Goal: Task Accomplishment & Management: Complete application form

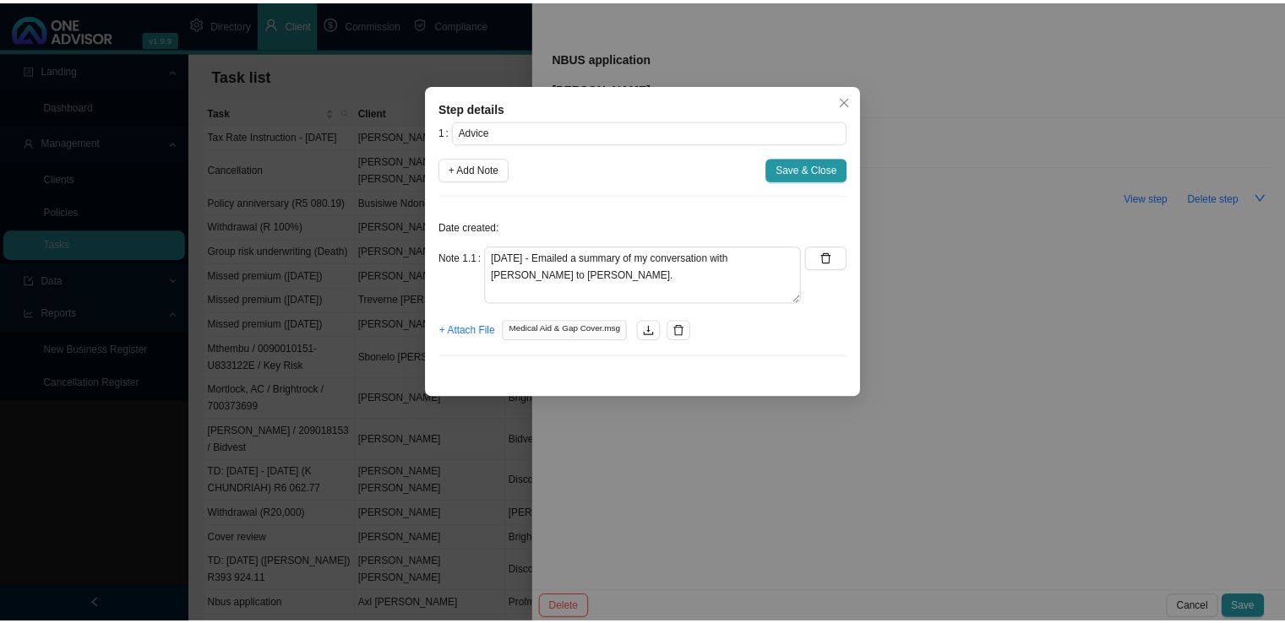
scroll to position [2420, 0]
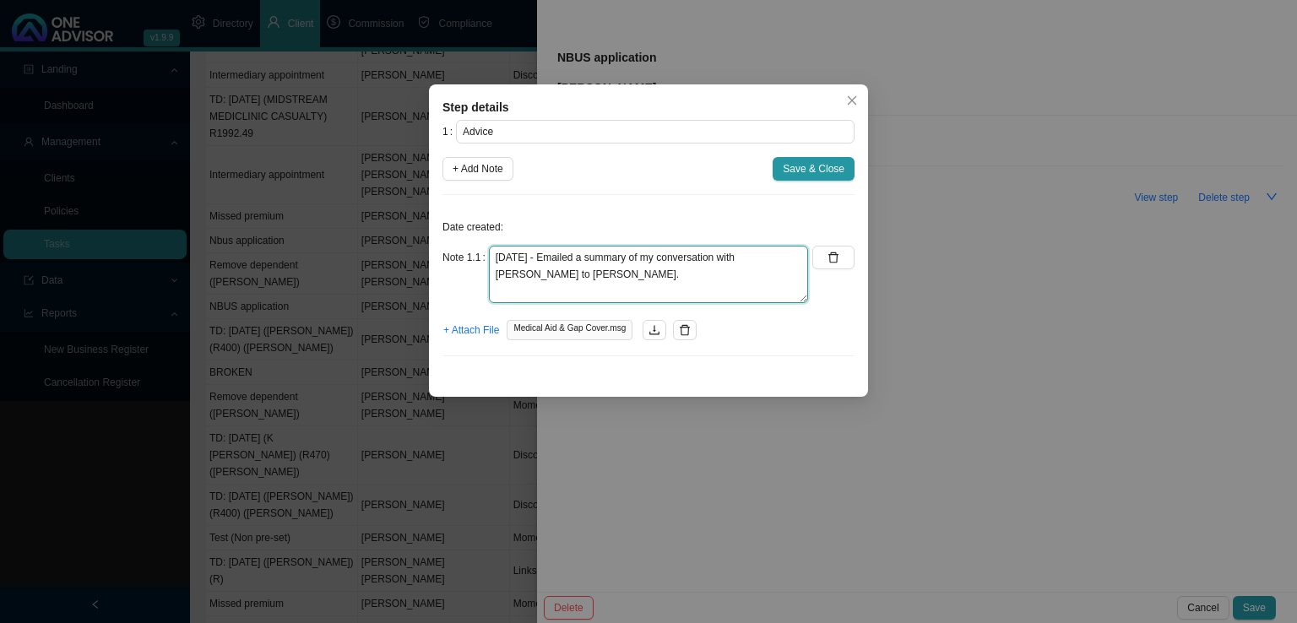
click at [636, 295] on textarea "[DATE] - Emailed a summary of my conversation with [PERSON_NAME] to [PERSON_NAM…" at bounding box center [648, 274] width 319 height 57
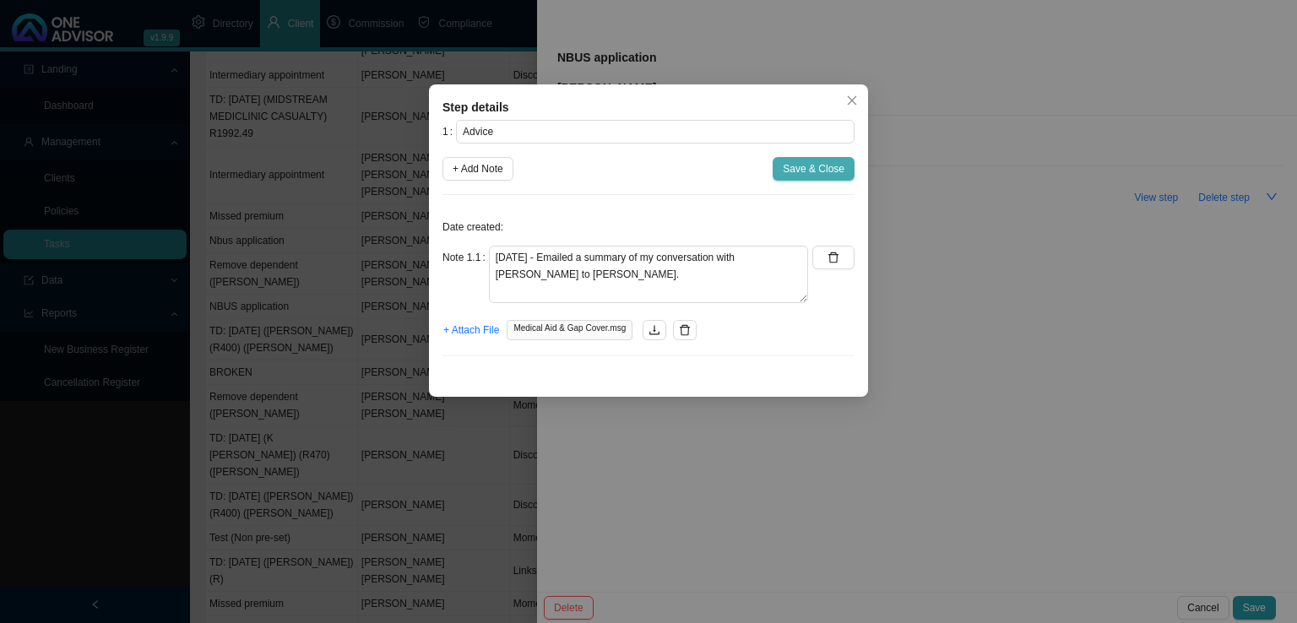
click at [811, 166] on span "Save & Close" at bounding box center [814, 168] width 62 height 17
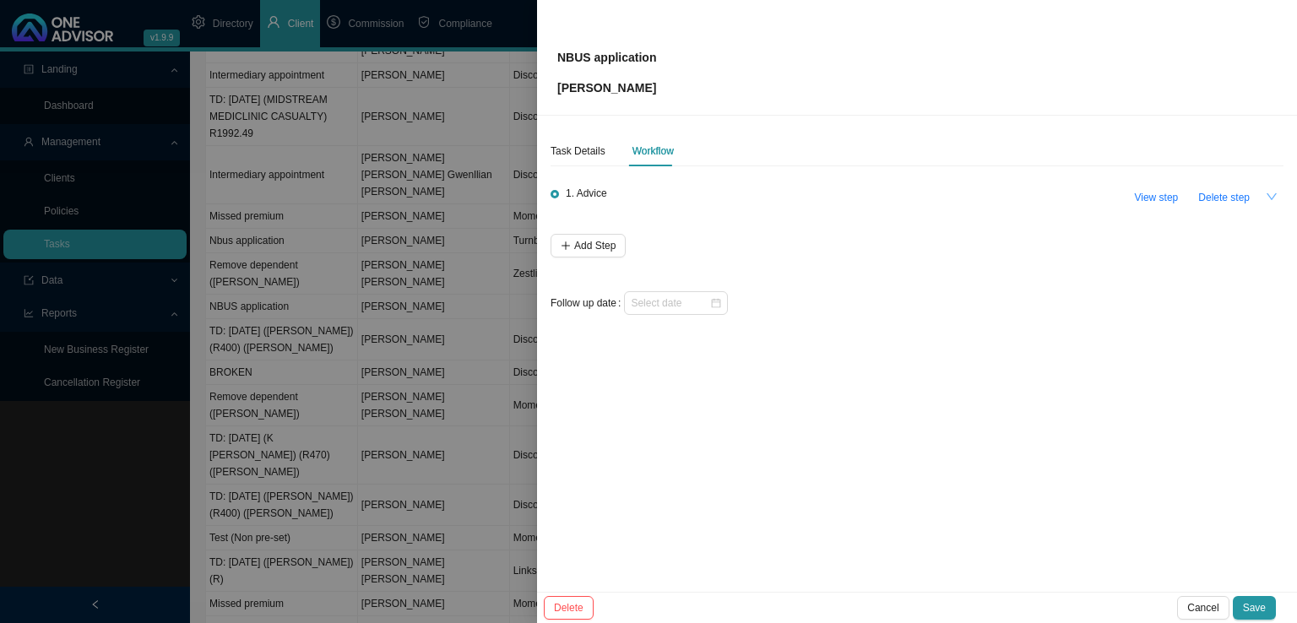
click at [1267, 197] on icon "down" at bounding box center [1272, 197] width 12 height 12
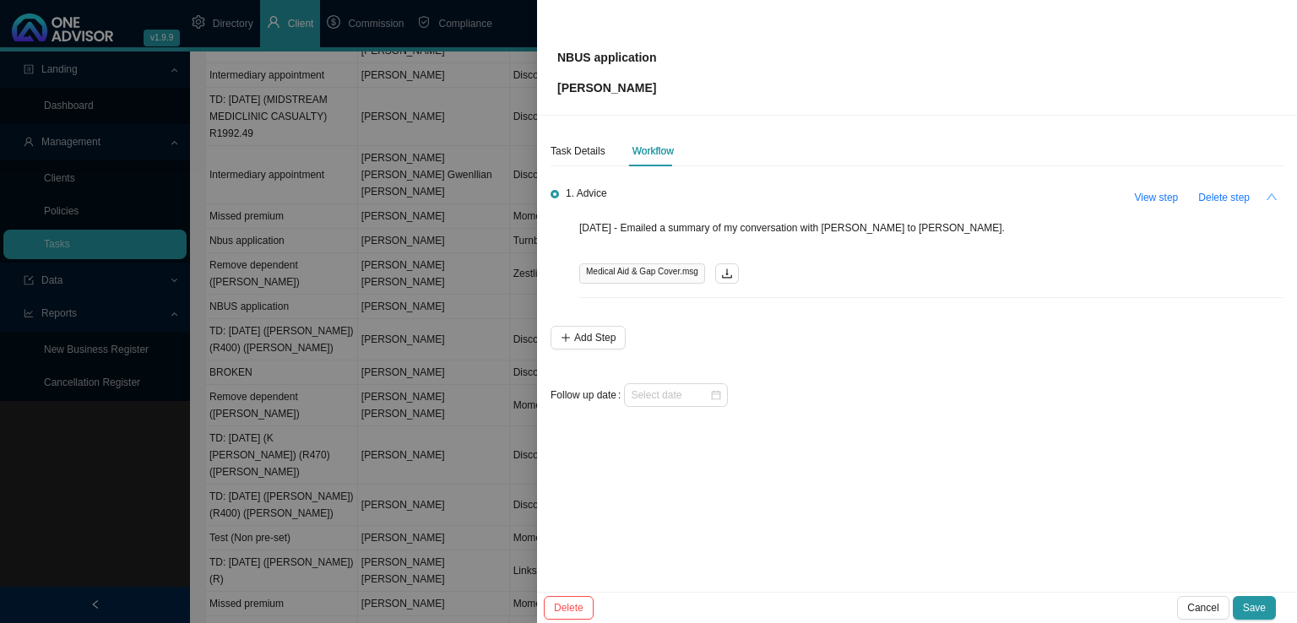
click at [1267, 197] on icon "up" at bounding box center [1272, 197] width 12 height 12
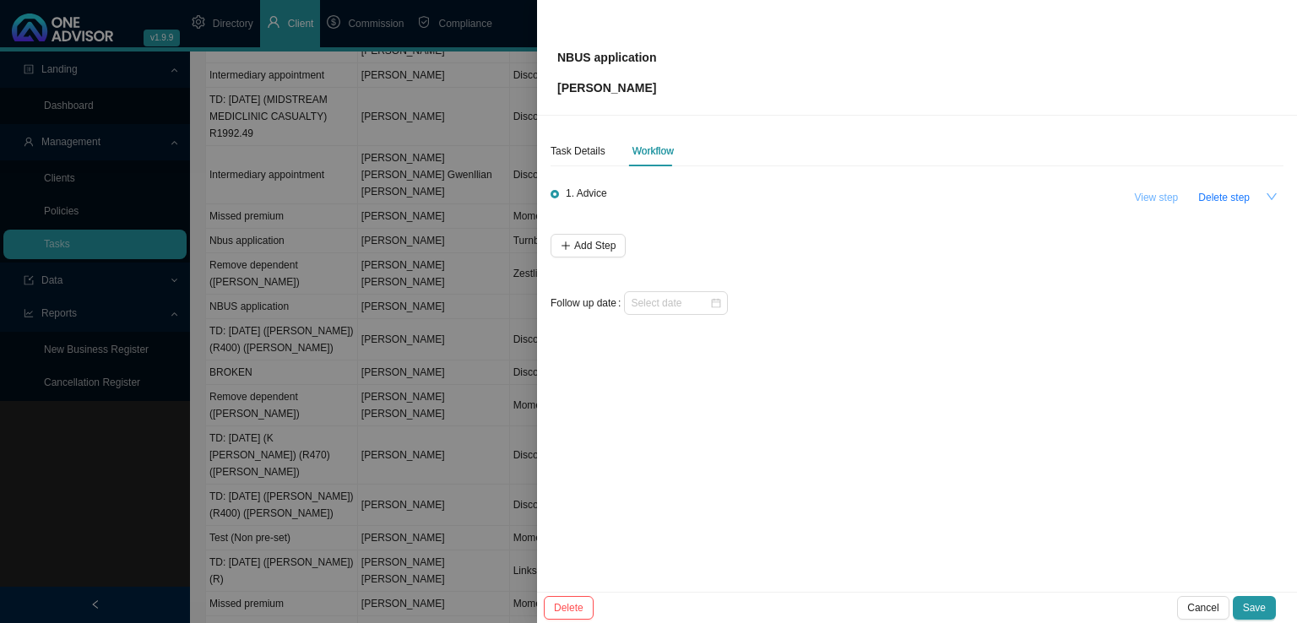
click at [1145, 198] on span "View step" at bounding box center [1156, 197] width 44 height 17
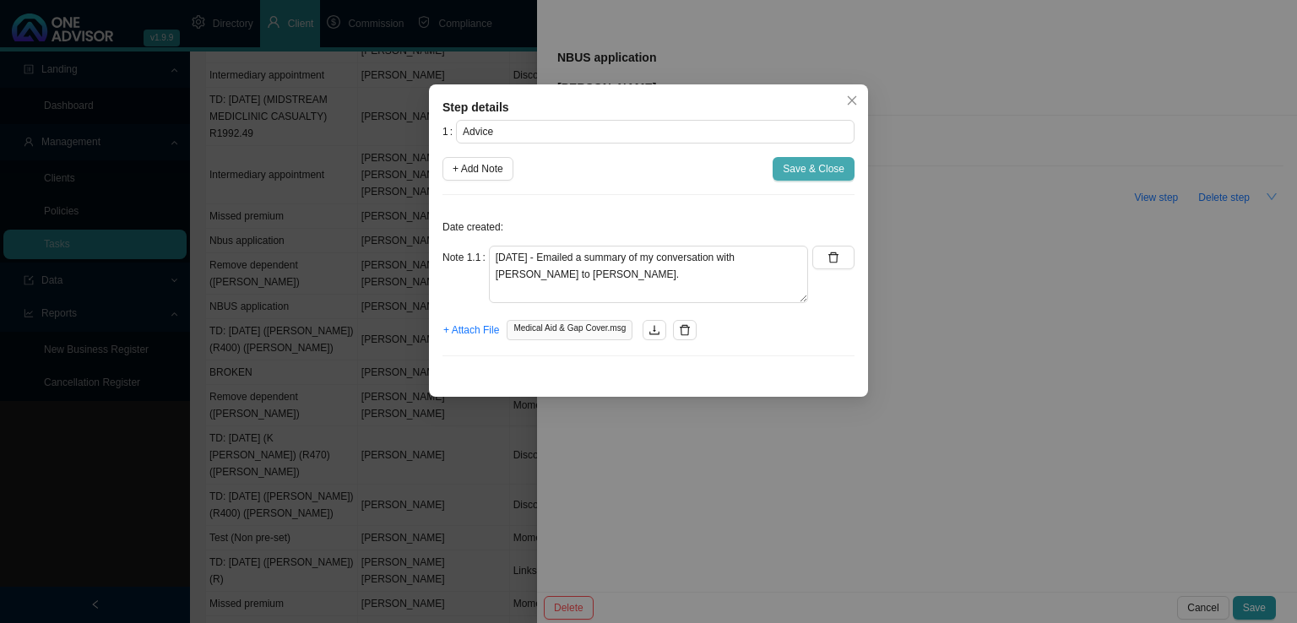
click at [782, 176] on button "Save & Close" at bounding box center [814, 169] width 82 height 24
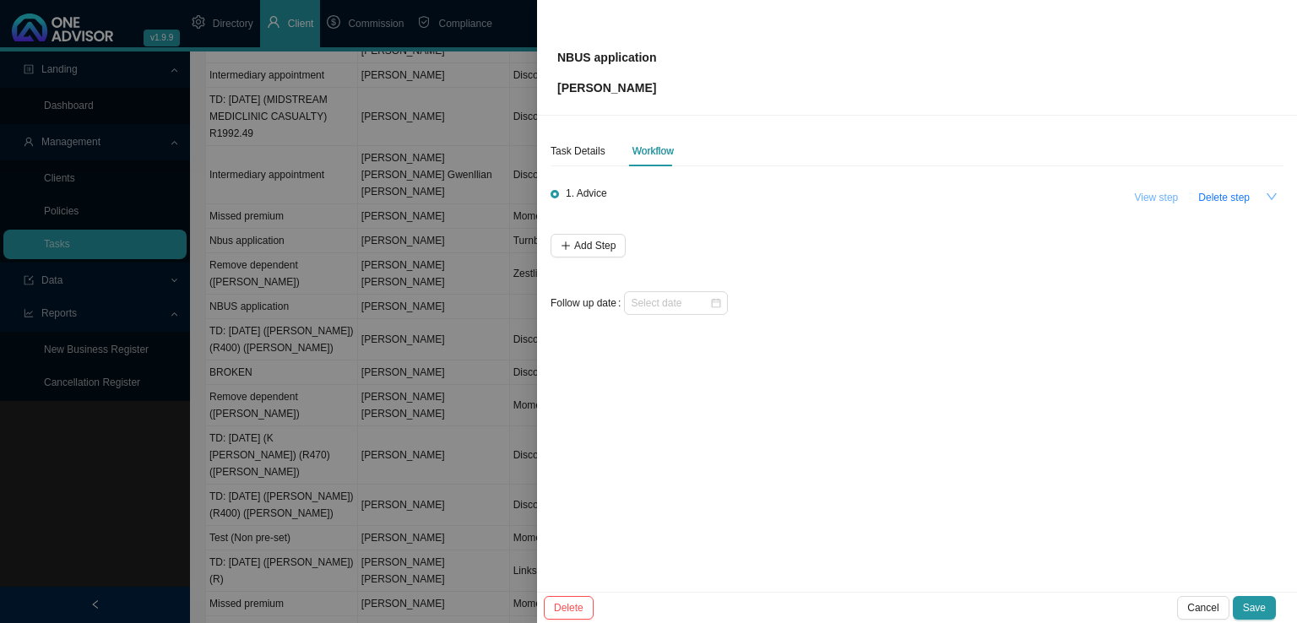
click at [1168, 195] on span "View step" at bounding box center [1156, 197] width 44 height 17
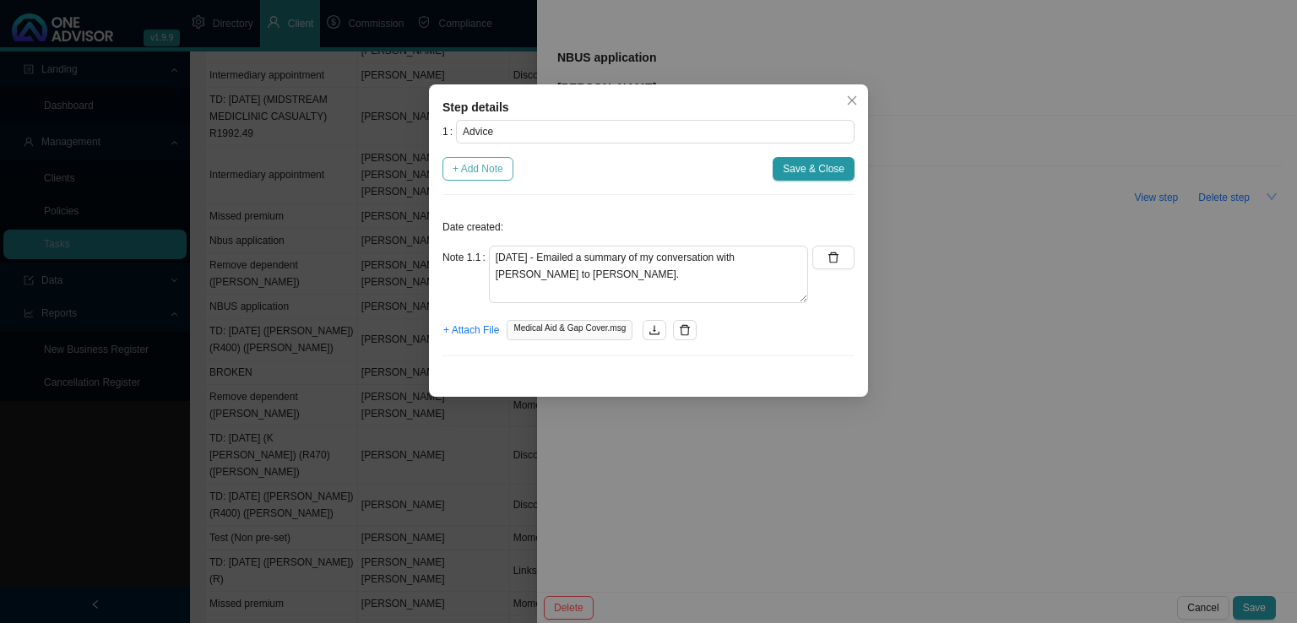
drag, startPoint x: 482, startPoint y: 170, endPoint x: 496, endPoint y: 163, distance: 15.1
click at [495, 164] on span "+ Add Note" at bounding box center [478, 168] width 51 height 17
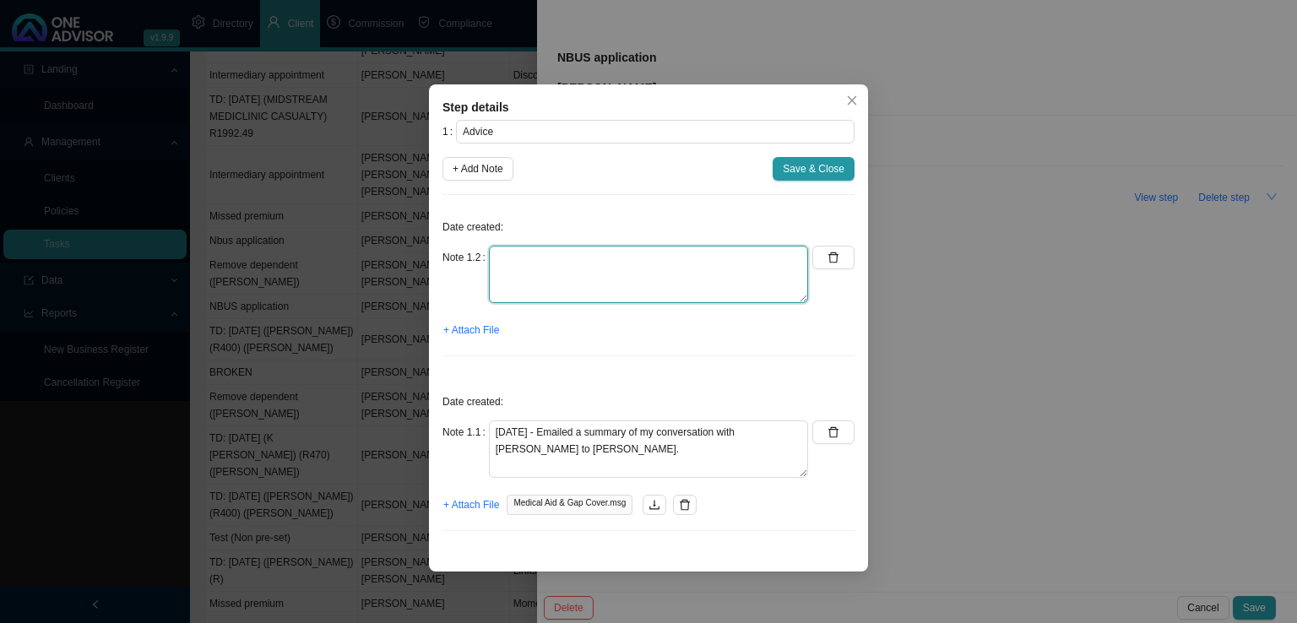
drag, startPoint x: 497, startPoint y: 292, endPoint x: 680, endPoint y: 250, distance: 187.2
click at [507, 285] on textarea at bounding box center [648, 274] width 319 height 57
type textarea "Emailed a follow up to [PERSON_NAME]"
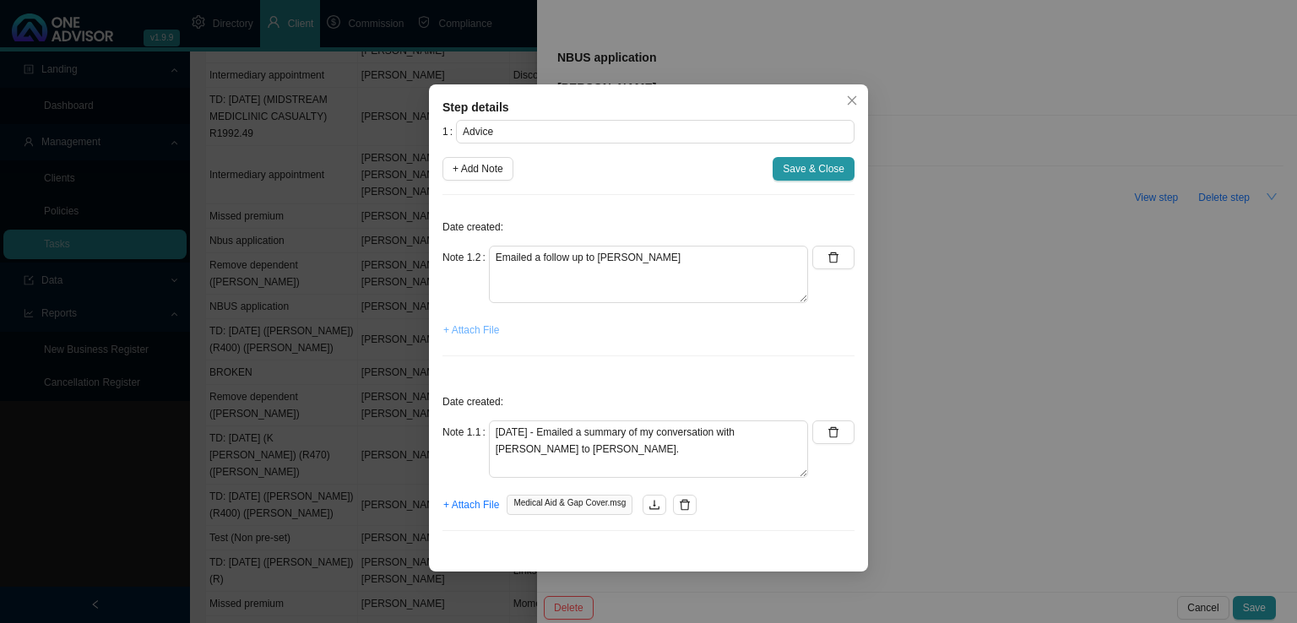
click at [466, 327] on span "+ Attach File" at bounding box center [471, 330] width 56 height 17
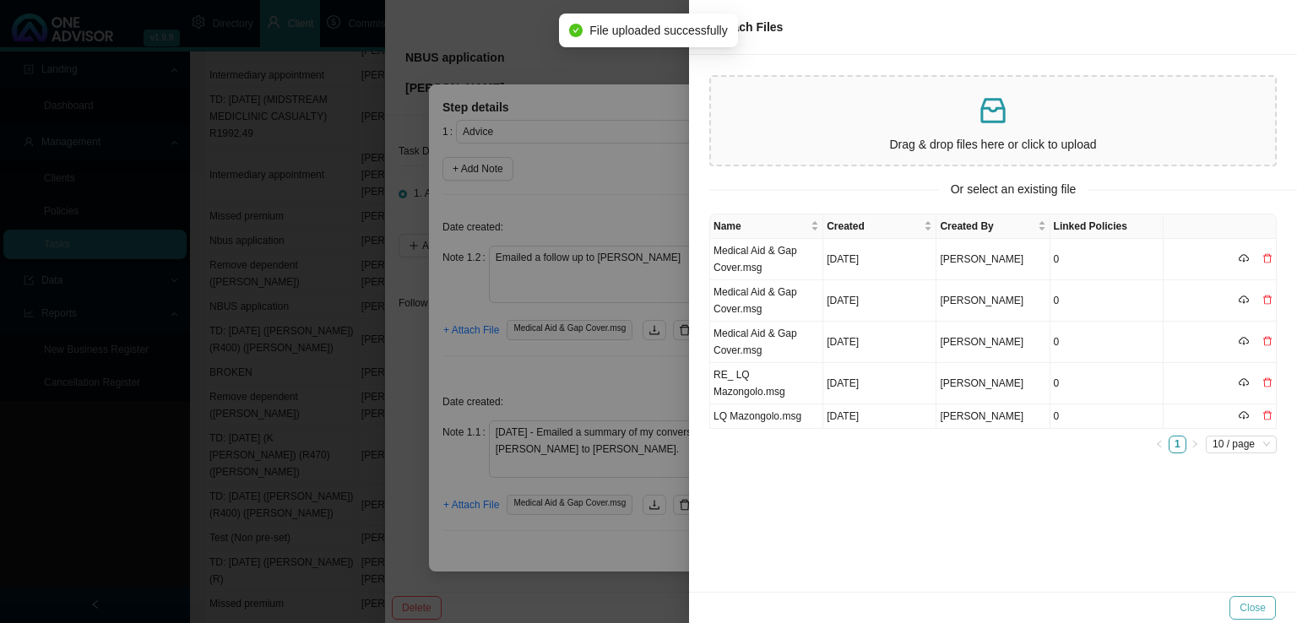
click at [1251, 613] on span "Close" at bounding box center [1253, 608] width 26 height 17
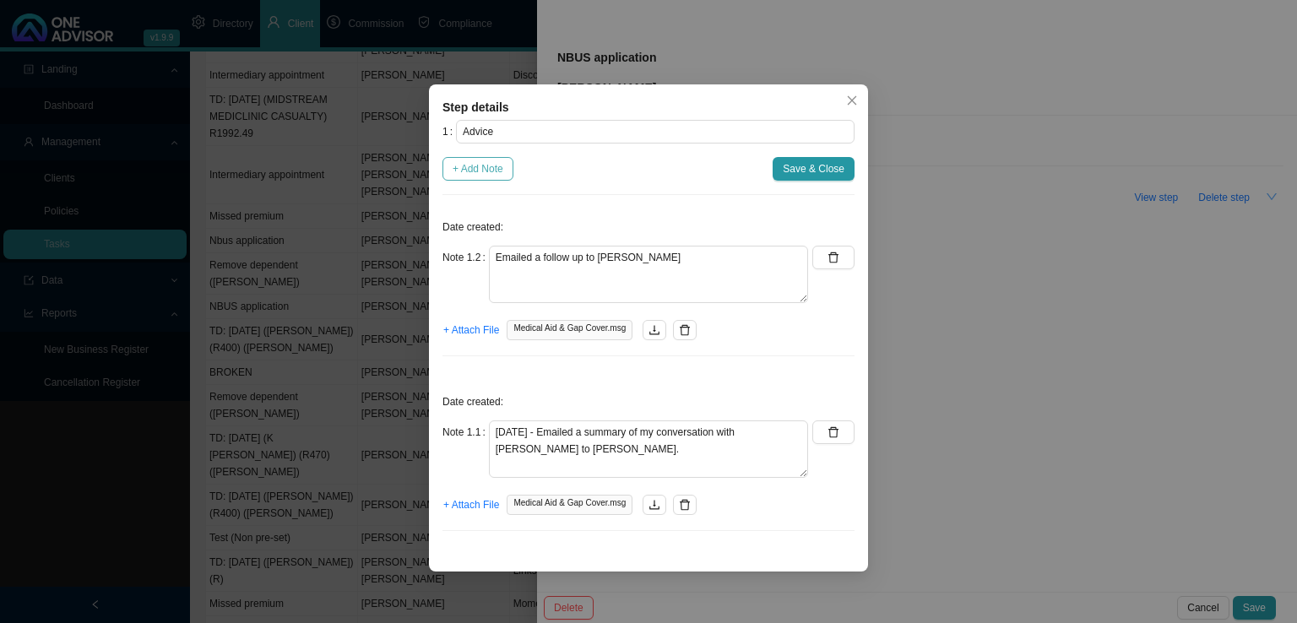
click at [477, 174] on span "+ Add Note" at bounding box center [478, 168] width 51 height 17
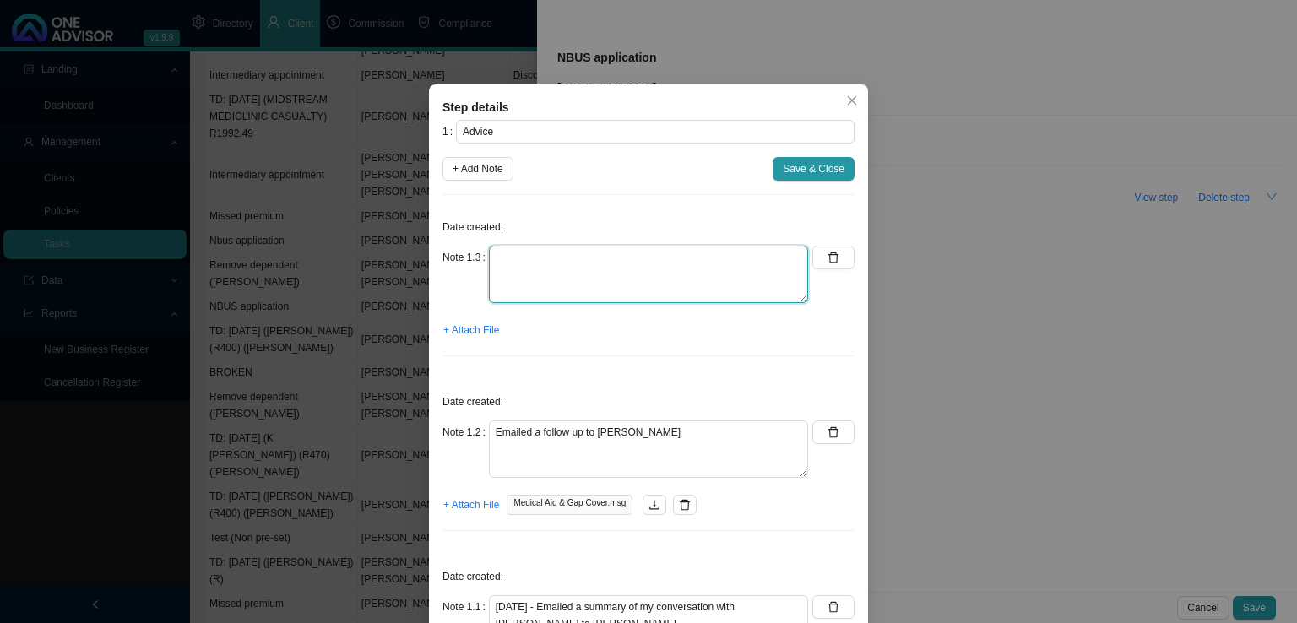
click at [534, 261] on textarea at bounding box center [648, 274] width 319 height 57
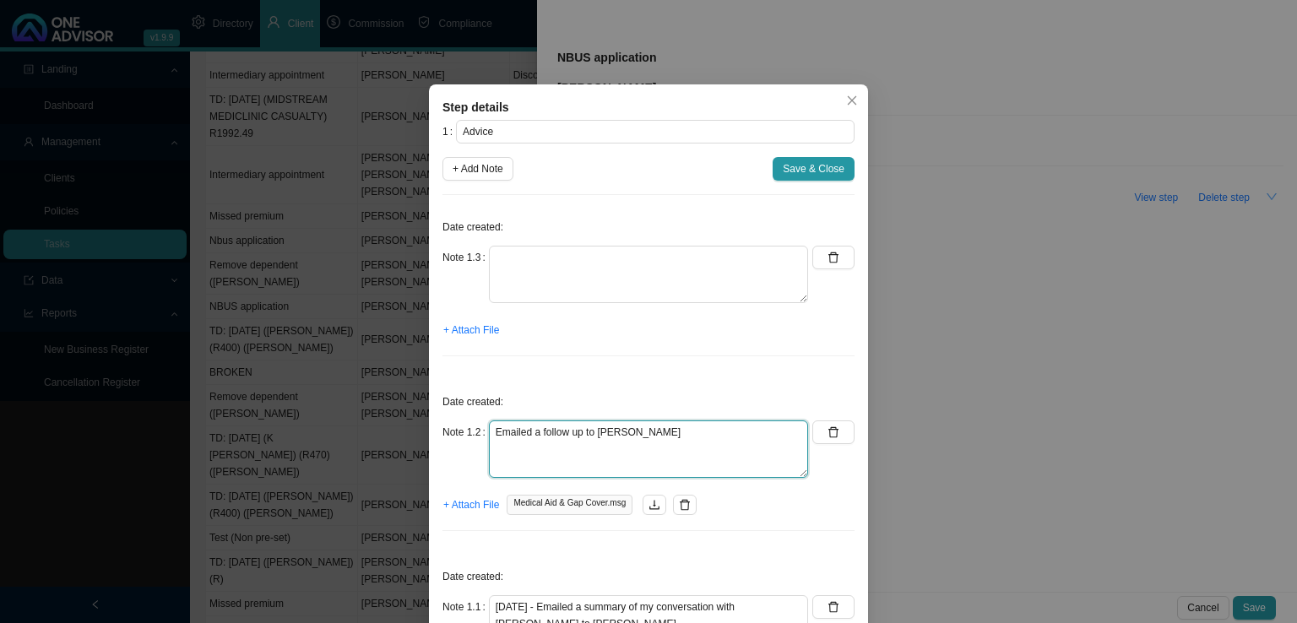
click at [489, 434] on textarea "Emailed a follow up to [PERSON_NAME]" at bounding box center [648, 449] width 319 height 57
type textarea "[DATE] - Emailed a follow up to [PERSON_NAME]"
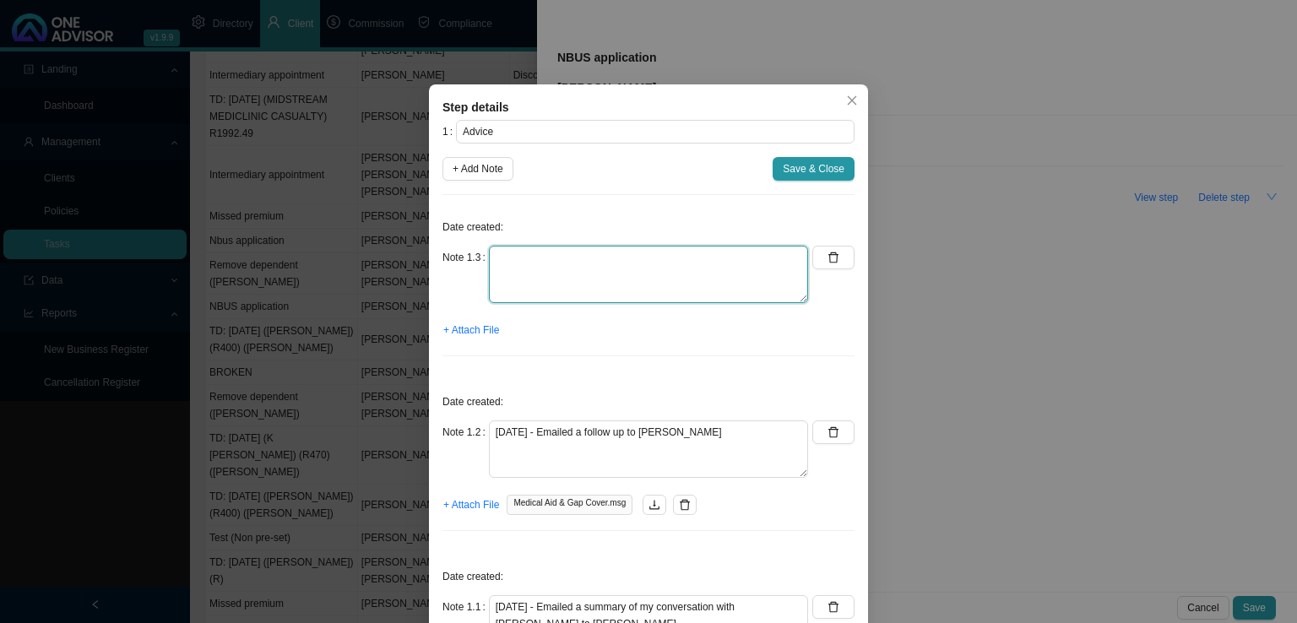
click at [567, 270] on textarea at bounding box center [648, 274] width 319 height 57
type textarea "[DATE] - Realised i made a mistake and sent him the wrong form. Sent him the co…"
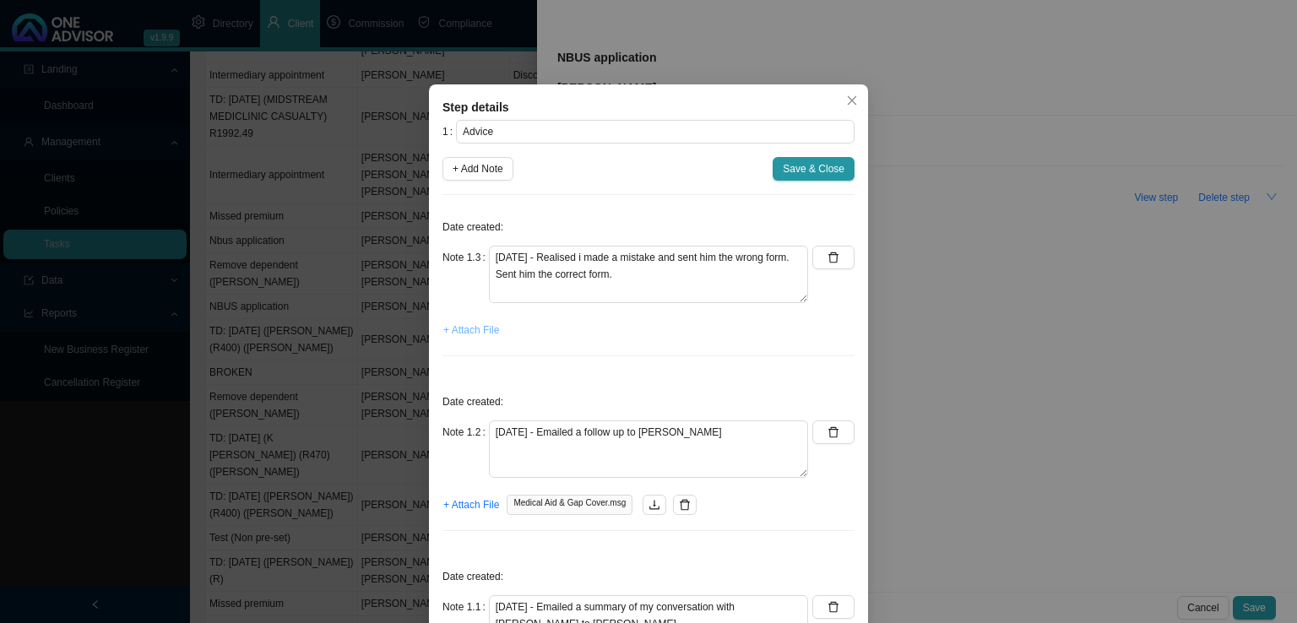
click at [484, 329] on span "+ Attach File" at bounding box center [471, 330] width 56 height 17
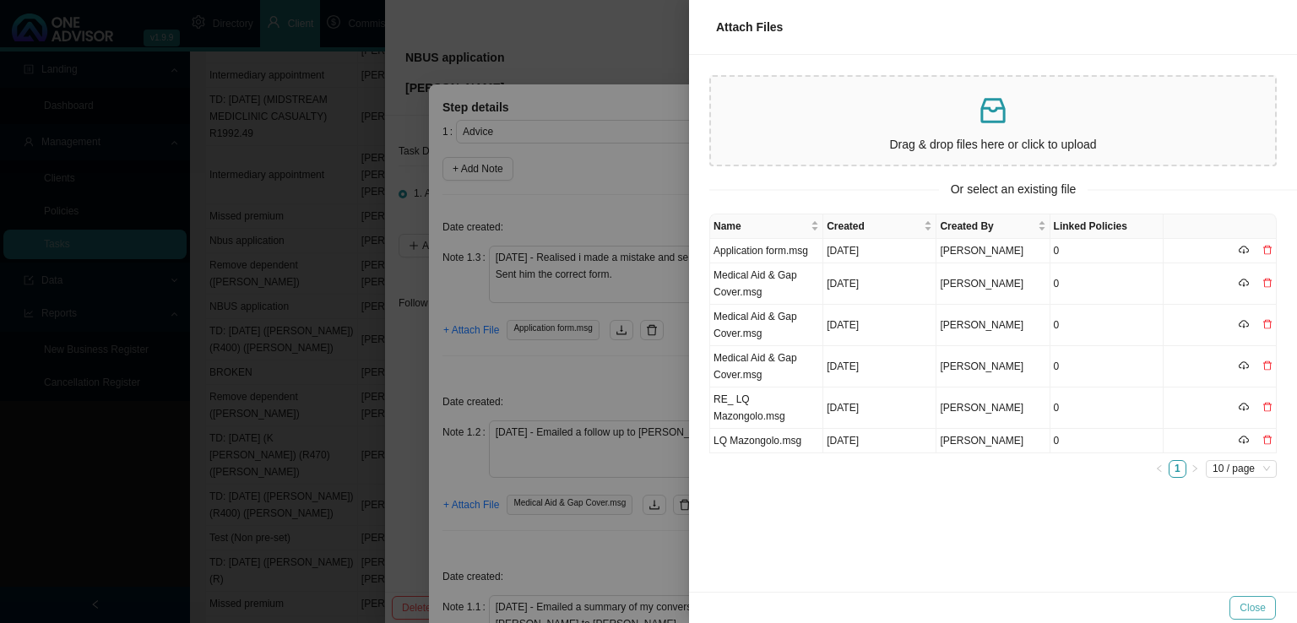
click at [1264, 606] on span "Close" at bounding box center [1253, 608] width 26 height 17
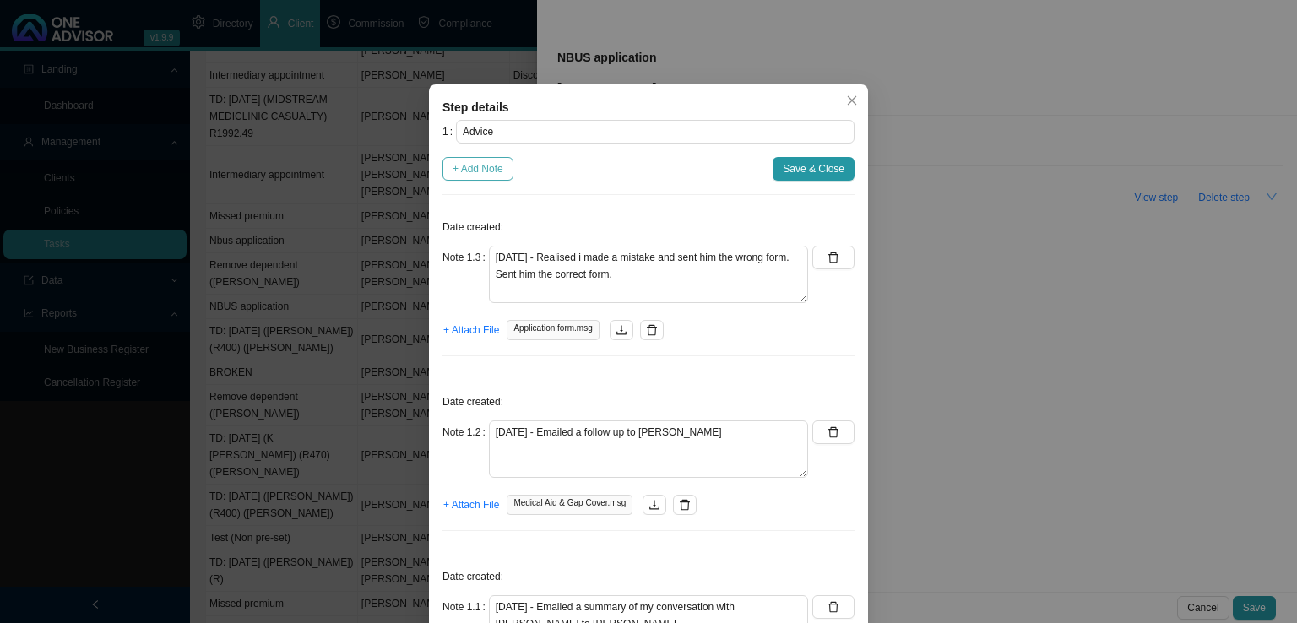
click at [497, 171] on span "+ Add Note" at bounding box center [478, 168] width 51 height 17
type textarea "[DATE] - Realised i made a mistake and sent him the wrong form. Sent him the co…"
type textarea "[DATE] - Emailed a follow up to [PERSON_NAME]"
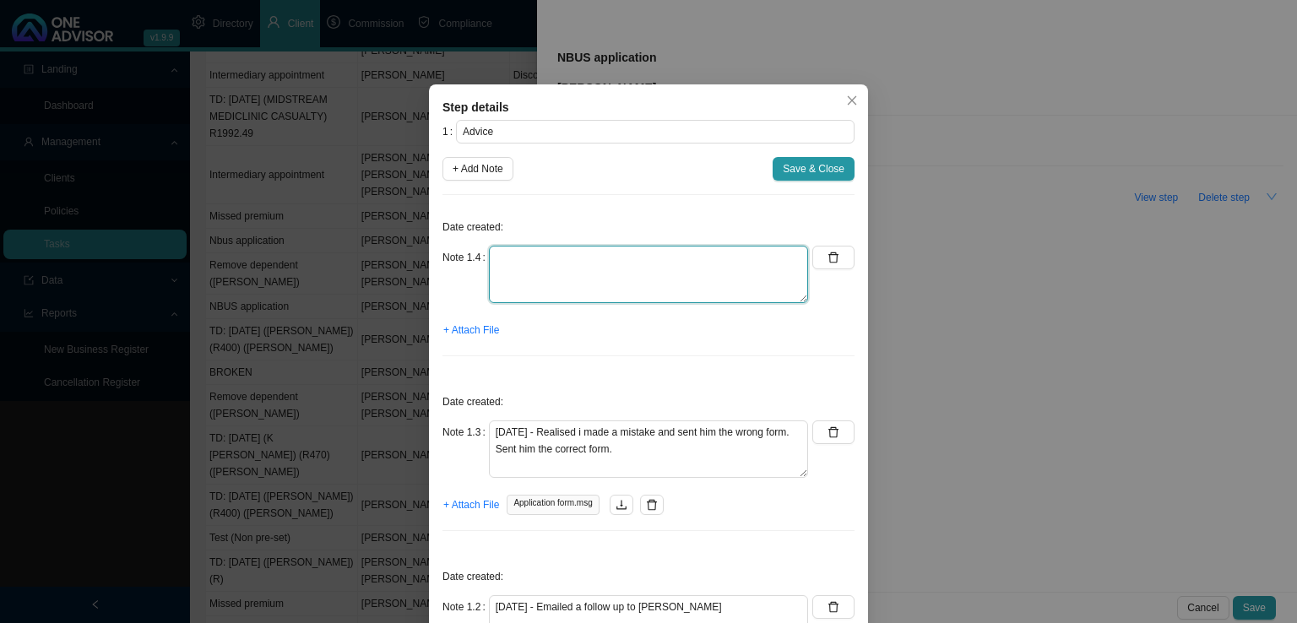
click at [530, 253] on textarea at bounding box center [648, 274] width 319 height 57
click at [836, 254] on button "button" at bounding box center [833, 258] width 42 height 24
type textarea "[DATE] - Realised i made a mistake and sent him the wrong form. Sent him the co…"
type textarea "[DATE] - Emailed a follow up to [PERSON_NAME]"
type textarea "[DATE] - Emailed a summary of my conversation with [PERSON_NAME] to [PERSON_NAM…"
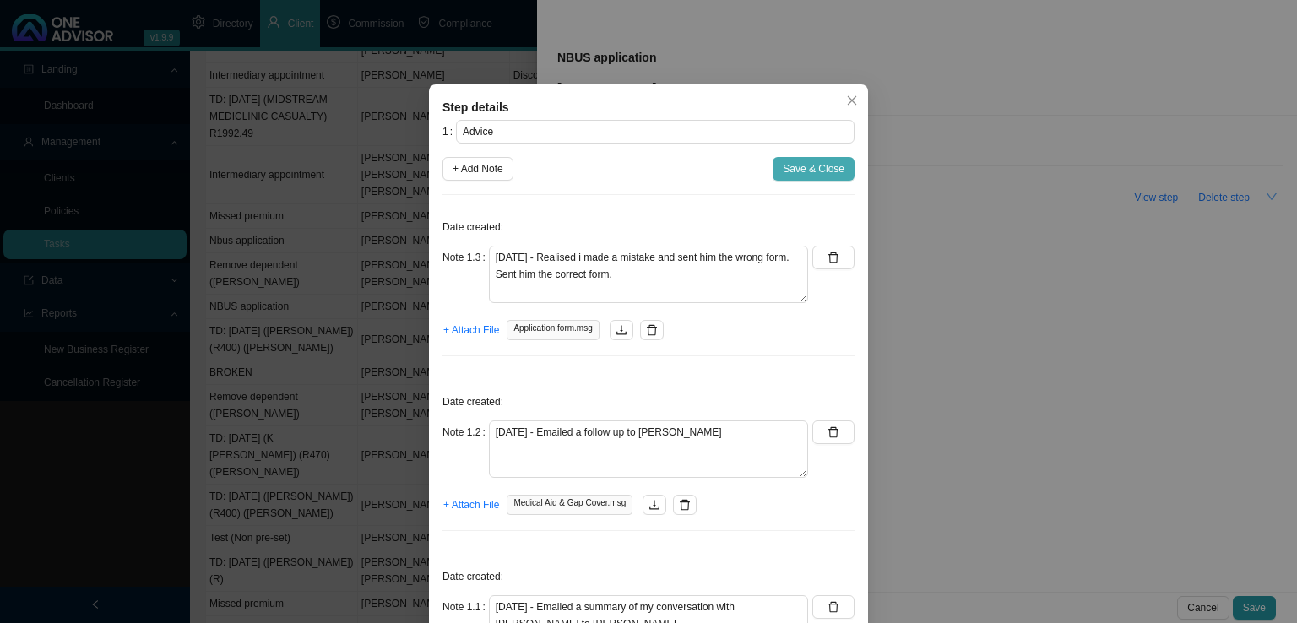
click at [811, 173] on span "Save & Close" at bounding box center [814, 168] width 62 height 17
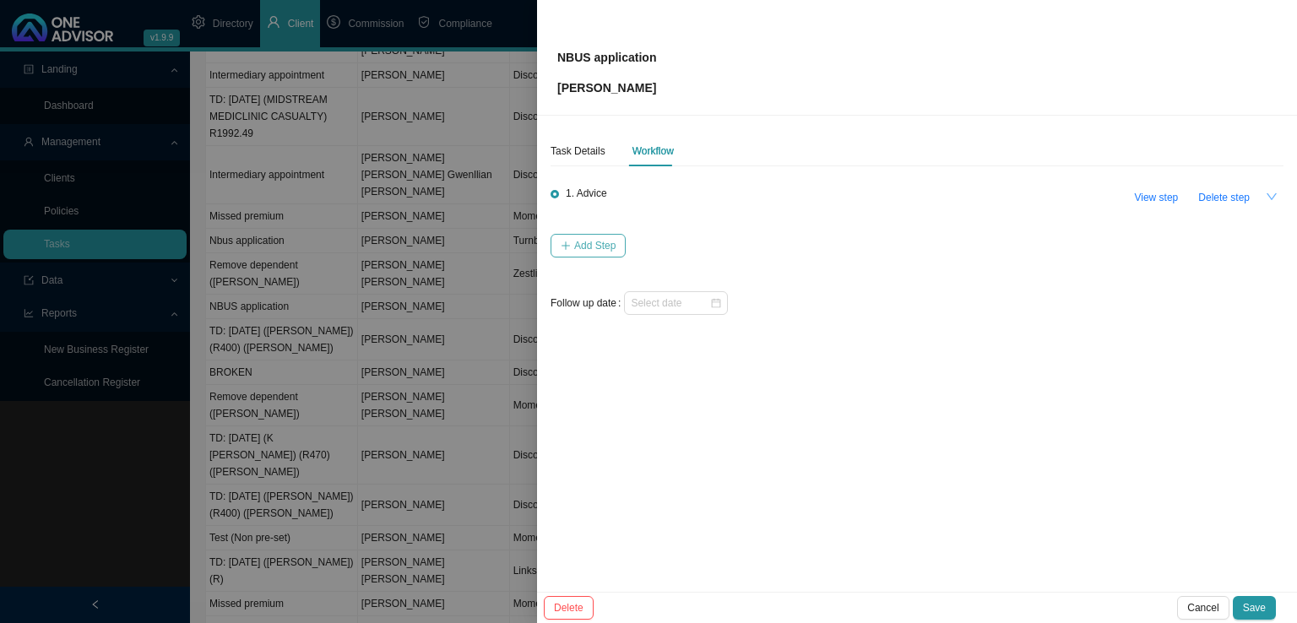
click at [595, 242] on span "Add Step" at bounding box center [594, 245] width 41 height 17
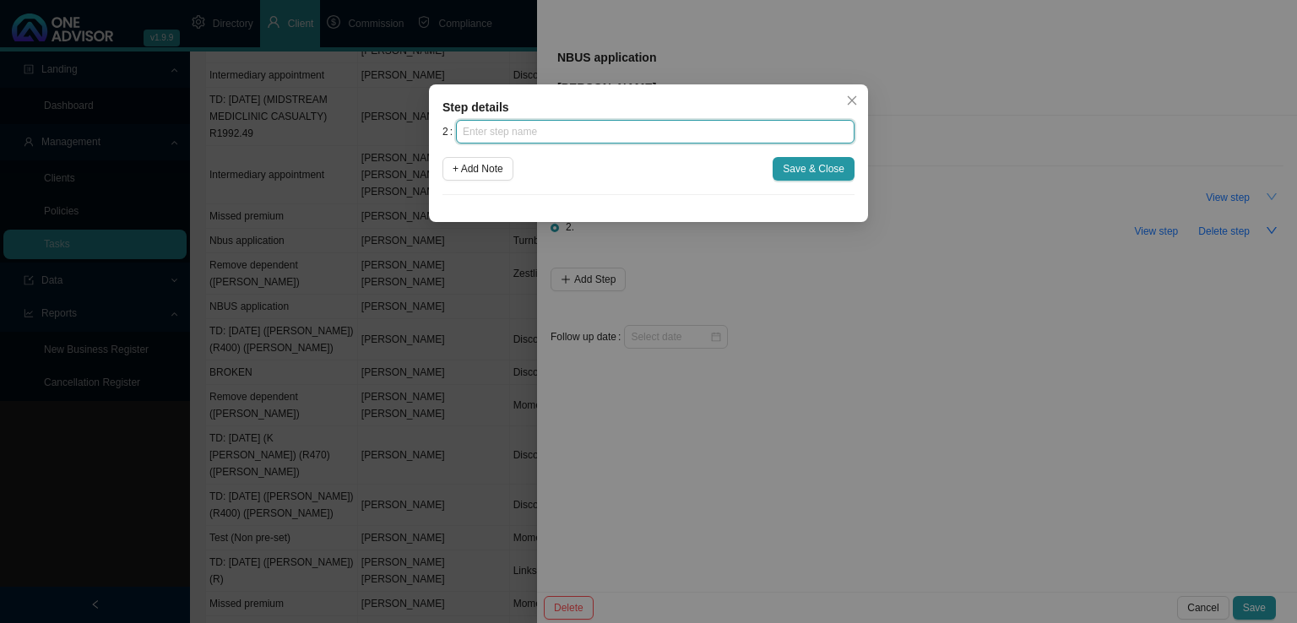
click at [548, 139] on input "text" at bounding box center [655, 132] width 399 height 24
type input "Paperwork"
click at [513, 182] on div "2 Paperwork + Add Note Save & Close" at bounding box center [649, 157] width 412 height 75
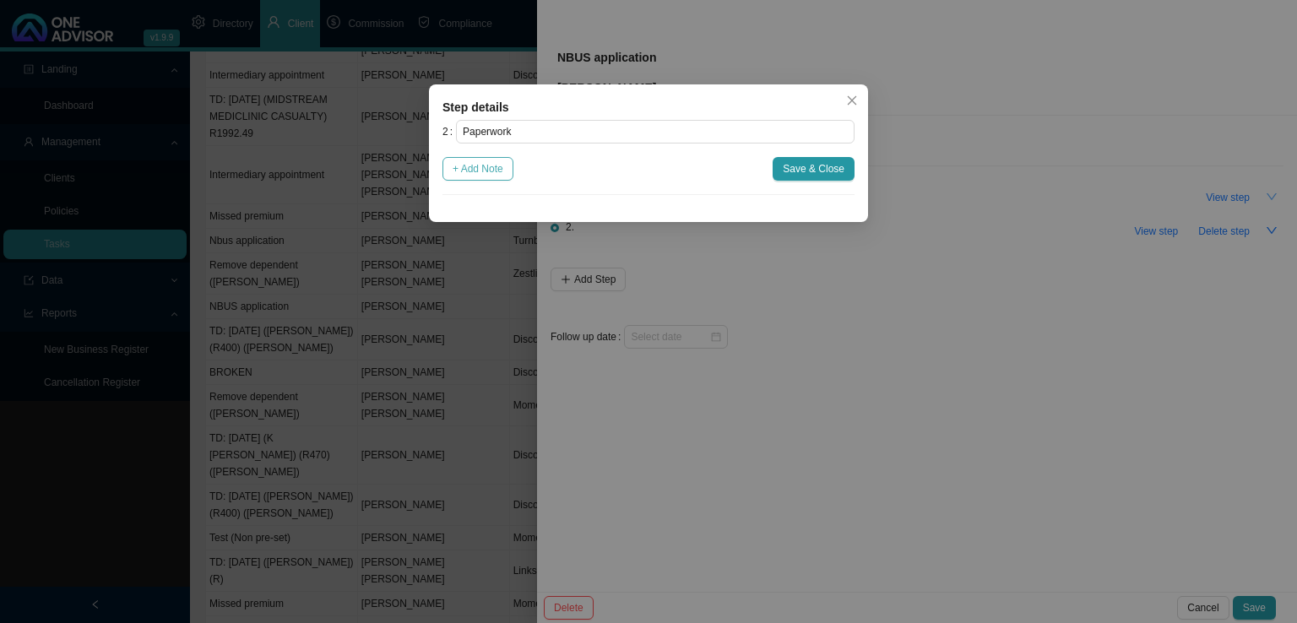
click at [508, 177] on button "+ Add Note" at bounding box center [478, 169] width 71 height 24
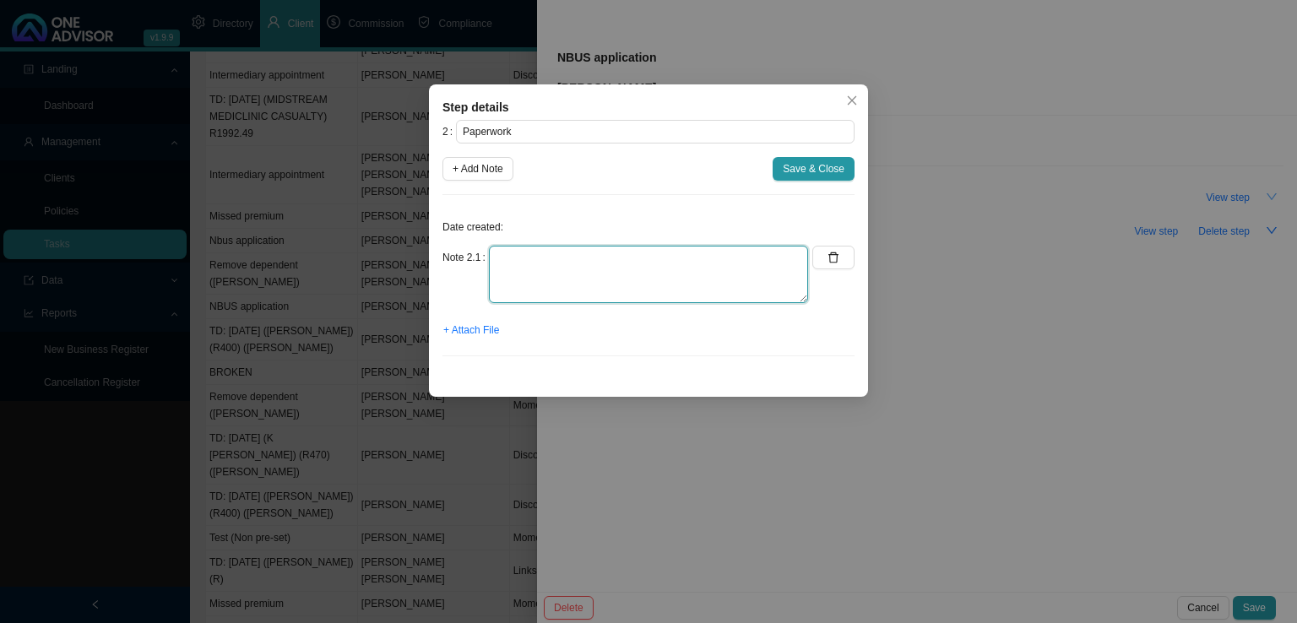
click at [507, 252] on textarea at bounding box center [648, 274] width 319 height 57
type textarea "Emailed a follow up"
click at [478, 333] on span "+ Attach File" at bounding box center [471, 330] width 56 height 17
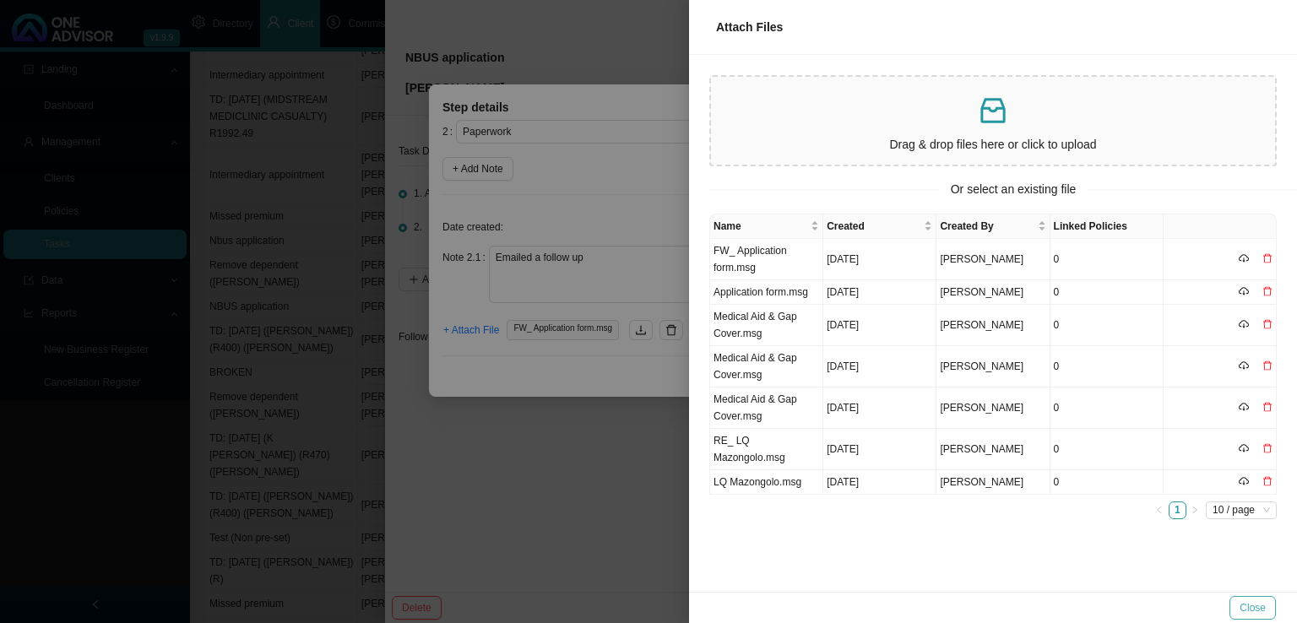
click at [1235, 602] on button "Close" at bounding box center [1253, 608] width 46 height 24
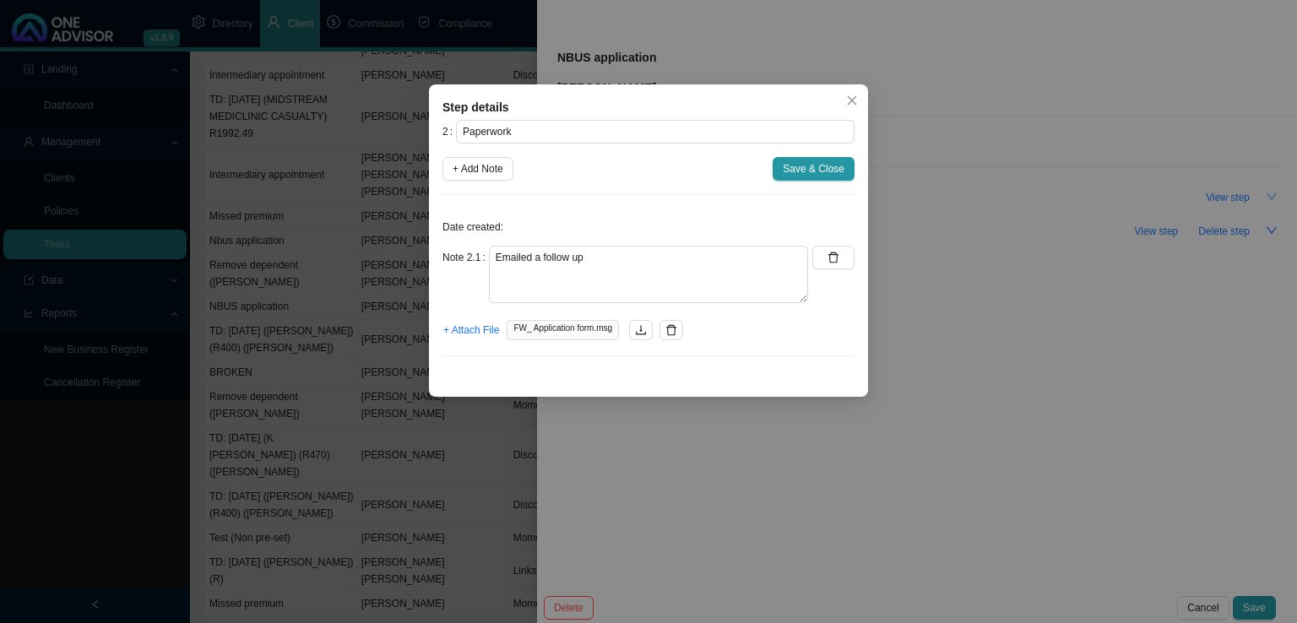
click at [834, 161] on span "Save & Close" at bounding box center [814, 168] width 62 height 17
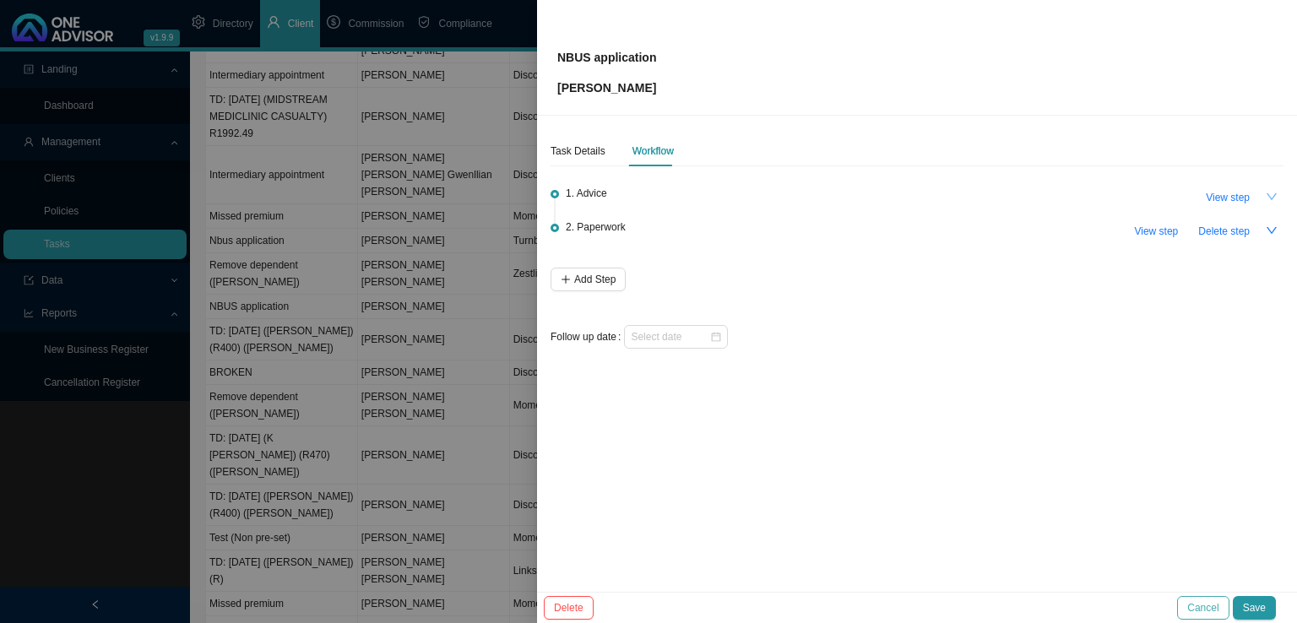
click at [1196, 609] on span "Cancel" at bounding box center [1202, 608] width 31 height 17
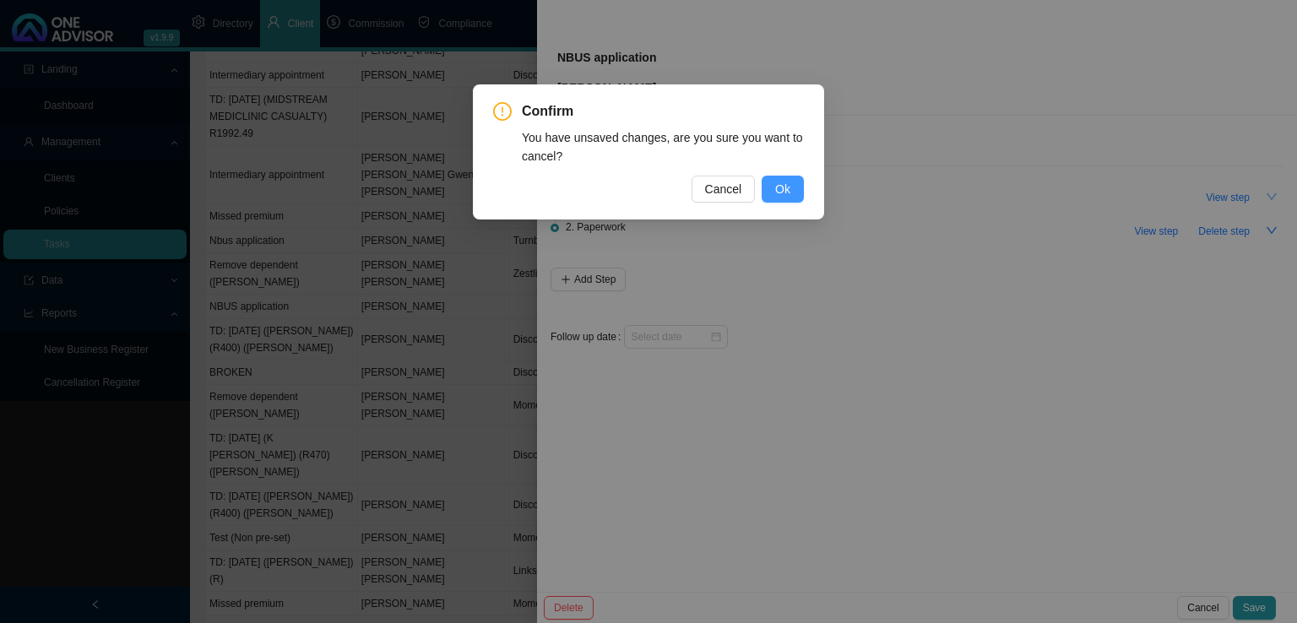
click at [787, 197] on span "Ok" at bounding box center [782, 189] width 15 height 19
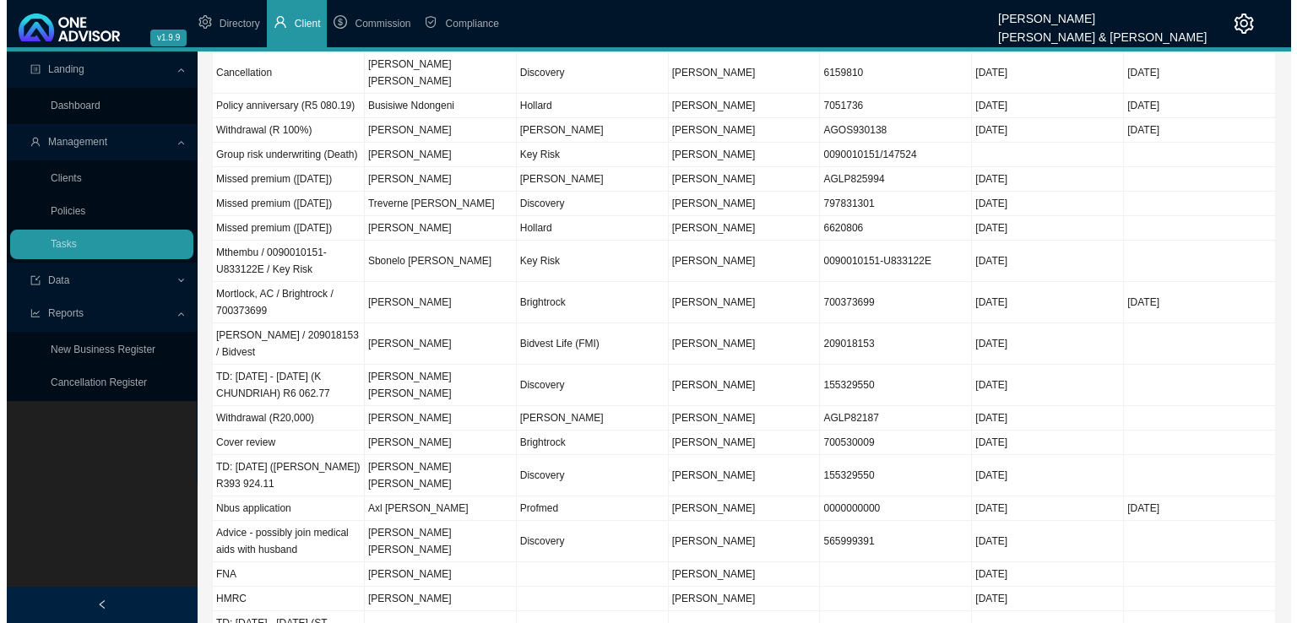
scroll to position [0, 0]
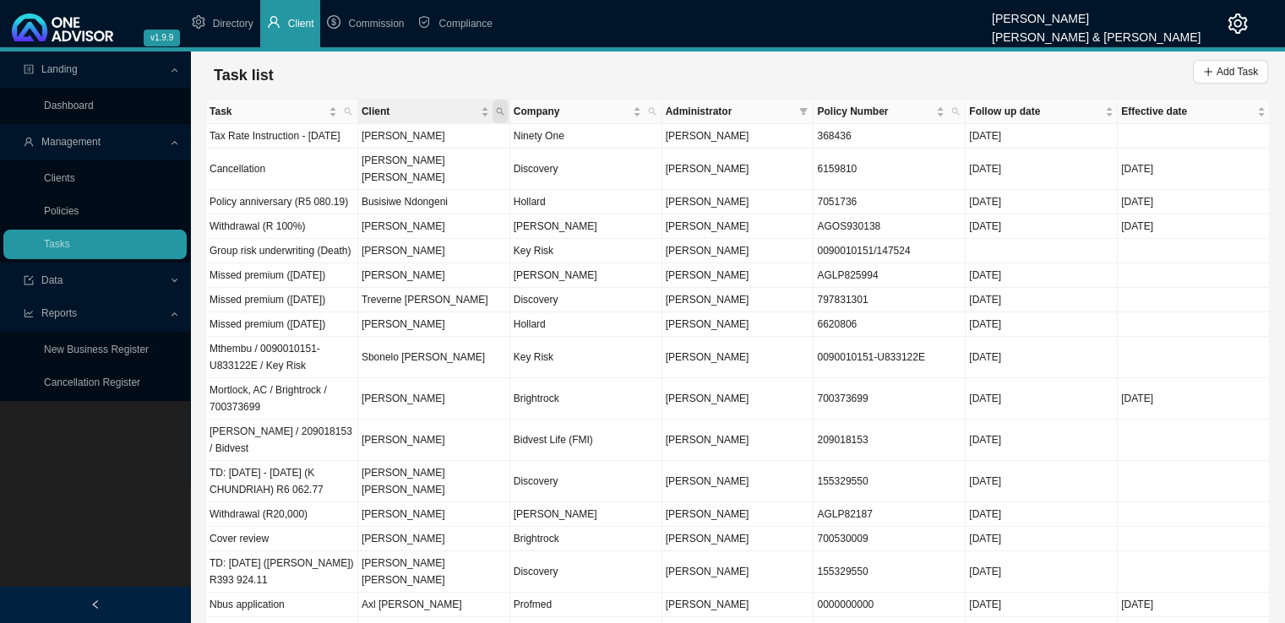
click at [500, 107] on icon "search" at bounding box center [500, 111] width 8 height 8
click at [413, 140] on input "text" at bounding box center [421, 145] width 159 height 24
type input "[PERSON_NAME]"
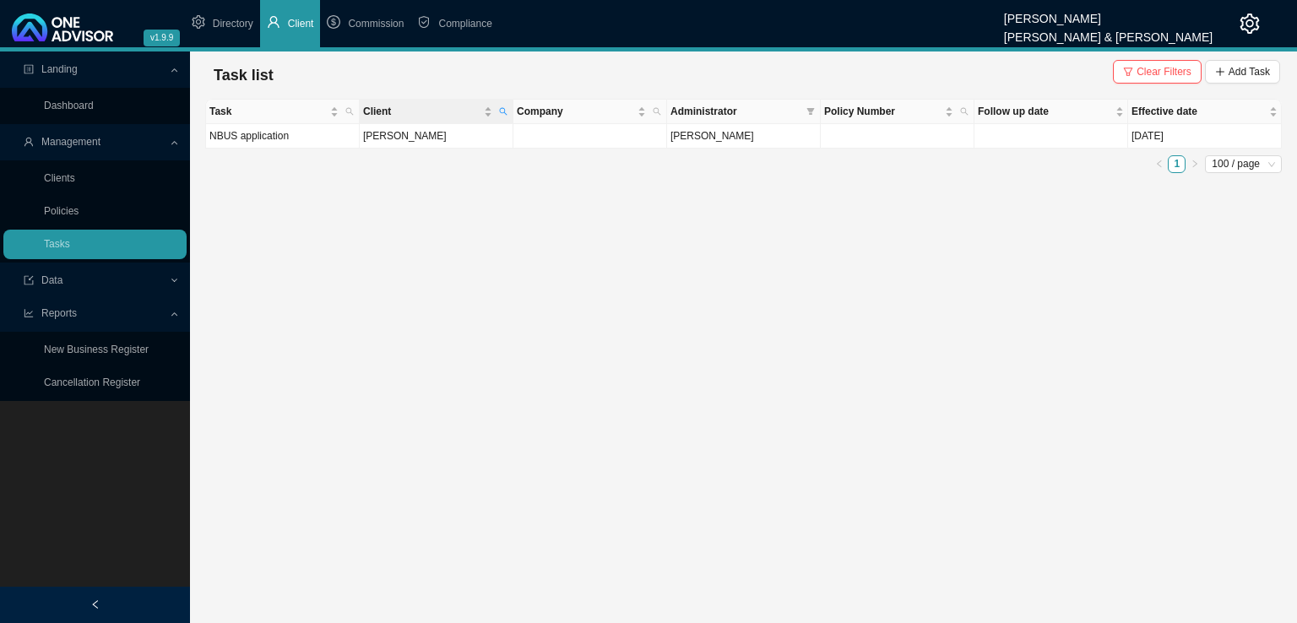
click at [454, 121] on th "Client" at bounding box center [437, 112] width 154 height 24
click at [321, 138] on td "NBUS application" at bounding box center [283, 136] width 154 height 24
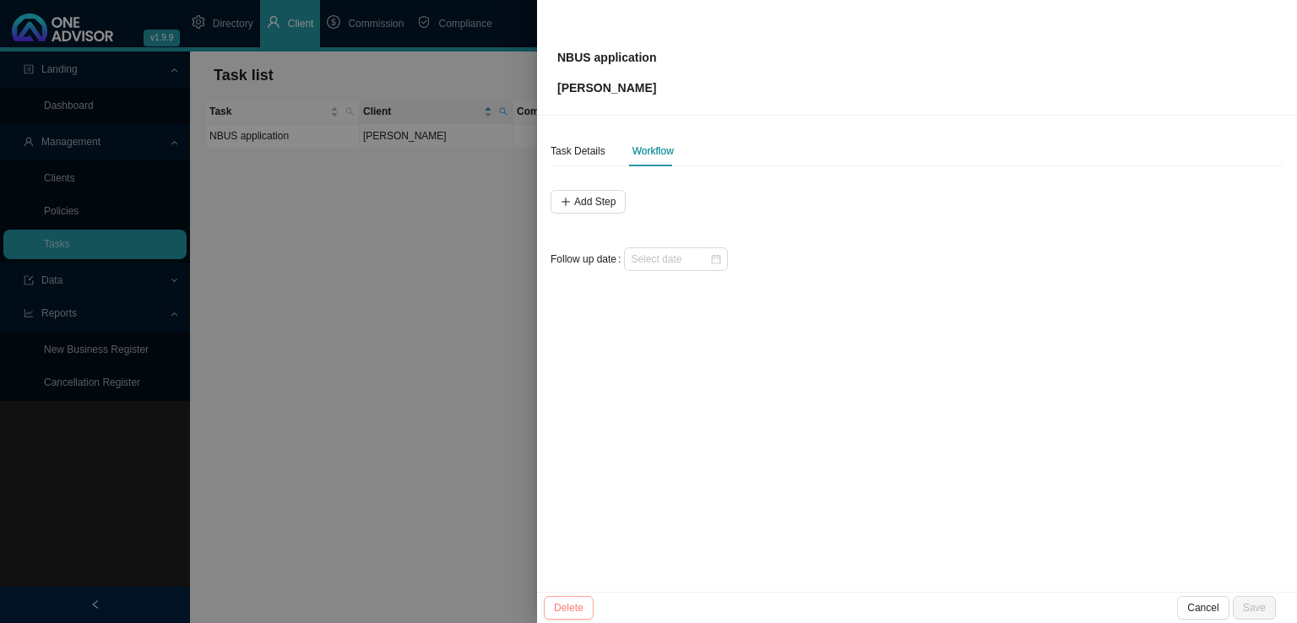
click at [564, 608] on span "Delete" at bounding box center [569, 608] width 30 height 17
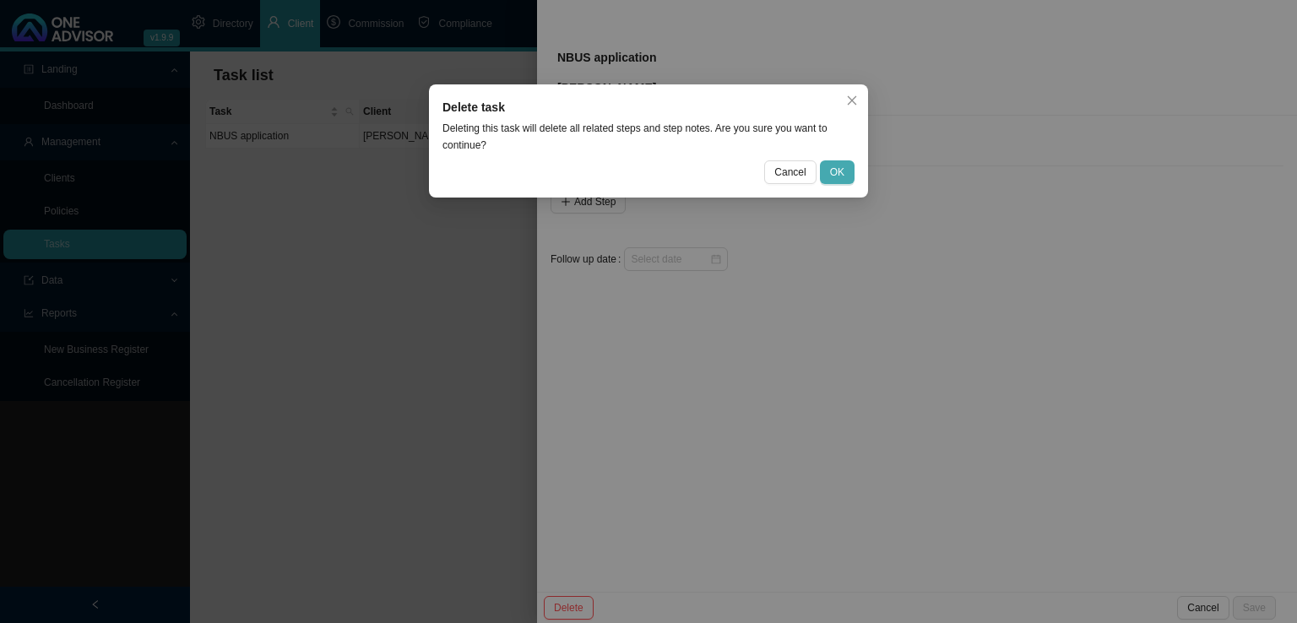
click at [839, 174] on span "OK" at bounding box center [837, 172] width 14 height 17
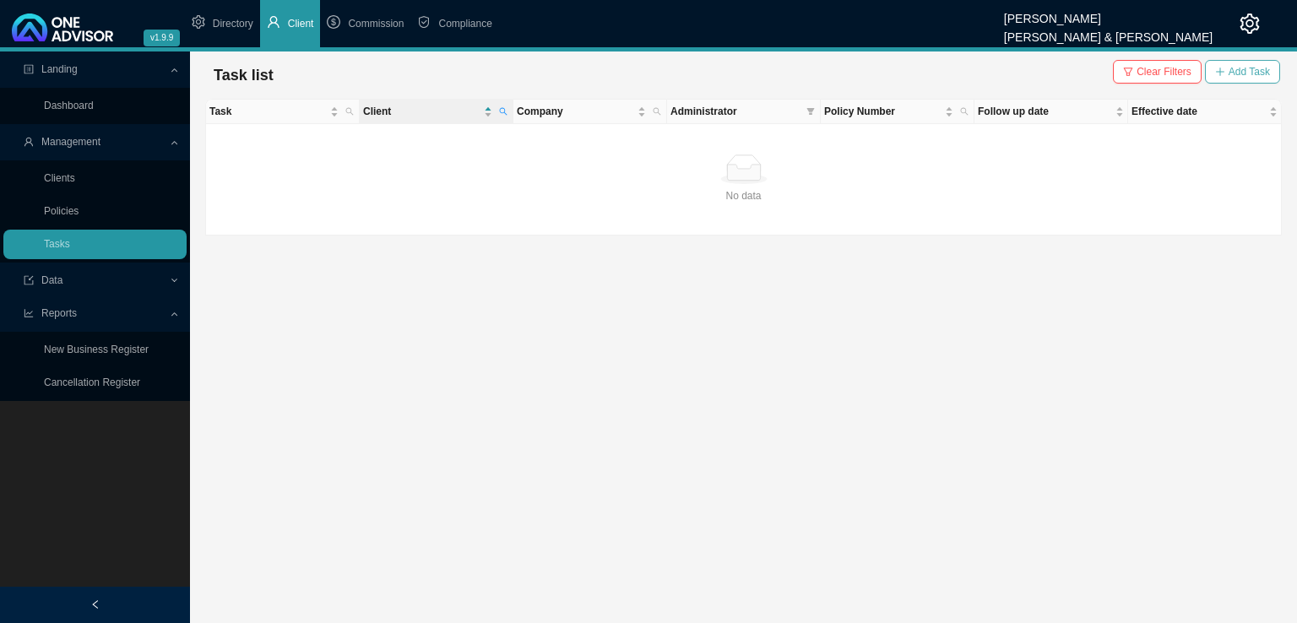
click at [1250, 72] on span "Add Task" at bounding box center [1249, 71] width 41 height 17
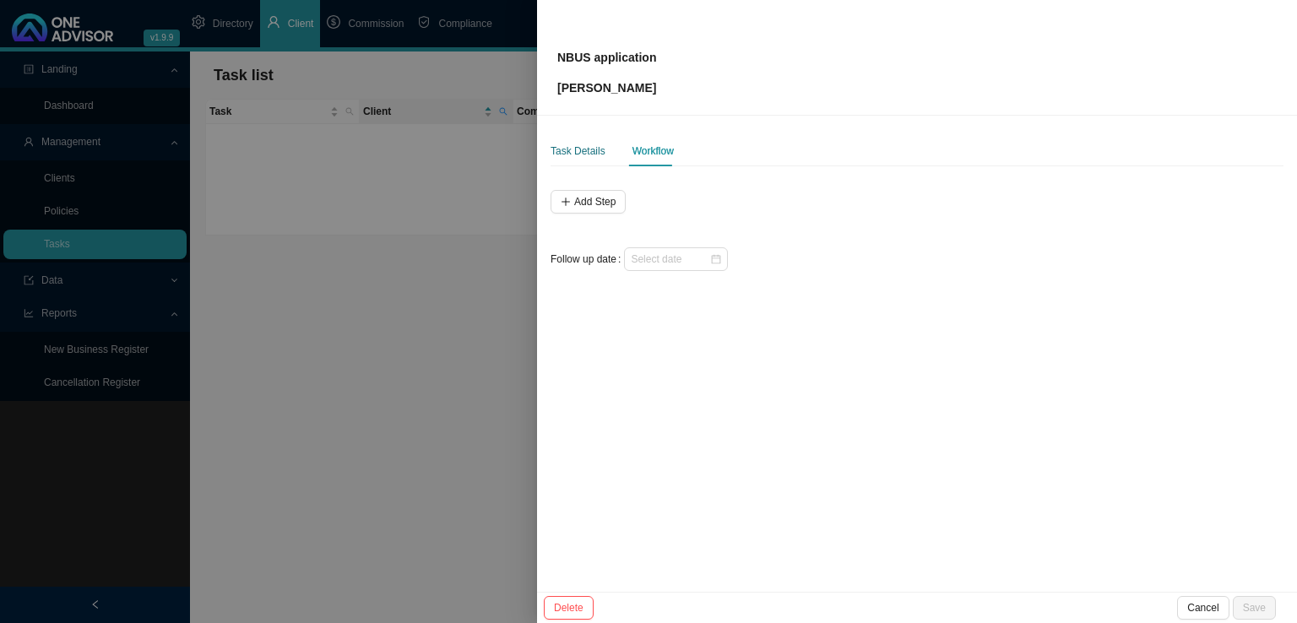
click at [578, 149] on div "Task Details" at bounding box center [578, 151] width 55 height 17
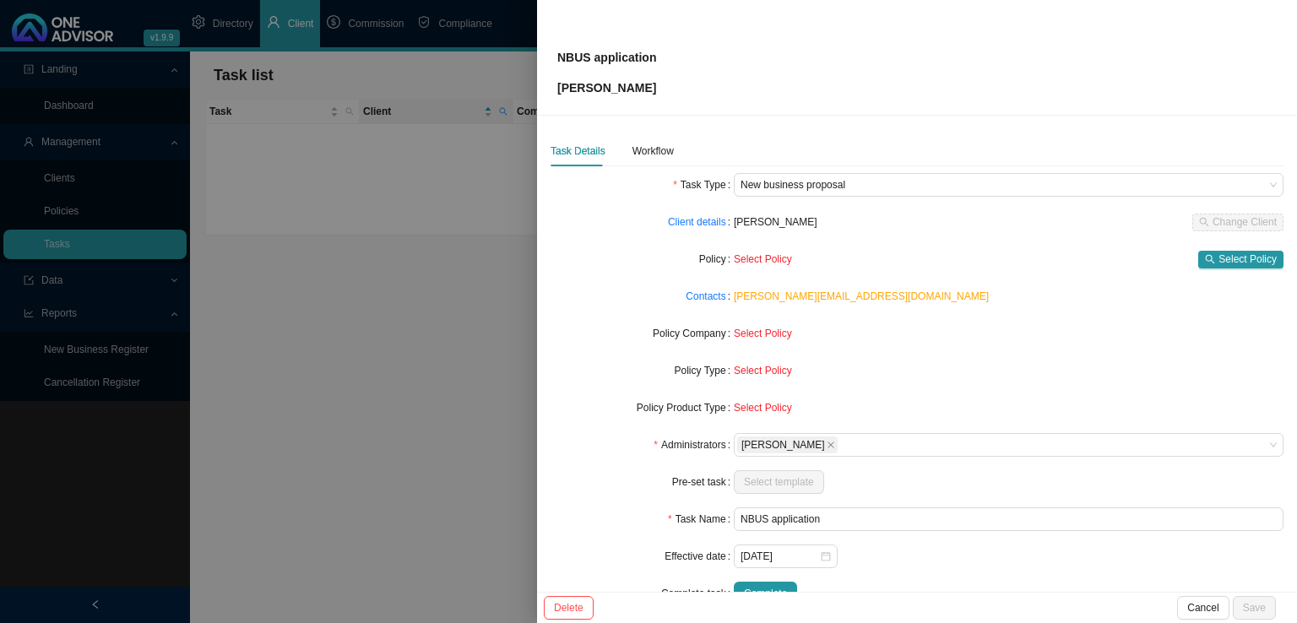
click at [648, 285] on div "Contacts" at bounding box center [642, 297] width 183 height 24
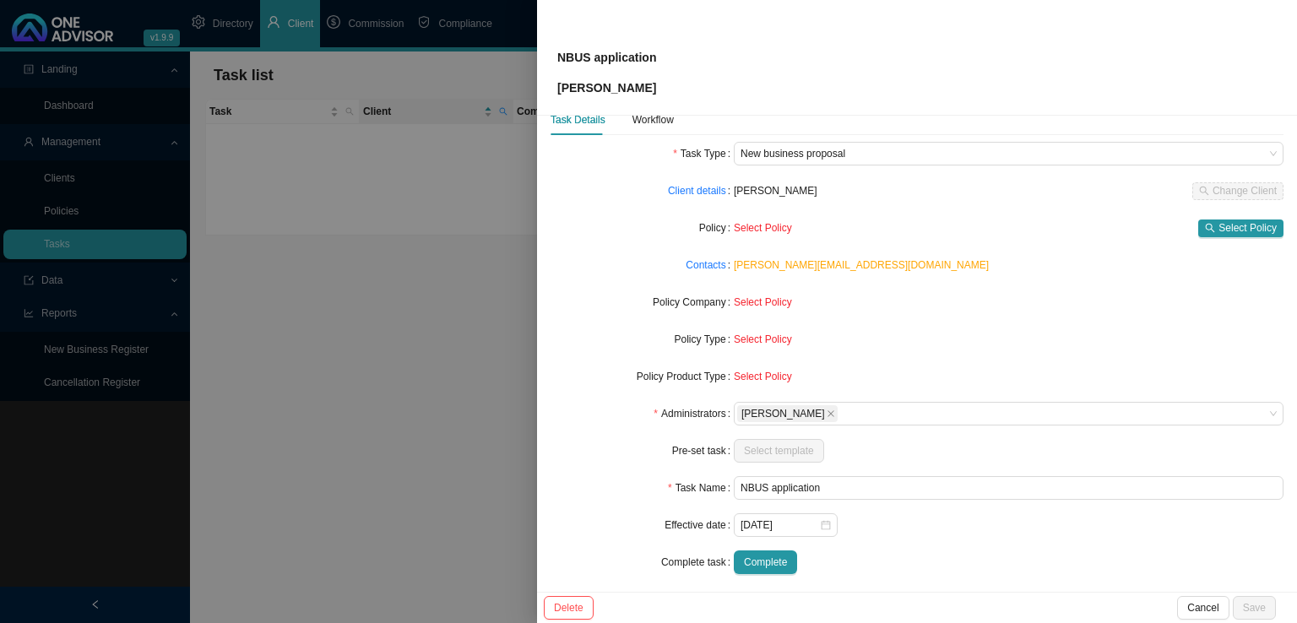
scroll to position [41, 0]
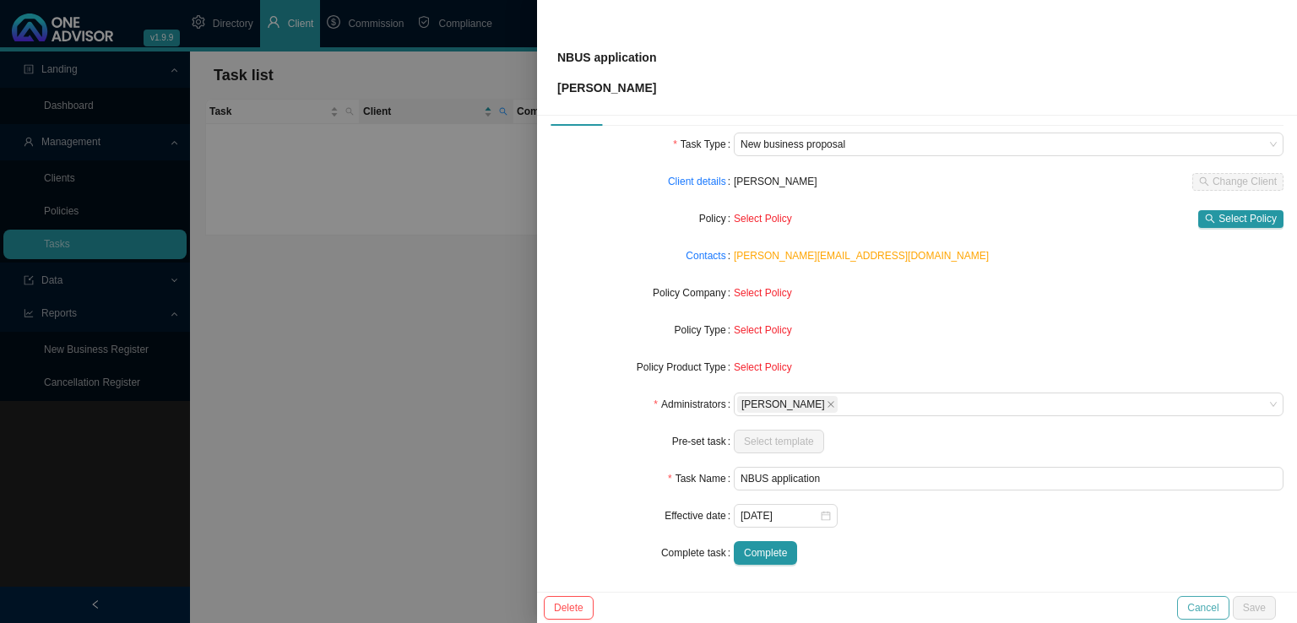
click at [1209, 611] on span "Cancel" at bounding box center [1202, 608] width 31 height 17
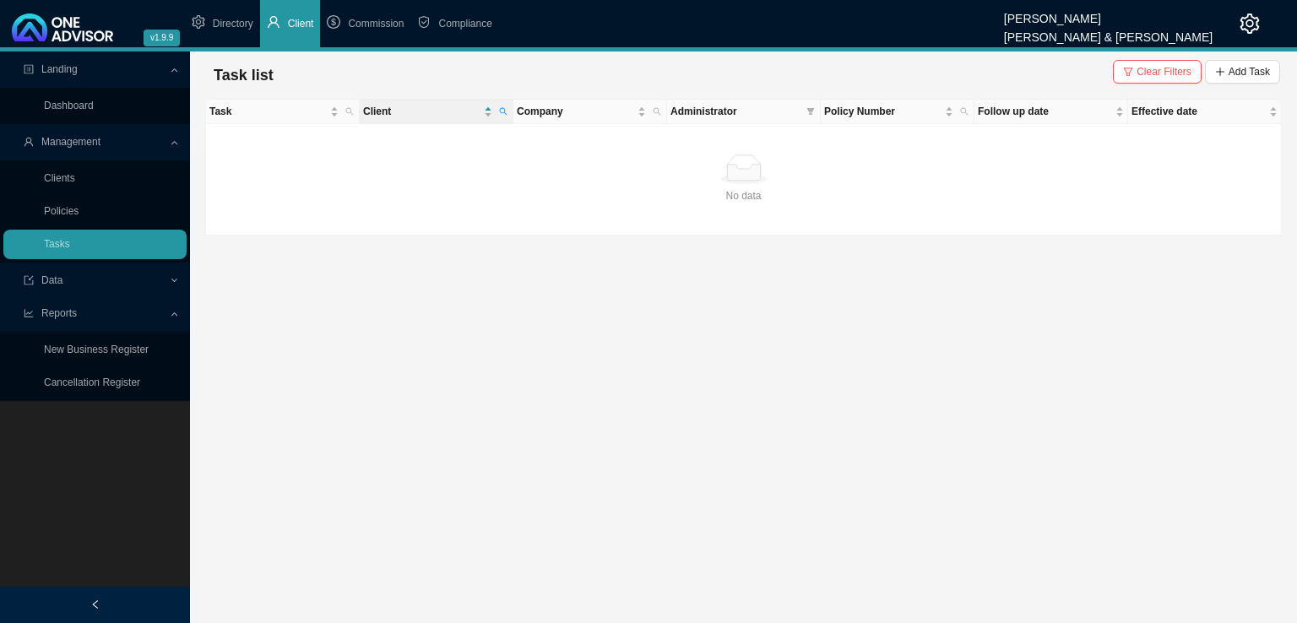
drag, startPoint x: 721, startPoint y: 544, endPoint x: 693, endPoint y: 535, distance: 30.2
click at [721, 541] on main "Landing Dashboard Management Clients Policies Tasks Data Reports New Business R…" at bounding box center [648, 338] width 1297 height 572
click at [79, 205] on link "Policies" at bounding box center [61, 211] width 35 height 12
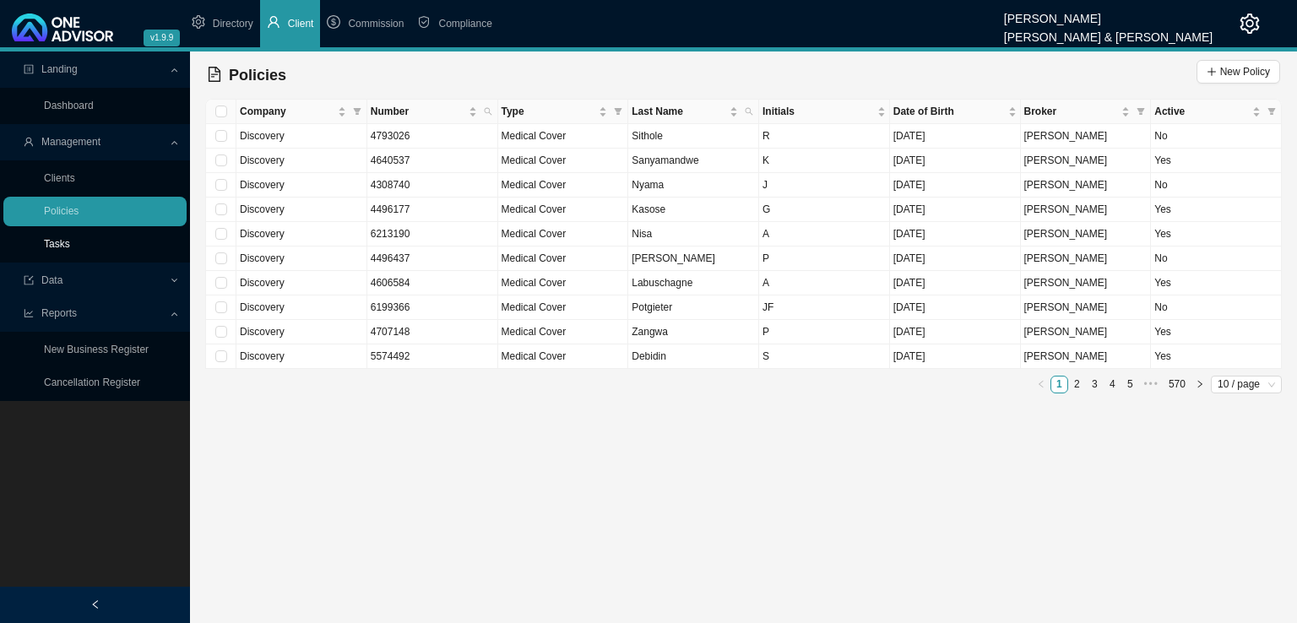
click at [70, 250] on link "Tasks" at bounding box center [57, 244] width 26 height 12
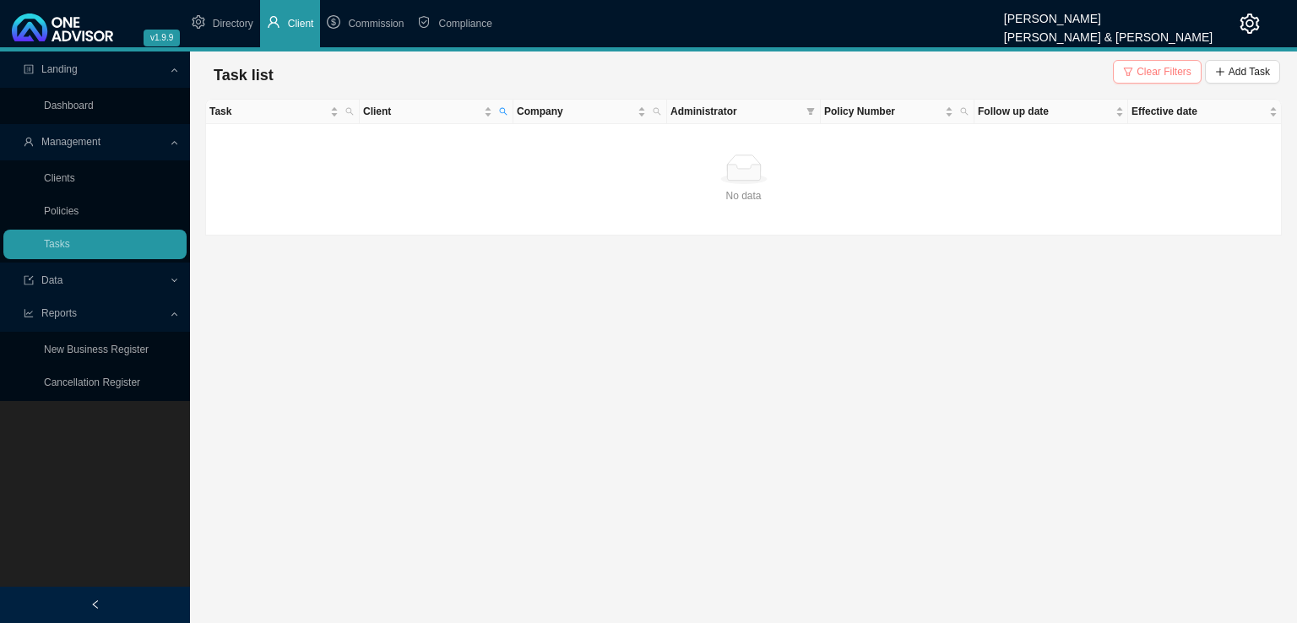
click at [1149, 74] on span "Clear Filters" at bounding box center [1164, 71] width 55 height 17
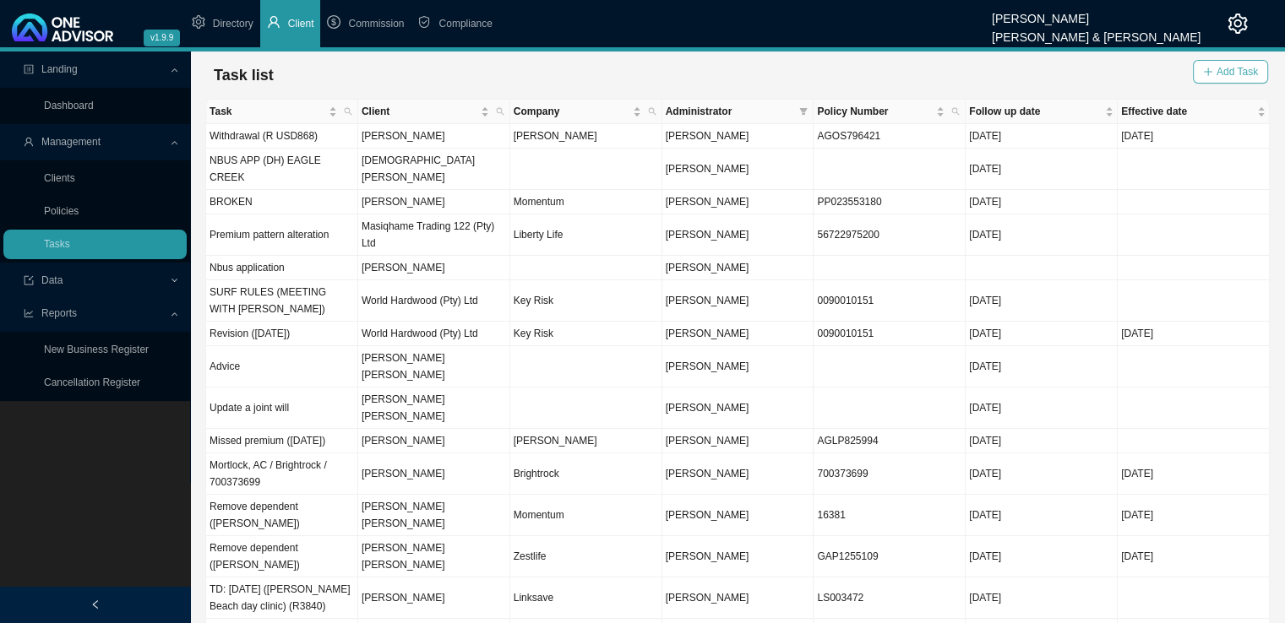
click at [1258, 72] on button "Add Task" at bounding box center [1229, 72] width 75 height 24
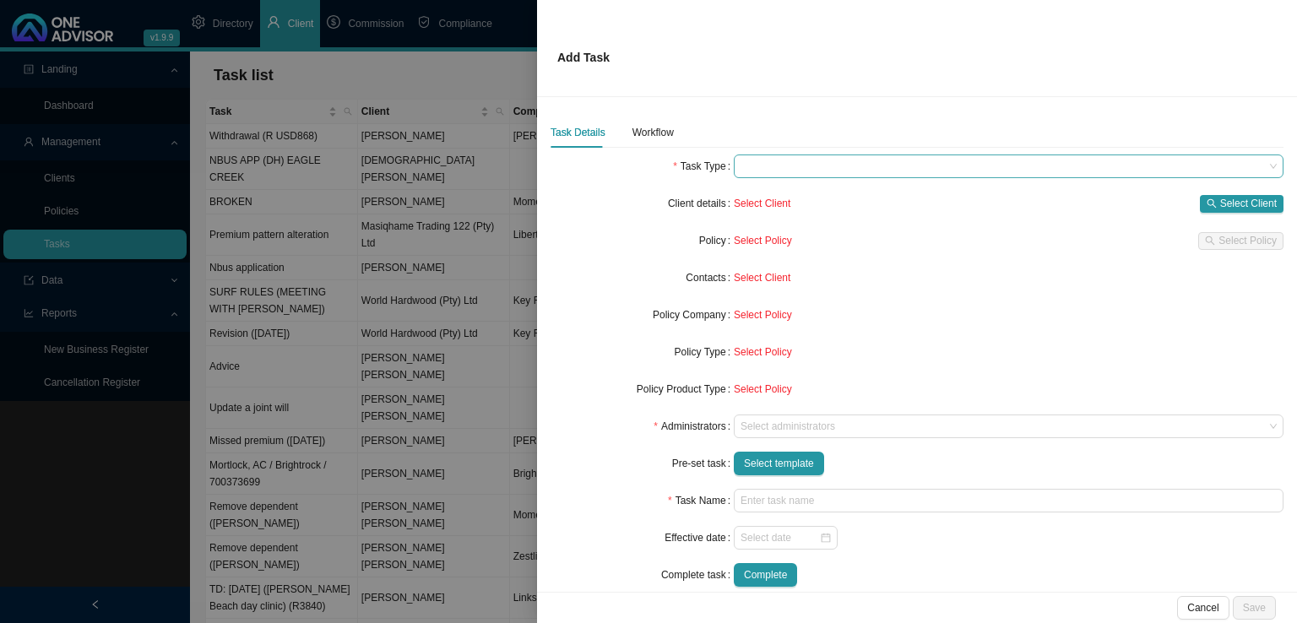
click at [780, 165] on span at bounding box center [1009, 166] width 536 height 22
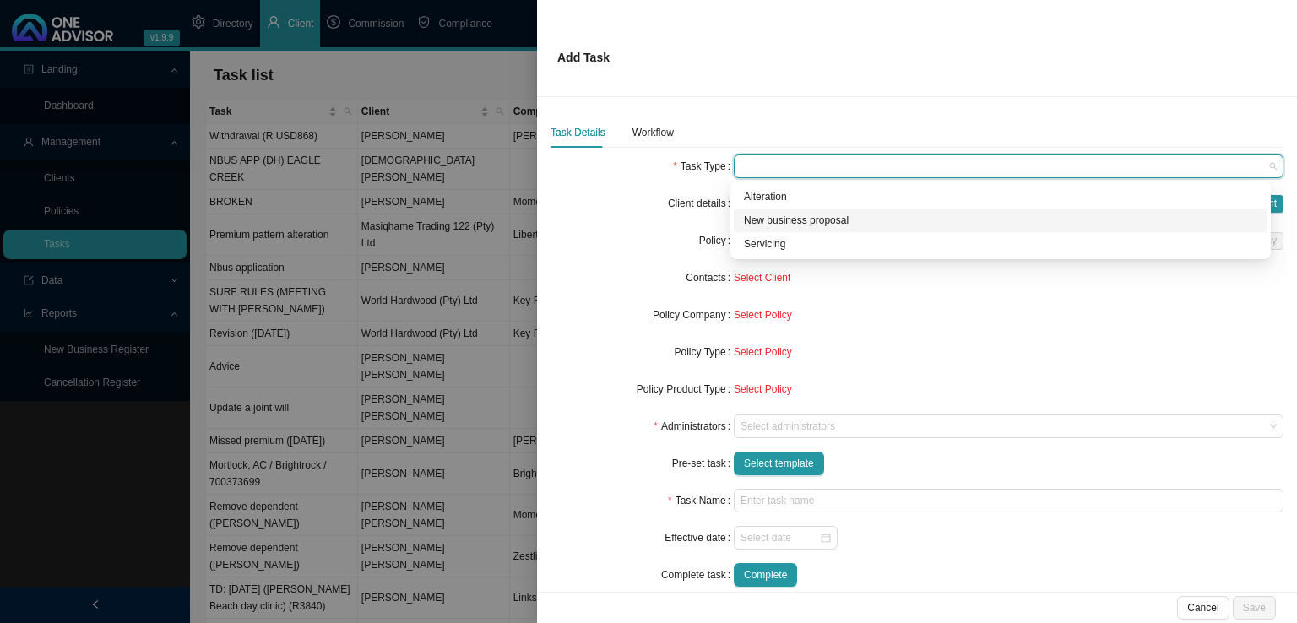
click at [782, 219] on div "New business proposal" at bounding box center [1000, 220] width 513 height 17
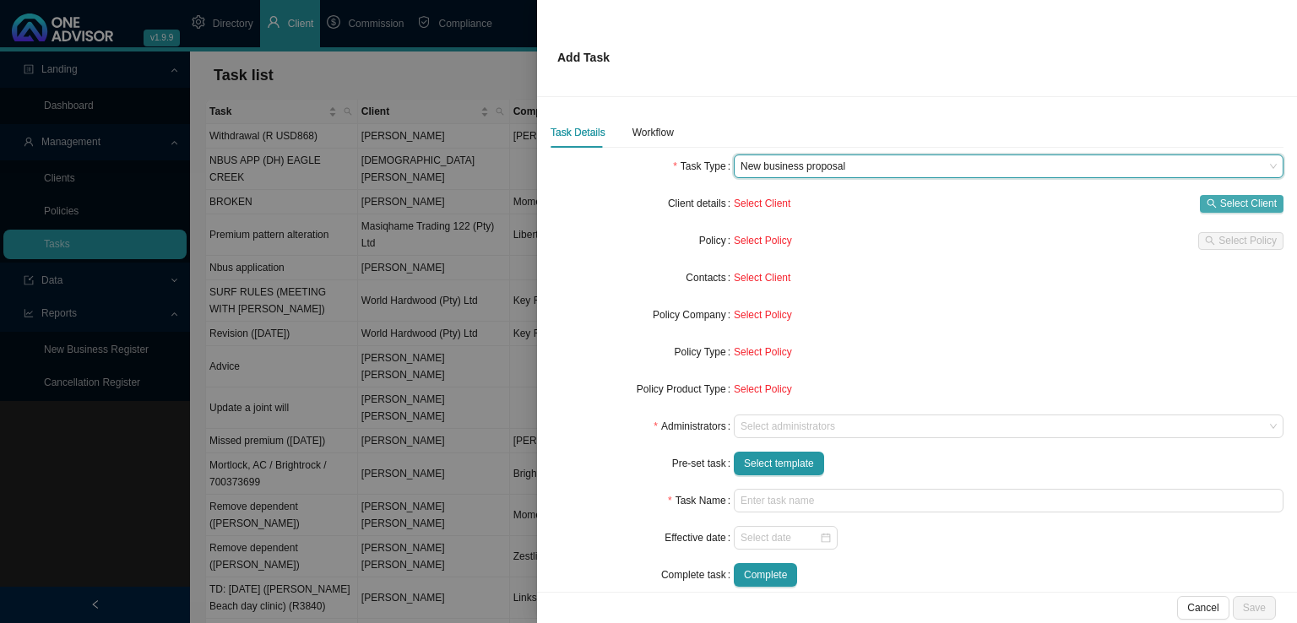
click at [1223, 207] on span "Select Client" at bounding box center [1248, 203] width 57 height 17
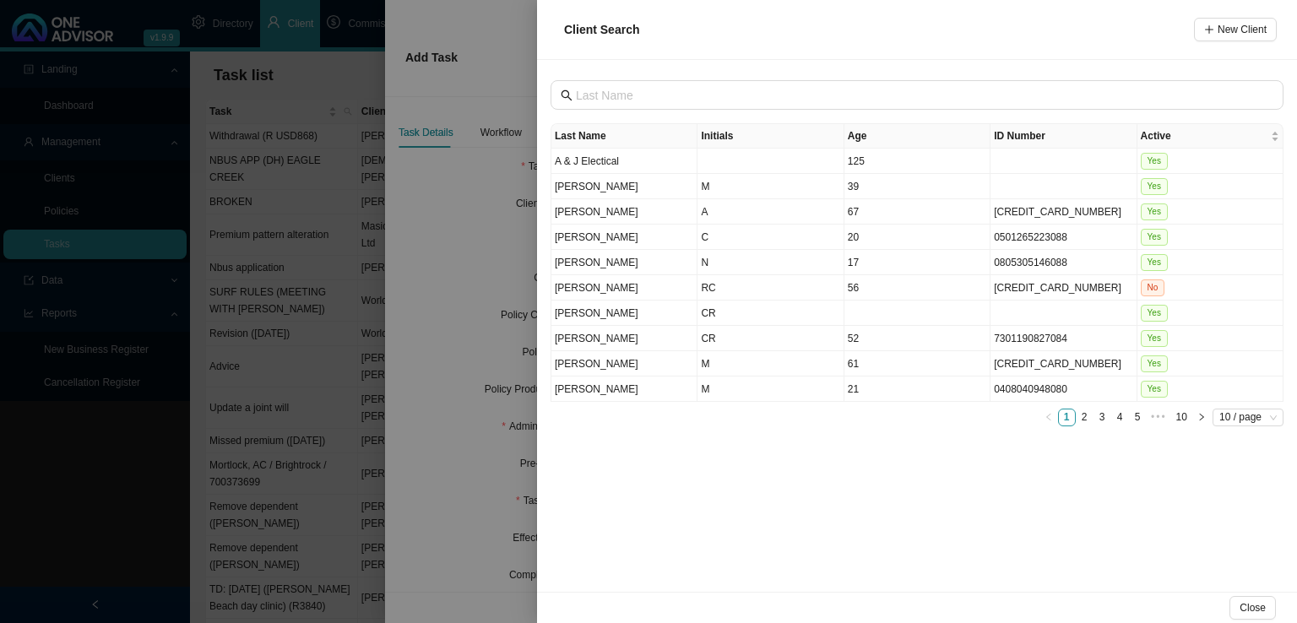
click at [462, 265] on div at bounding box center [648, 311] width 1297 height 623
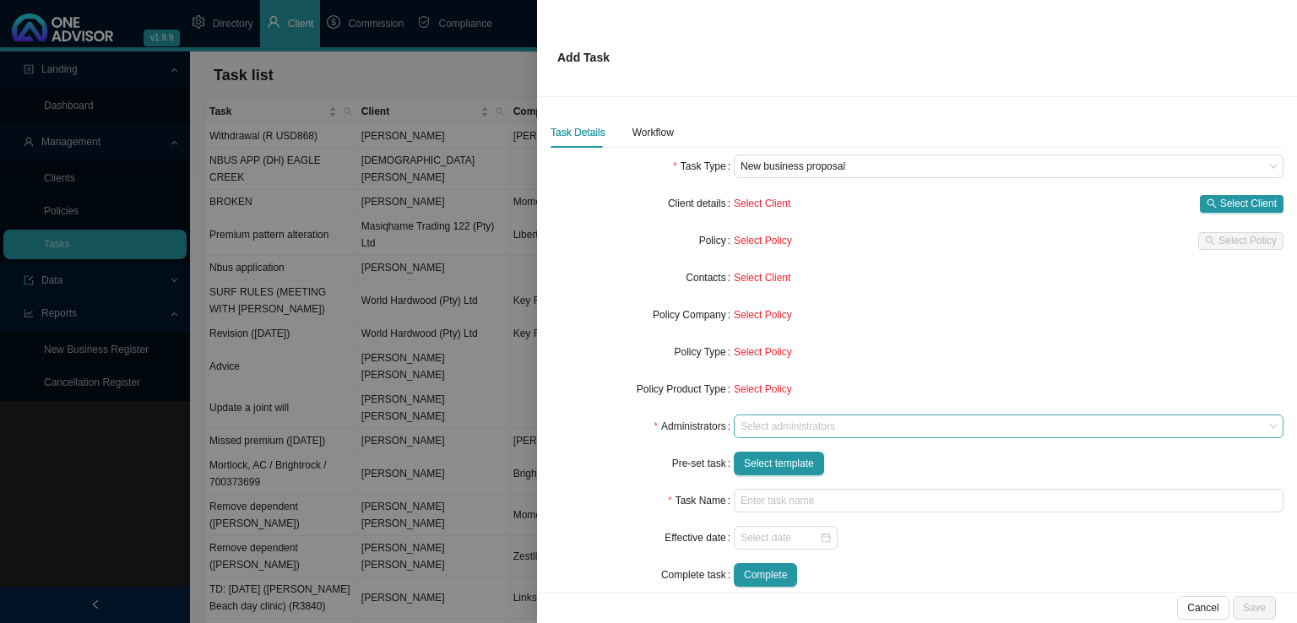
click at [789, 433] on div "Select administrators" at bounding box center [1009, 427] width 550 height 24
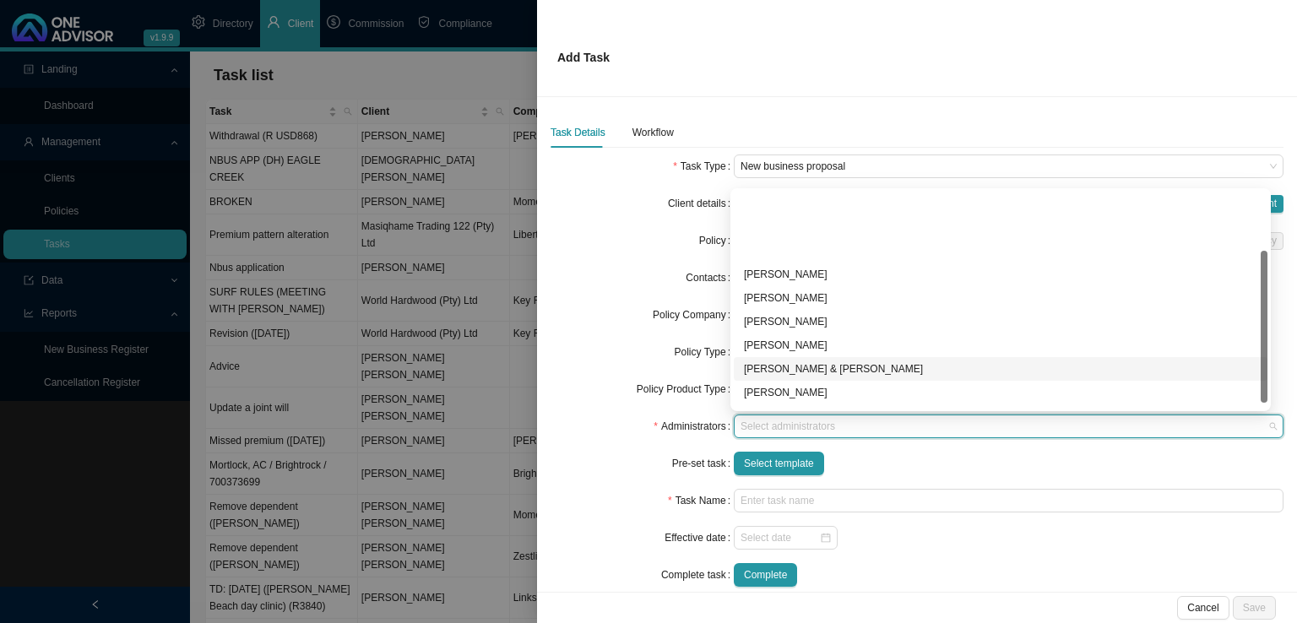
scroll to position [91, 0]
click at [810, 370] on div "[PERSON_NAME]" at bounding box center [1000, 372] width 513 height 17
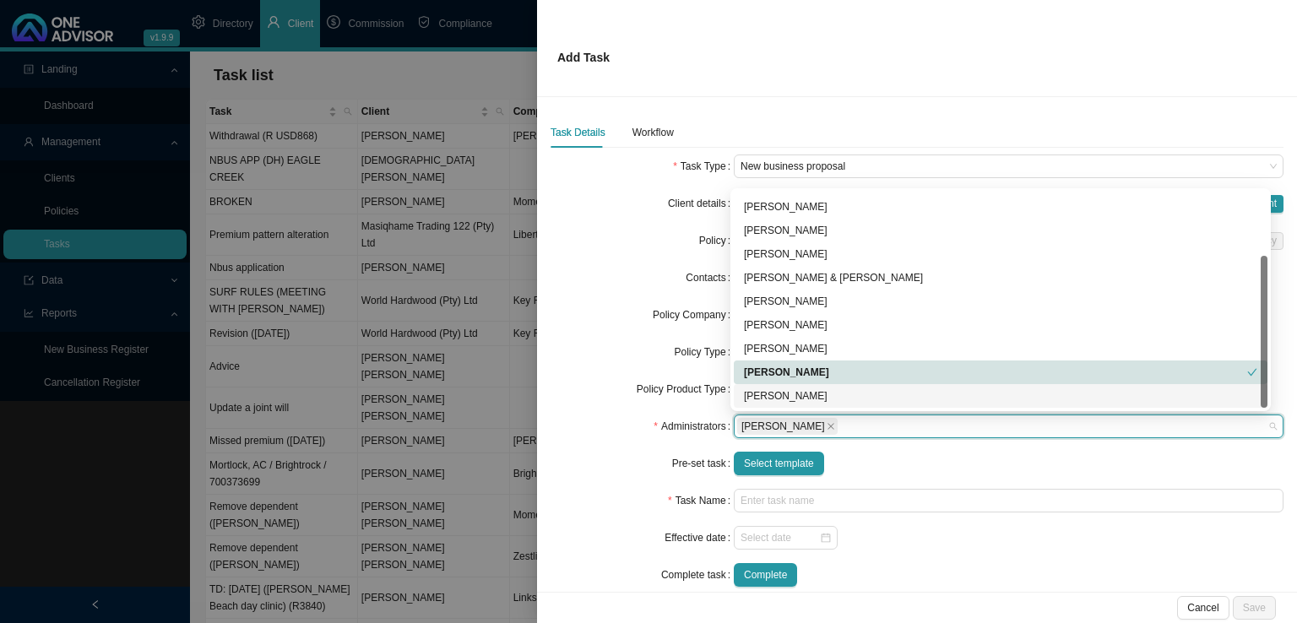
click at [578, 423] on div "Administrators" at bounding box center [642, 427] width 183 height 24
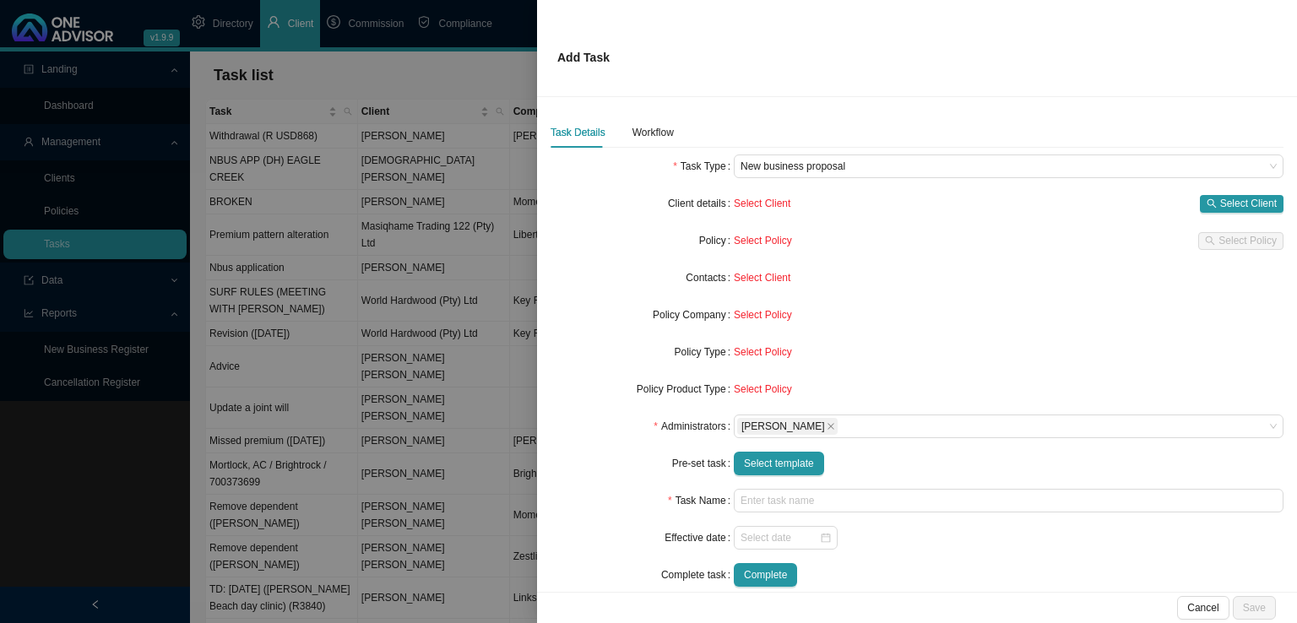
scroll to position [21, 0]
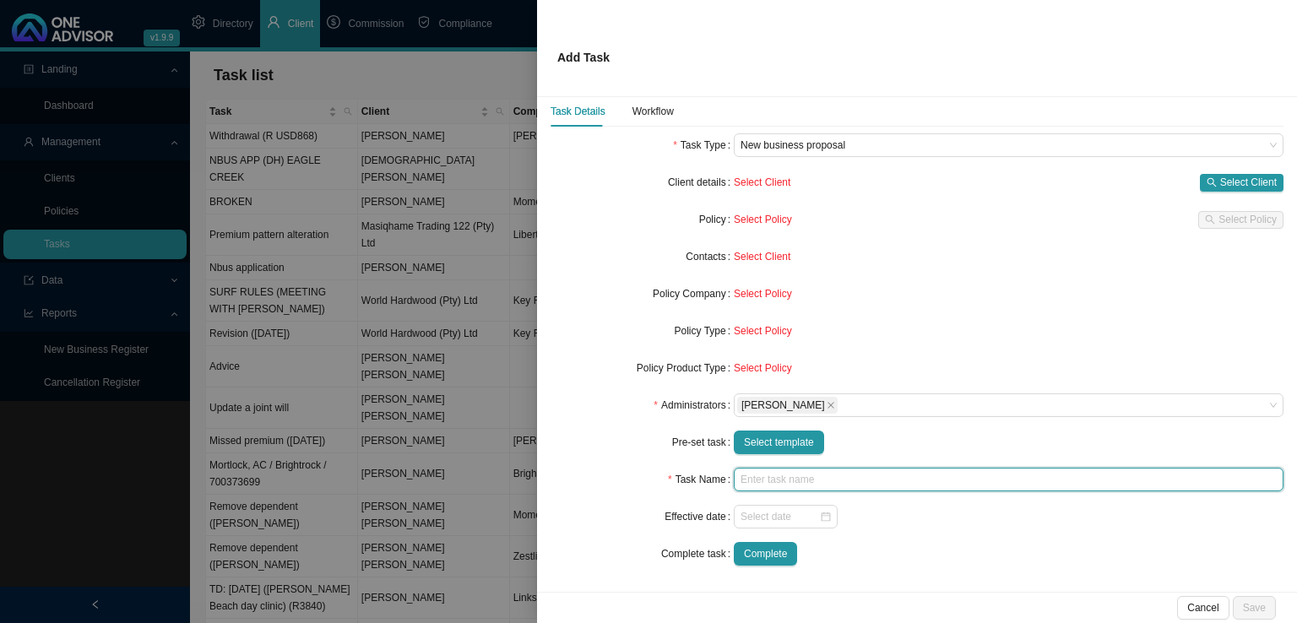
click at [765, 477] on input "text" at bounding box center [1009, 480] width 550 height 24
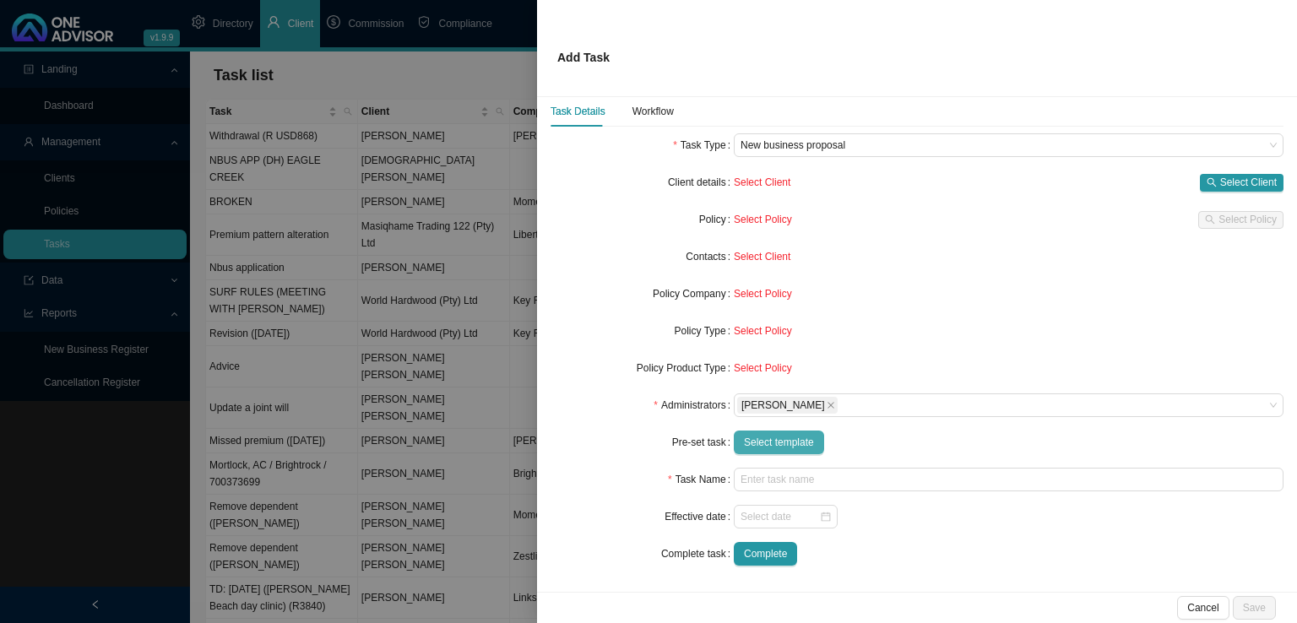
click at [792, 443] on span "Select template" at bounding box center [779, 442] width 70 height 17
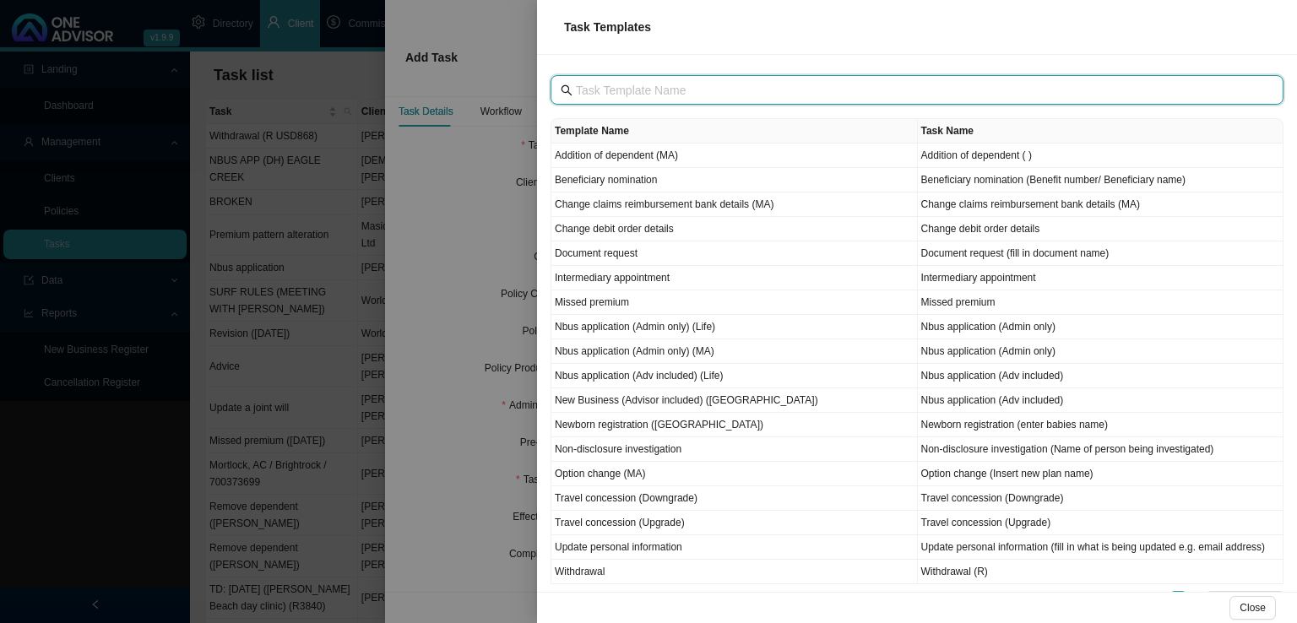
click at [701, 90] on input "text" at bounding box center [919, 90] width 686 height 19
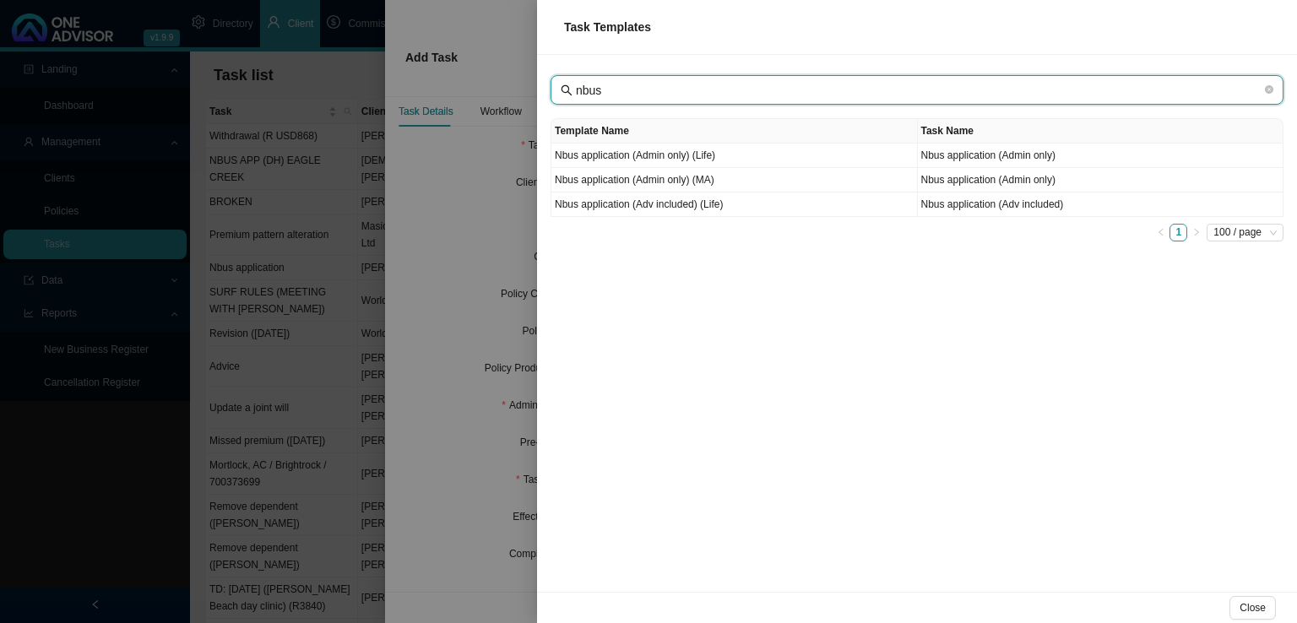
type input "nbus"
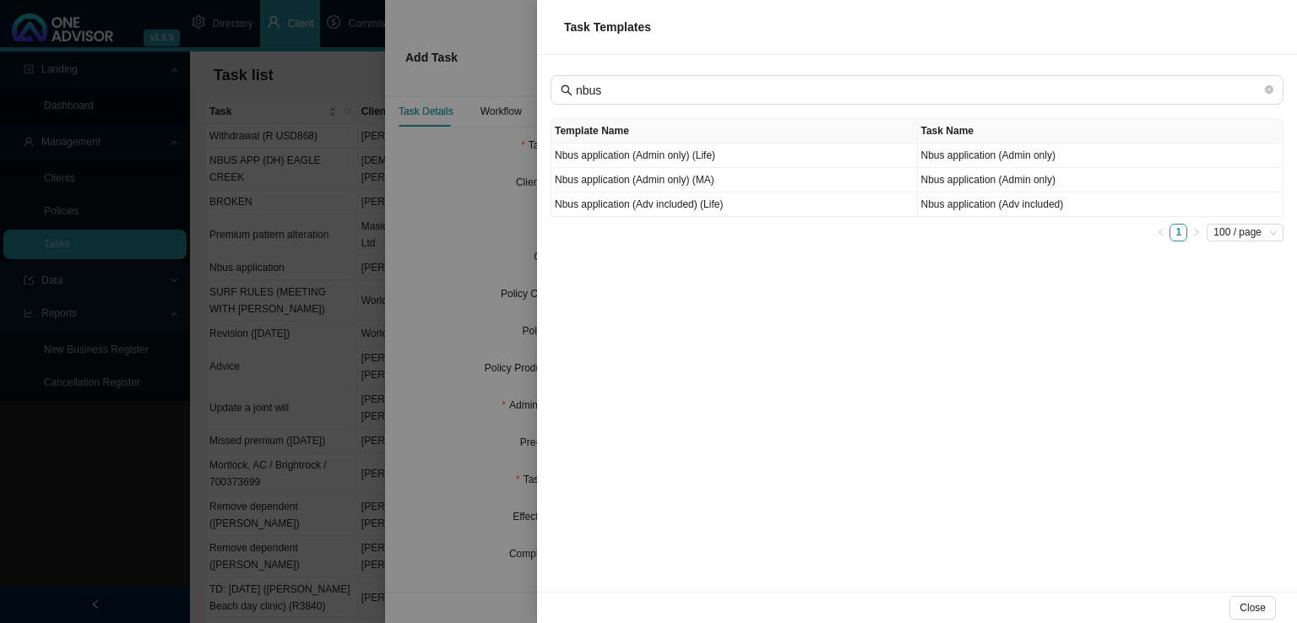
click at [475, 335] on div at bounding box center [648, 311] width 1297 height 623
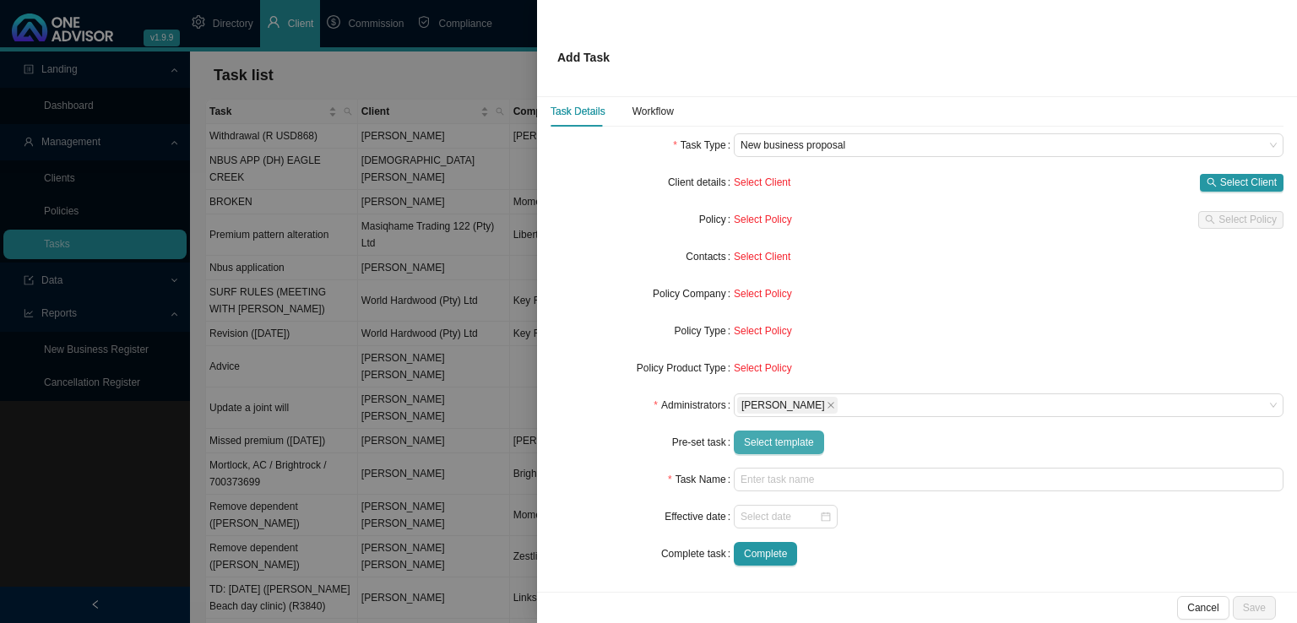
click at [790, 448] on span "Select template" at bounding box center [779, 442] width 70 height 17
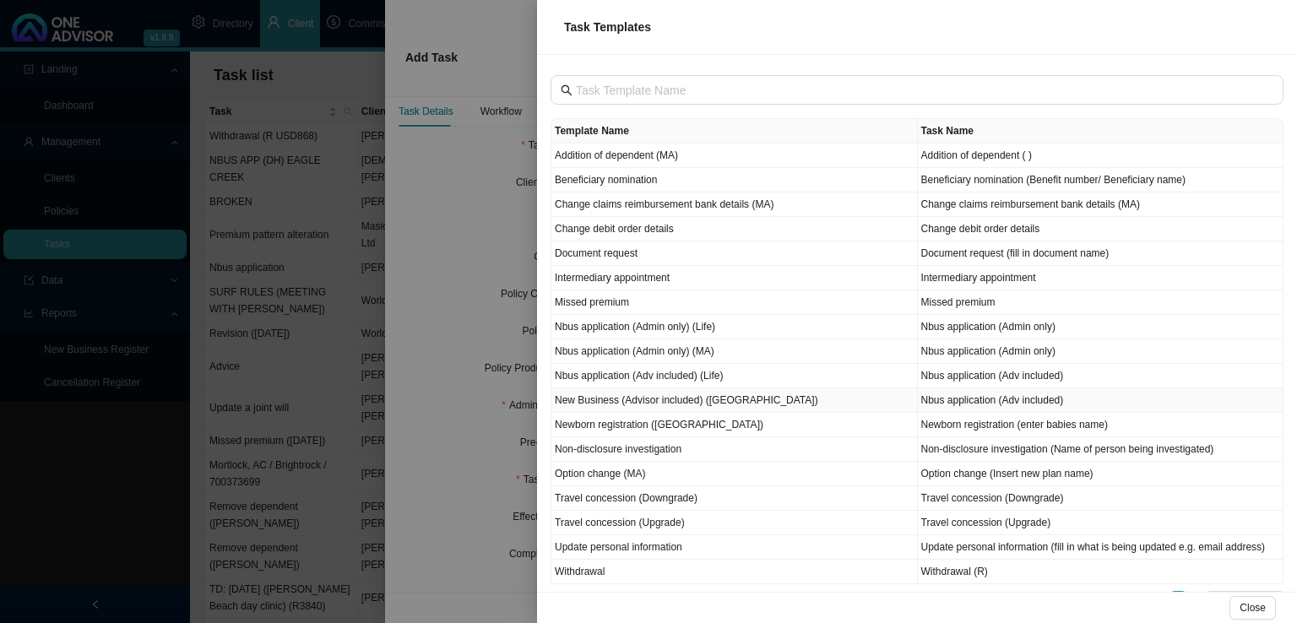
click at [635, 401] on td "New Business (Advisor included) ([GEOGRAPHIC_DATA])" at bounding box center [734, 400] width 367 height 24
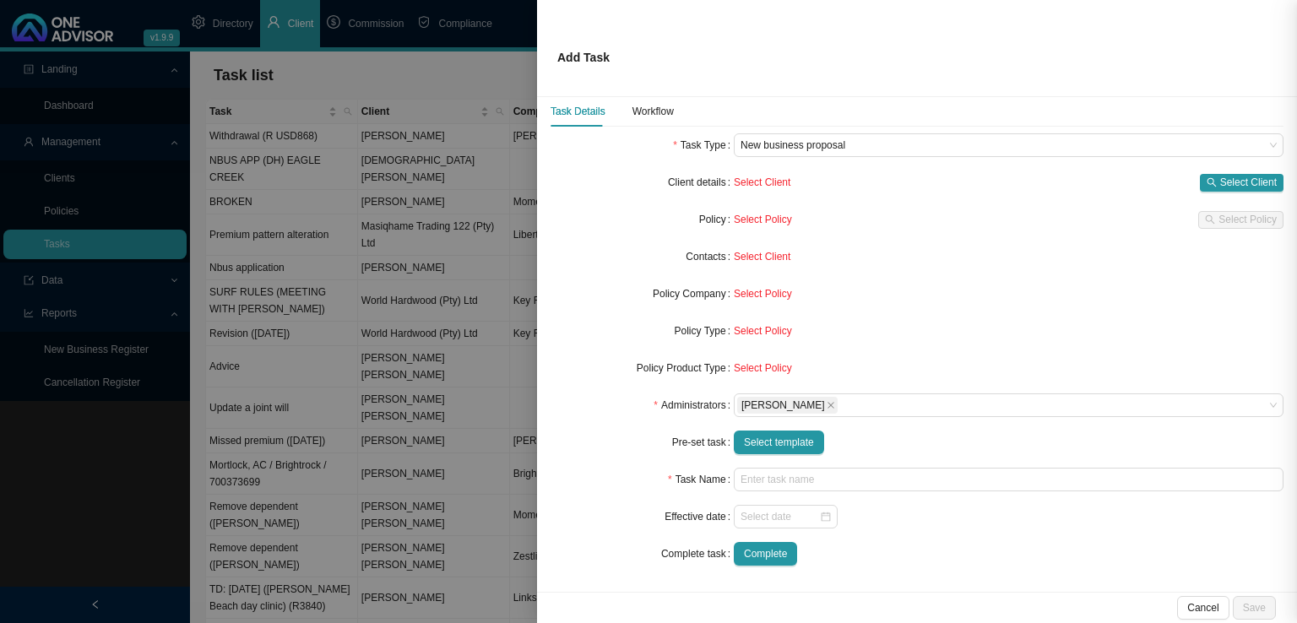
type input "Nbus application (Adv included)"
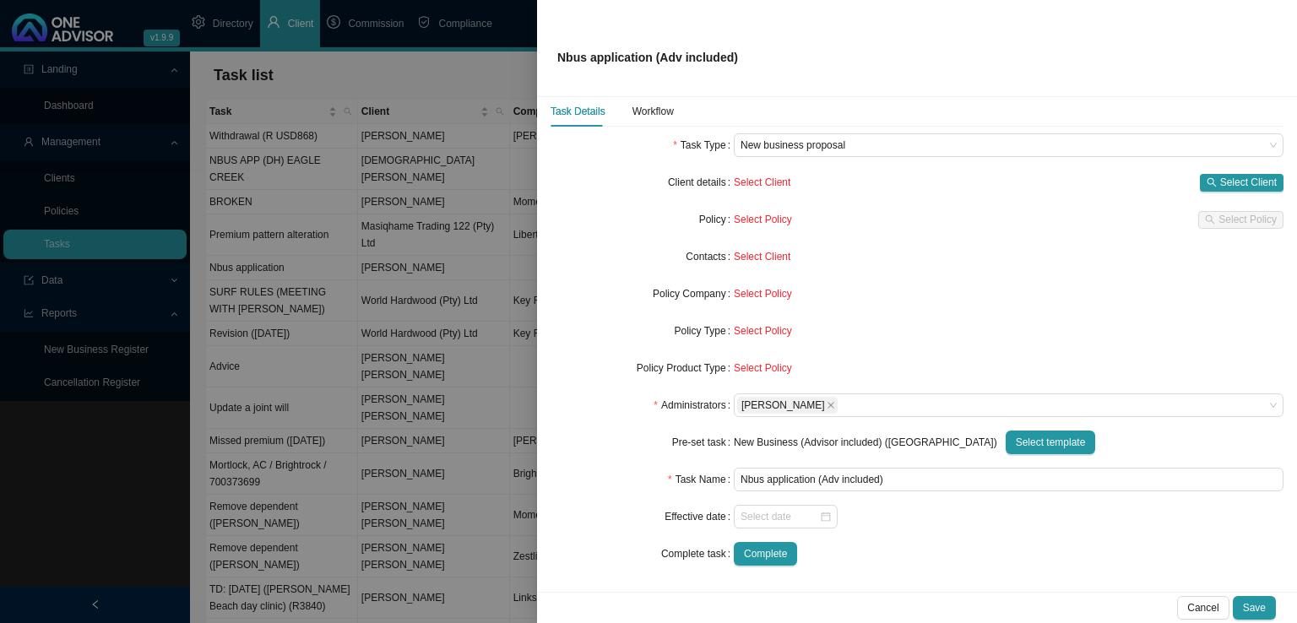
click at [635, 401] on div "Administrators" at bounding box center [642, 406] width 183 height 24
click at [774, 519] on input at bounding box center [780, 516] width 79 height 17
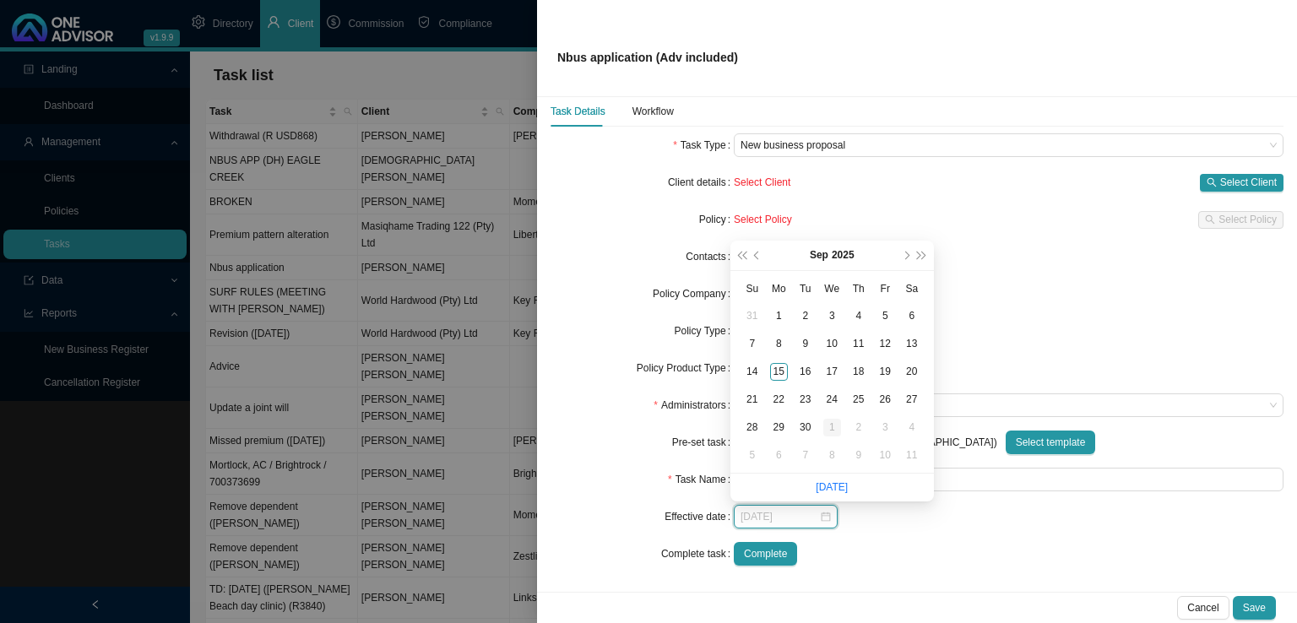
type input "[DATE]"
click at [829, 424] on div "1" at bounding box center [832, 428] width 18 height 18
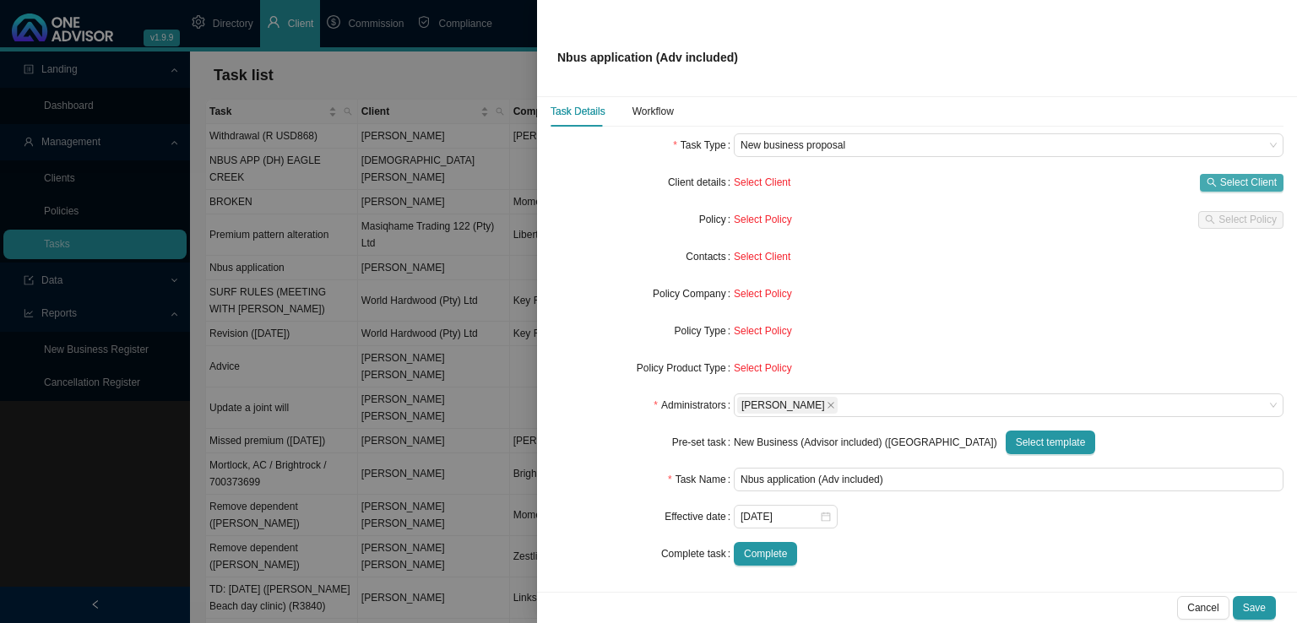
click at [1220, 174] on span "Select Client" at bounding box center [1248, 182] width 57 height 17
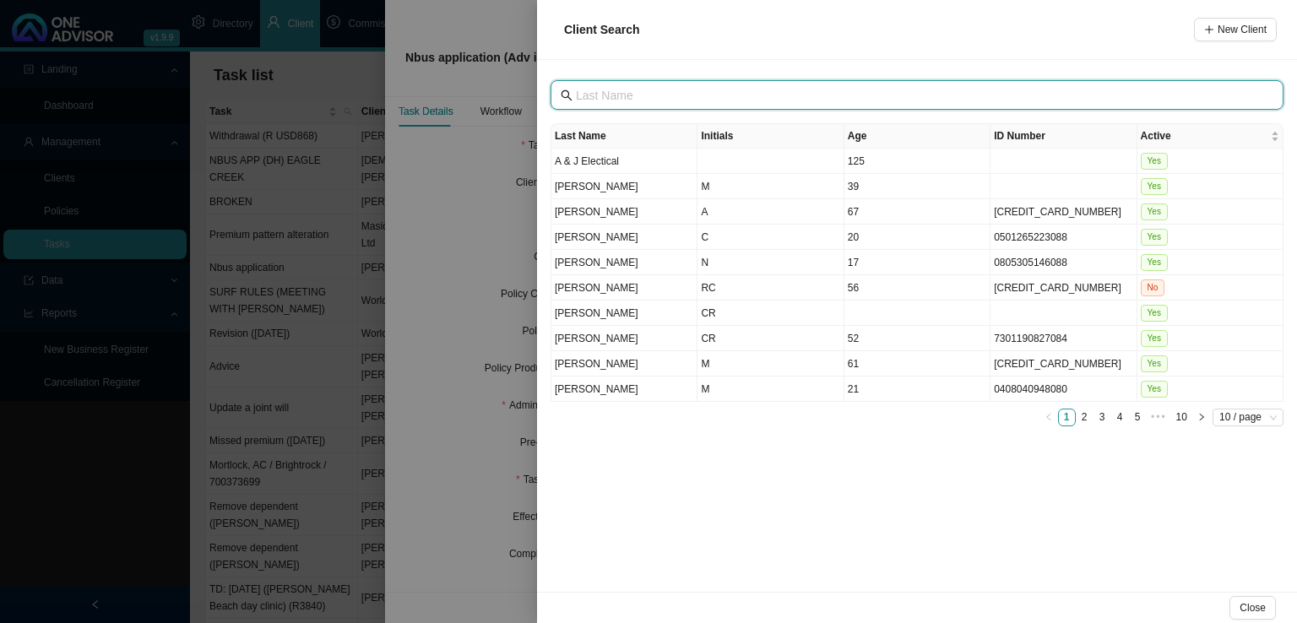
click at [681, 92] on input "text" at bounding box center [919, 95] width 686 height 19
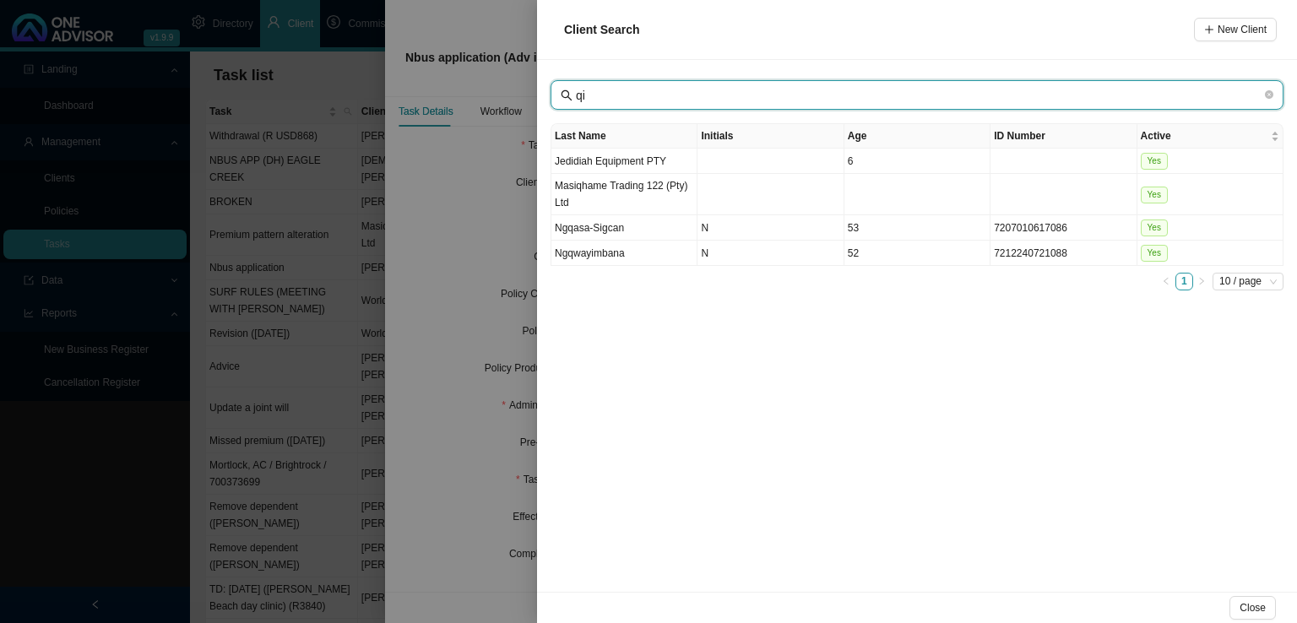
type input "q"
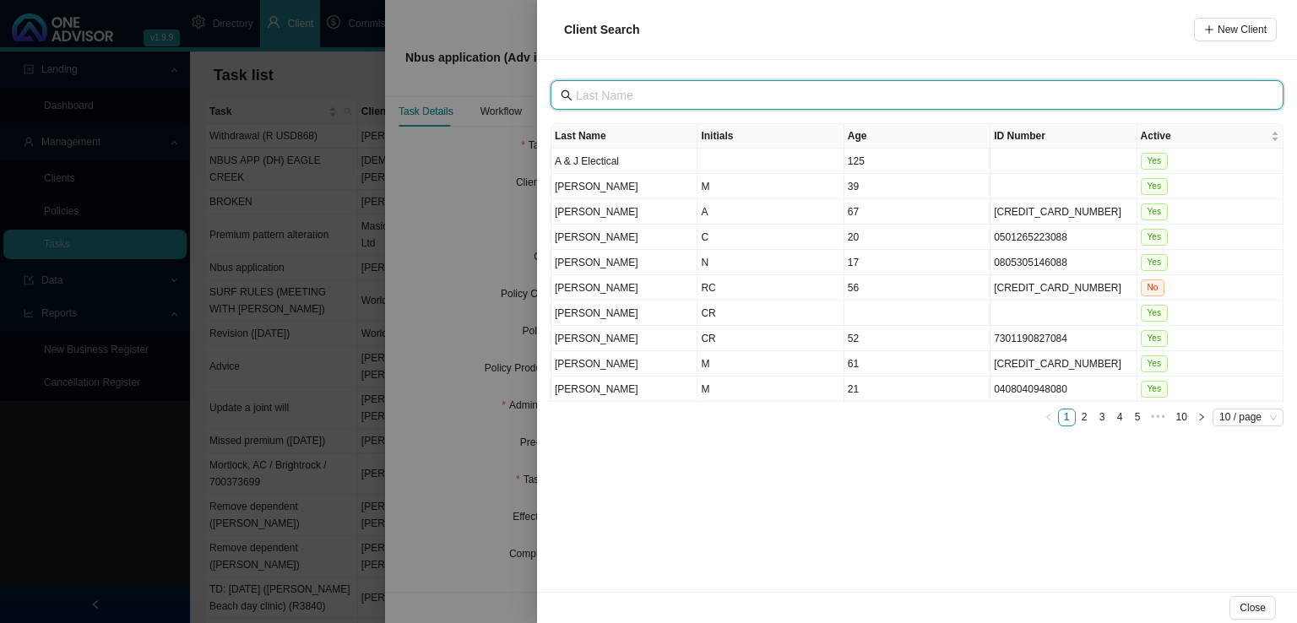
click at [649, 89] on input "text" at bounding box center [919, 95] width 686 height 19
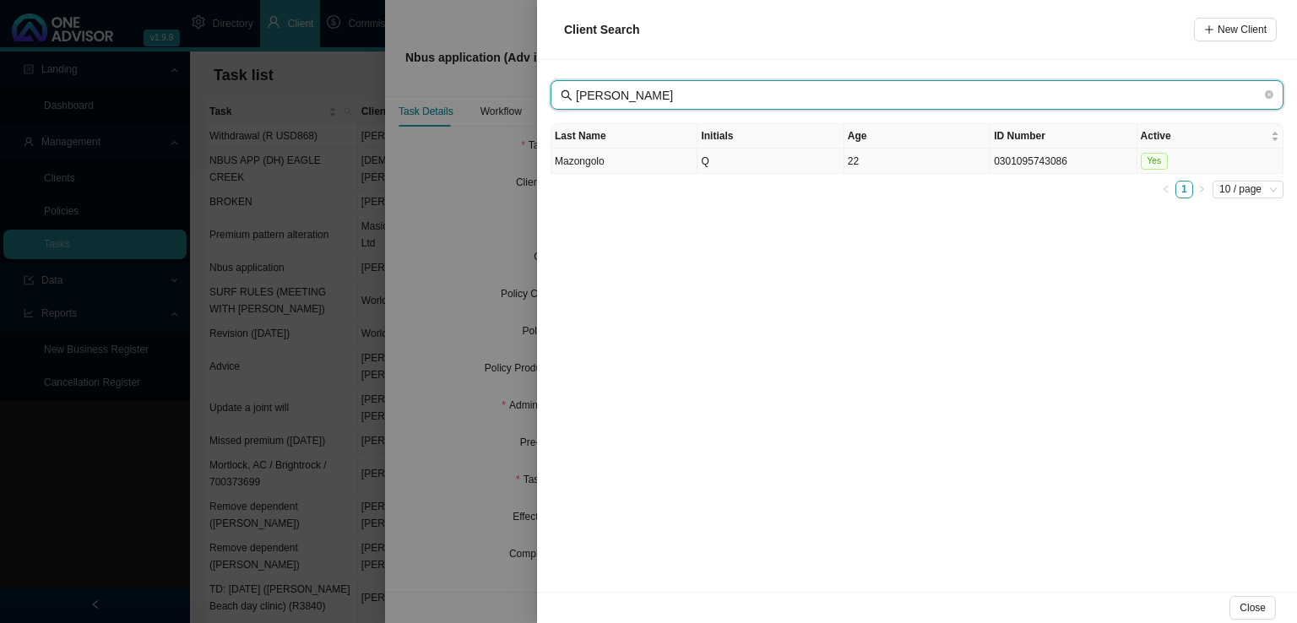
type input "[PERSON_NAME]"
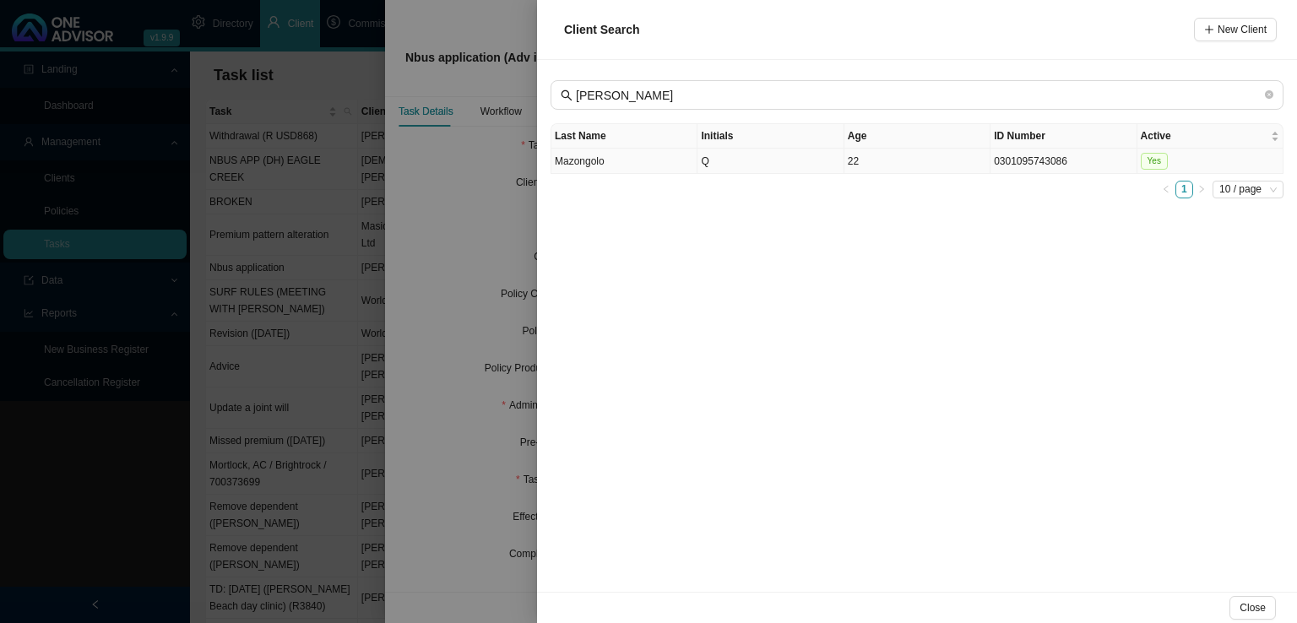
click at [772, 166] on td "Q" at bounding box center [771, 161] width 146 height 25
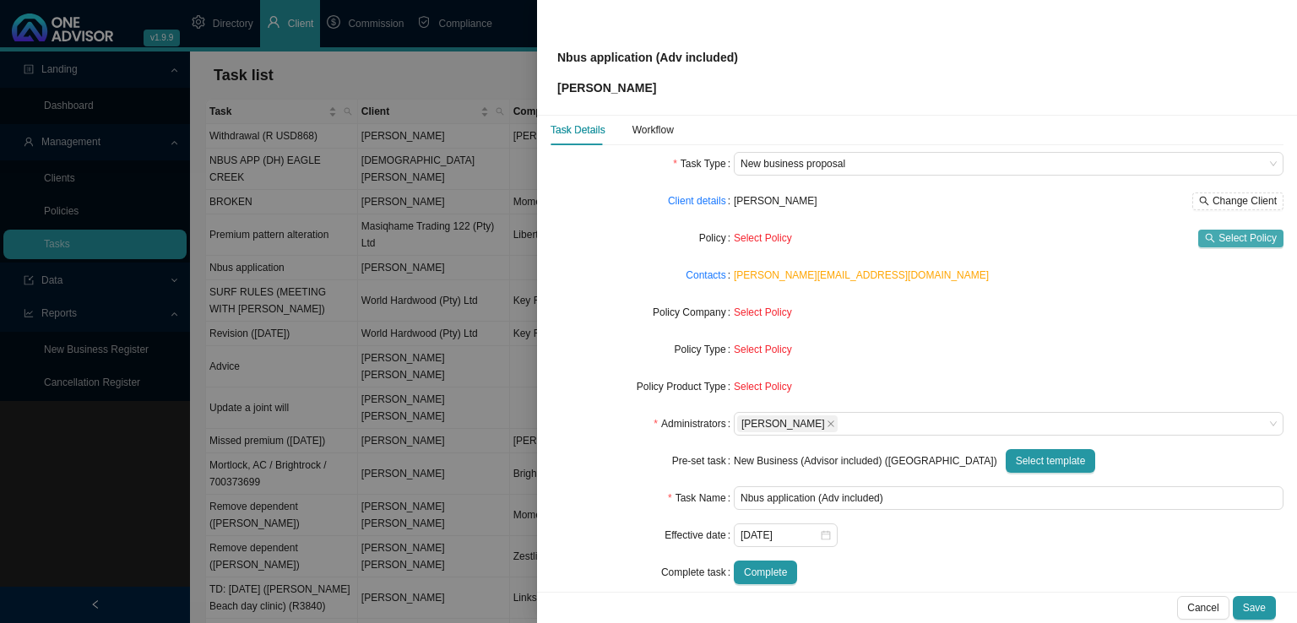
click at [1243, 232] on span "Select Policy" at bounding box center [1248, 238] width 58 height 17
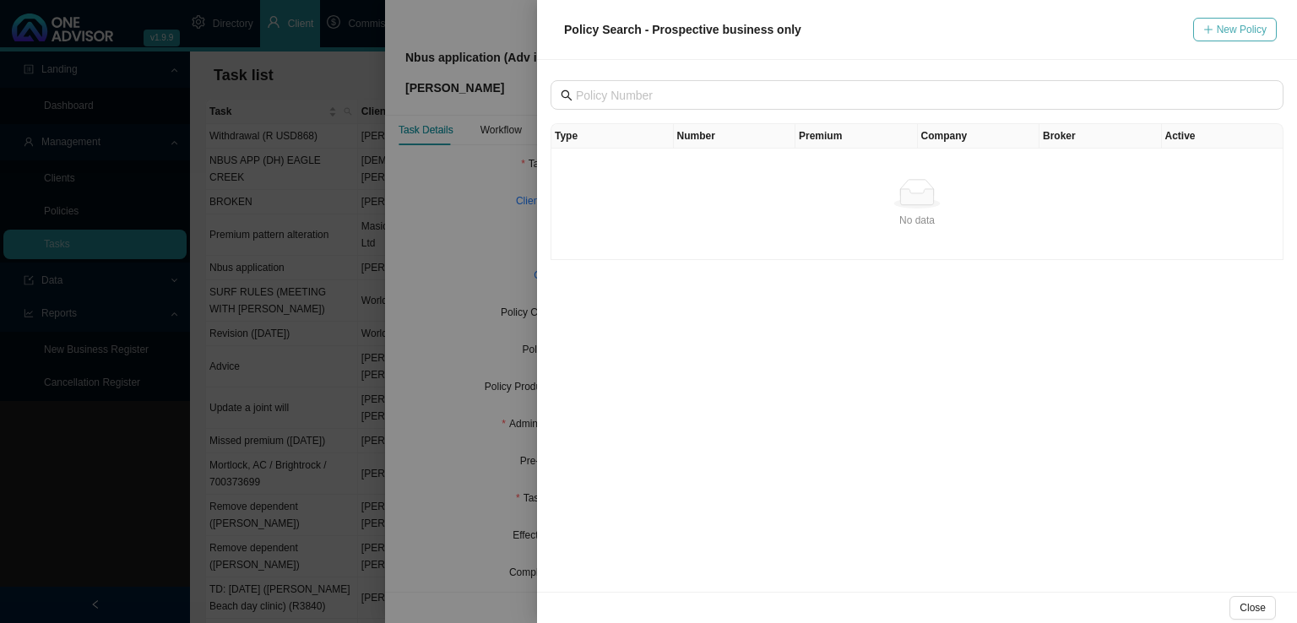
click at [1214, 30] on icon "plus" at bounding box center [1208, 29] width 10 height 10
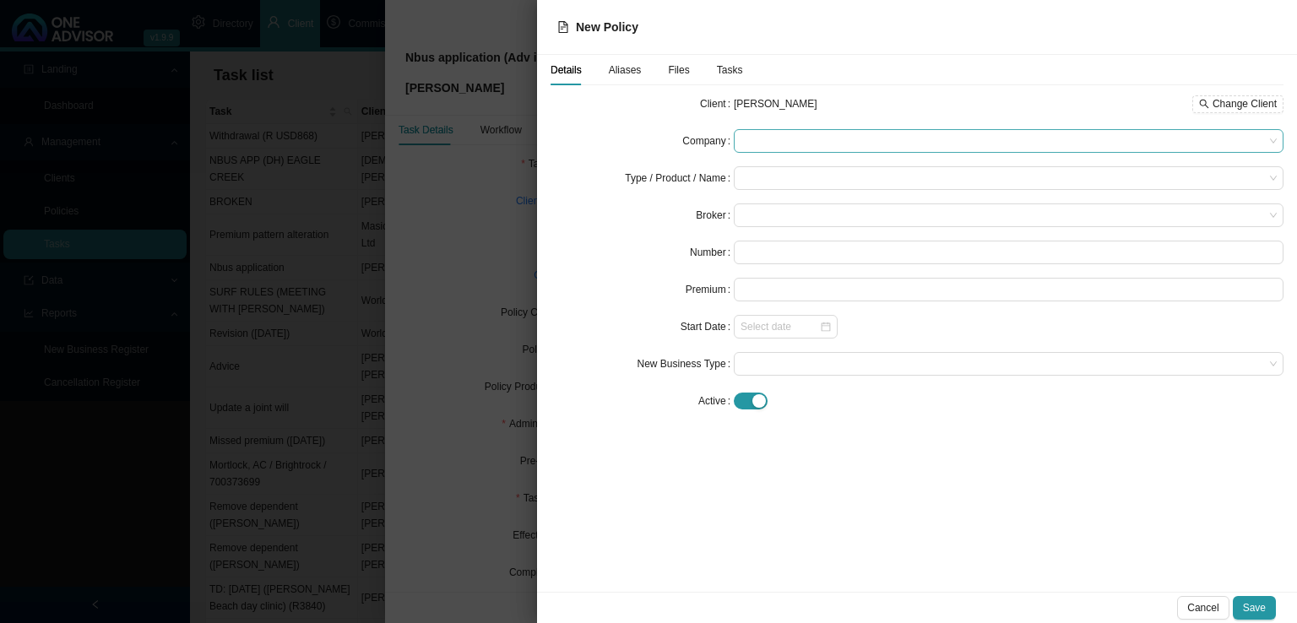
click at [815, 146] on span at bounding box center [1009, 141] width 536 height 22
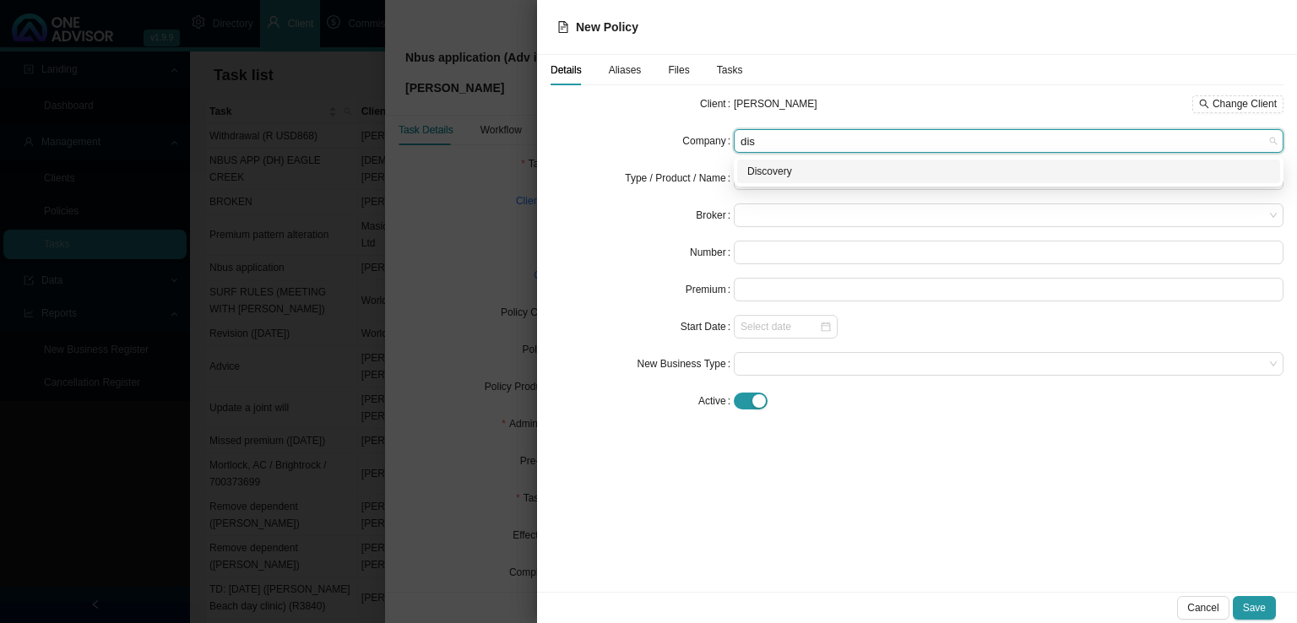
type input "disc"
click at [811, 171] on div "Discovery" at bounding box center [1008, 171] width 523 height 17
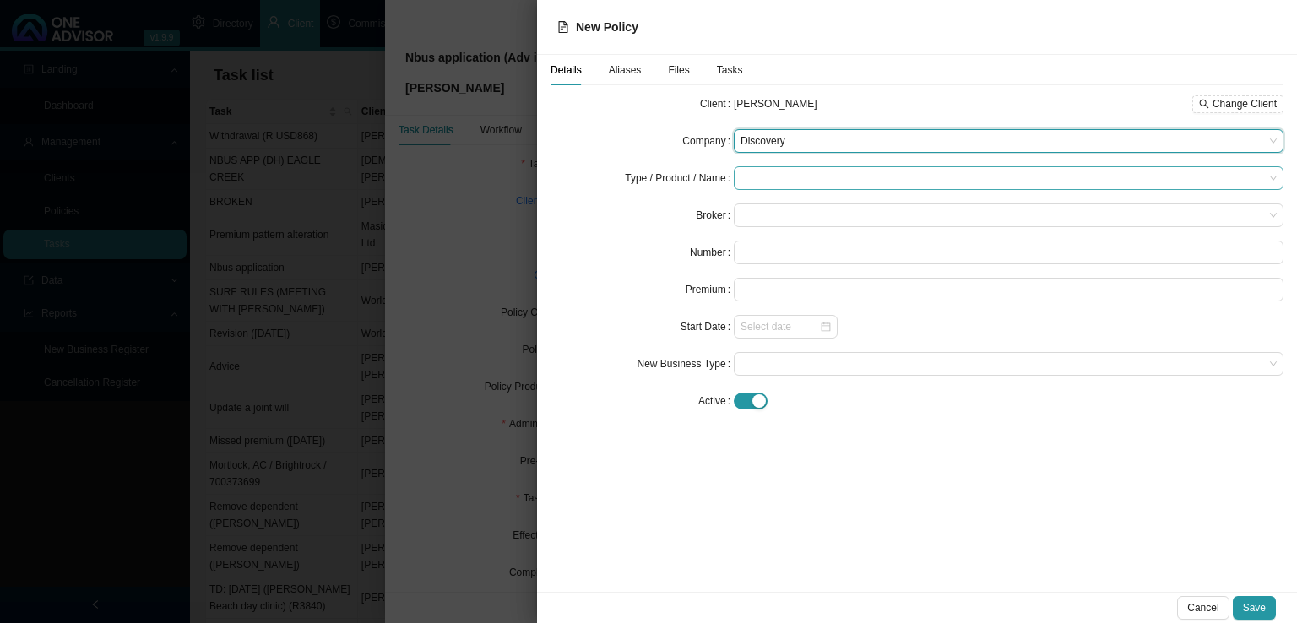
click at [759, 172] on input "search" at bounding box center [1003, 178] width 524 height 22
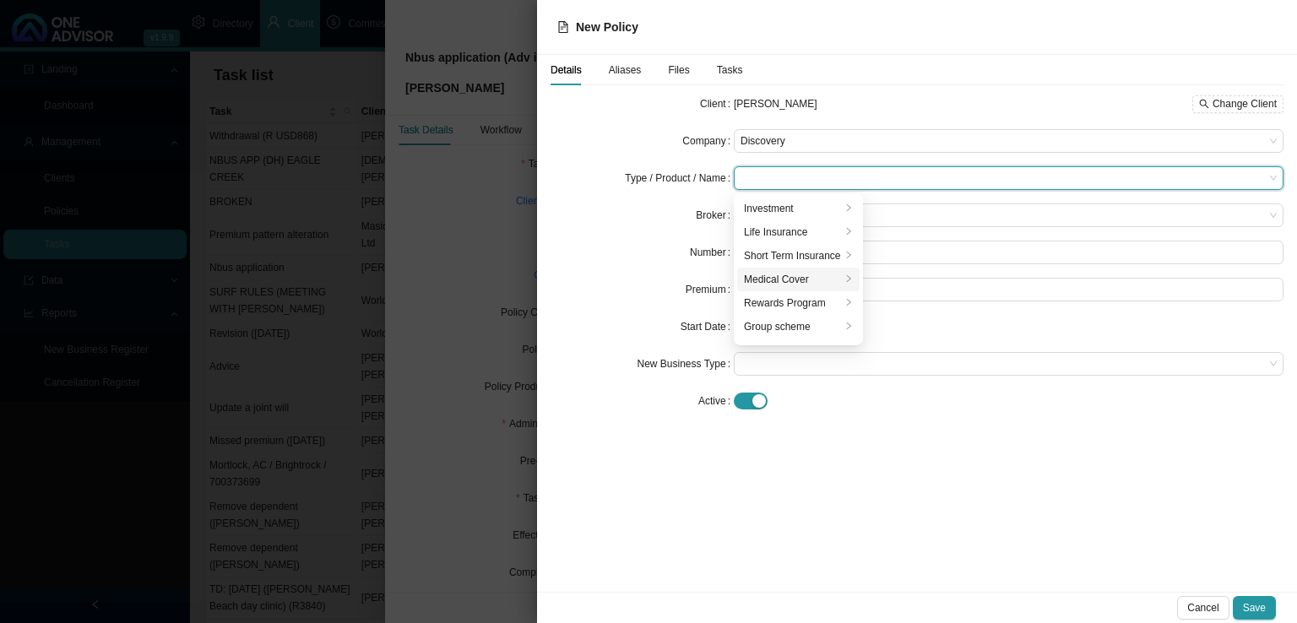
click at [801, 275] on div "Medical Cover" at bounding box center [792, 279] width 97 height 17
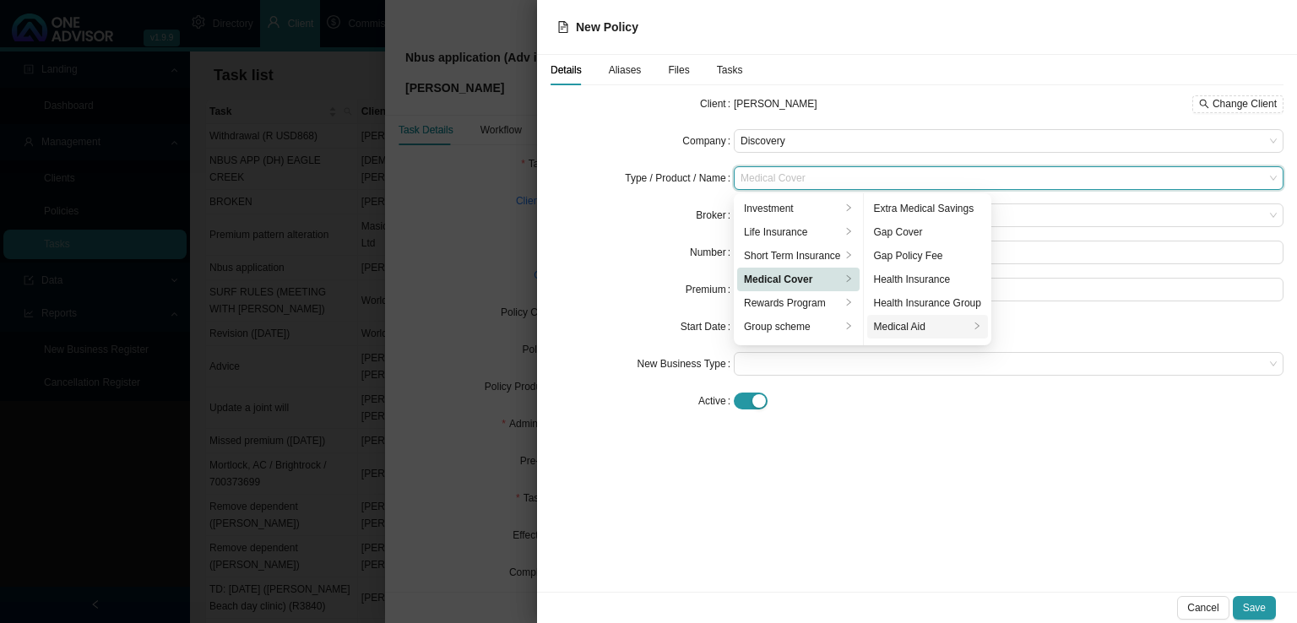
click at [931, 333] on div "Medical Aid" at bounding box center [921, 326] width 95 height 17
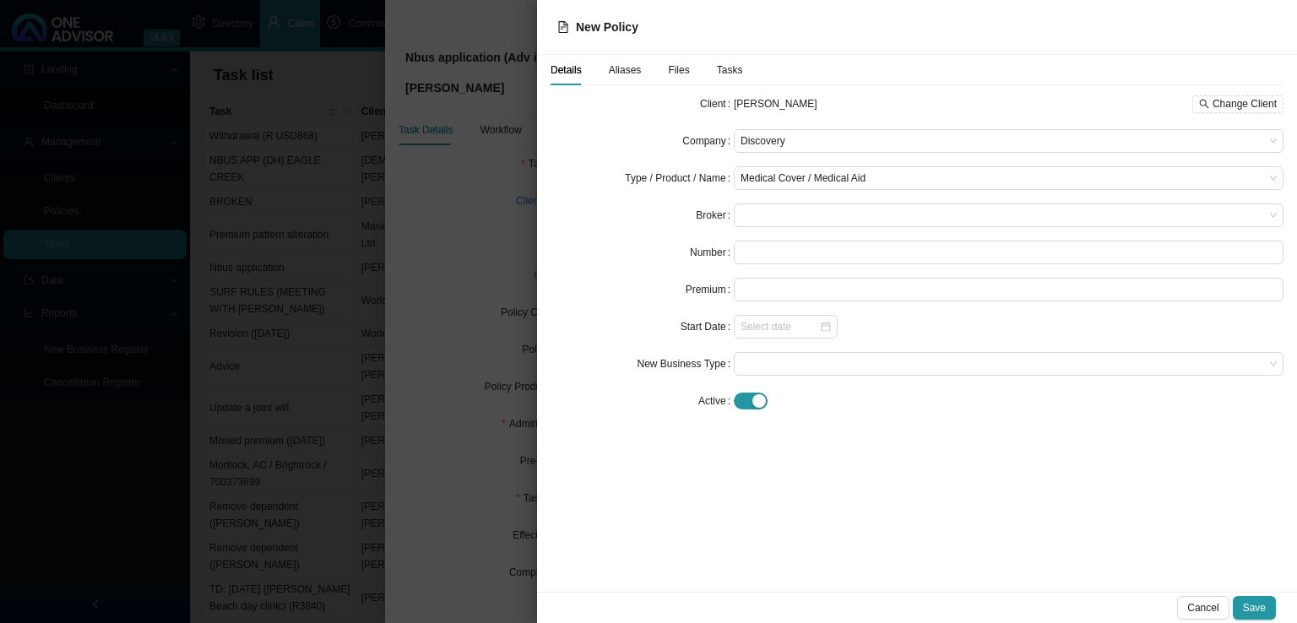
click at [919, 532] on div "Details Aliases Files Tasks Client [PERSON_NAME] Change Client Company Discover…" at bounding box center [917, 323] width 760 height 537
click at [783, 215] on span at bounding box center [1009, 215] width 536 height 22
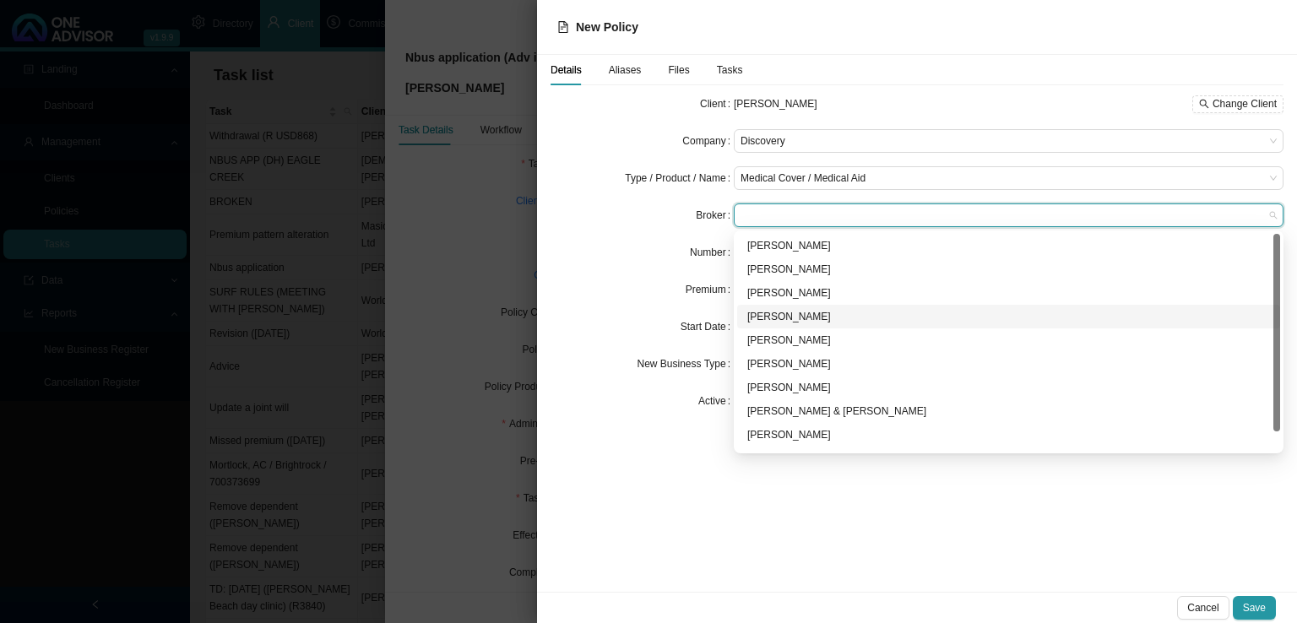
click at [797, 310] on div "[PERSON_NAME]" at bounding box center [1008, 316] width 523 height 17
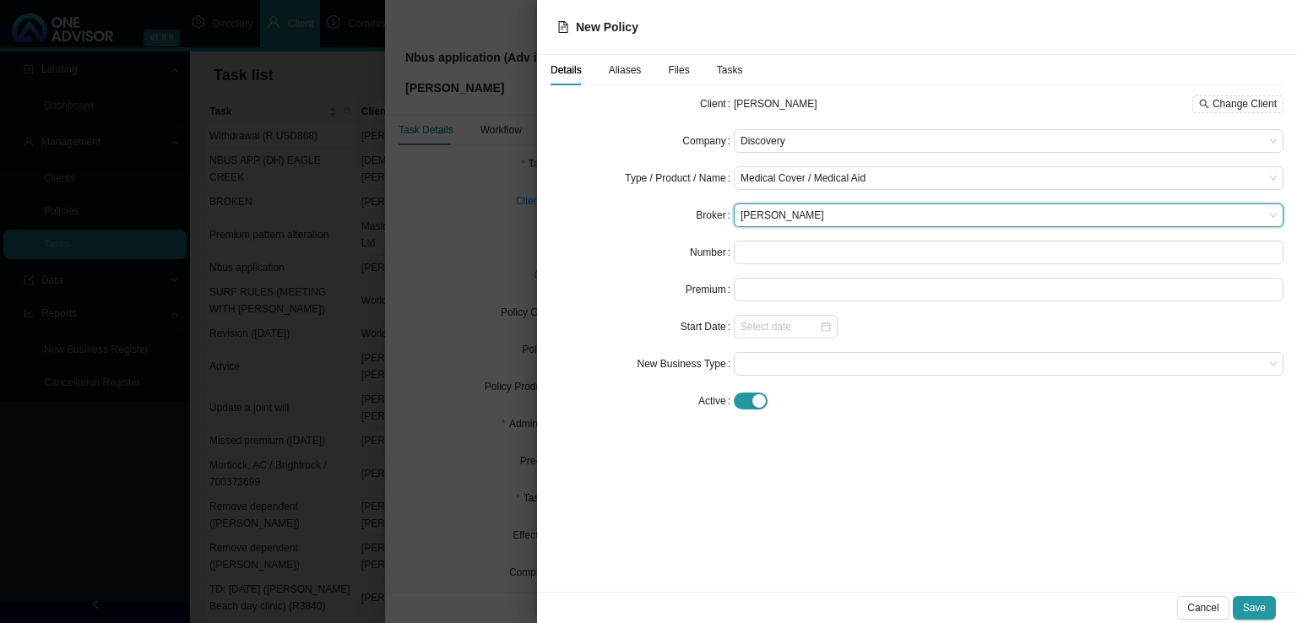
click at [888, 589] on div "Details Aliases Files Tasks Client [PERSON_NAME] Change Client Company Discover…" at bounding box center [917, 323] width 760 height 537
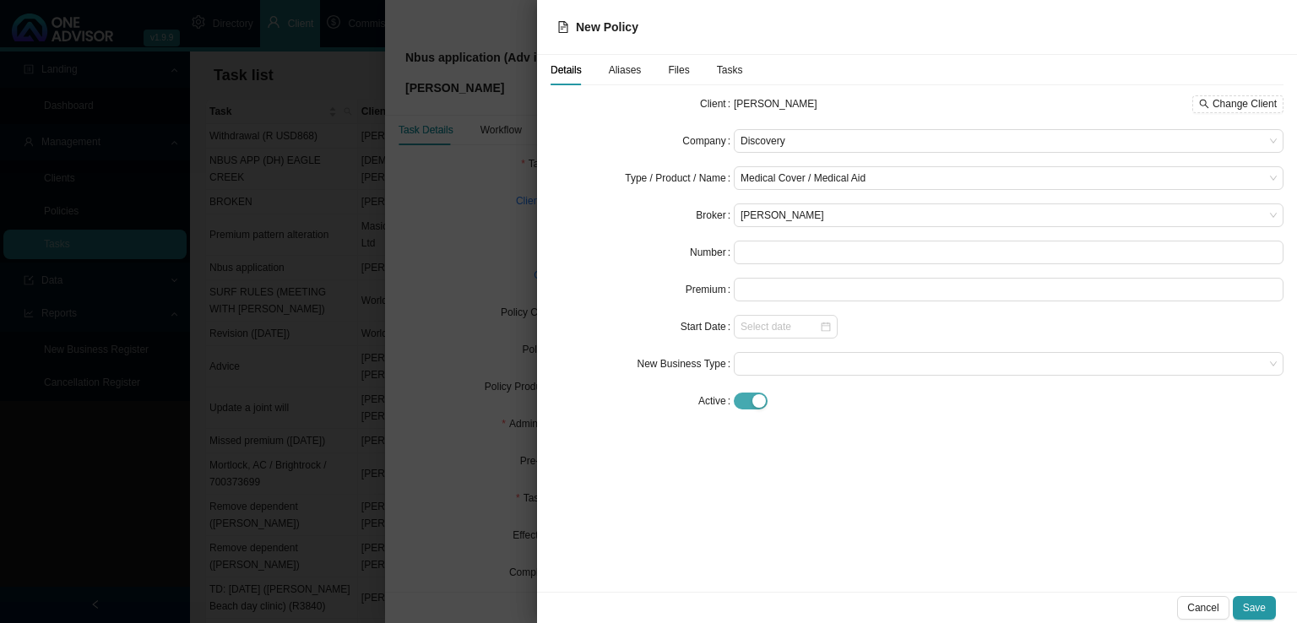
click at [748, 403] on span "button" at bounding box center [751, 401] width 34 height 17
click at [807, 484] on span at bounding box center [1009, 475] width 536 height 22
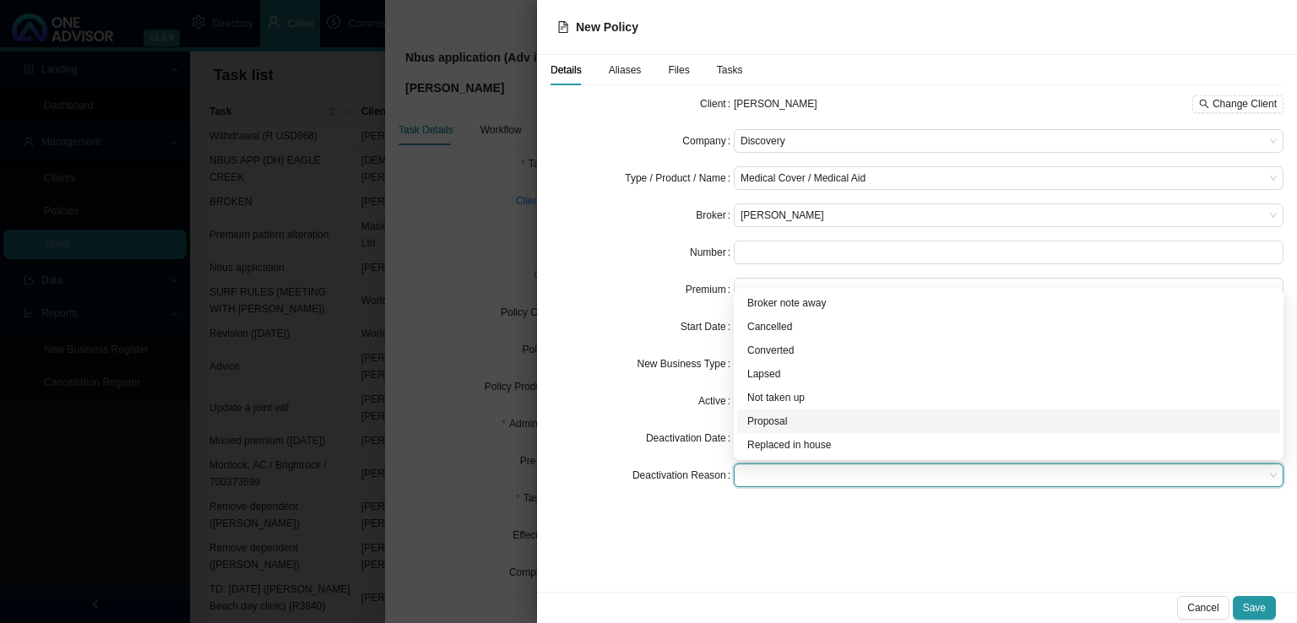
click at [791, 422] on div "Proposal" at bounding box center [1008, 421] width 523 height 17
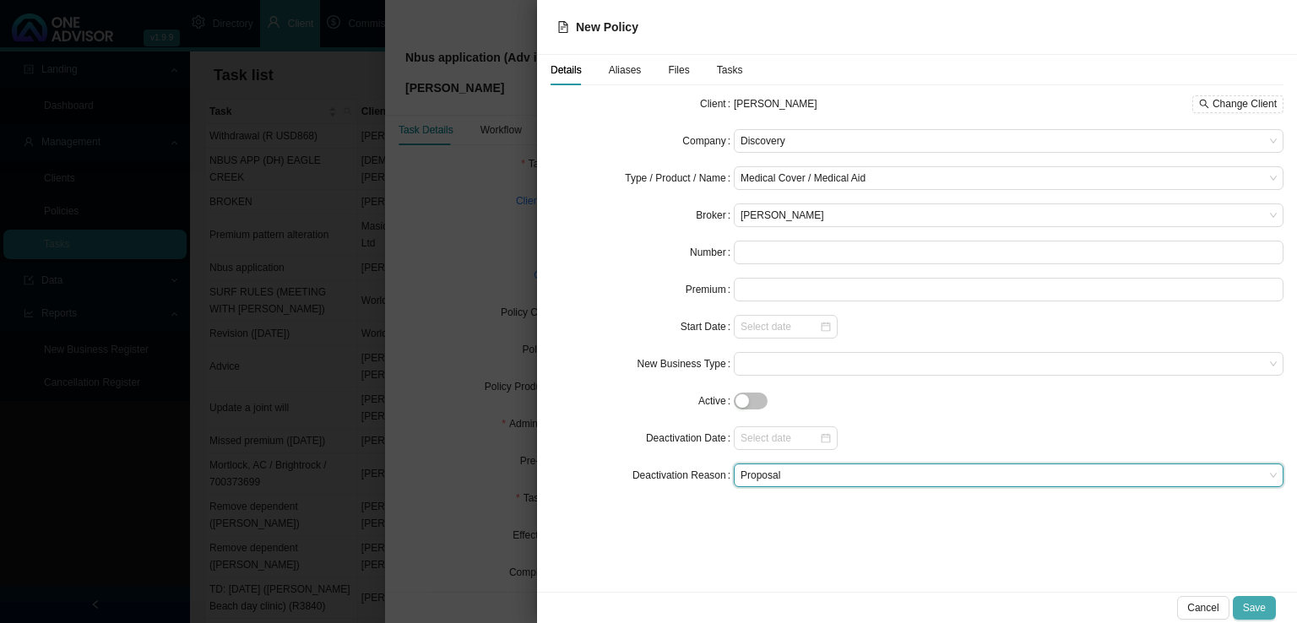
click at [1263, 611] on span "Save" at bounding box center [1254, 608] width 23 height 17
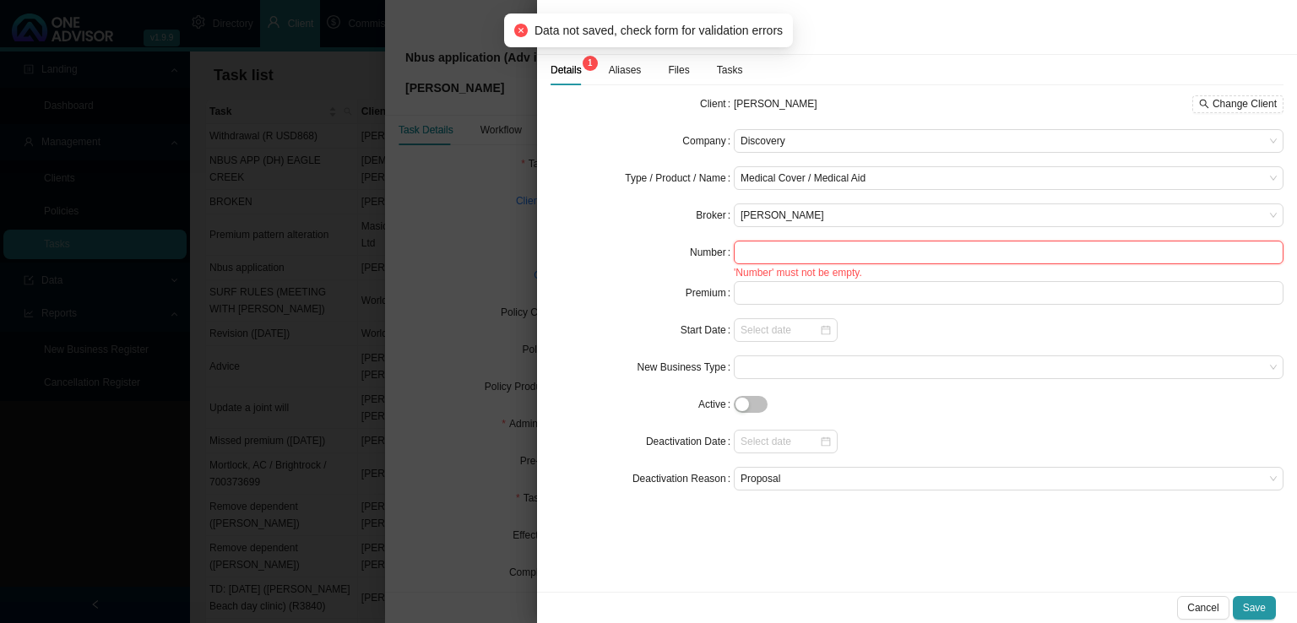
click at [790, 247] on input "text" at bounding box center [1009, 253] width 550 height 24
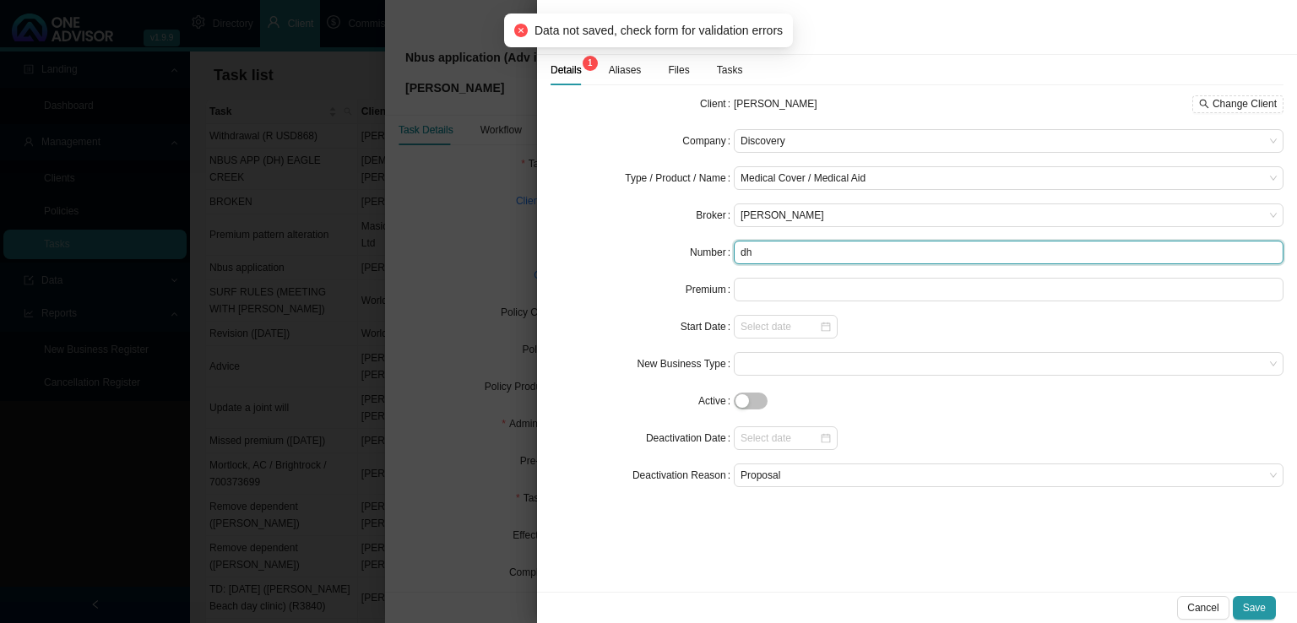
type input "d"
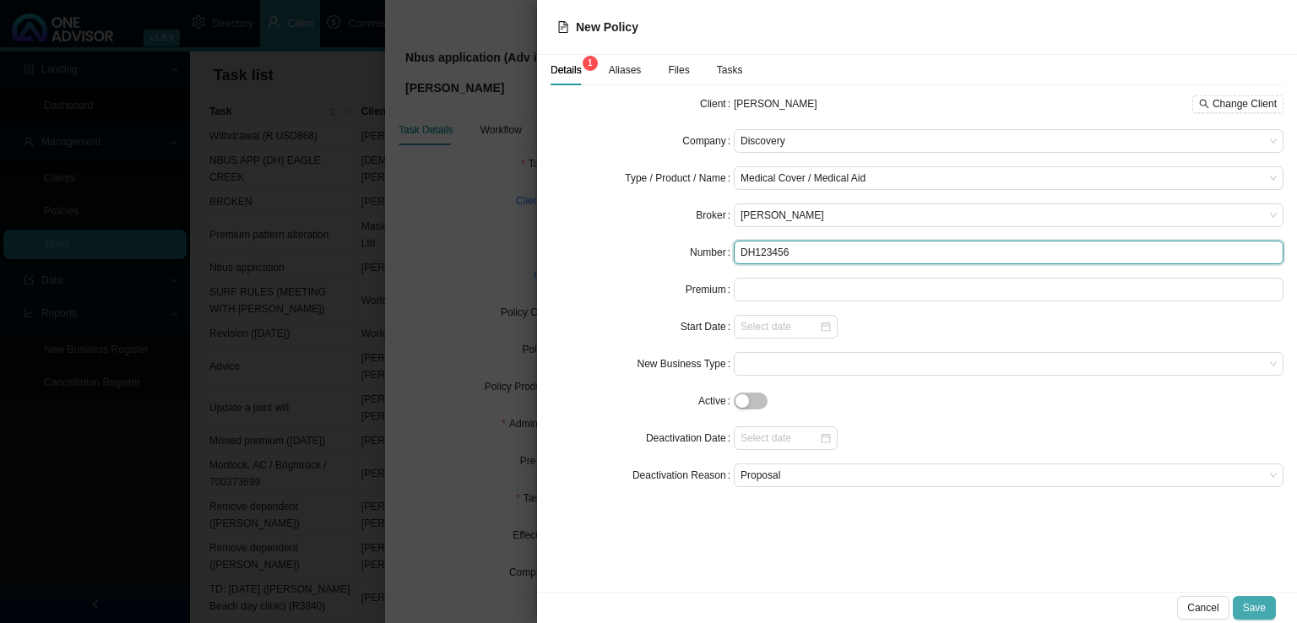
type input "DH123456"
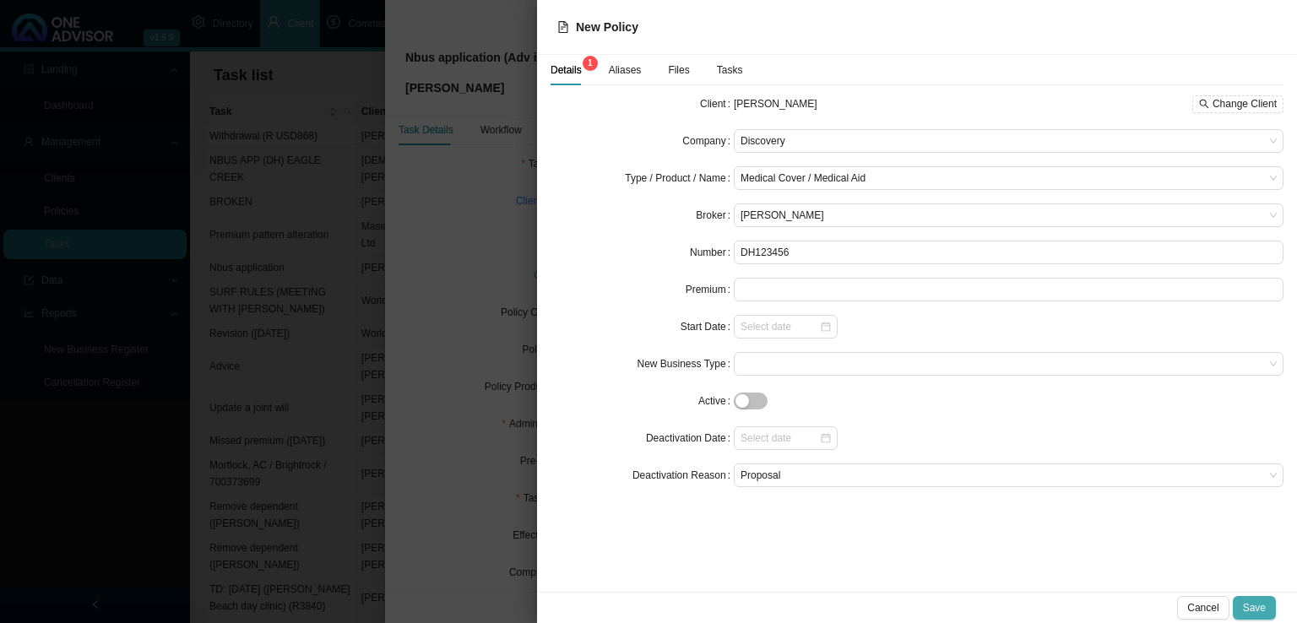
click at [1250, 602] on span "Save" at bounding box center [1254, 608] width 23 height 17
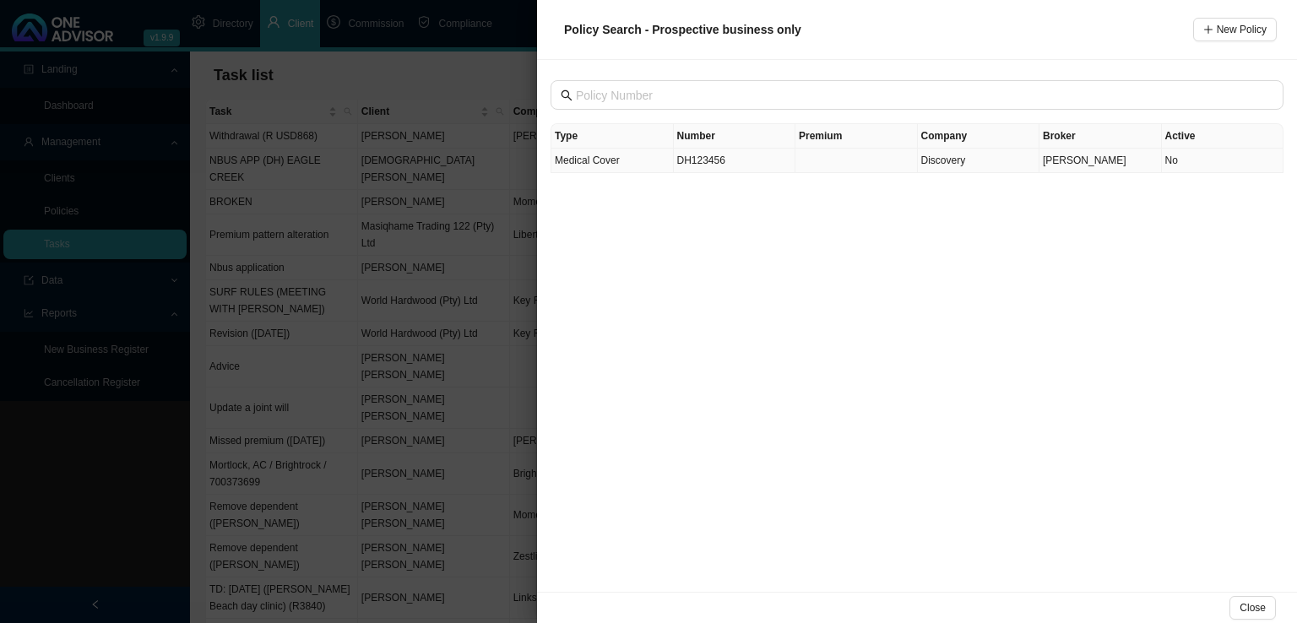
click at [723, 166] on td "DH123456" at bounding box center [735, 161] width 122 height 24
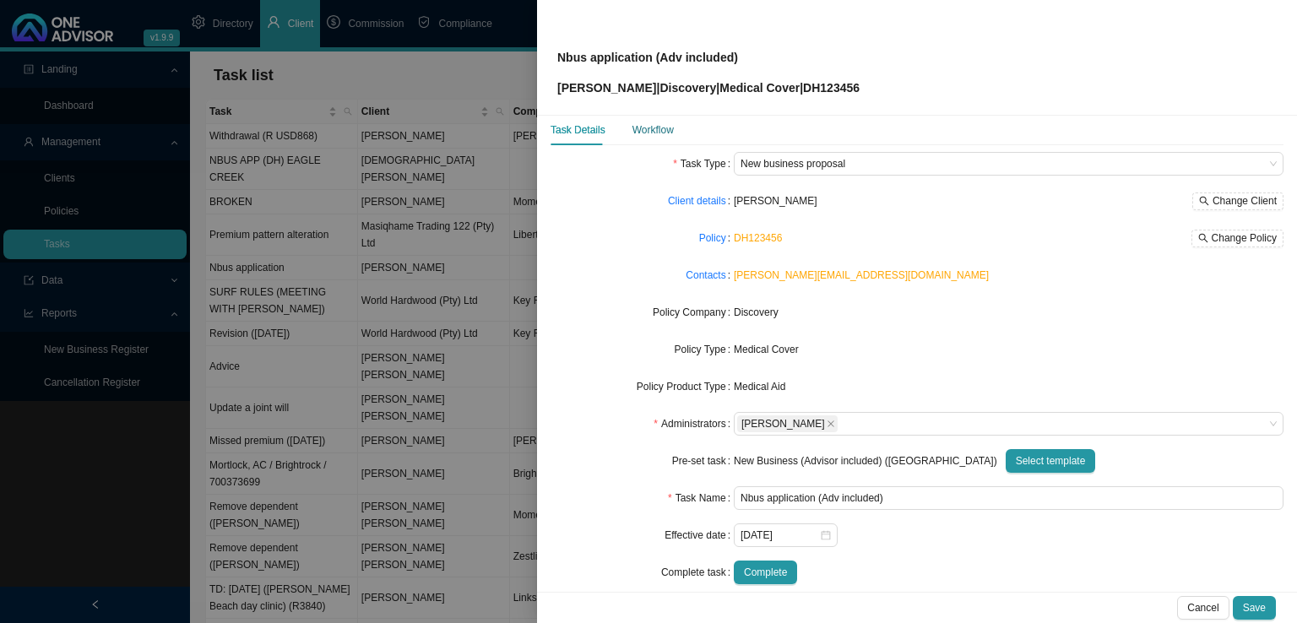
click at [655, 130] on div "Workflow" at bounding box center [653, 130] width 41 height 17
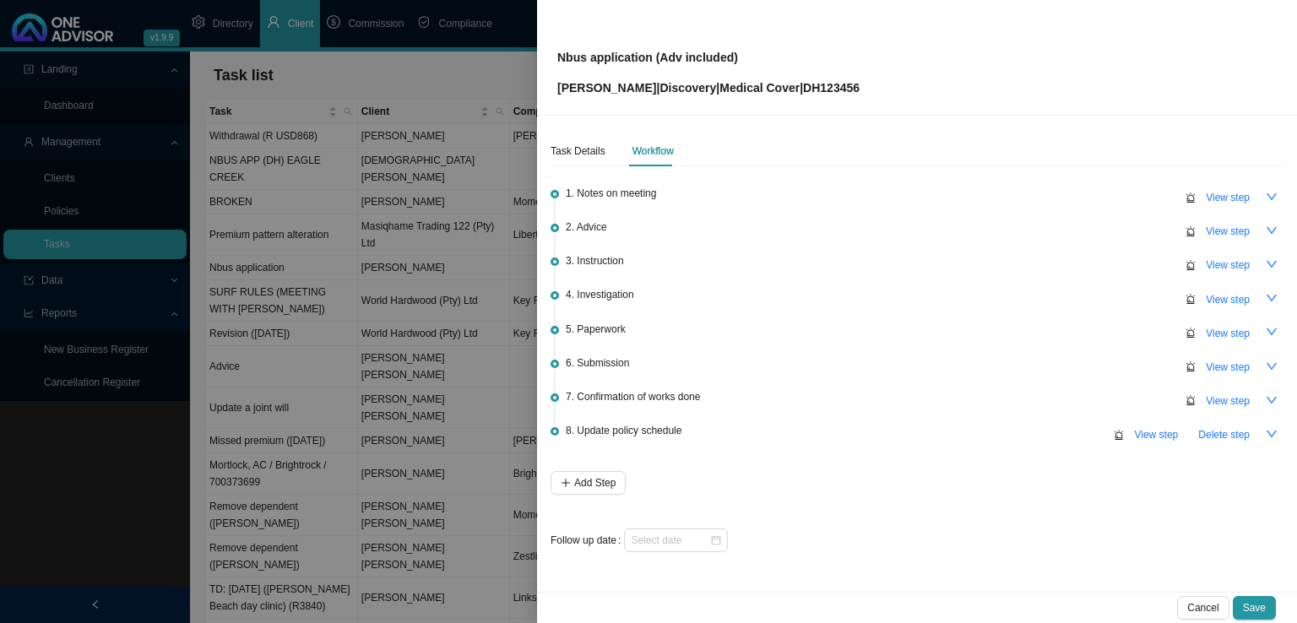
scroll to position [0, 0]
click at [1274, 197] on icon "down" at bounding box center [1272, 196] width 10 height 7
click at [1274, 197] on icon "up" at bounding box center [1272, 196] width 10 height 7
click at [1218, 231] on span "View step" at bounding box center [1228, 231] width 44 height 17
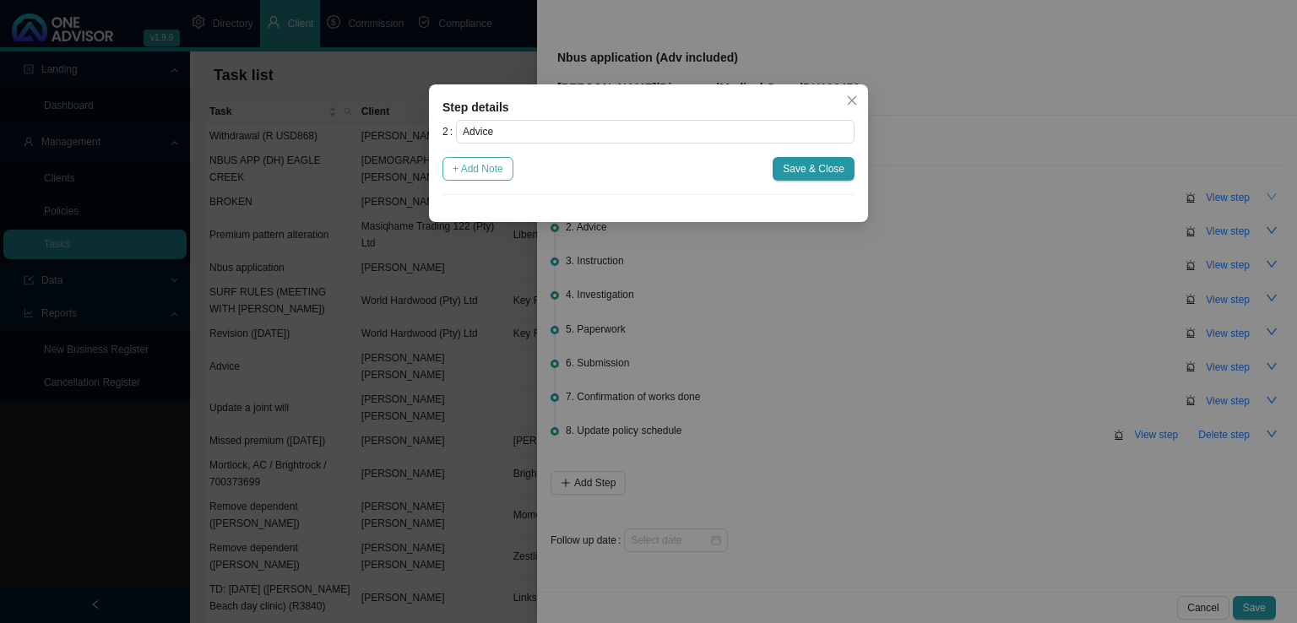
click at [480, 167] on span "+ Add Note" at bounding box center [478, 168] width 51 height 17
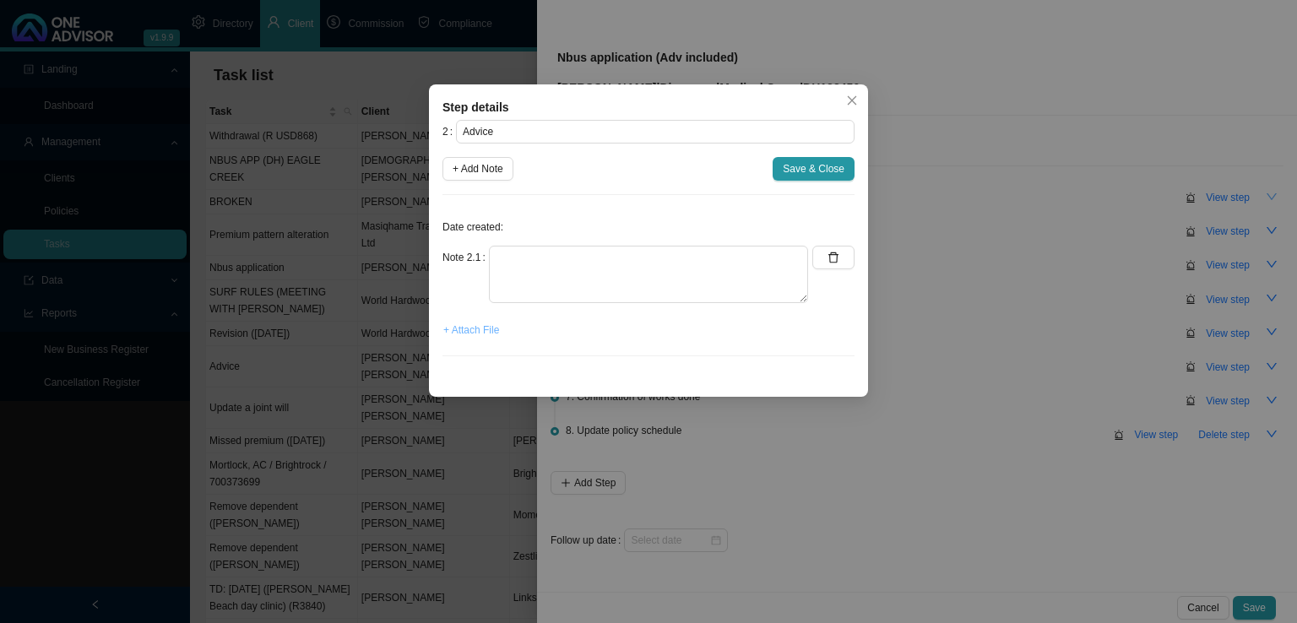
click at [482, 318] on button "+ Attach File" at bounding box center [471, 330] width 57 height 24
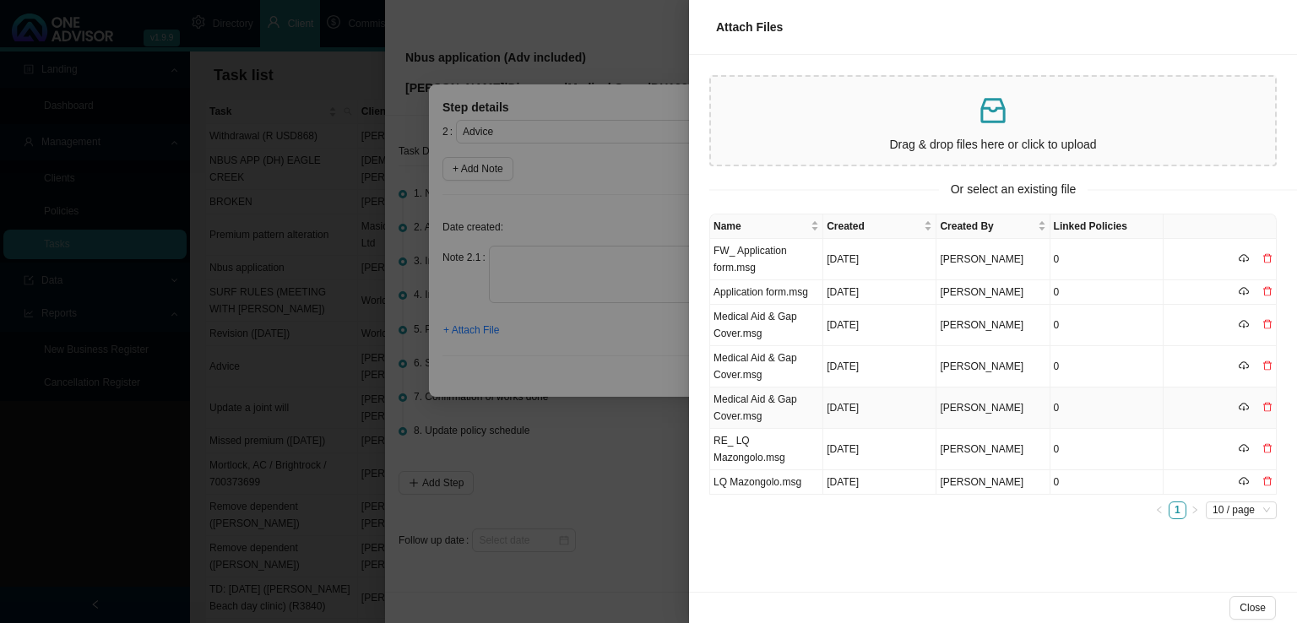
click at [777, 400] on td "Medical Aid & Gap Cover.msg" at bounding box center [766, 408] width 113 height 41
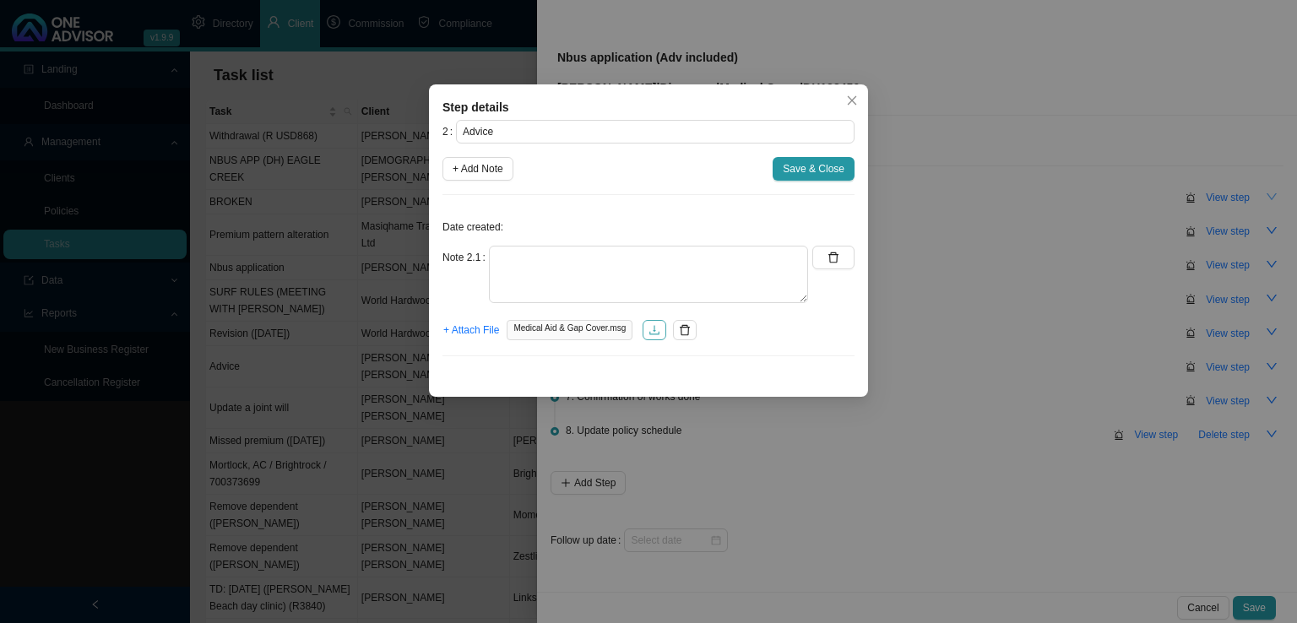
click at [651, 329] on icon "download" at bounding box center [655, 330] width 12 height 12
click at [569, 269] on textarea at bounding box center [648, 274] width 319 height 57
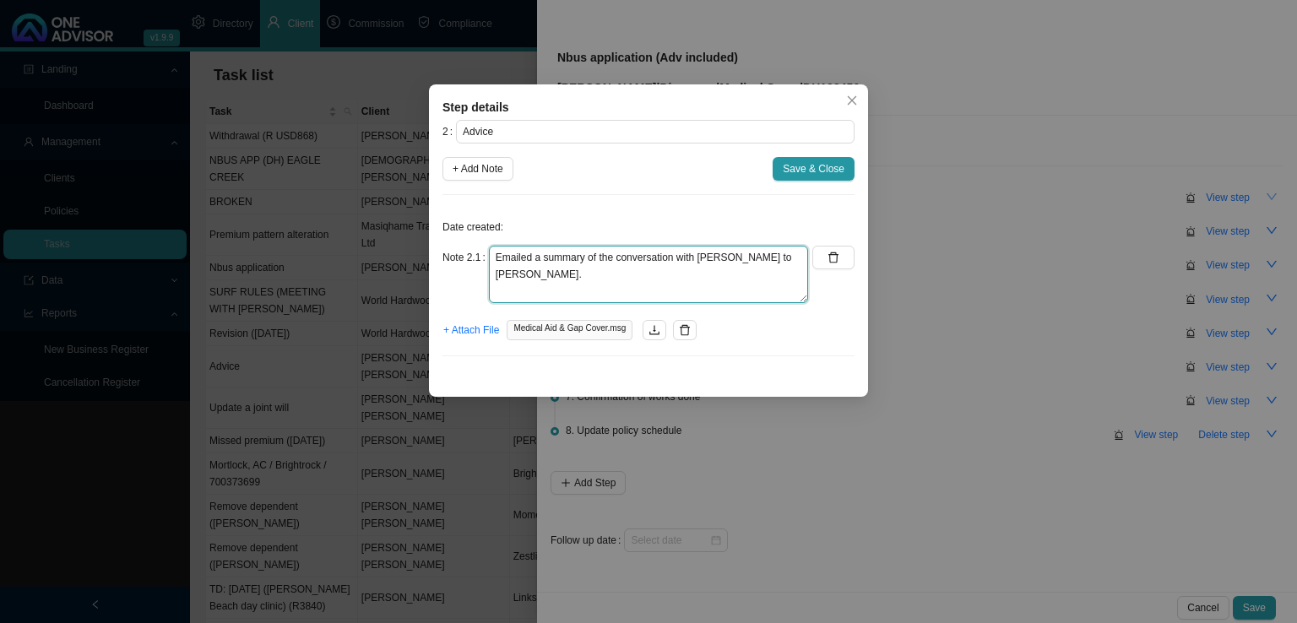
type textarea "Emailed a summary of the conversation with [PERSON_NAME] to [PERSON_NAME]."
click at [802, 182] on div "2 Advice + Add Note Save & Close Date created: Note 2.1 Emailed a summary of th…" at bounding box center [649, 245] width 412 height 250
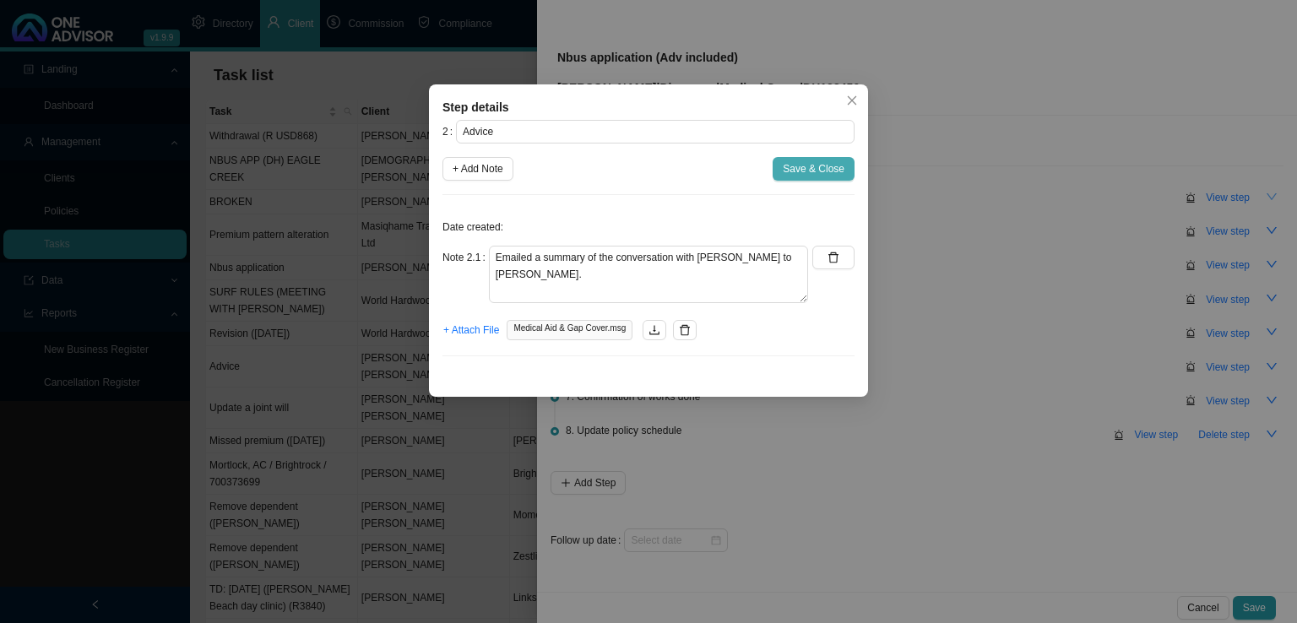
click at [807, 177] on button "Save & Close" at bounding box center [814, 169] width 82 height 24
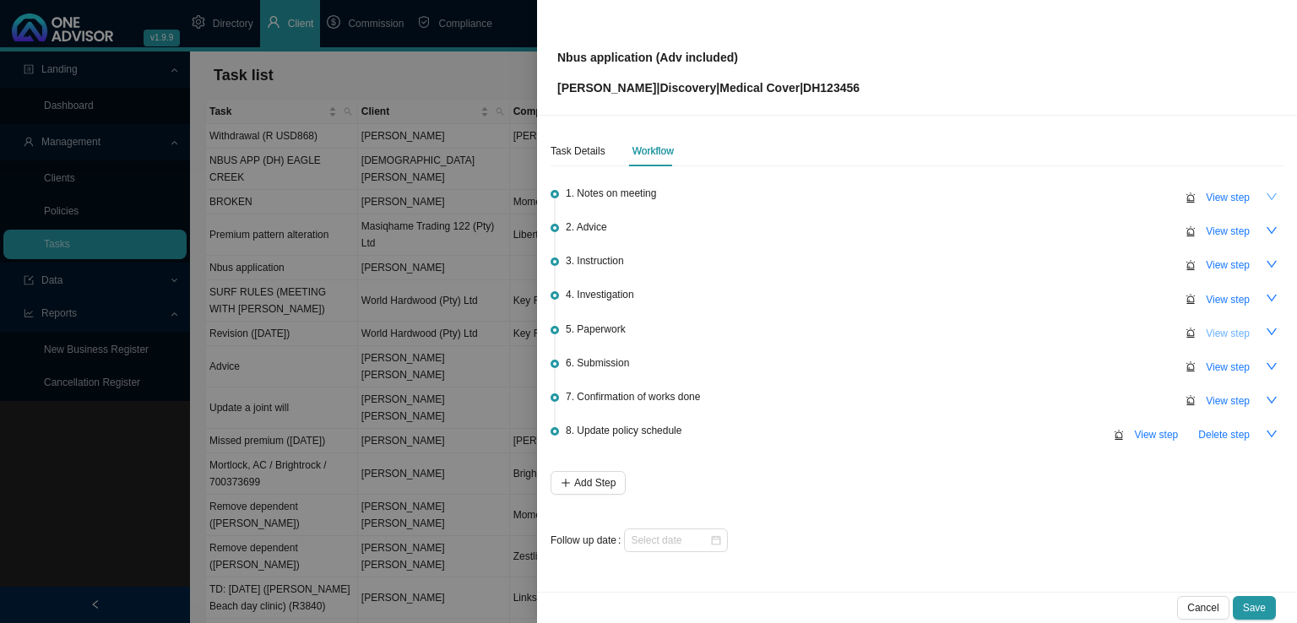
click at [1228, 326] on span "View step" at bounding box center [1228, 333] width 44 height 17
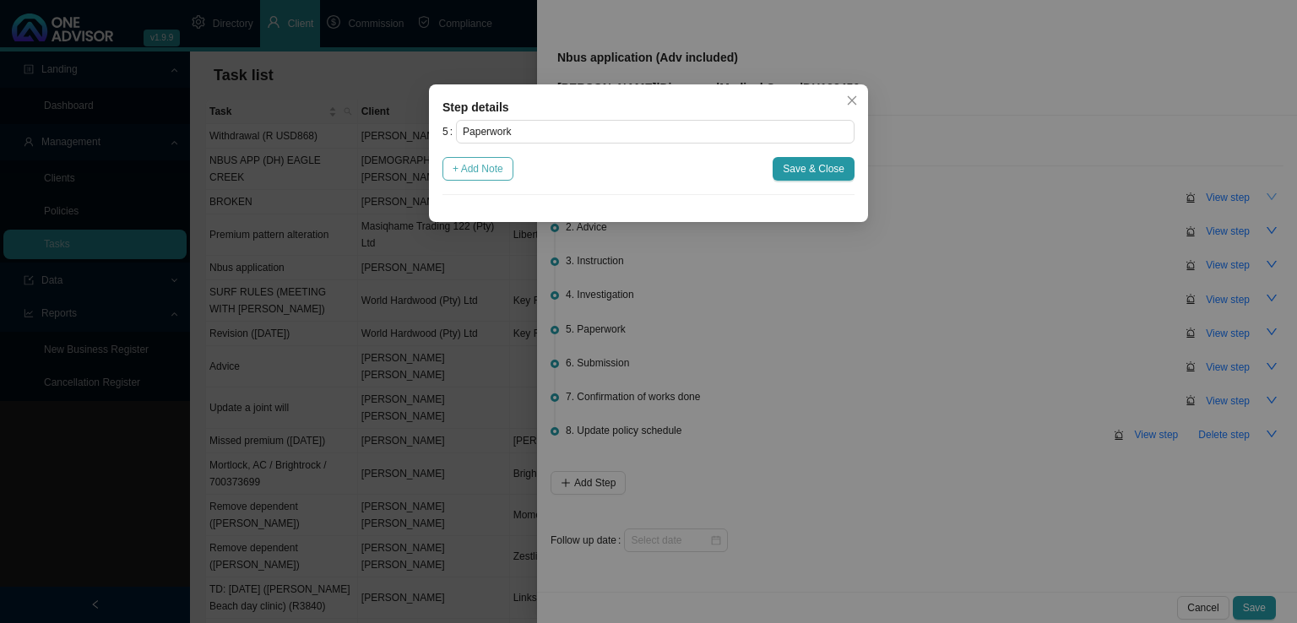
click at [510, 173] on button "+ Add Note" at bounding box center [478, 169] width 71 height 24
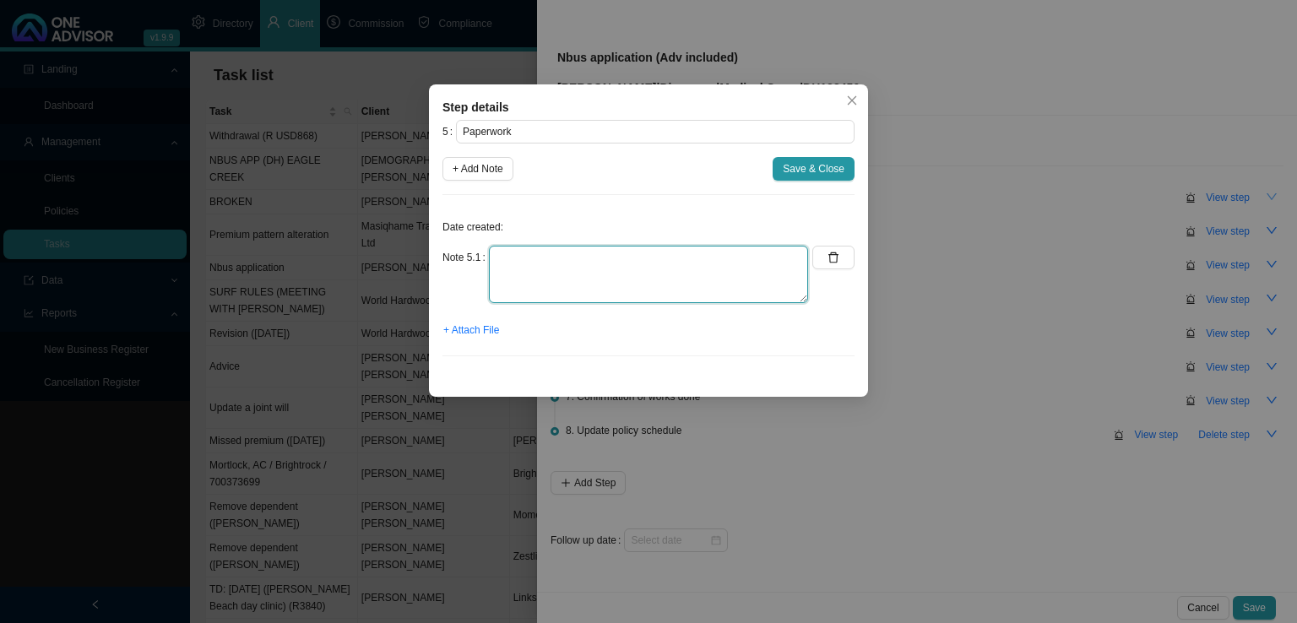
click at [519, 264] on textarea at bounding box center [648, 274] width 319 height 57
type textarea "E"
type textarea "Realised I made a mistake and attached the wrong DH form. Sent him the correct …"
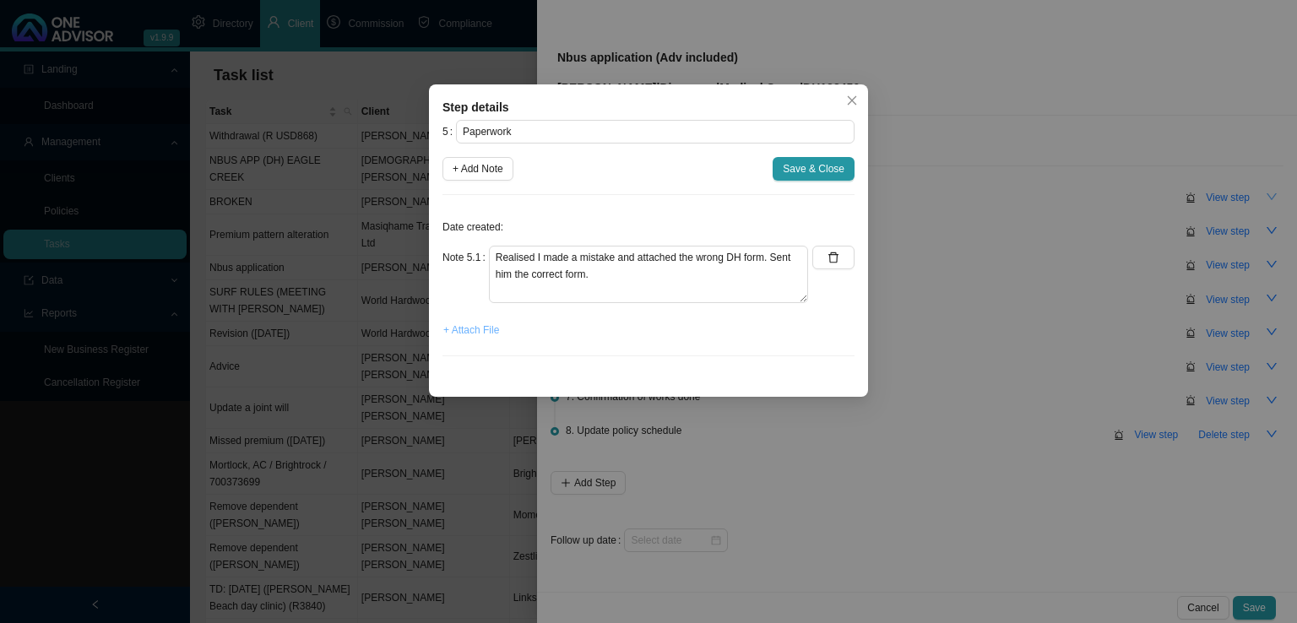
click at [487, 334] on span "+ Attach File" at bounding box center [471, 330] width 56 height 17
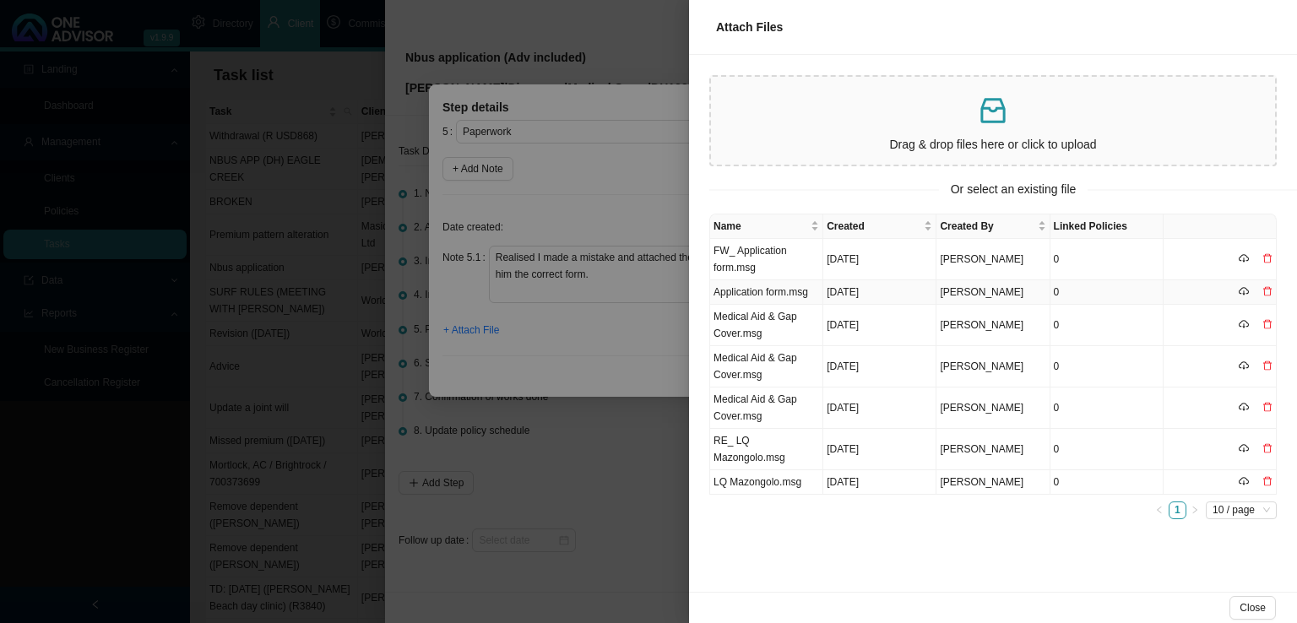
click at [788, 297] on td "Application form.msg" at bounding box center [766, 292] width 113 height 24
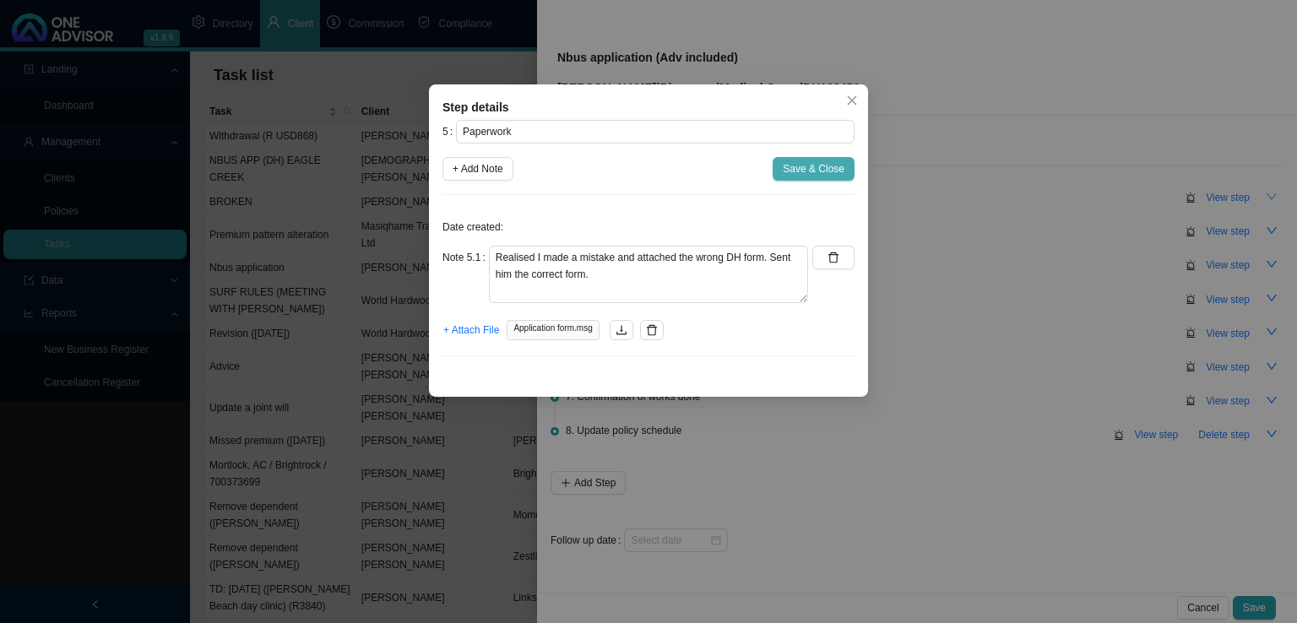
click at [801, 165] on span "Save & Close" at bounding box center [814, 168] width 62 height 17
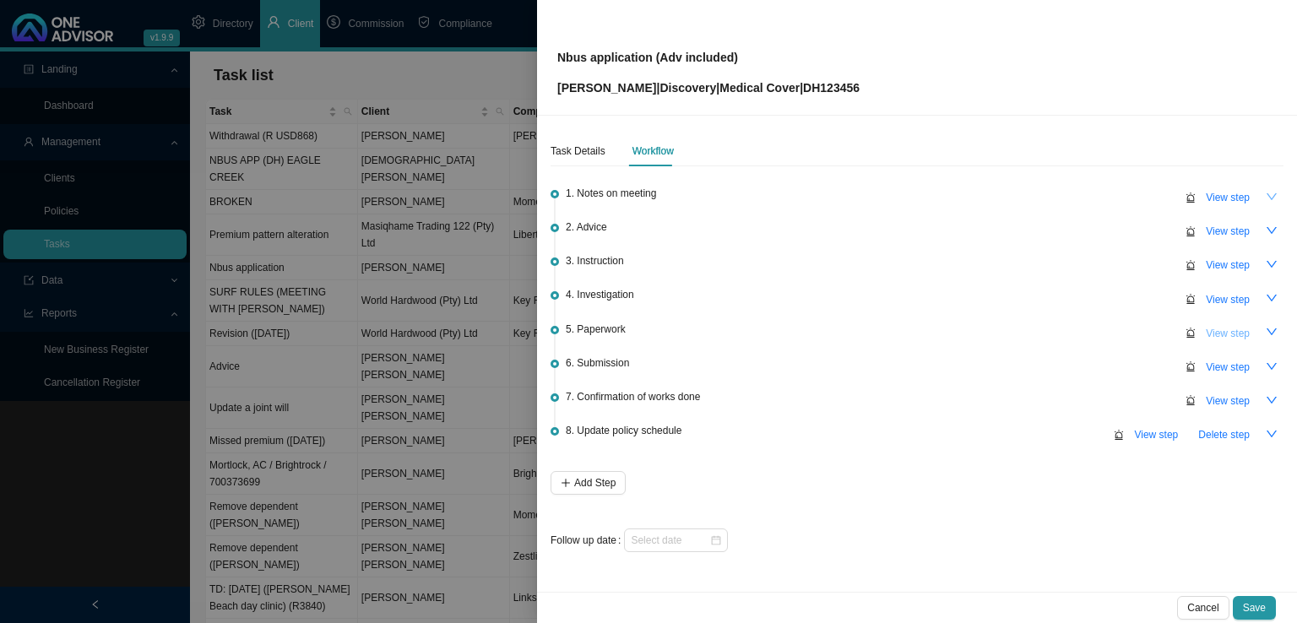
click at [1219, 329] on span "View step" at bounding box center [1228, 333] width 44 height 17
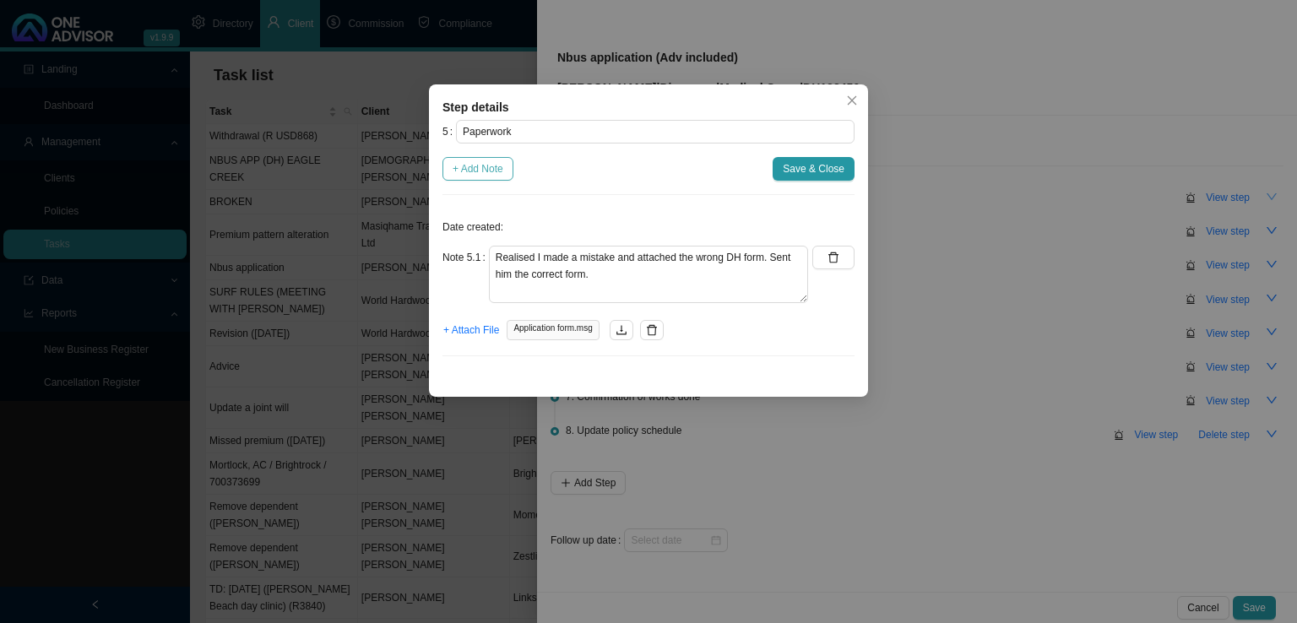
click at [481, 173] on span "+ Add Note" at bounding box center [478, 168] width 51 height 17
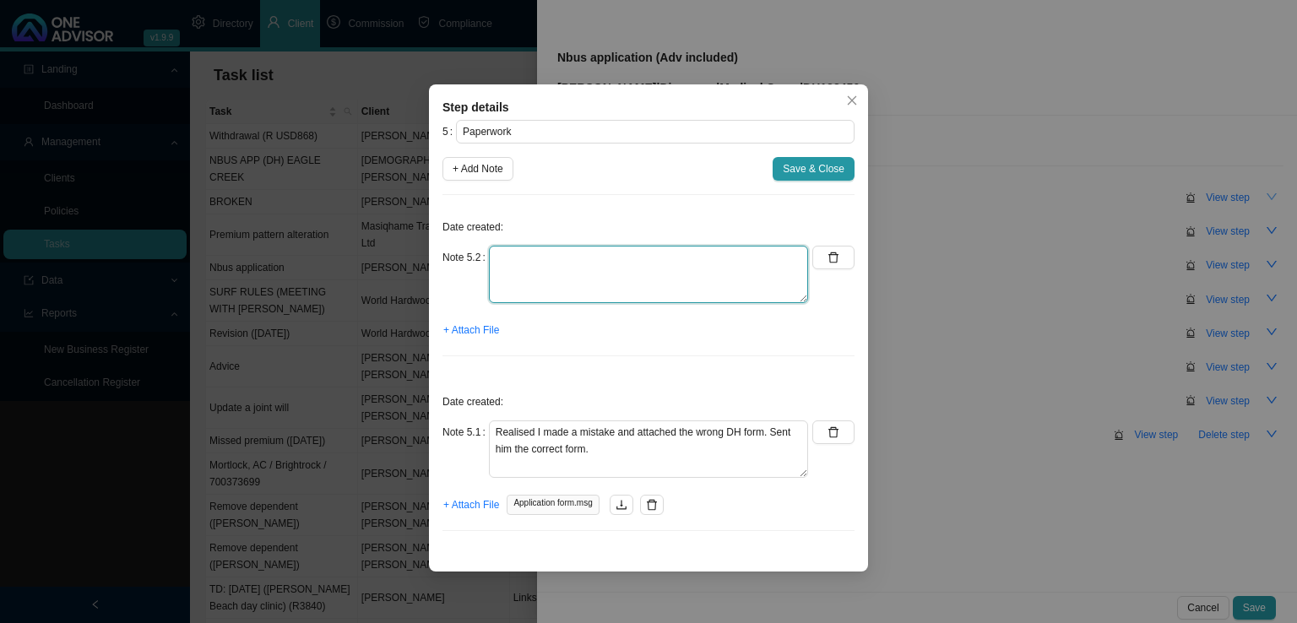
drag, startPoint x: 504, startPoint y: 281, endPoint x: 513, endPoint y: 277, distance: 10.2
click at [508, 279] on textarea at bounding box center [648, 274] width 319 height 57
type textarea "[DATE] - Emailed a follow up to [PERSON_NAME]"
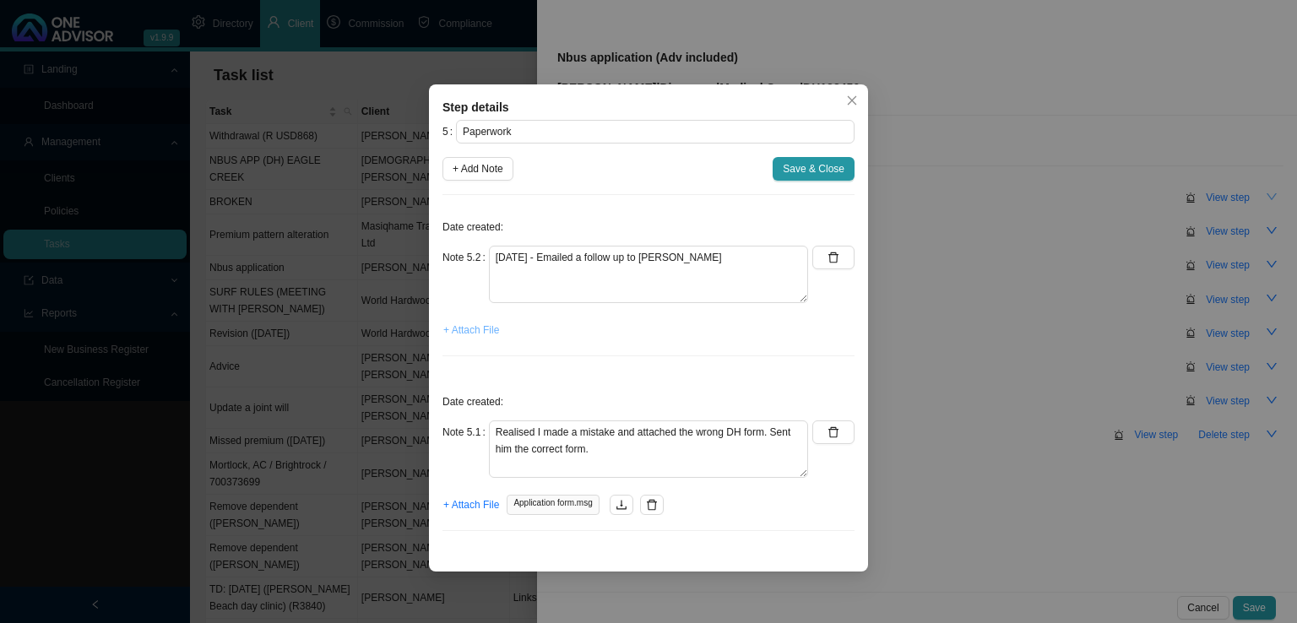
click at [483, 329] on span "+ Attach File" at bounding box center [471, 330] width 56 height 17
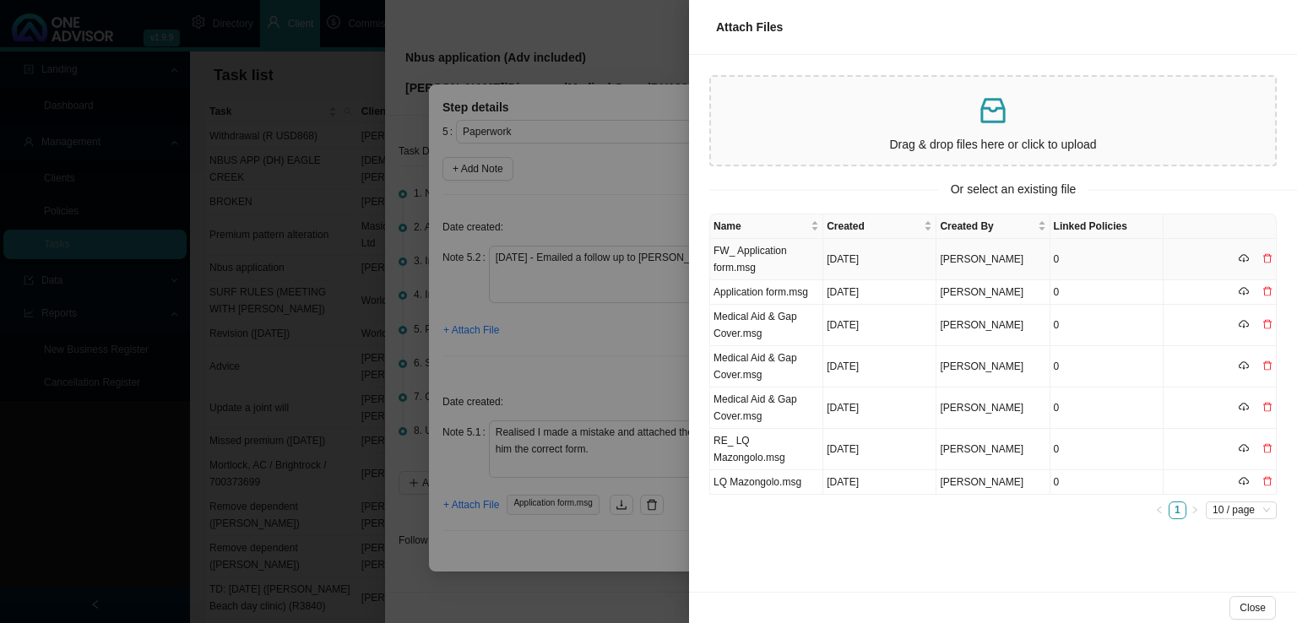
click at [774, 268] on td "FW_ Application form.msg" at bounding box center [766, 259] width 113 height 41
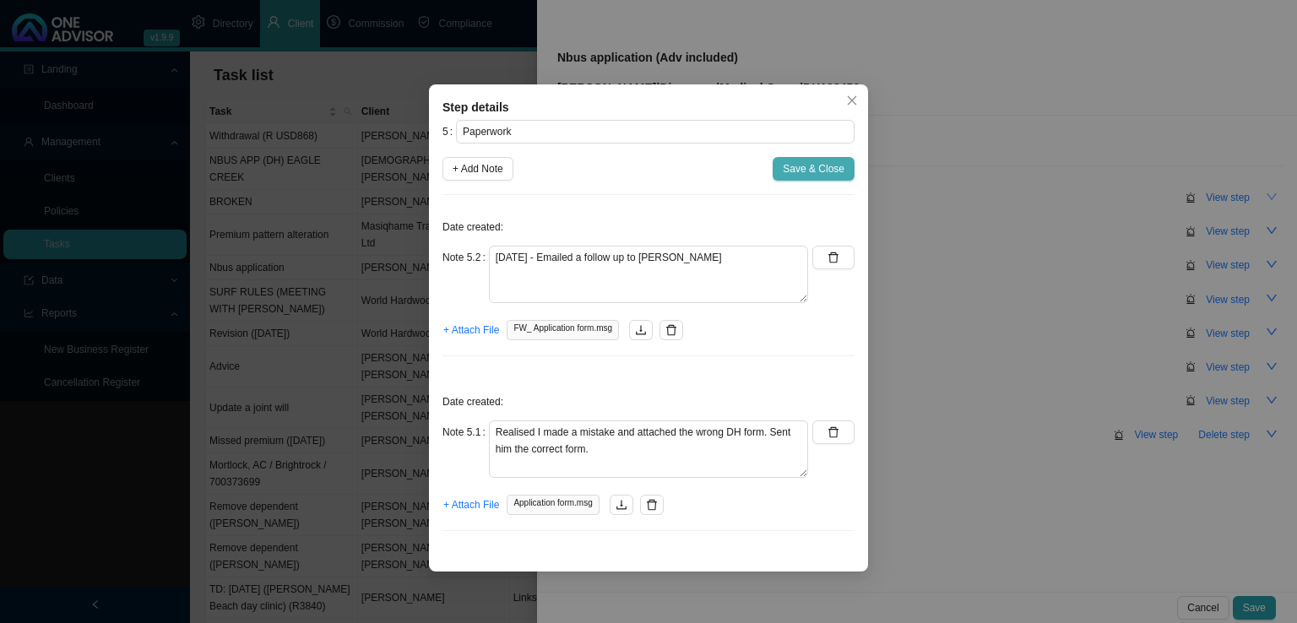
click at [815, 179] on button "Save & Close" at bounding box center [814, 169] width 82 height 24
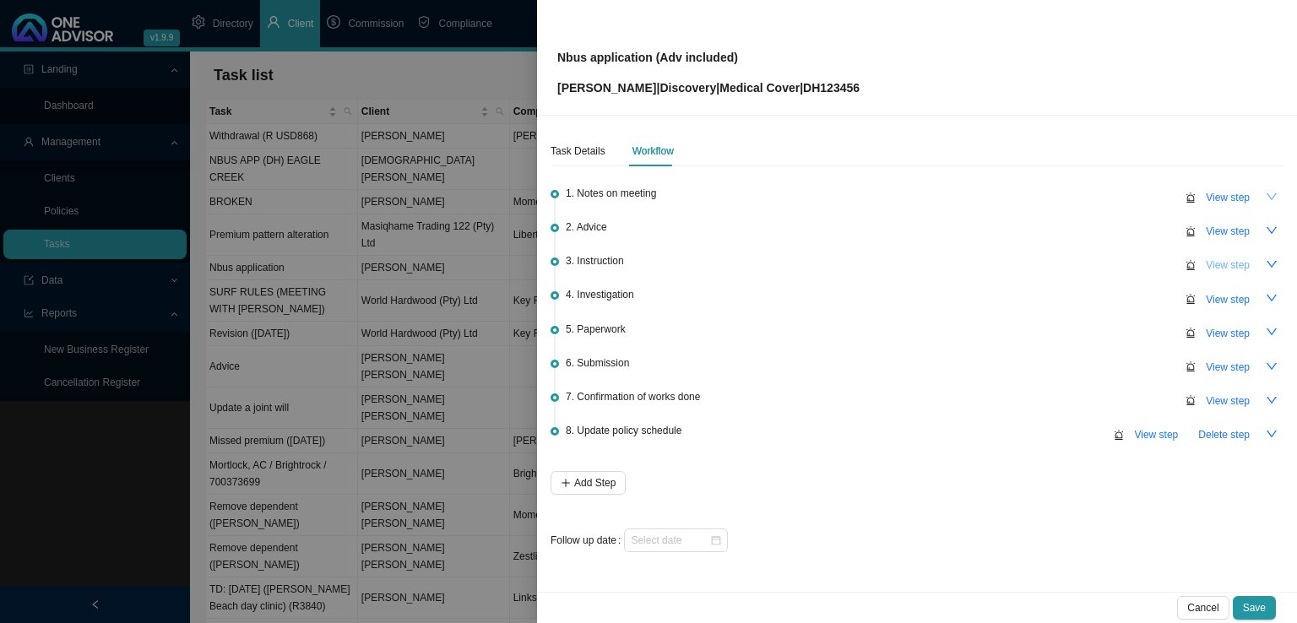
click at [1233, 258] on span "View step" at bounding box center [1228, 265] width 44 height 17
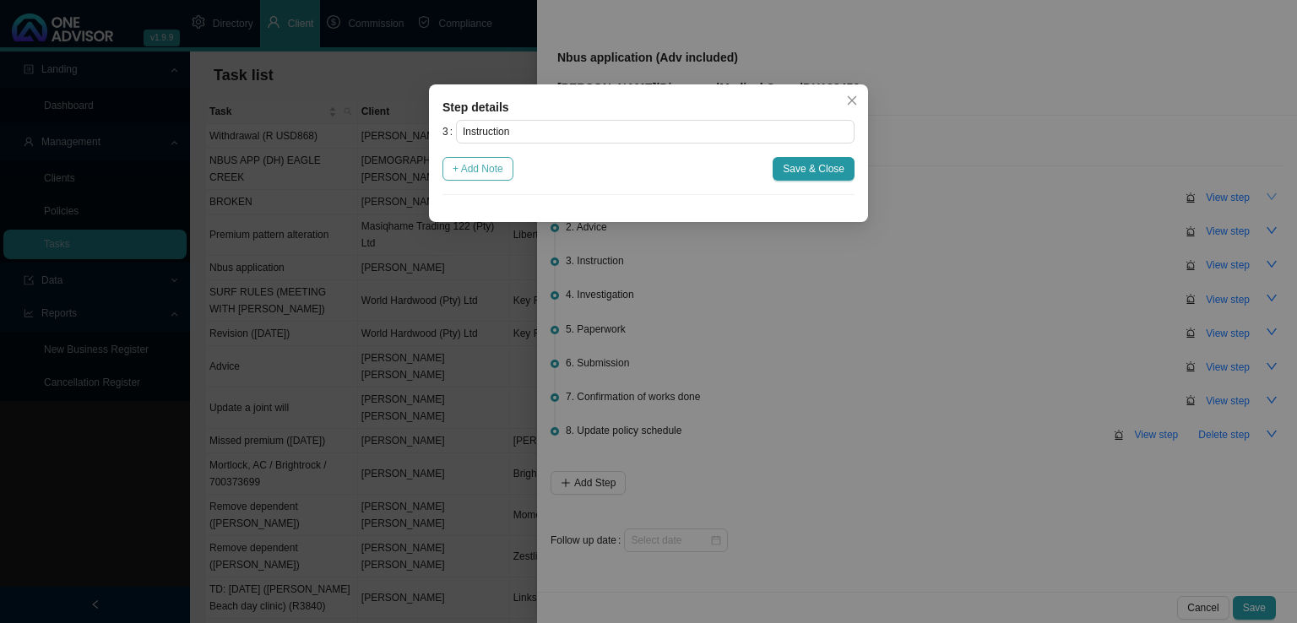
click at [484, 170] on span "+ Add Note" at bounding box center [478, 168] width 51 height 17
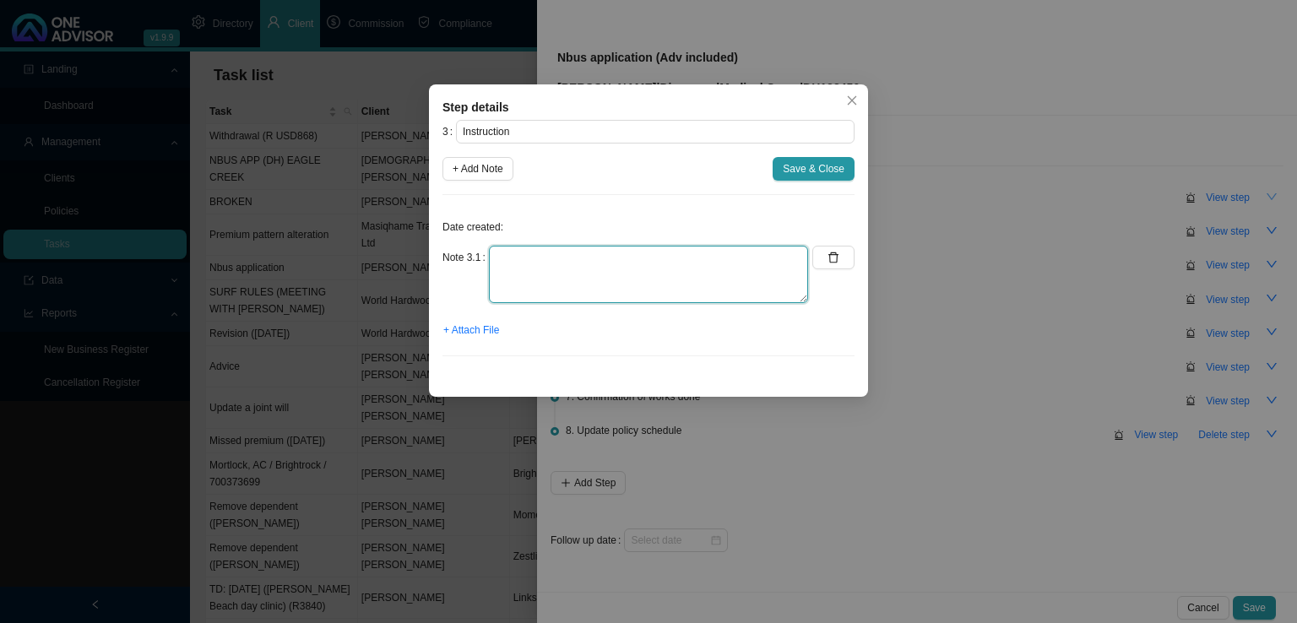
click at [520, 265] on textarea at bounding box center [648, 274] width 319 height 57
type textarea "Let [PERSON_NAME] know the option that [PERSON_NAME] was going on"
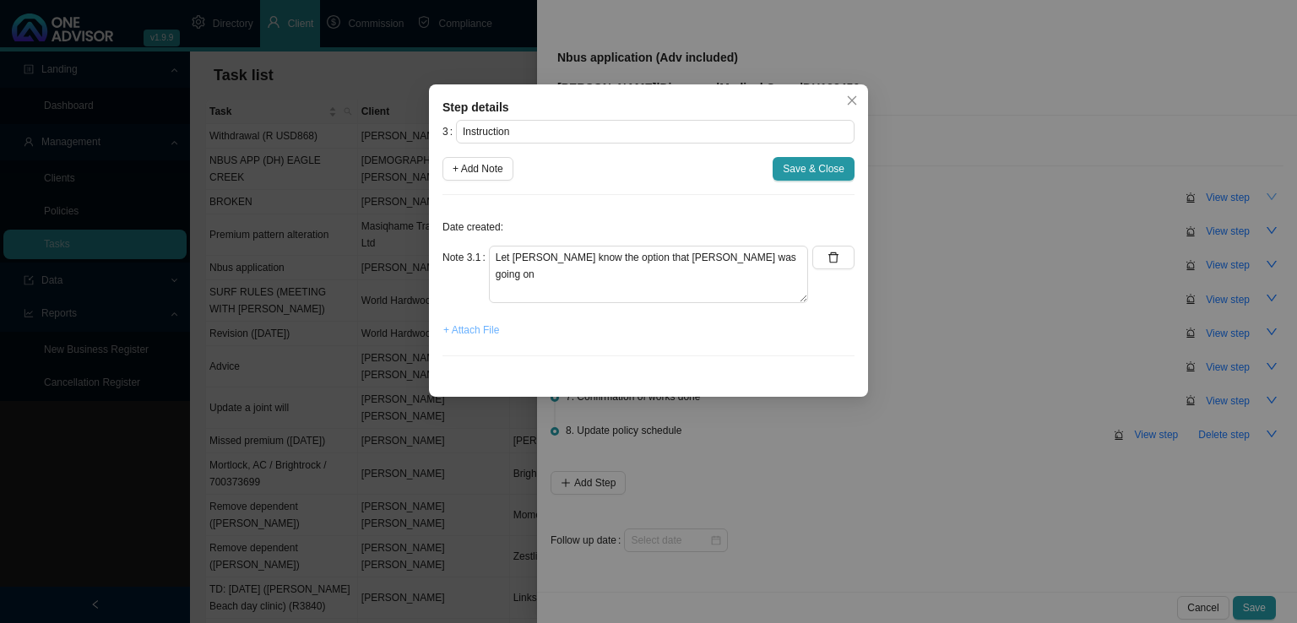
click at [475, 334] on span "+ Attach File" at bounding box center [471, 330] width 56 height 17
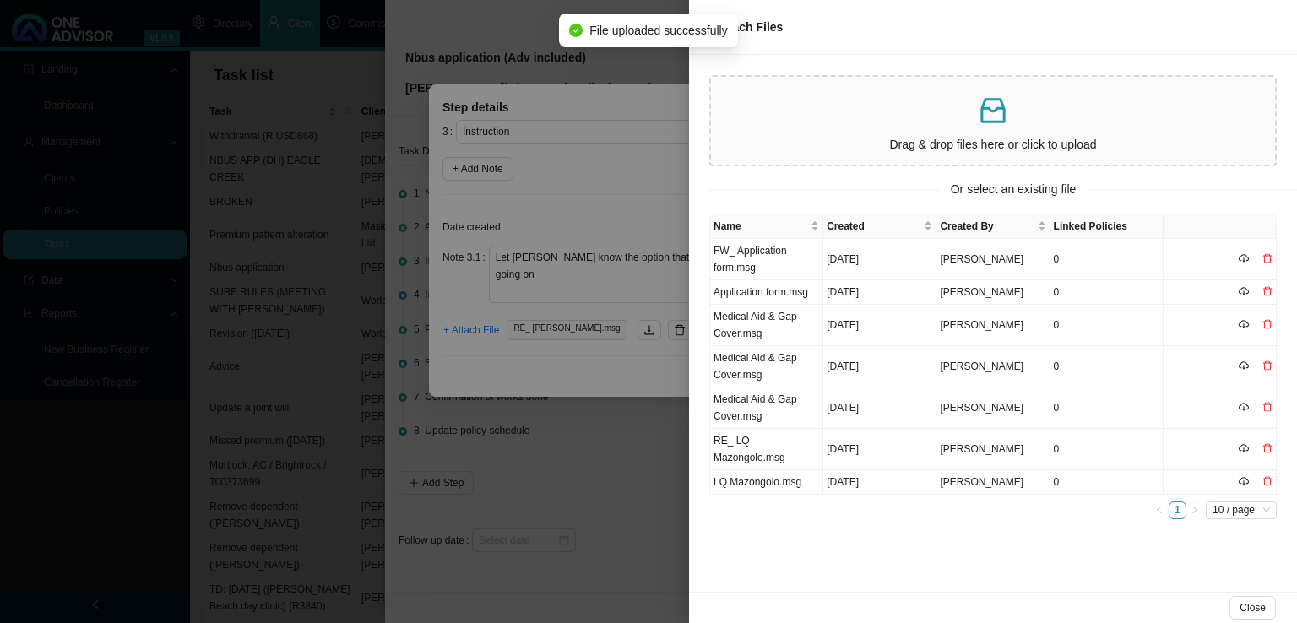
click at [532, 367] on div at bounding box center [648, 311] width 1297 height 623
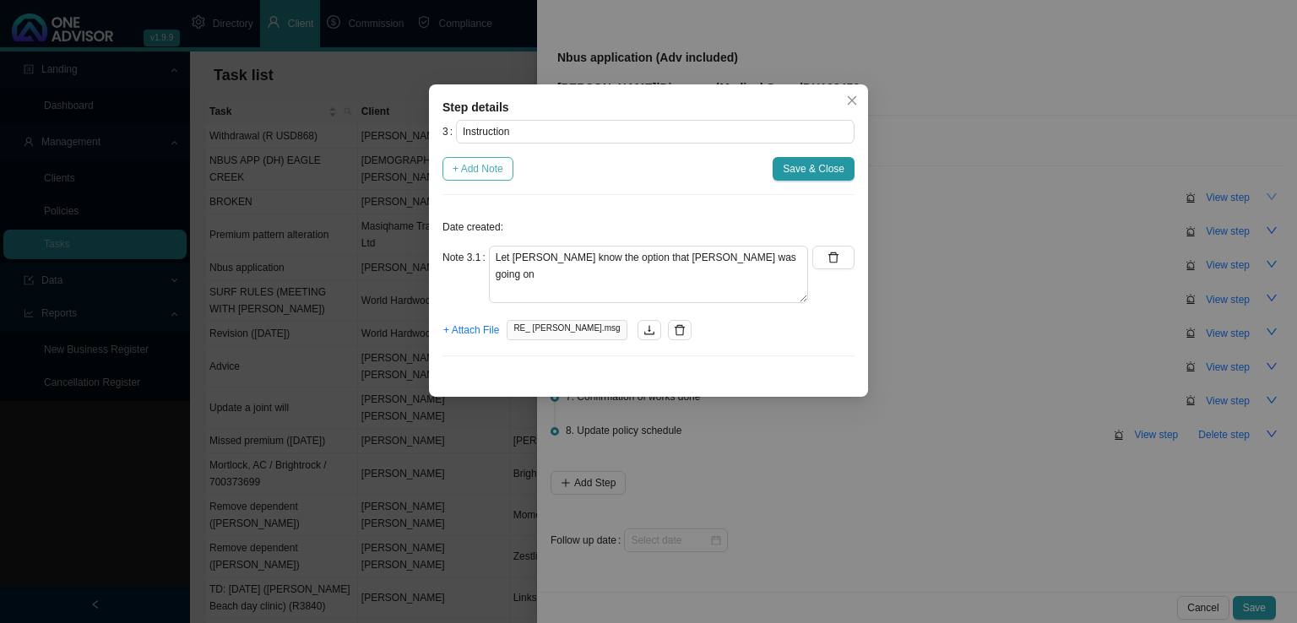
click at [473, 166] on span "+ Add Note" at bounding box center [478, 168] width 51 height 17
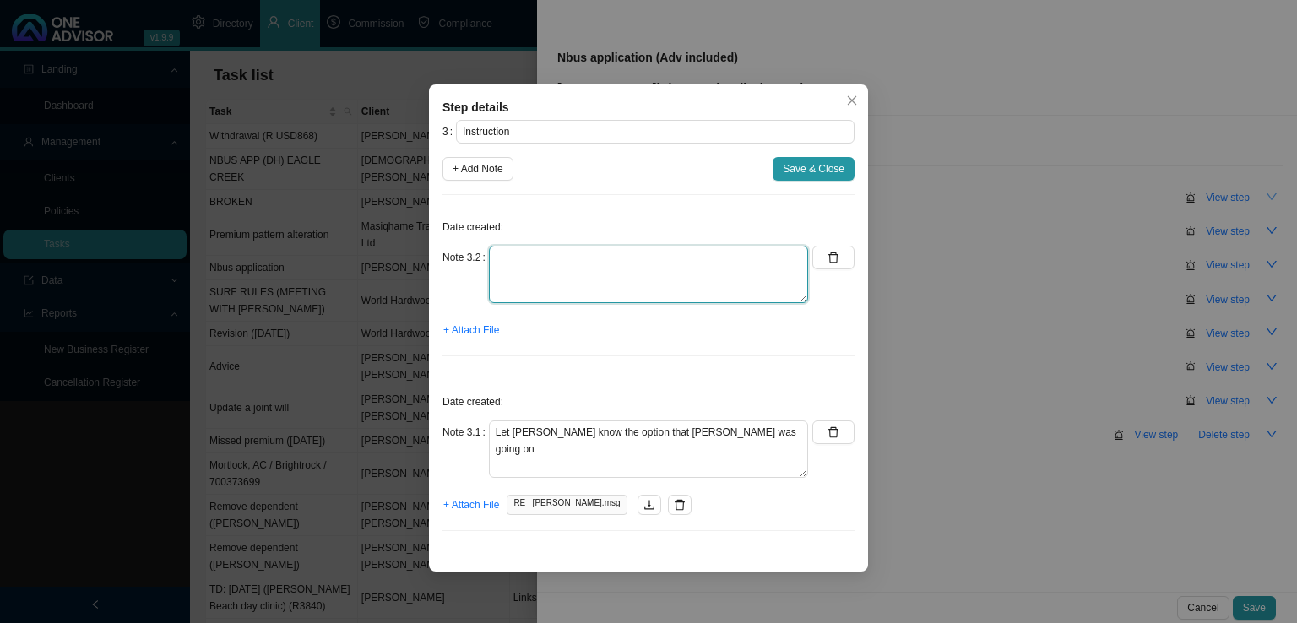
click at [537, 247] on textarea at bounding box center [648, 274] width 319 height 57
type textarea "Q"
click at [595, 278] on textarea "Emailed [PERSON_NAME] as [PERSON_NAME] would like to start his medical aid from…" at bounding box center [648, 274] width 319 height 57
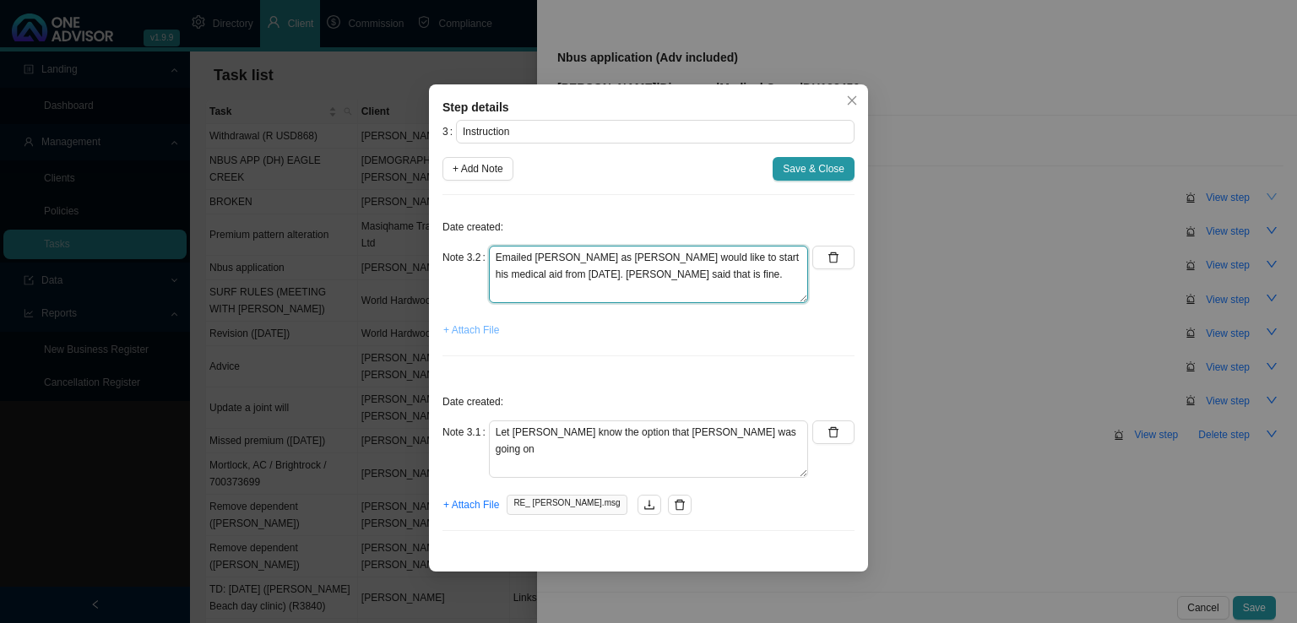
type textarea "Emailed [PERSON_NAME] as [PERSON_NAME] would like to start his medical aid from…"
click at [495, 335] on span "+ Attach File" at bounding box center [471, 330] width 56 height 17
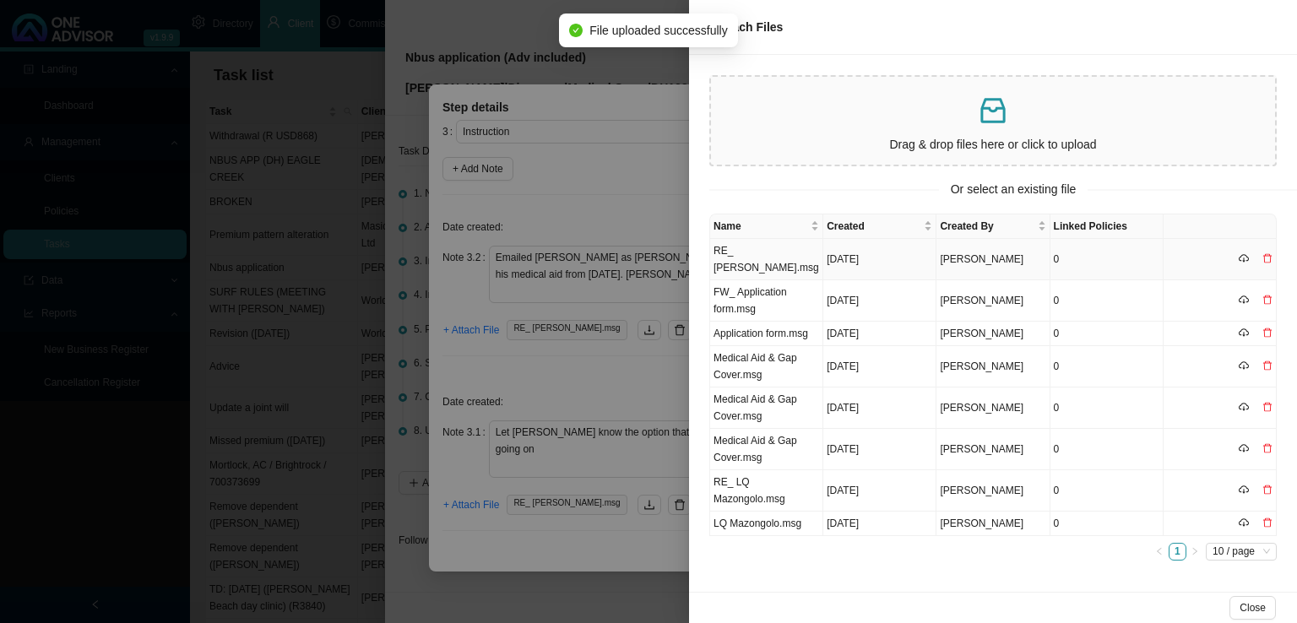
click at [774, 254] on td "RE_ [PERSON_NAME].msg" at bounding box center [766, 259] width 113 height 41
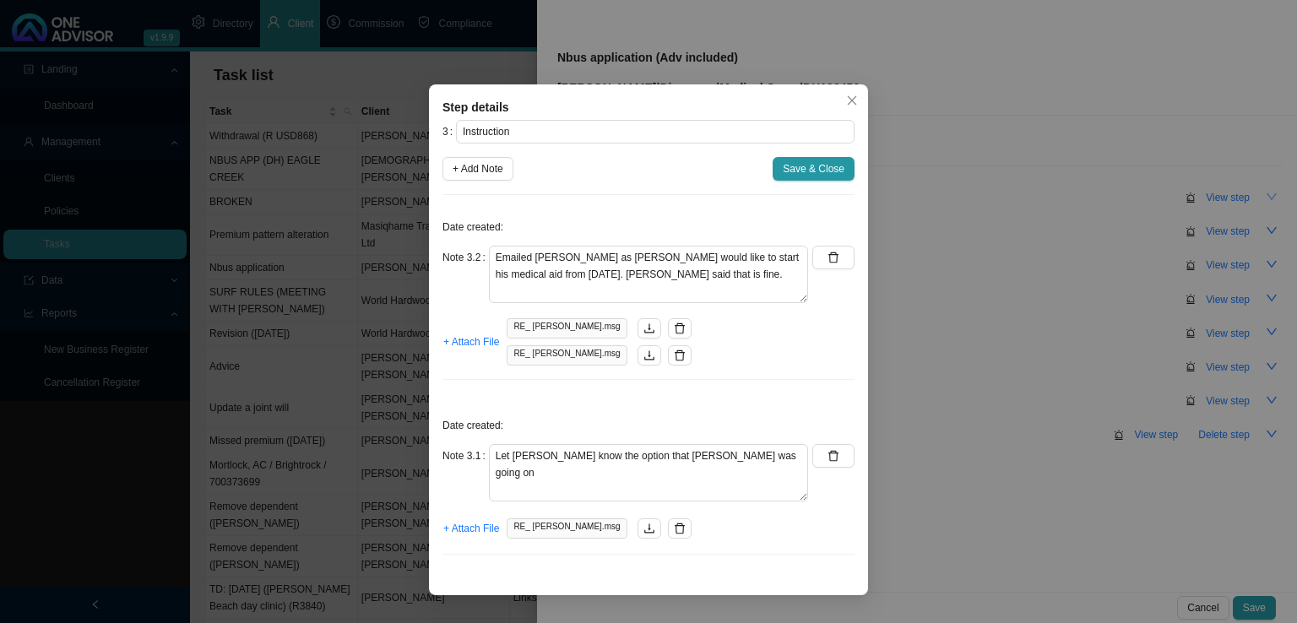
click at [638, 366] on div "Date created: Note 3.2 Emailed [PERSON_NAME] as [PERSON_NAME] would like to sta…" at bounding box center [649, 301] width 412 height 185
click at [668, 361] on button "button" at bounding box center [680, 355] width 24 height 20
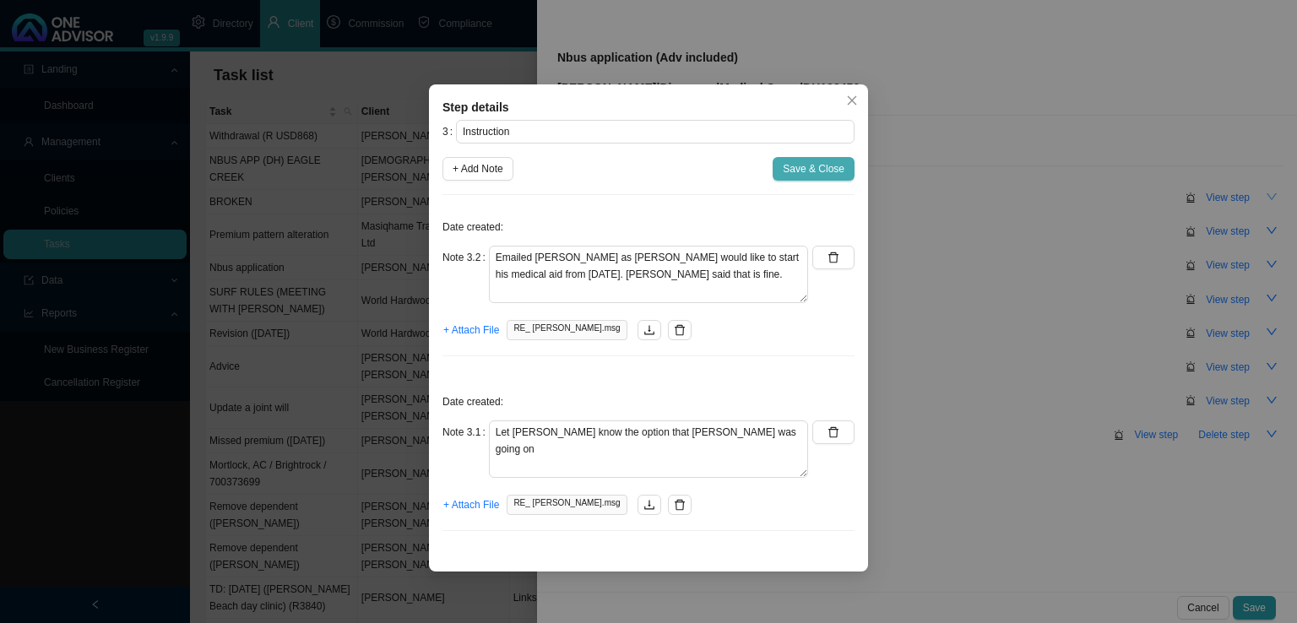
drag, startPoint x: 803, startPoint y: 161, endPoint x: 814, endPoint y: 180, distance: 21.6
click at [802, 161] on span "Save & Close" at bounding box center [814, 168] width 62 height 17
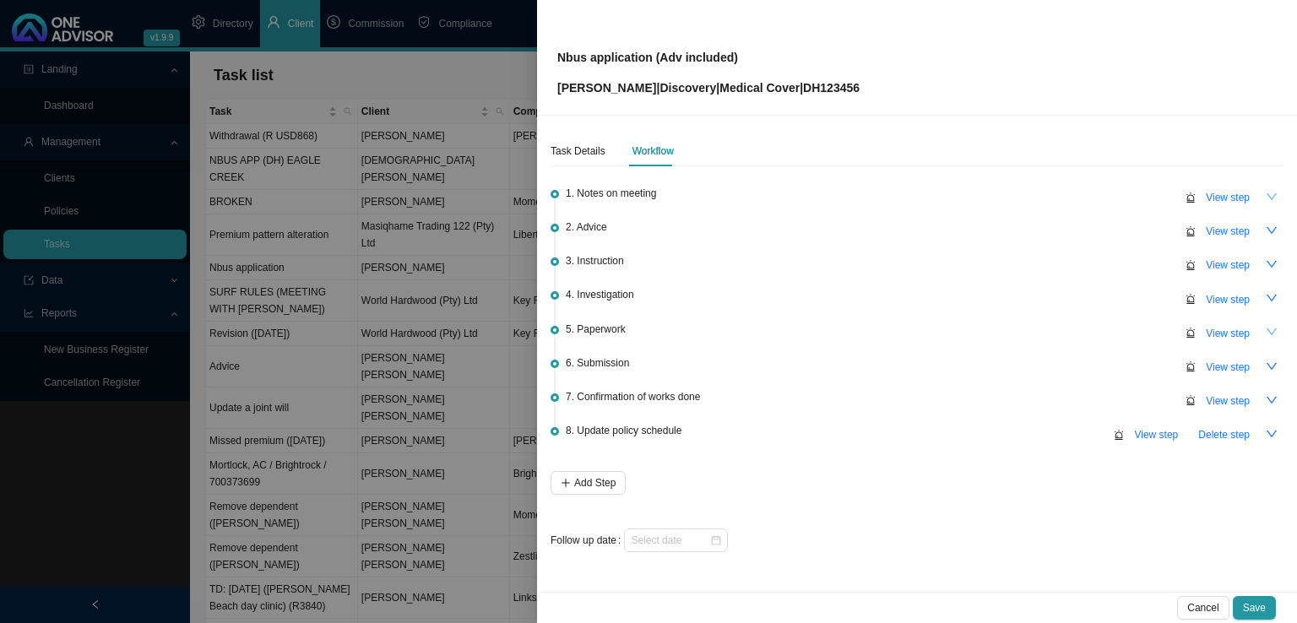
click at [1268, 328] on icon "down" at bounding box center [1272, 332] width 12 height 12
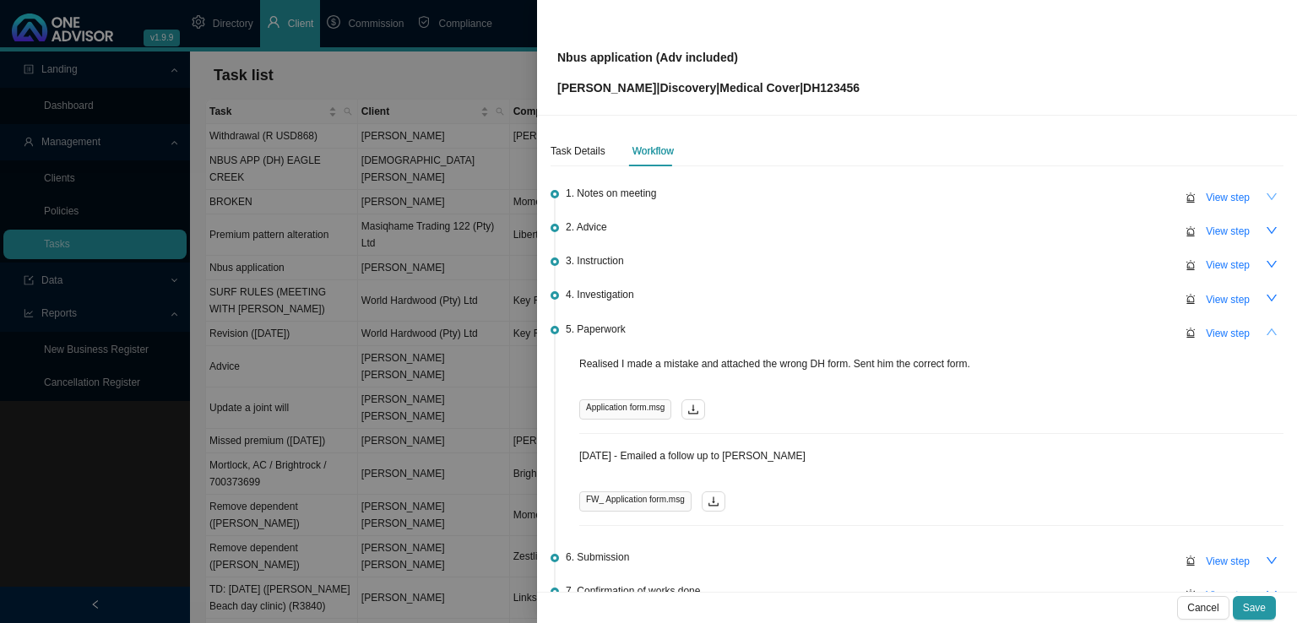
click at [1268, 328] on button "button" at bounding box center [1272, 333] width 24 height 24
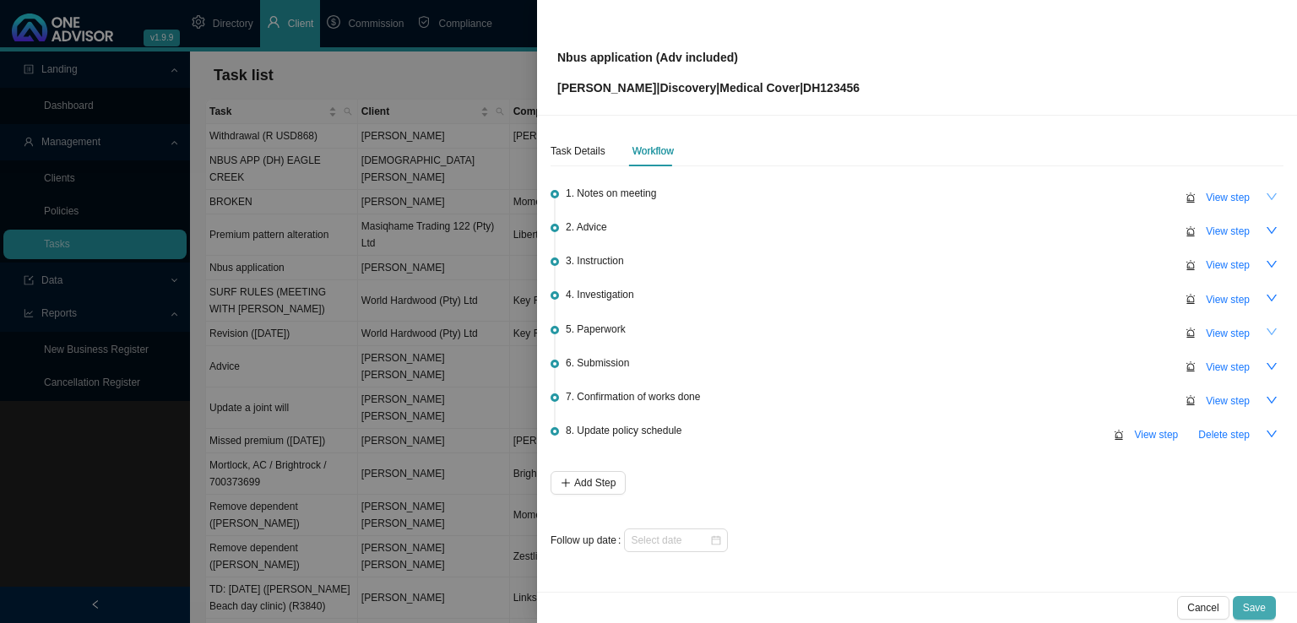
click at [1259, 604] on span "Save" at bounding box center [1254, 608] width 23 height 17
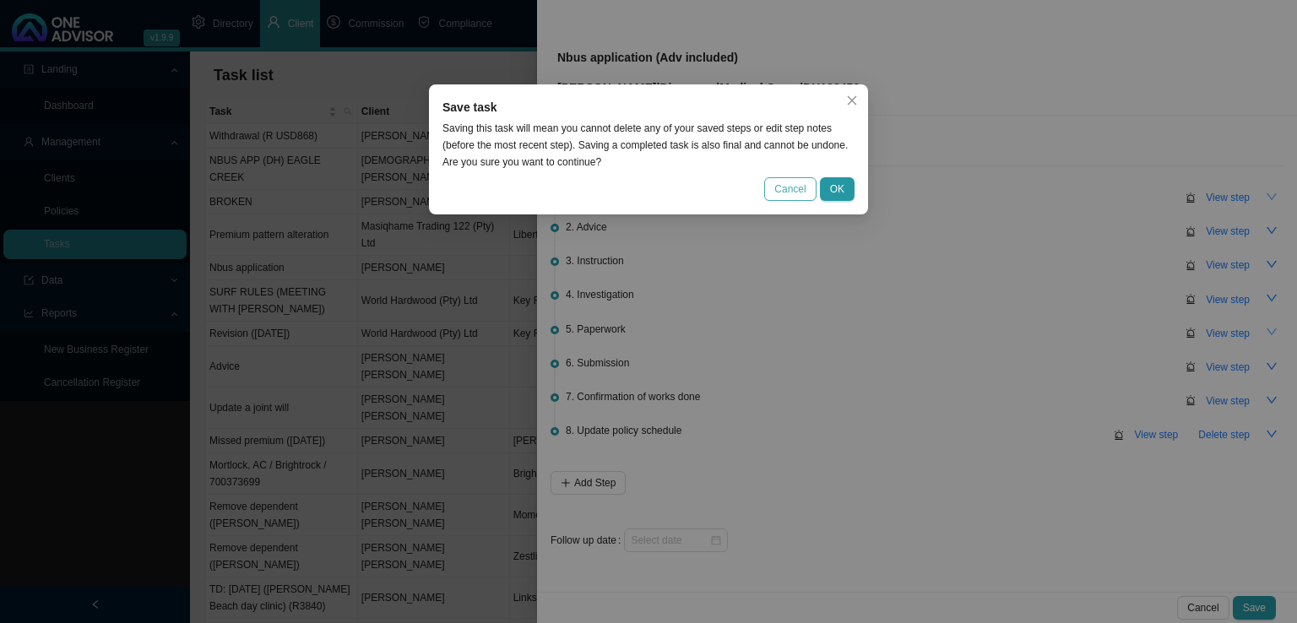
drag, startPoint x: 813, startPoint y: 193, endPoint x: 834, endPoint y: 200, distance: 21.4
click at [814, 193] on button "Cancel" at bounding box center [790, 189] width 52 height 24
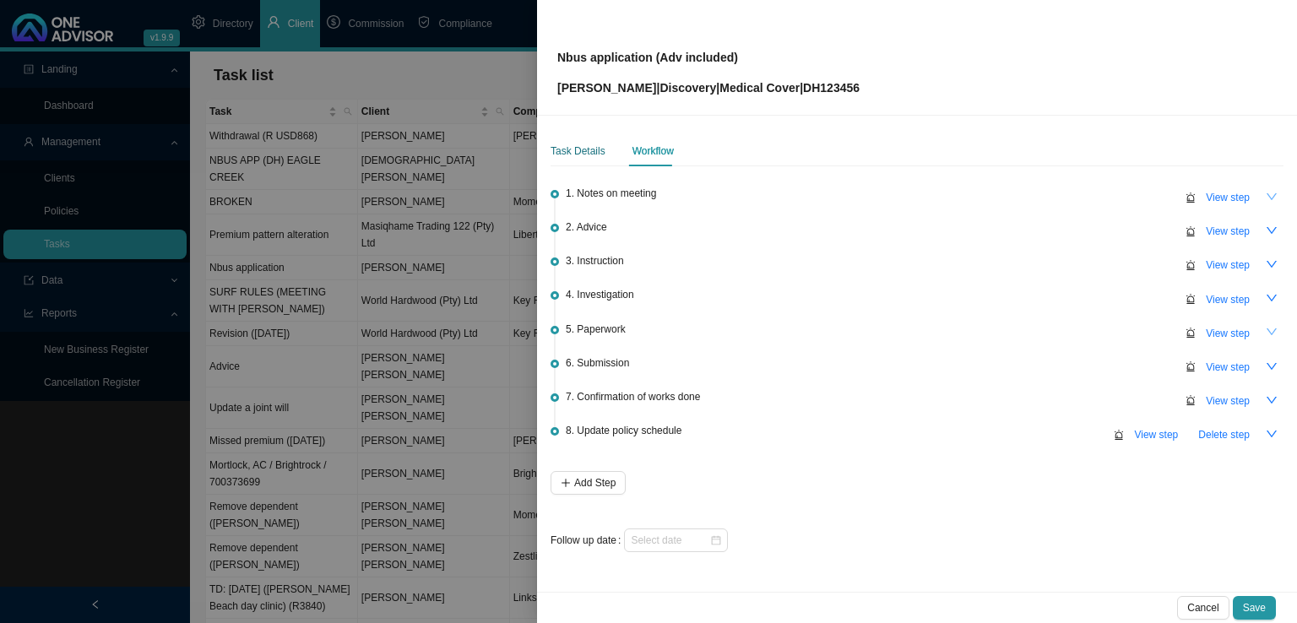
click at [588, 146] on div "Task Details" at bounding box center [578, 151] width 55 height 17
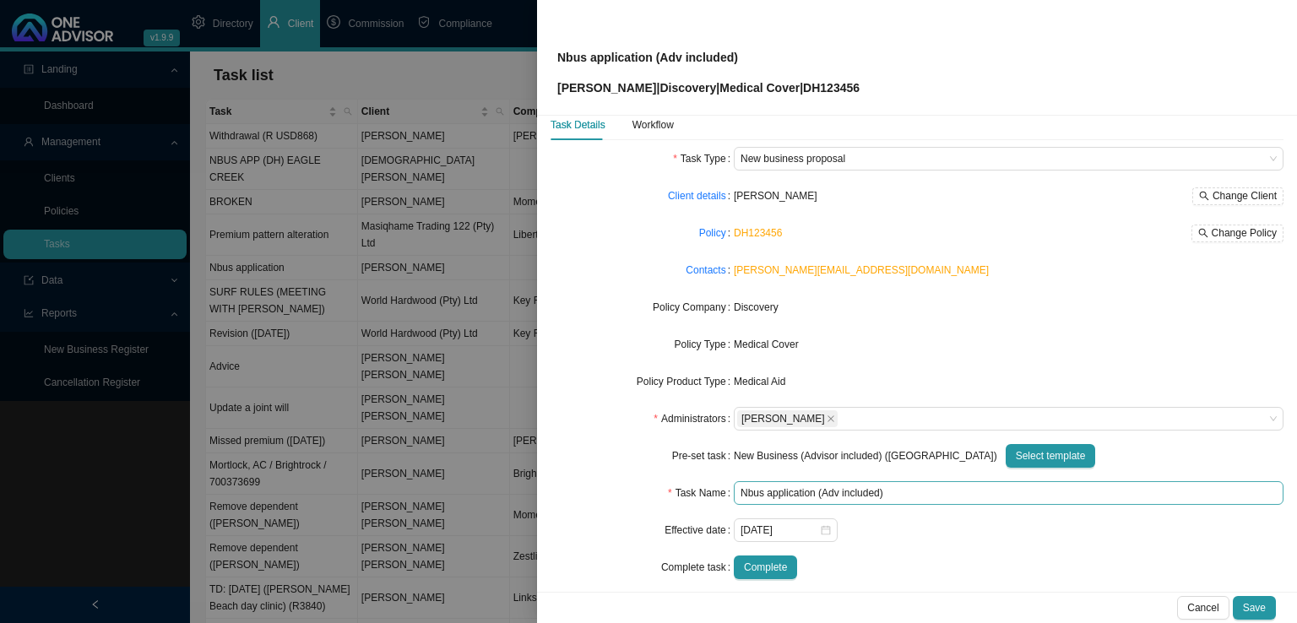
scroll to position [41, 0]
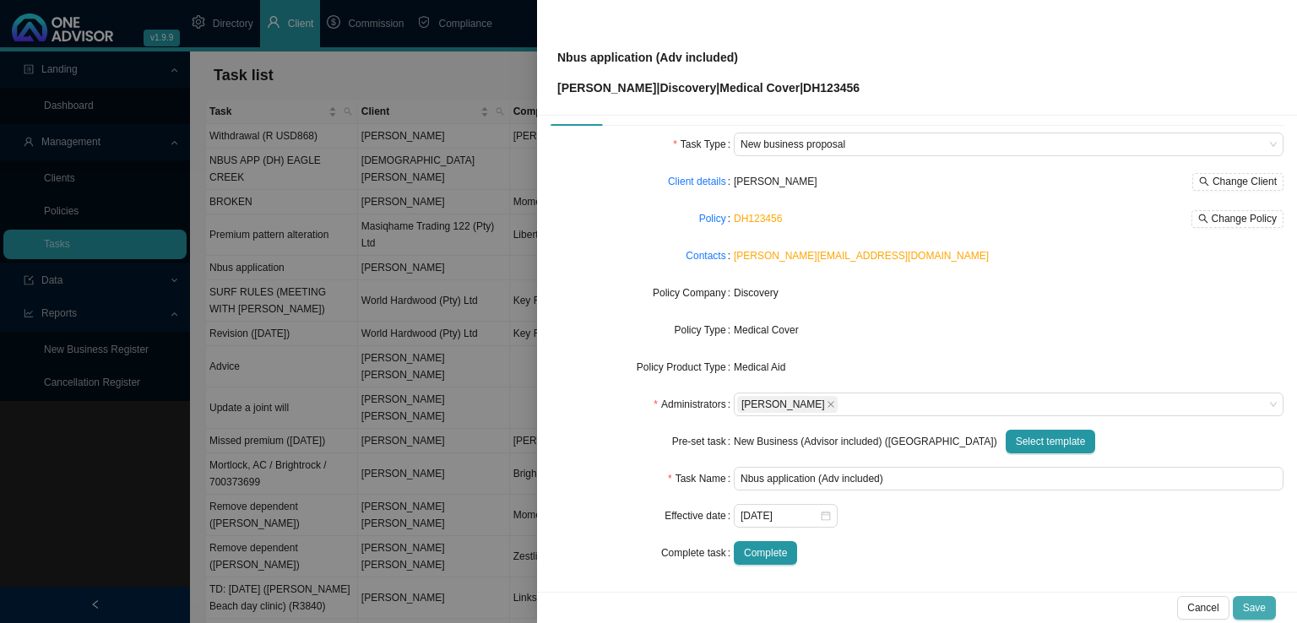
click at [1263, 600] on span "Save" at bounding box center [1254, 608] width 23 height 17
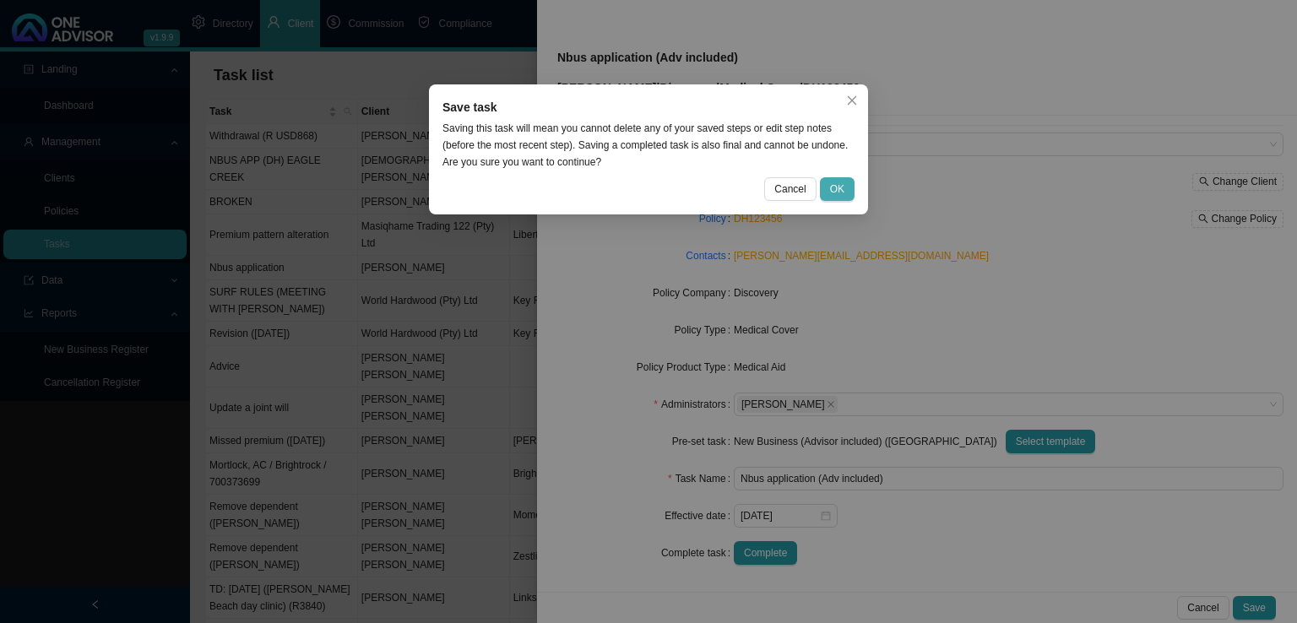
click at [845, 177] on div "Save task Saving this task will mean you cannot delete any of your saved steps …" at bounding box center [648, 149] width 439 height 130
click at [842, 178] on button "OK" at bounding box center [837, 189] width 35 height 24
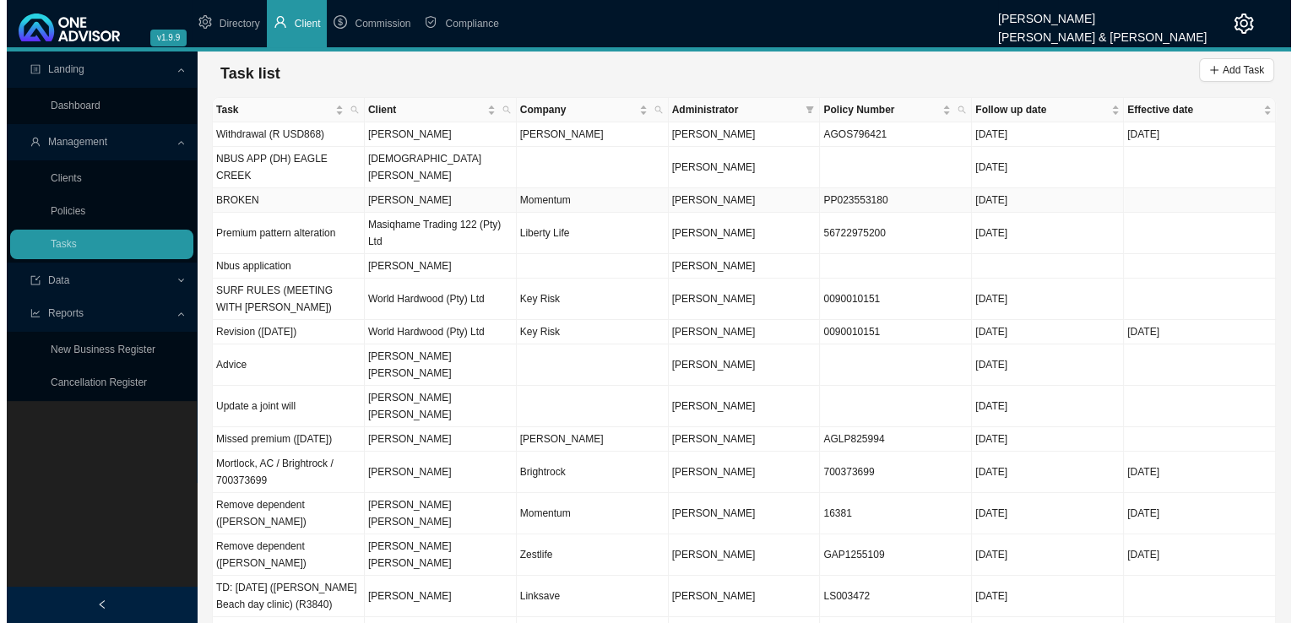
scroll to position [0, 0]
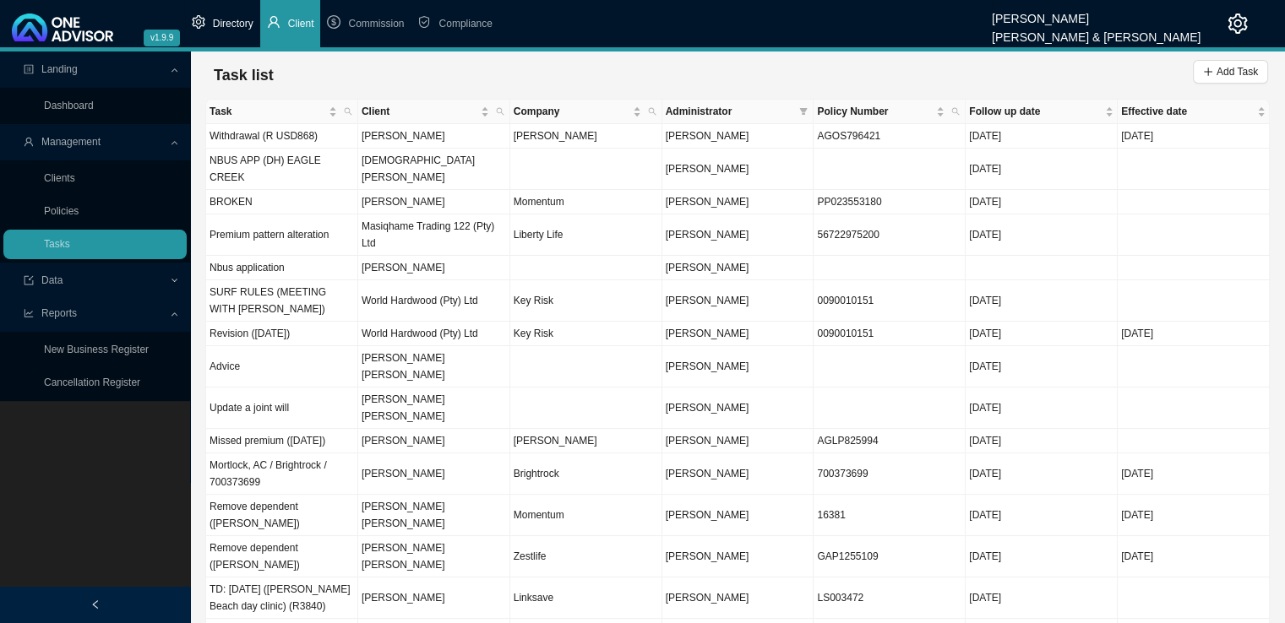
click at [245, 31] on li "Directory" at bounding box center [222, 23] width 75 height 47
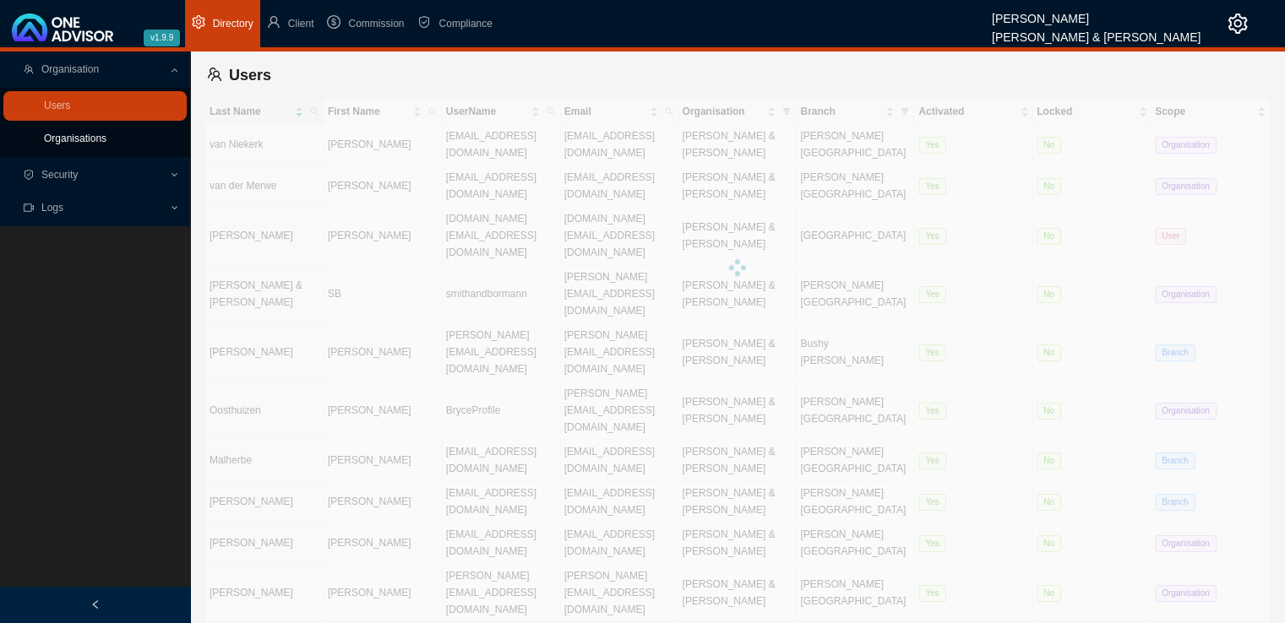
click at [90, 136] on link "Organisations" at bounding box center [75, 139] width 62 height 12
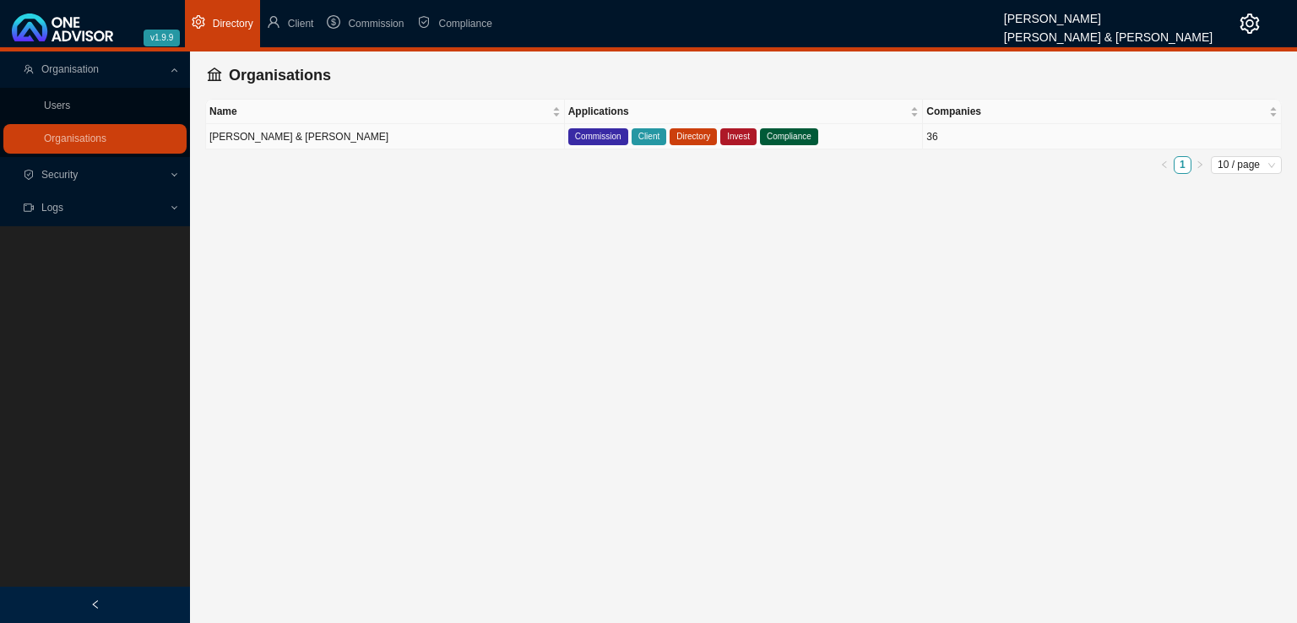
click at [290, 139] on td "[PERSON_NAME] & [PERSON_NAME]" at bounding box center [385, 136] width 359 height 25
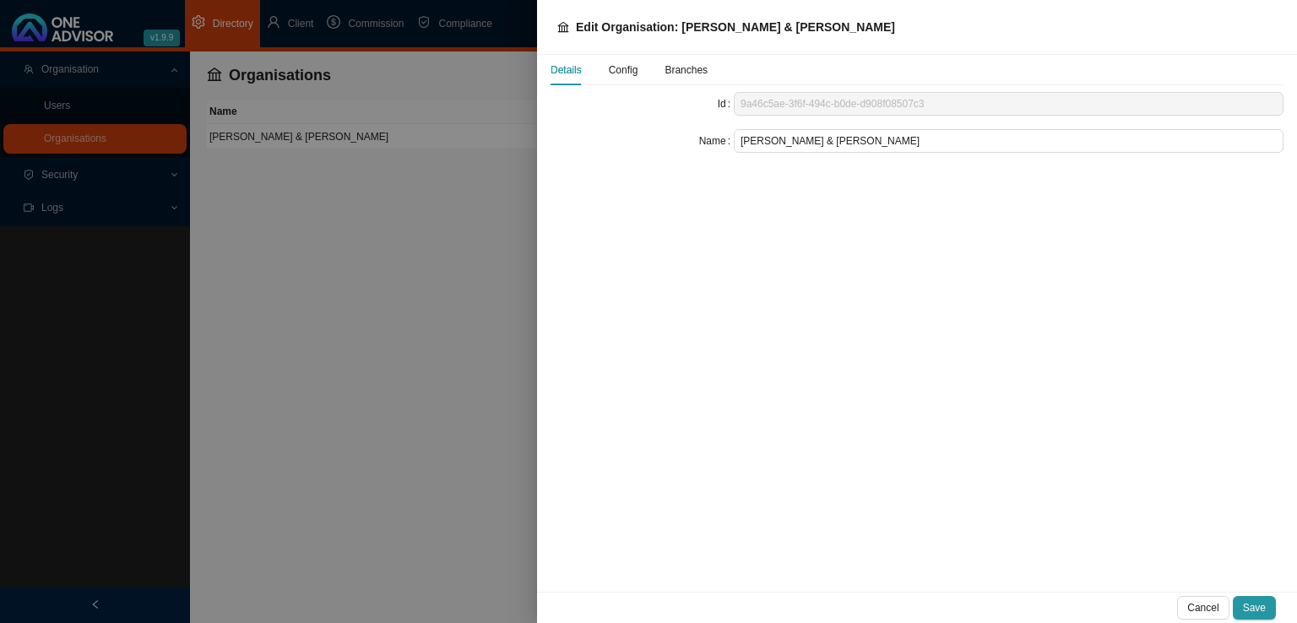
click at [620, 74] on span "Config" at bounding box center [624, 70] width 30 height 10
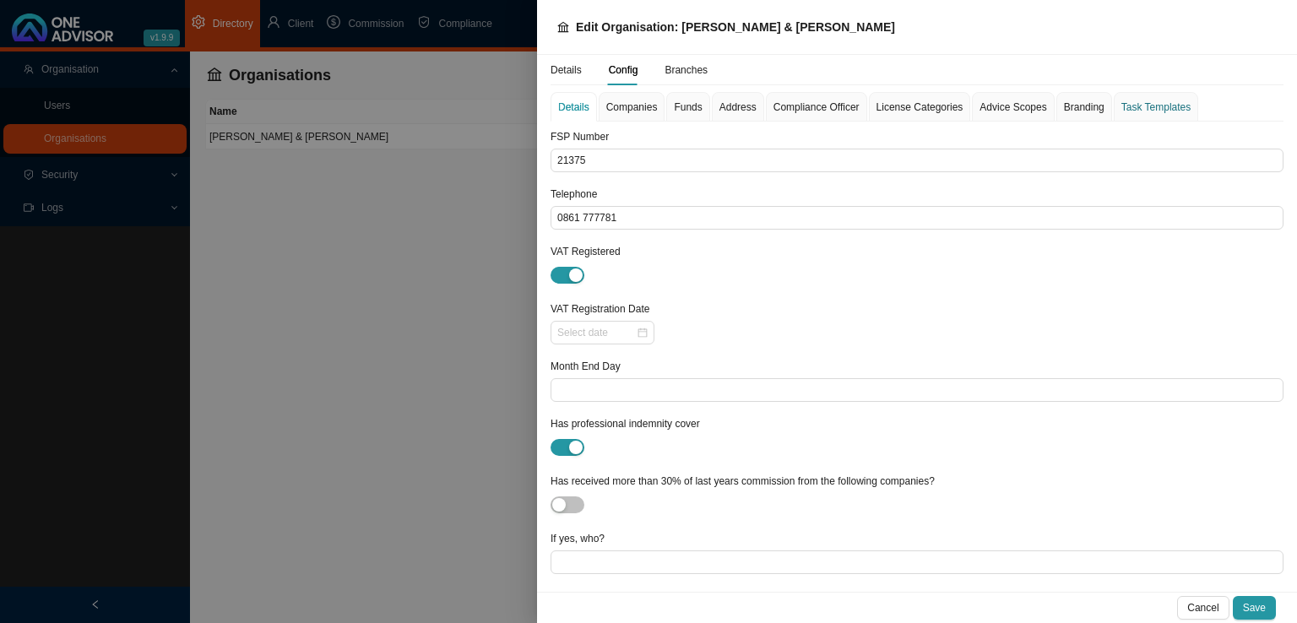
click at [1150, 100] on div "Task Templates" at bounding box center [1156, 107] width 69 height 17
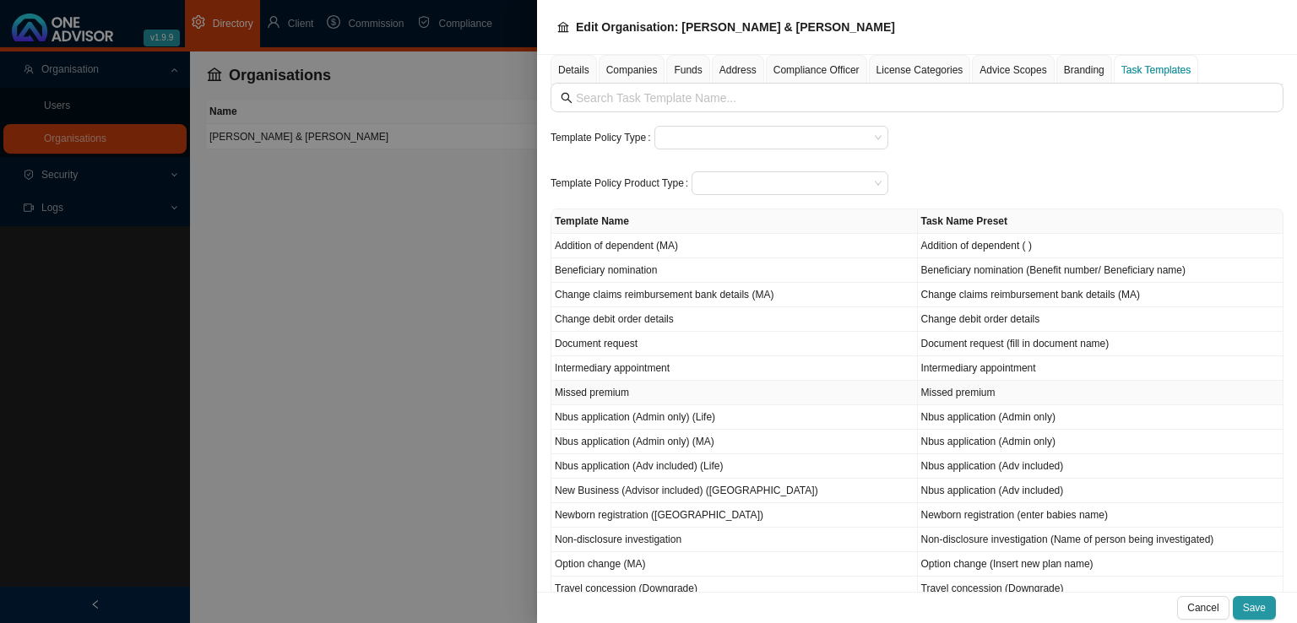
scroll to position [84, 0]
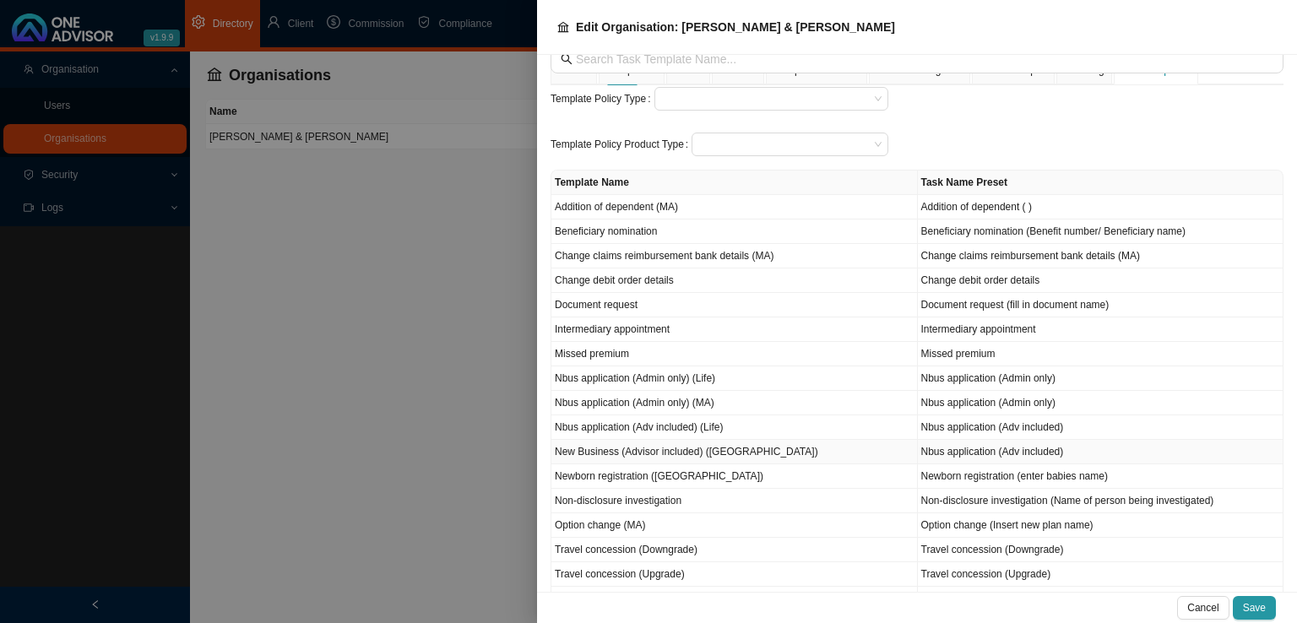
click at [639, 448] on td "New Business (Advisor included) ([GEOGRAPHIC_DATA])" at bounding box center [734, 452] width 367 height 24
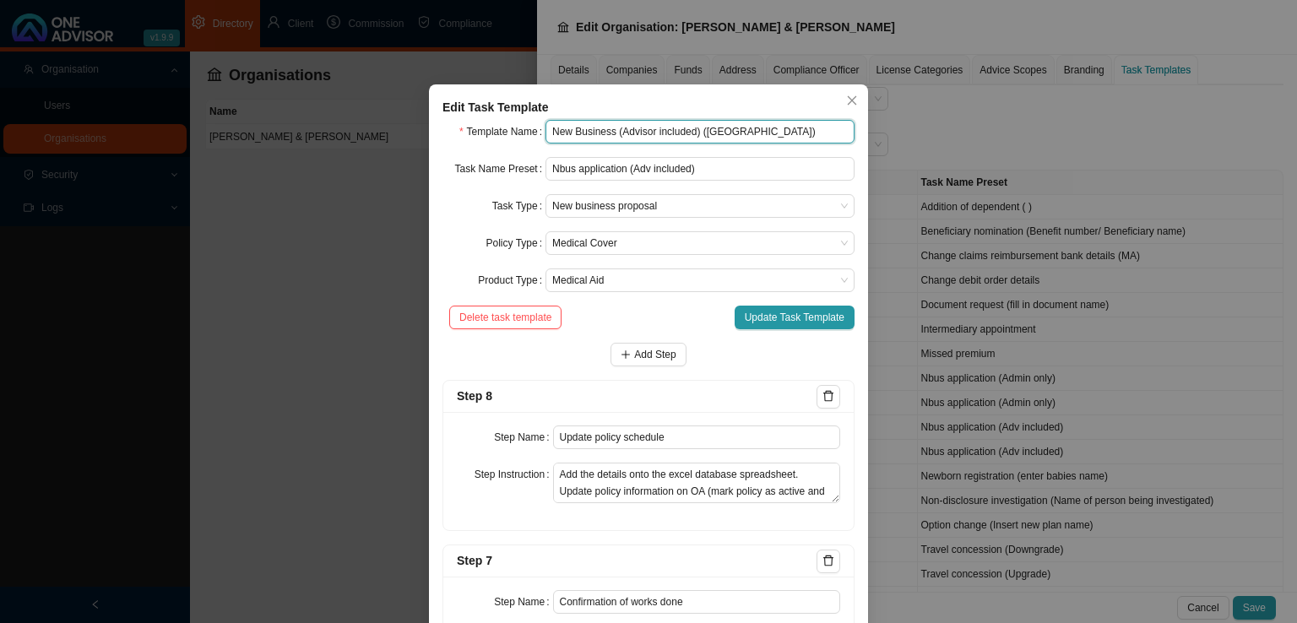
drag, startPoint x: 552, startPoint y: 133, endPoint x: 606, endPoint y: 130, distance: 53.3
click at [606, 130] on input "New Business (Advisor included) ([GEOGRAPHIC_DATA])" at bounding box center [700, 132] width 309 height 24
click at [679, 133] on input "Nbus Application (Advisor included) (MA)" at bounding box center [700, 132] width 309 height 24
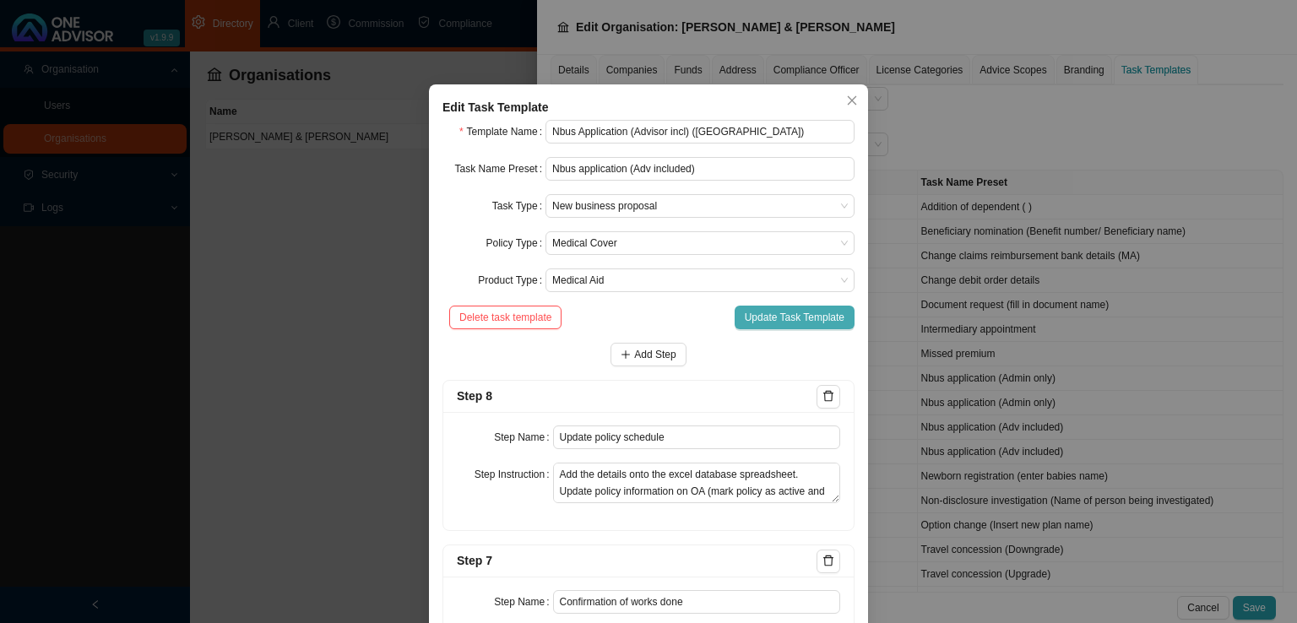
click at [770, 326] on button "Update Task Template" at bounding box center [795, 318] width 120 height 24
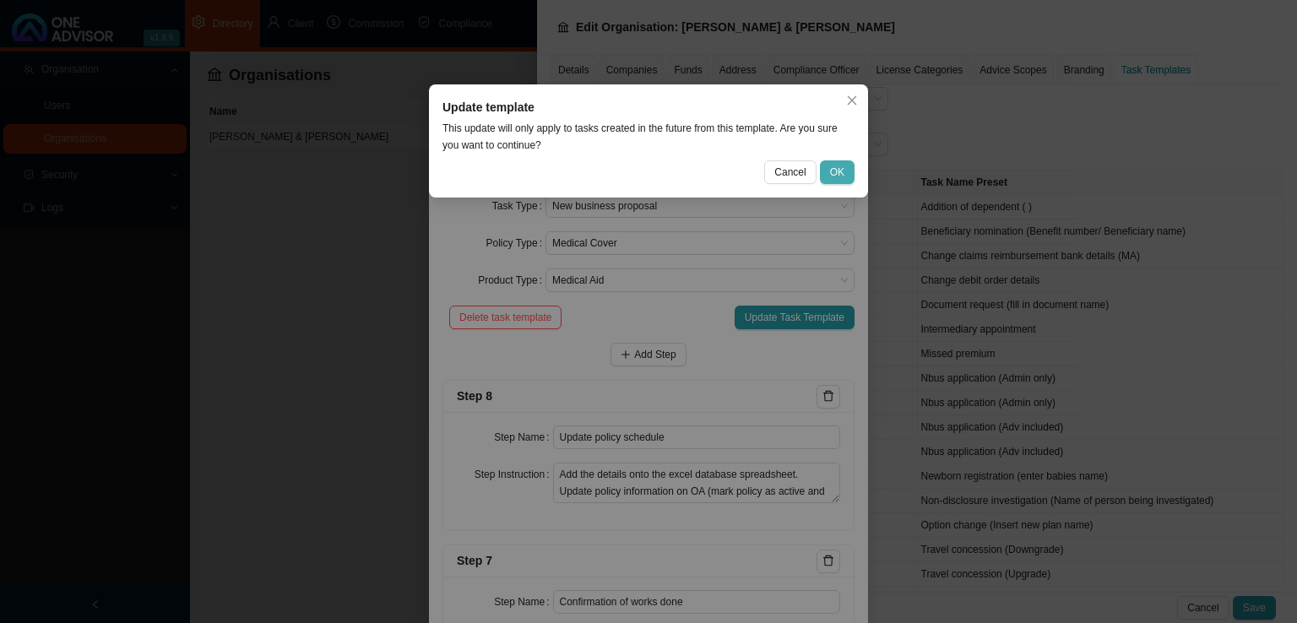
click at [841, 178] on span "OK" at bounding box center [837, 172] width 14 height 17
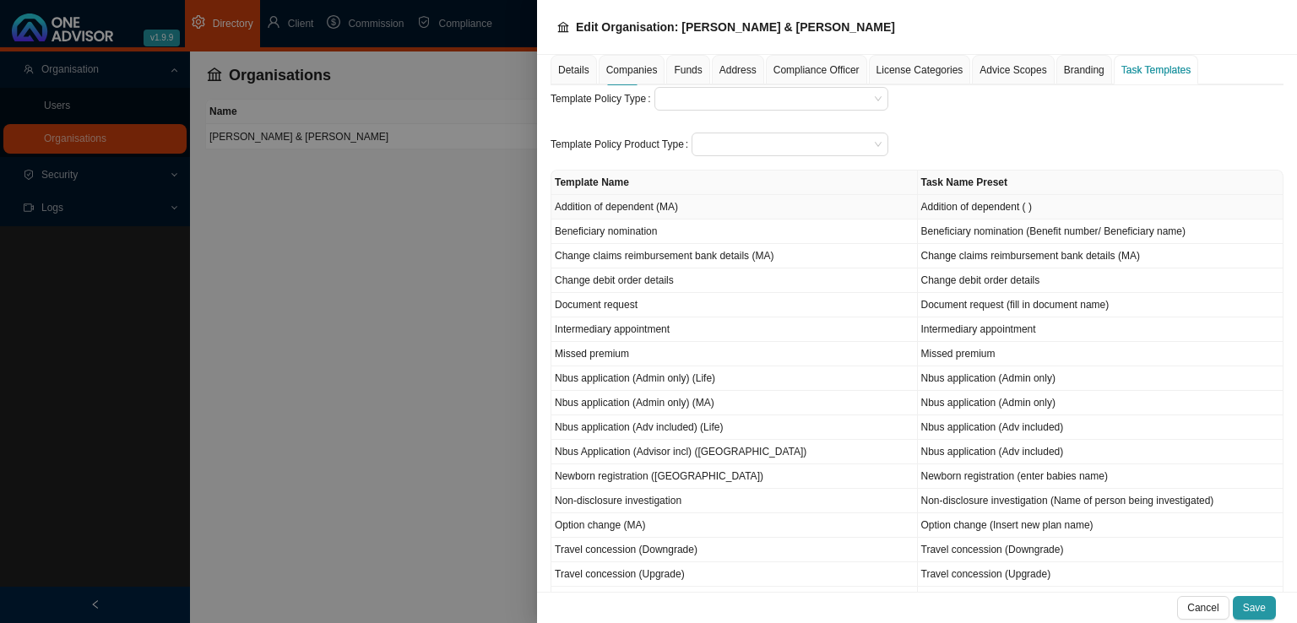
click at [836, 210] on td "Addition of dependent (MA)" at bounding box center [734, 207] width 367 height 24
type input "Addition of dependent (MA)"
type input "Addition of dependent ( )"
type input "Confirmation of works done"
type textarea "Email the client a summary of the outcome of their request including a membersh…"
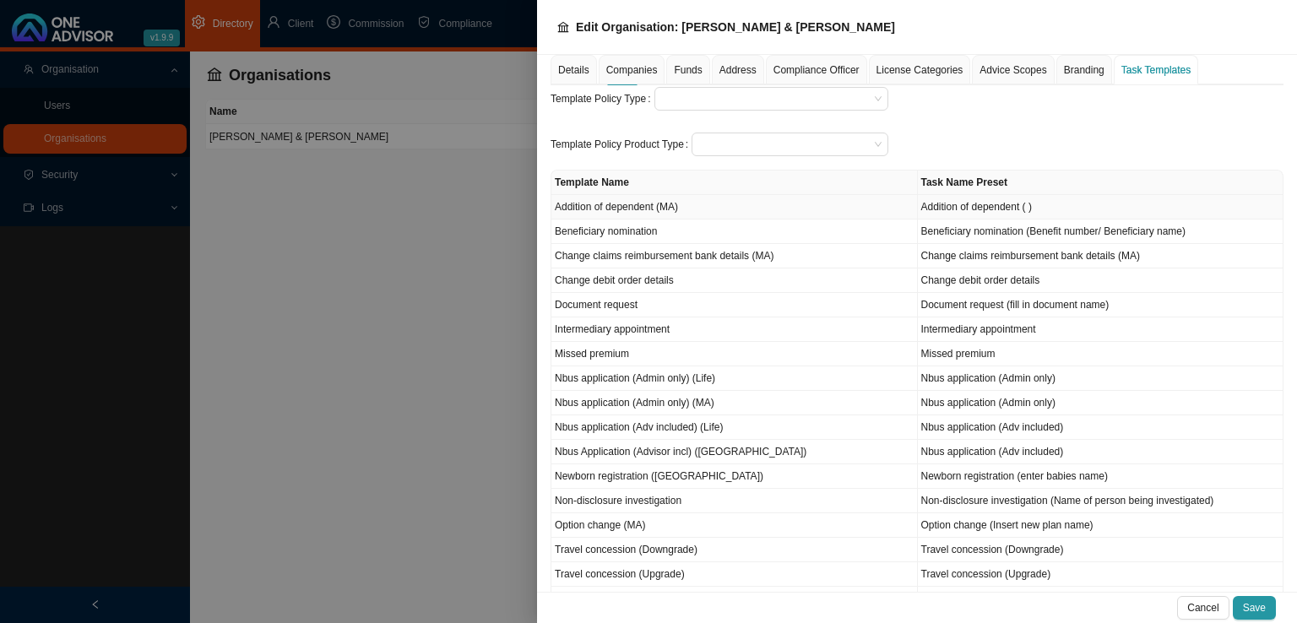
type input "Submission"
type textarea "Record submission of the completed form to the Medical Aid and all follow ups a…"
type input "Paperwork"
type textarea "Record all correspondence pertaining to the gathering of the signed form and ne…"
type input "Investigation"
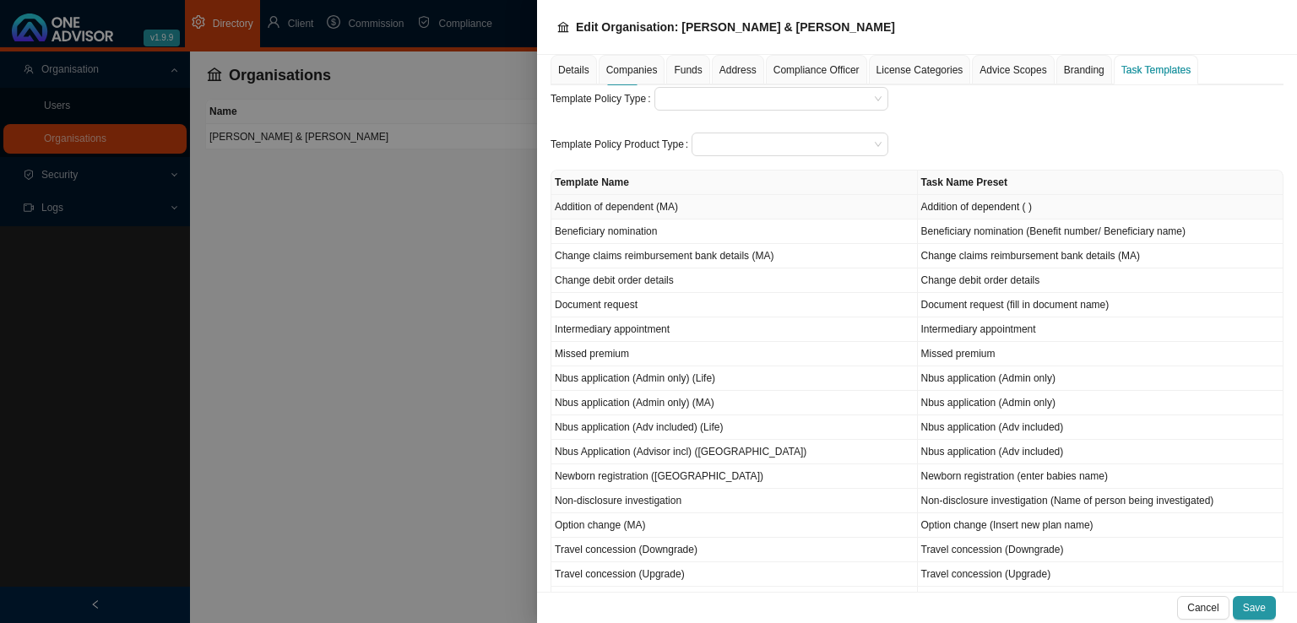
type textarea "Gathering of any information to carry out the clients request."
type input "Instruction"
type textarea "Record the instruction/request received from the client."
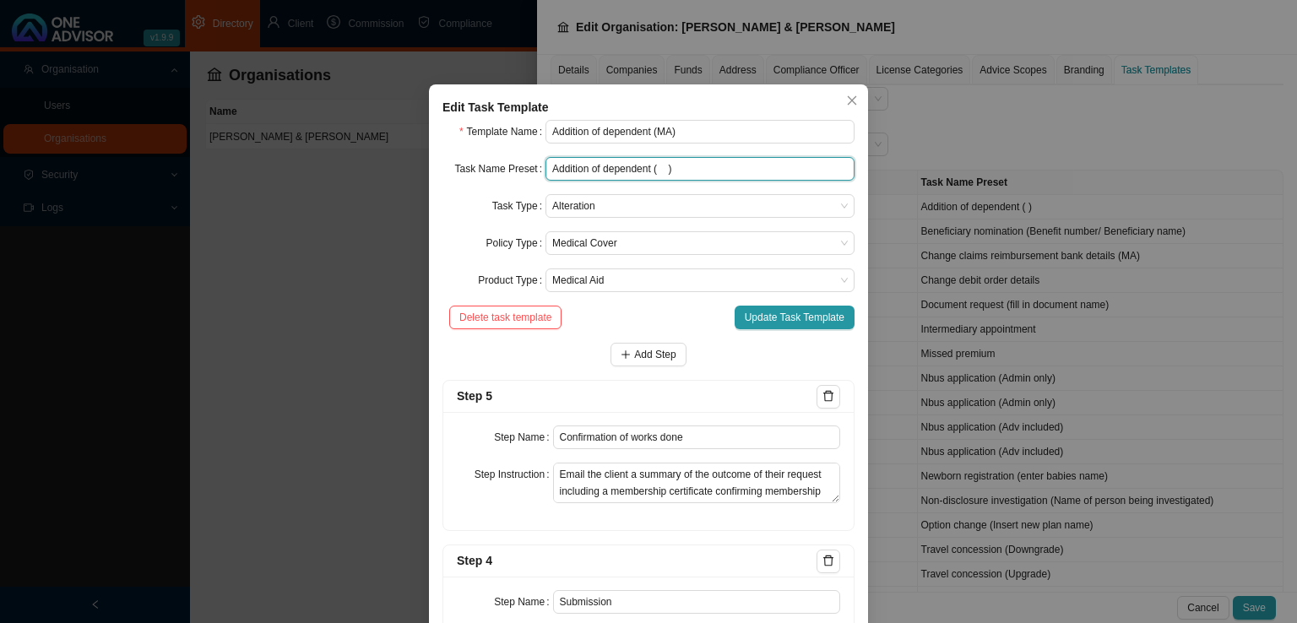
click at [655, 169] on input "Addition of dependent ( )" at bounding box center [700, 169] width 309 height 24
type input "Addition of dependent (type dependents name )"
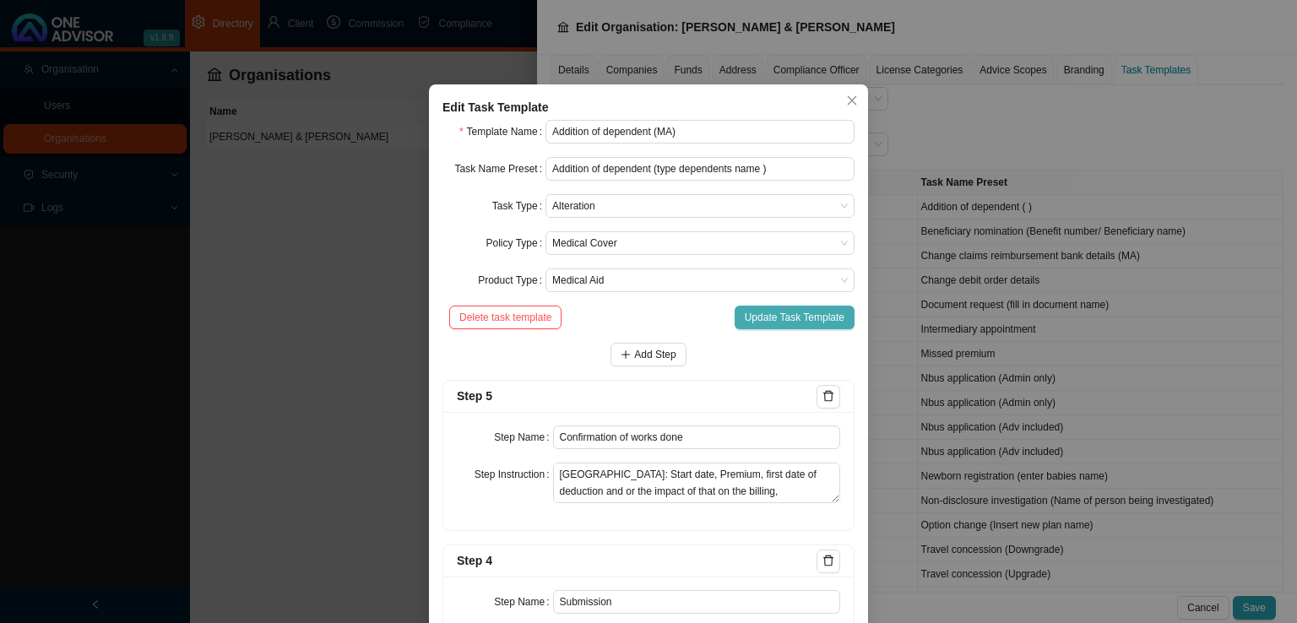
click at [782, 322] on span "Update Task Template" at bounding box center [795, 317] width 100 height 17
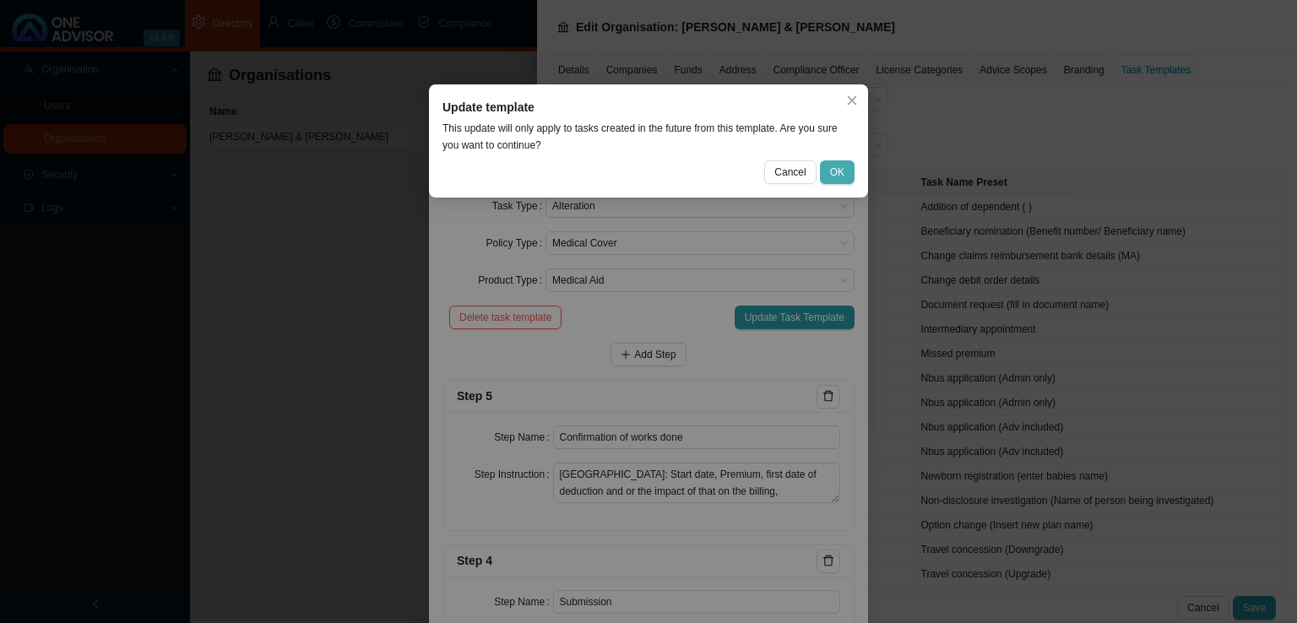
click at [851, 167] on button "OK" at bounding box center [837, 172] width 35 height 24
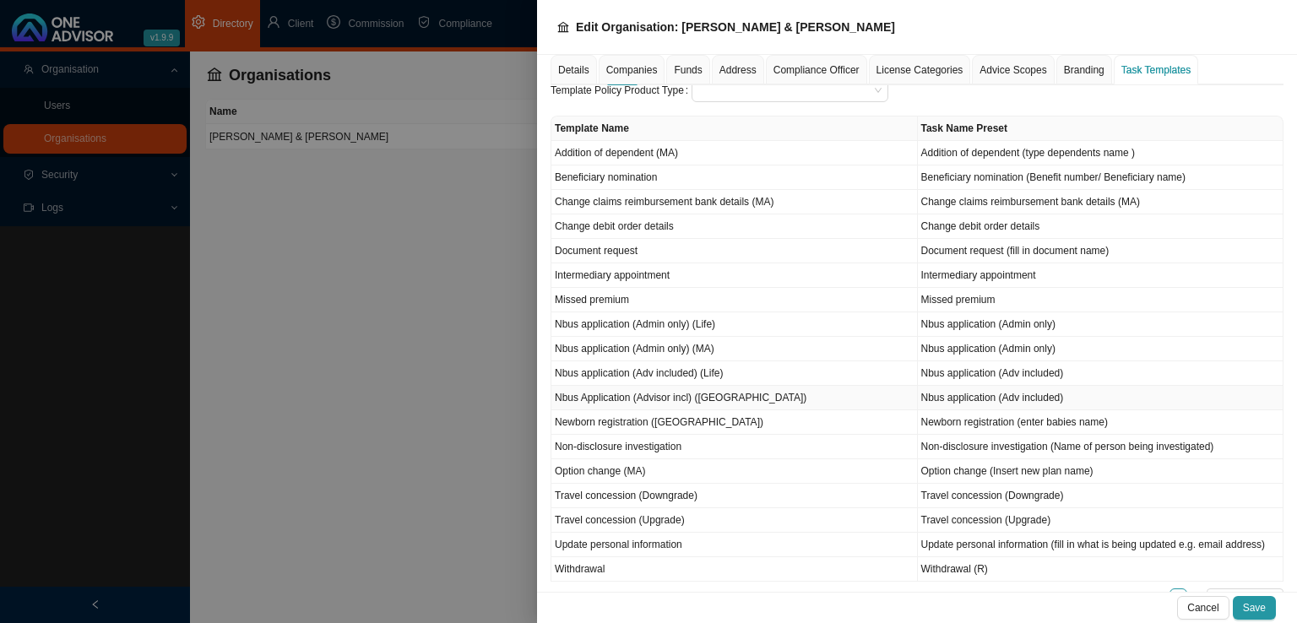
scroll to position [201, 0]
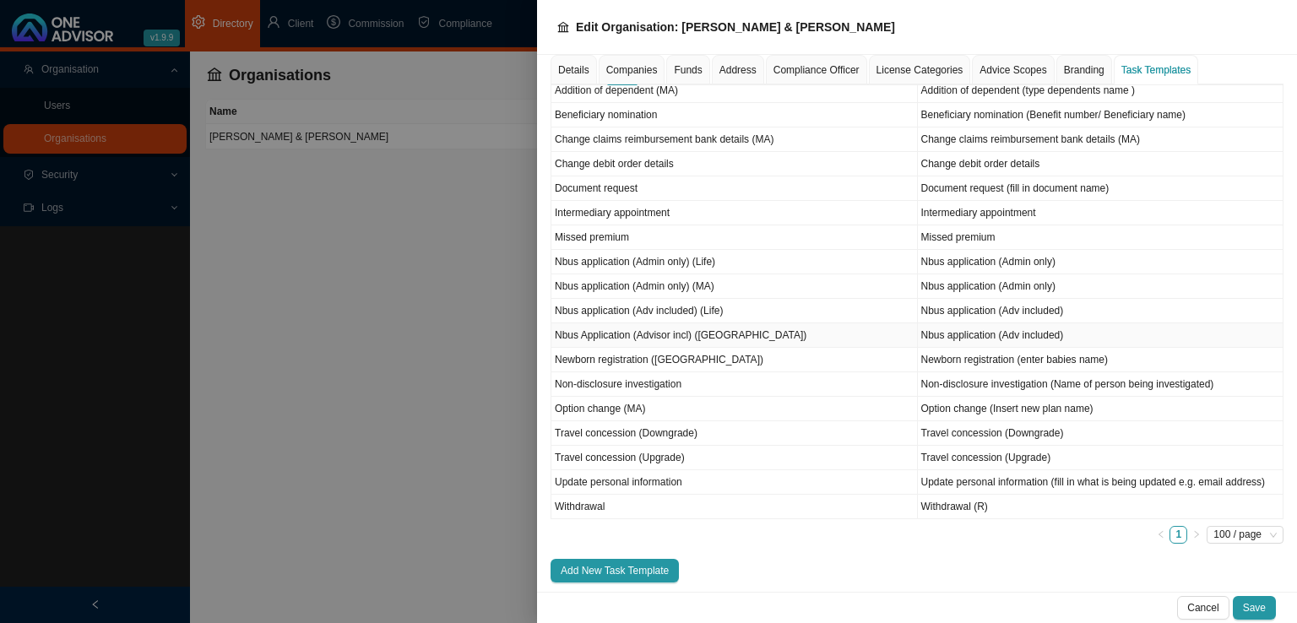
click at [696, 339] on td "Nbus Application (Advisor incl) ([GEOGRAPHIC_DATA])" at bounding box center [734, 335] width 367 height 24
type input "Nbus Application (Advisor incl) ([GEOGRAPHIC_DATA])"
type input "Nbus application (Adv included)"
type input "Paperwork"
type textarea "Record all correspondence pertaining to the gathering of the signed application…"
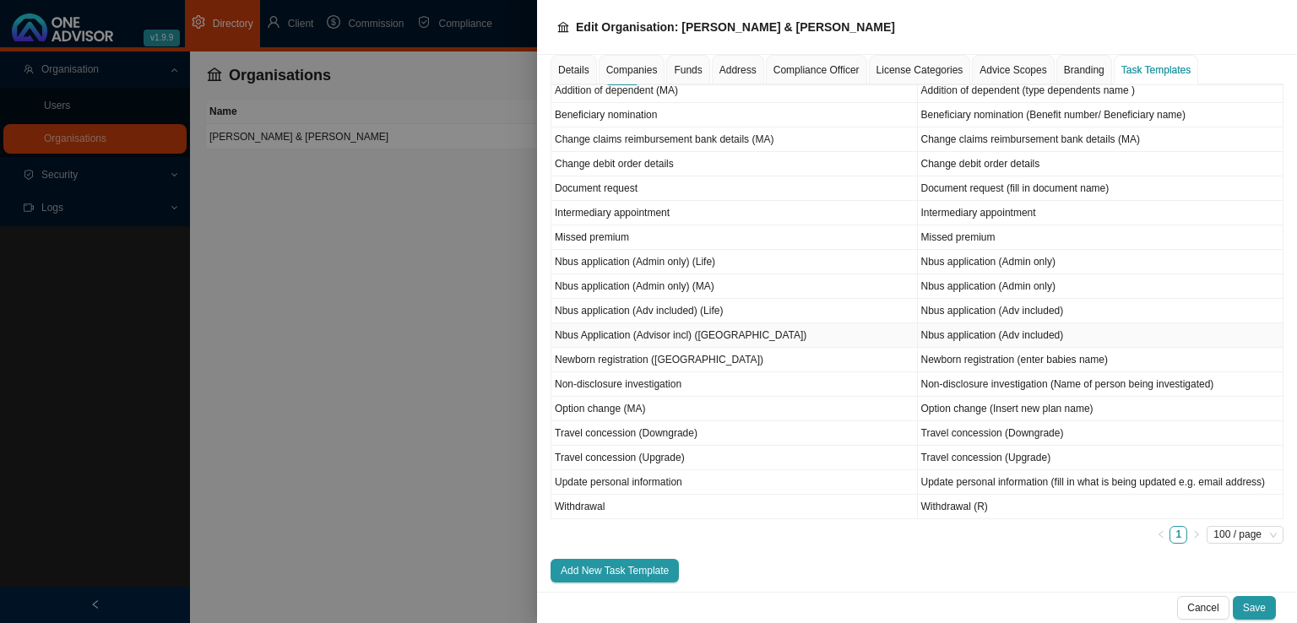
type input "Investigation"
type textarea "Gathering of any information to carry out the clients request. Is a company pay…"
type input "Instruction"
type textarea "Record the instruction received from the client of the course or direction they…"
type input "Advice"
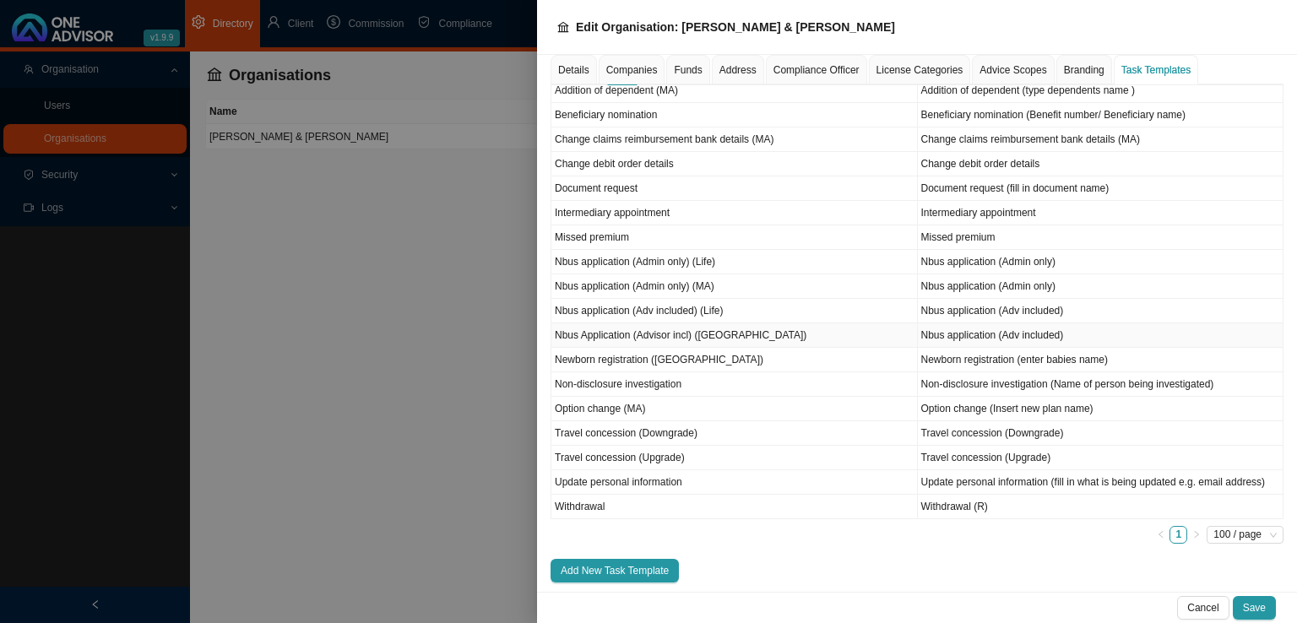
type textarea "Advisor to attach the email with the recommendation. Alternatively a summary of…"
type input "Notes on meeting"
type textarea "Advisor to record a summary of the meeting/s he/she had with the client."
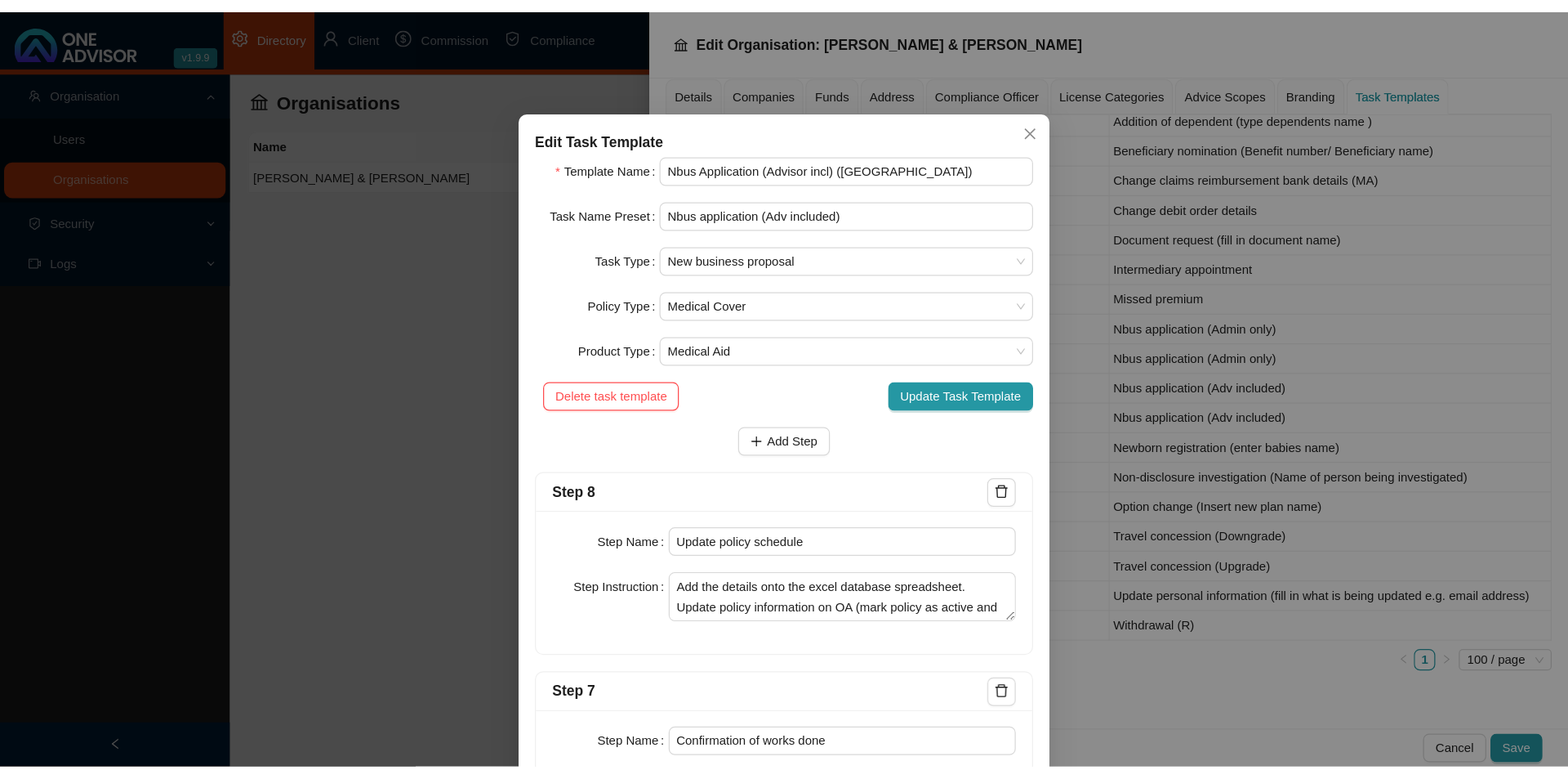
scroll to position [16, 0]
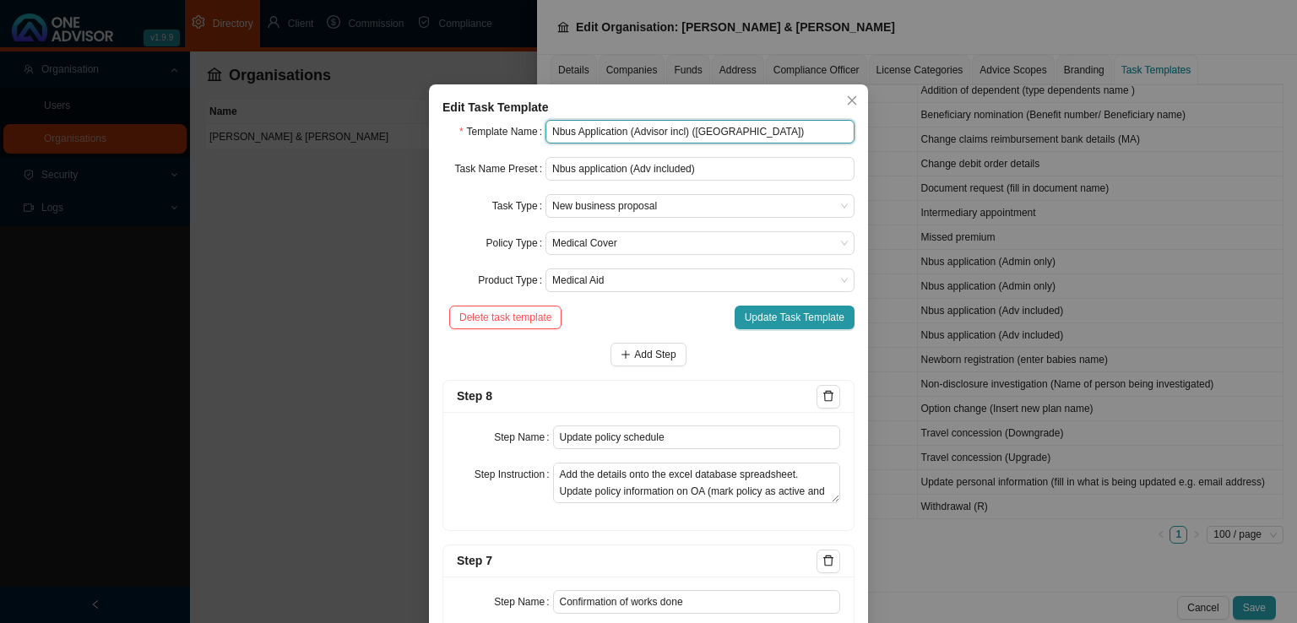
click at [681, 133] on input "Nbus Application (Advisor incl) ([GEOGRAPHIC_DATA])" at bounding box center [700, 132] width 309 height 24
type input "Nbus Application (Advisor included) (MA)"
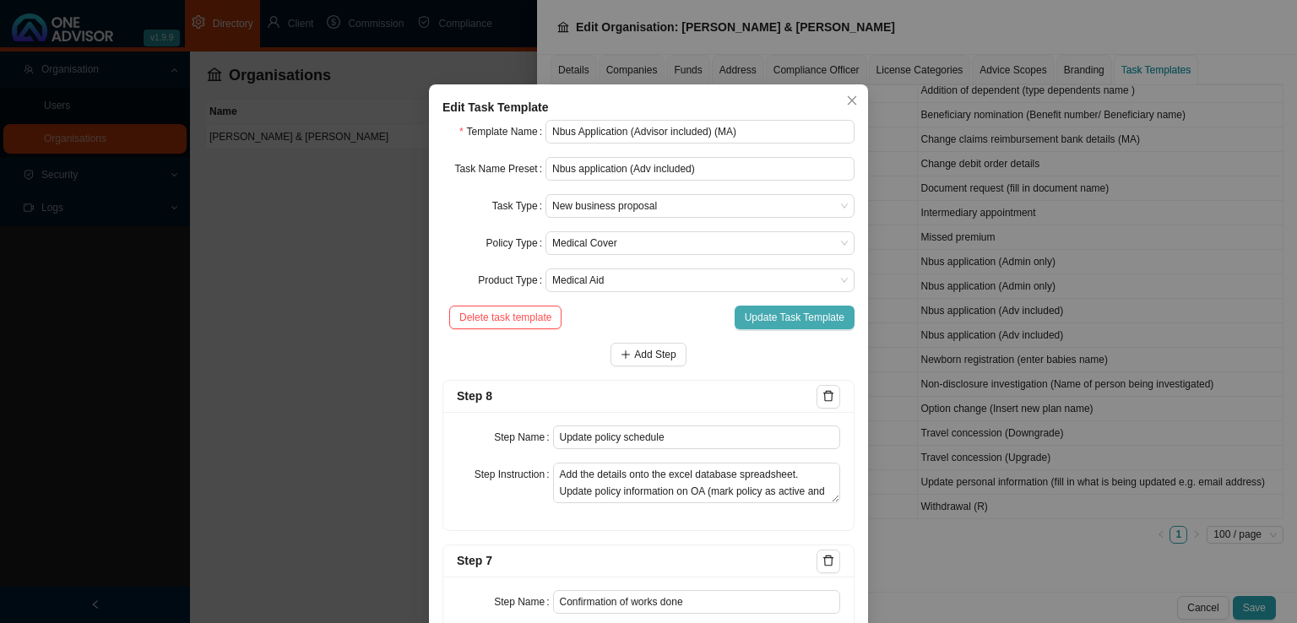
click at [811, 315] on span "Update Task Template" at bounding box center [795, 317] width 100 height 17
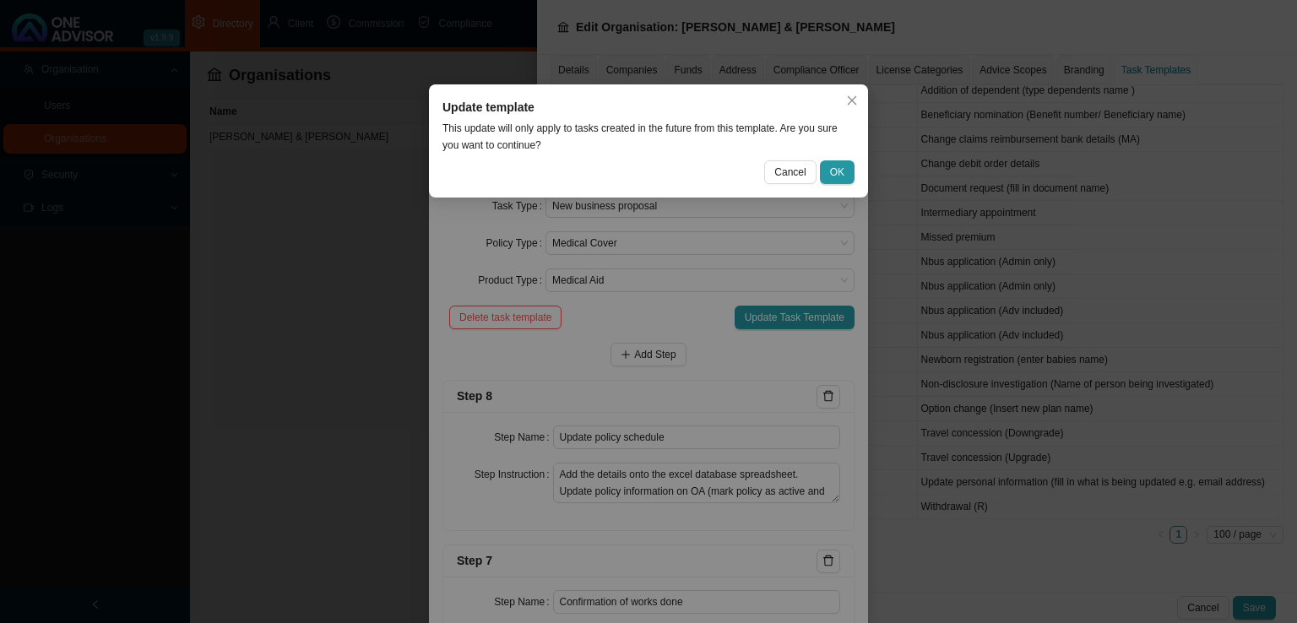
click at [845, 173] on button "OK" at bounding box center [837, 172] width 35 height 24
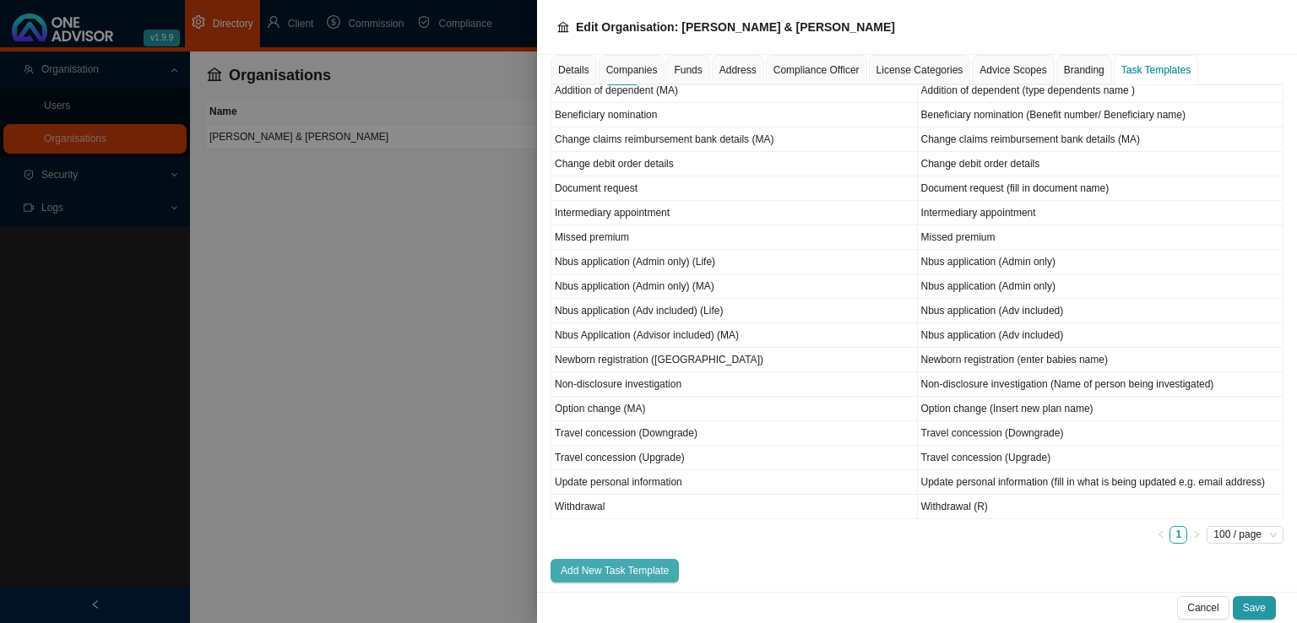
click at [633, 571] on span "Add New Task Template" at bounding box center [615, 570] width 108 height 17
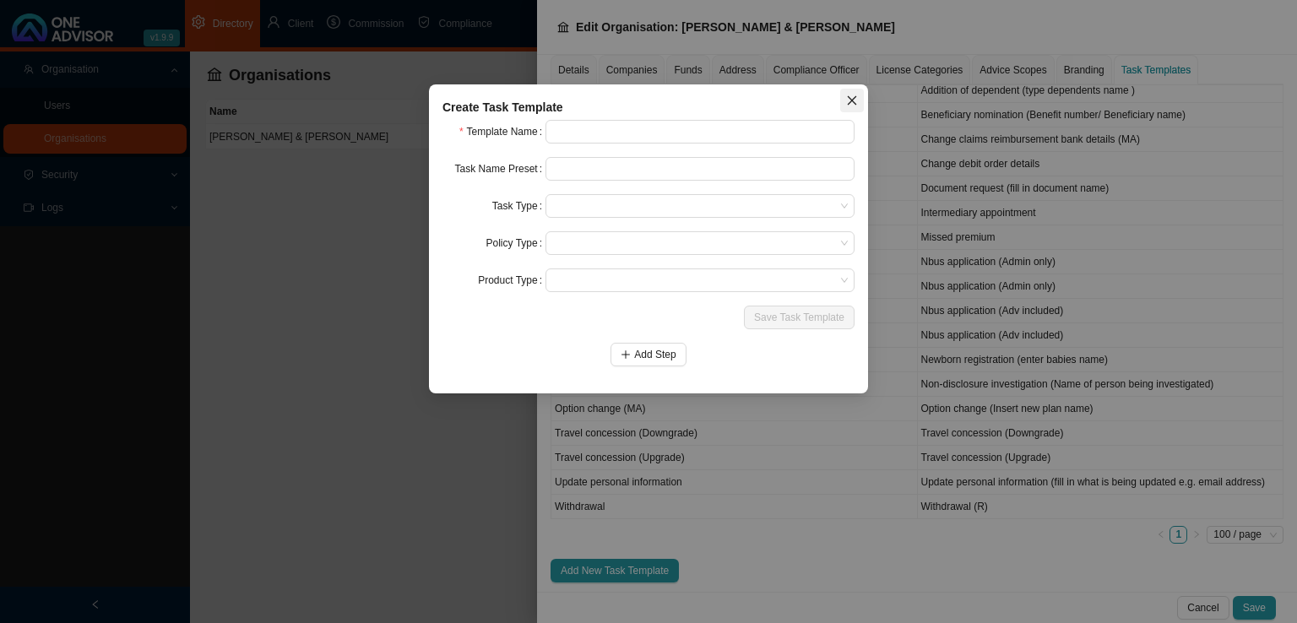
click at [855, 96] on icon "close" at bounding box center [852, 101] width 12 height 12
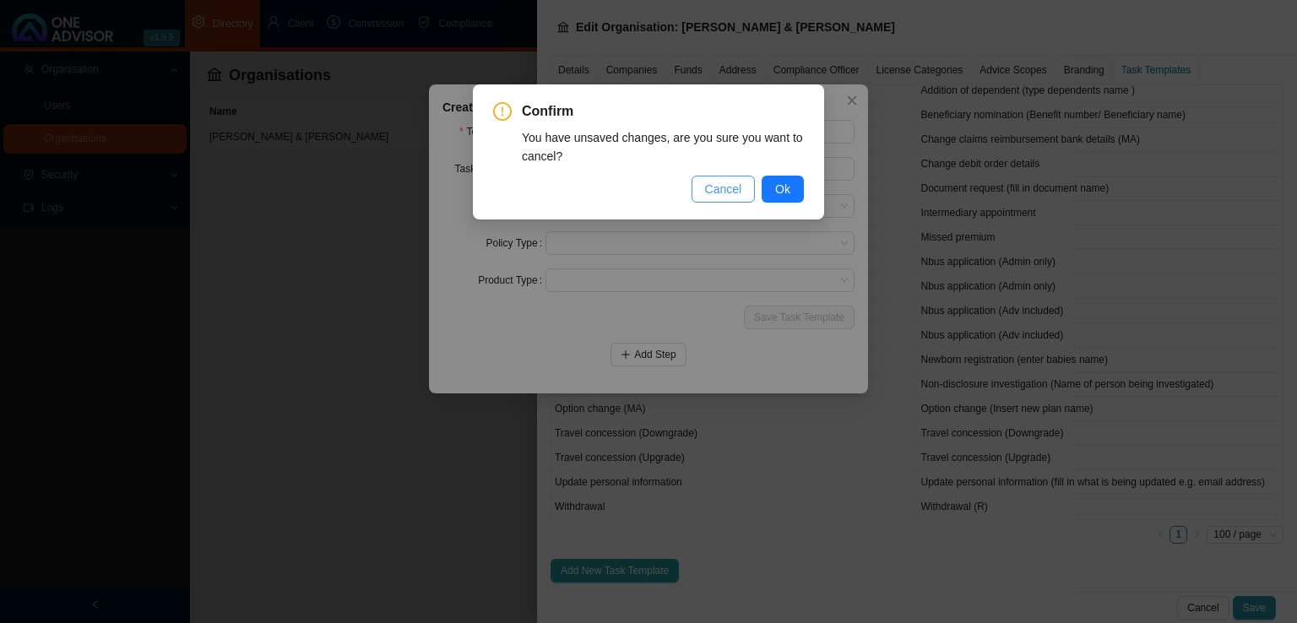
click at [728, 189] on span "Cancel" at bounding box center [723, 189] width 37 height 19
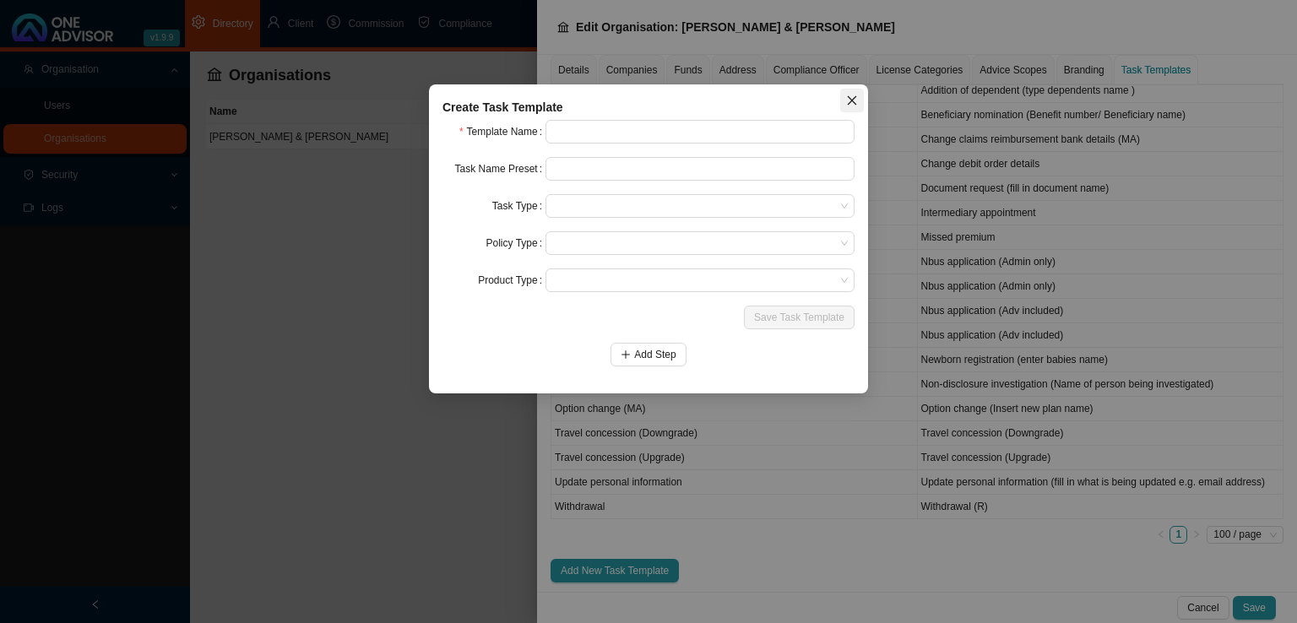
click at [857, 95] on icon "close" at bounding box center [852, 101] width 12 height 12
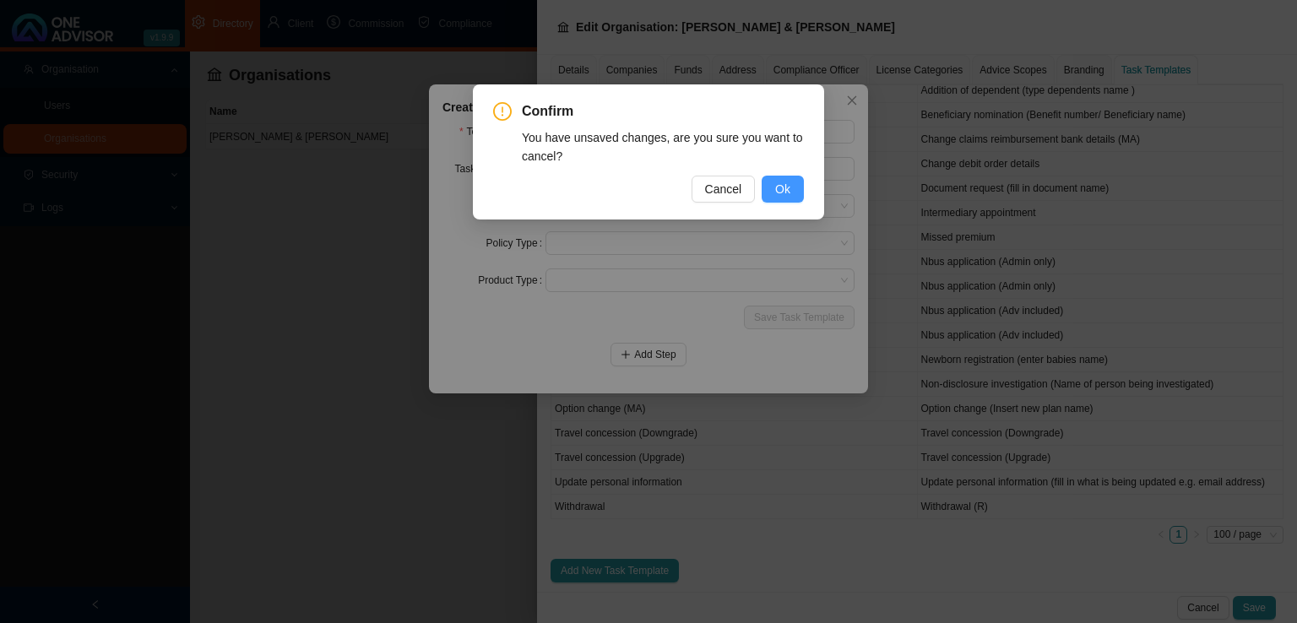
click at [790, 198] on span "Ok" at bounding box center [782, 189] width 15 height 19
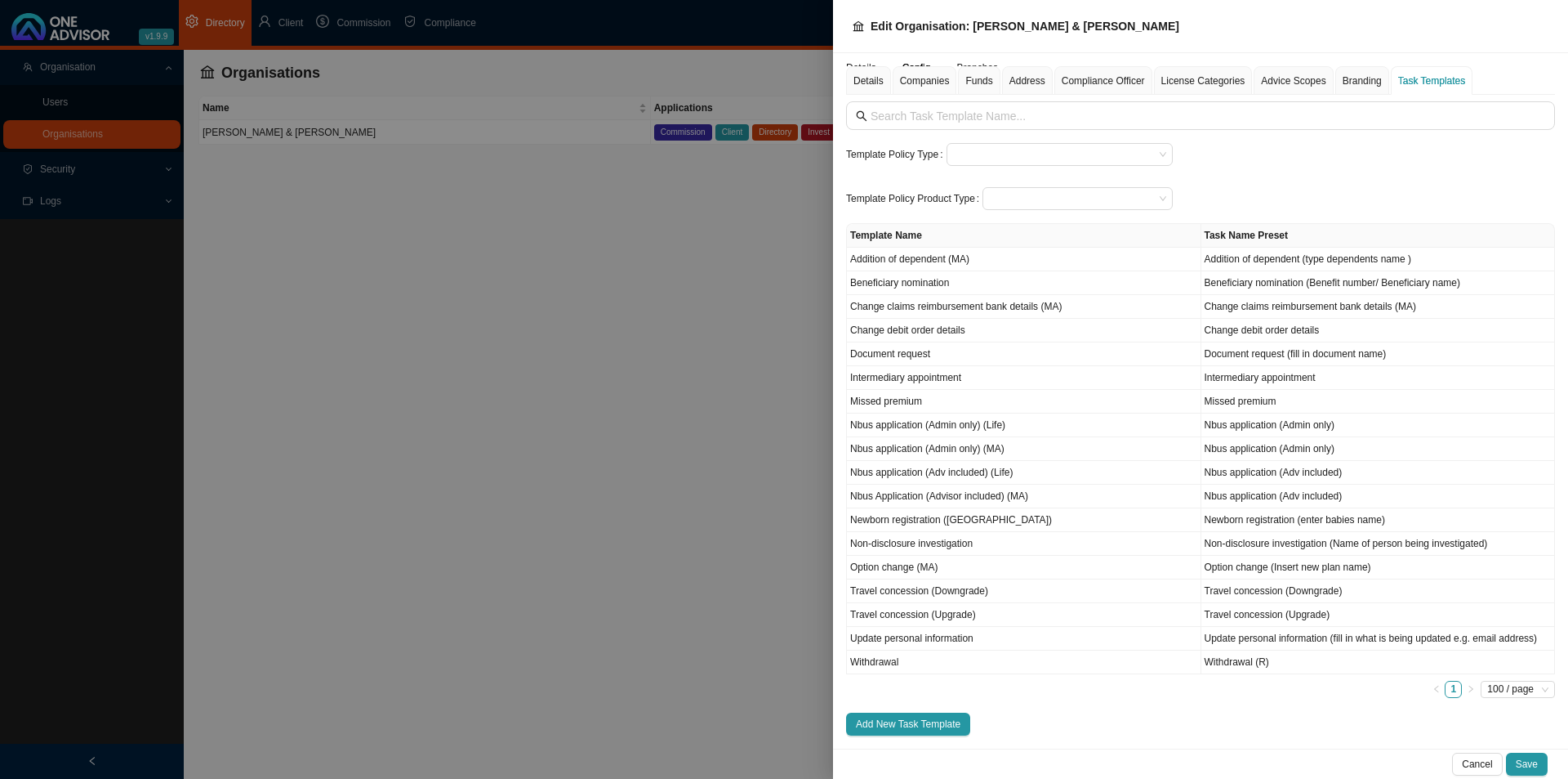
scroll to position [23, 0]
click at [591, 355] on div at bounding box center [784, 389] width 1568 height 779
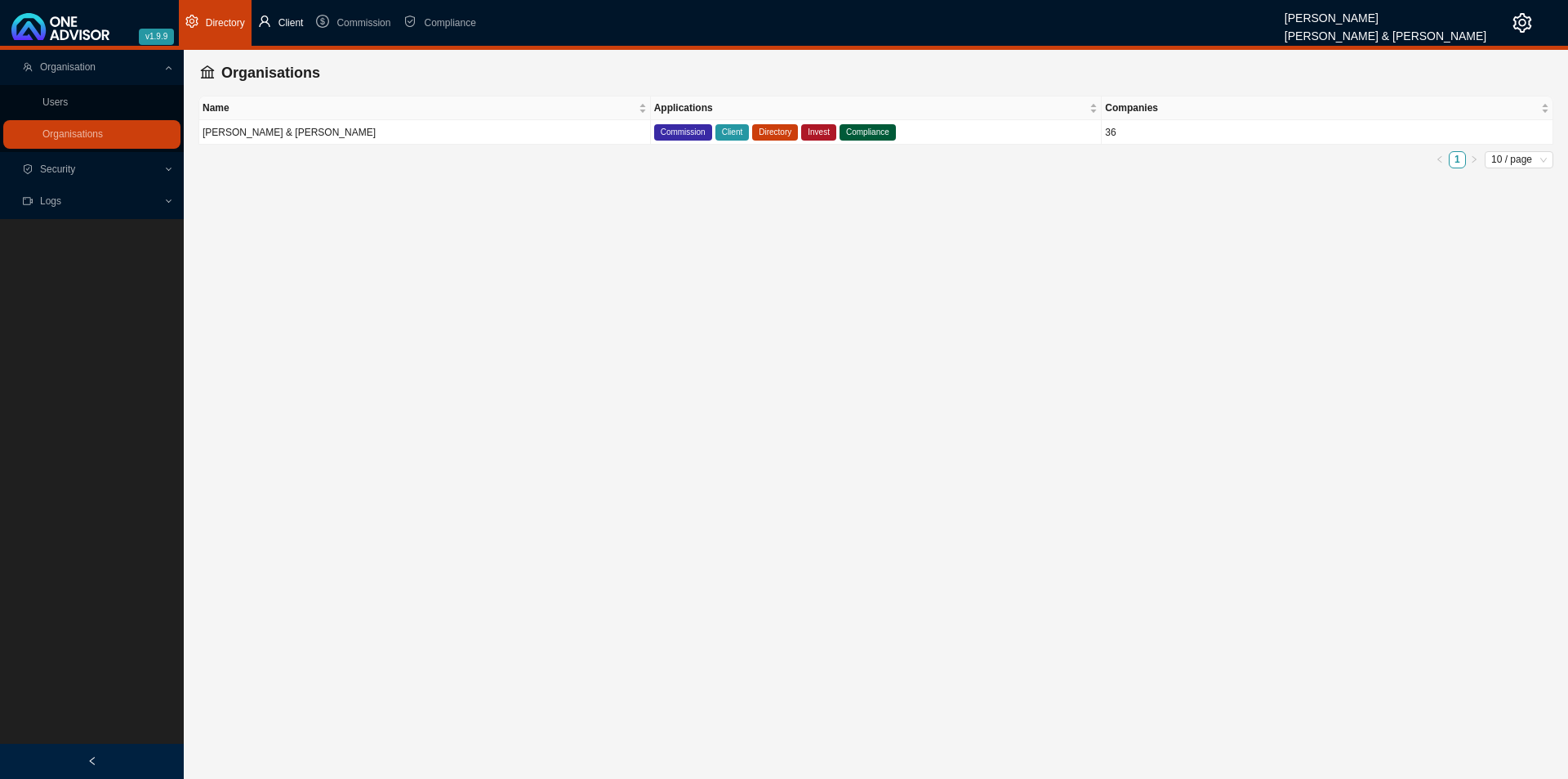
click at [286, 18] on span "Client" at bounding box center [291, 23] width 25 height 12
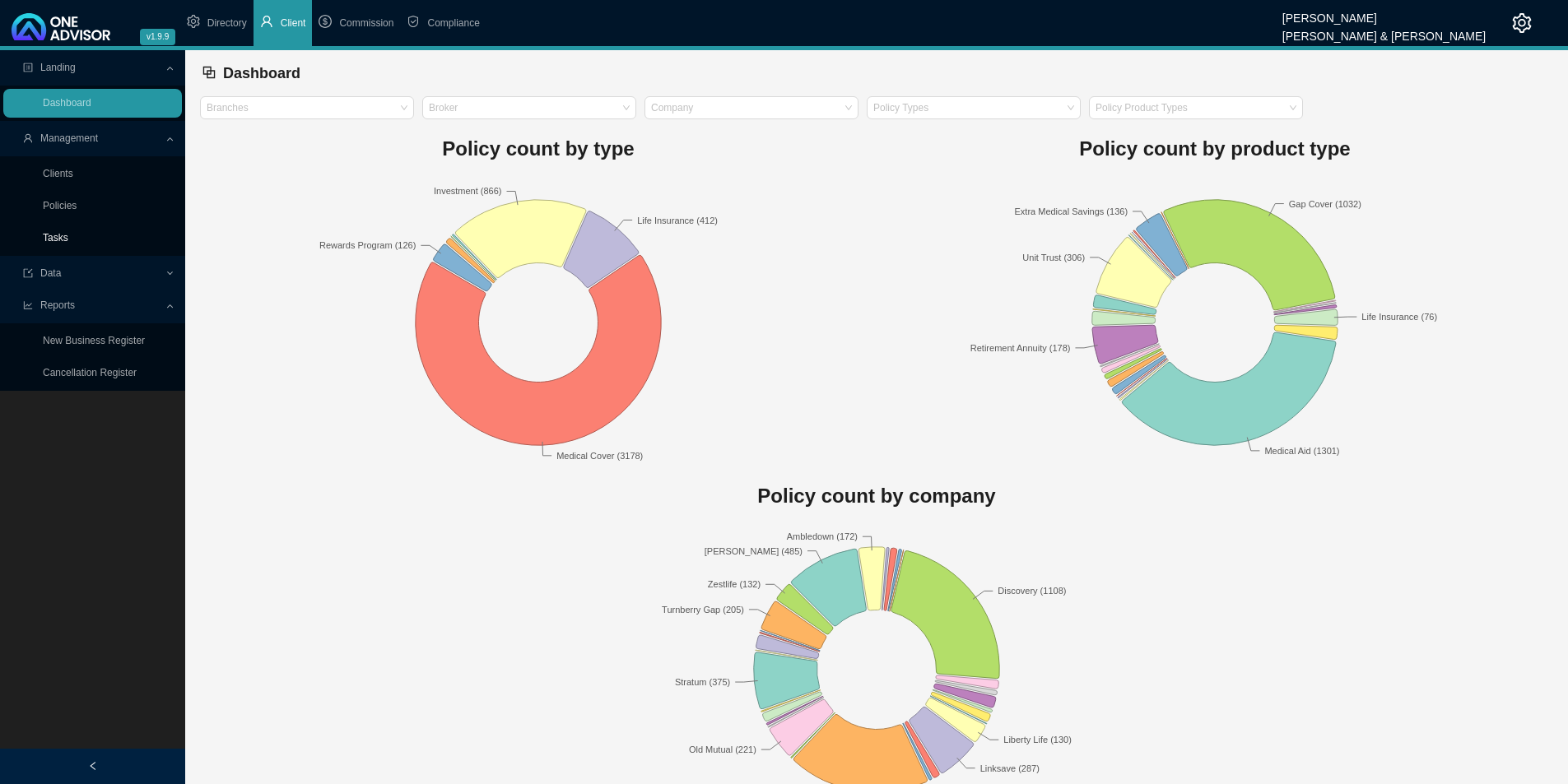
click at [56, 235] on link "Tasks" at bounding box center [56, 238] width 25 height 12
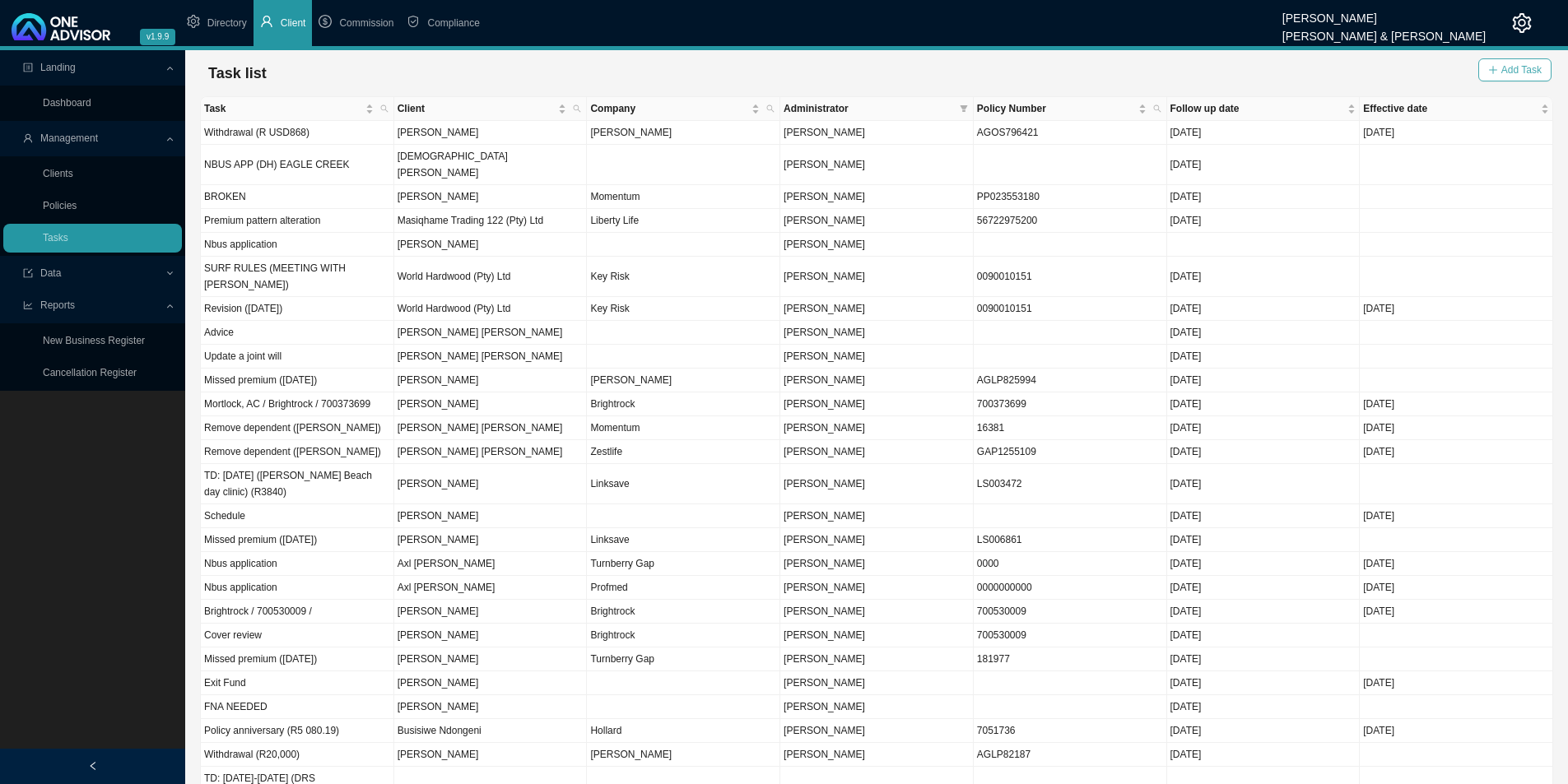
click at [1263, 70] on icon "plus" at bounding box center [1493, 69] width 8 height 1
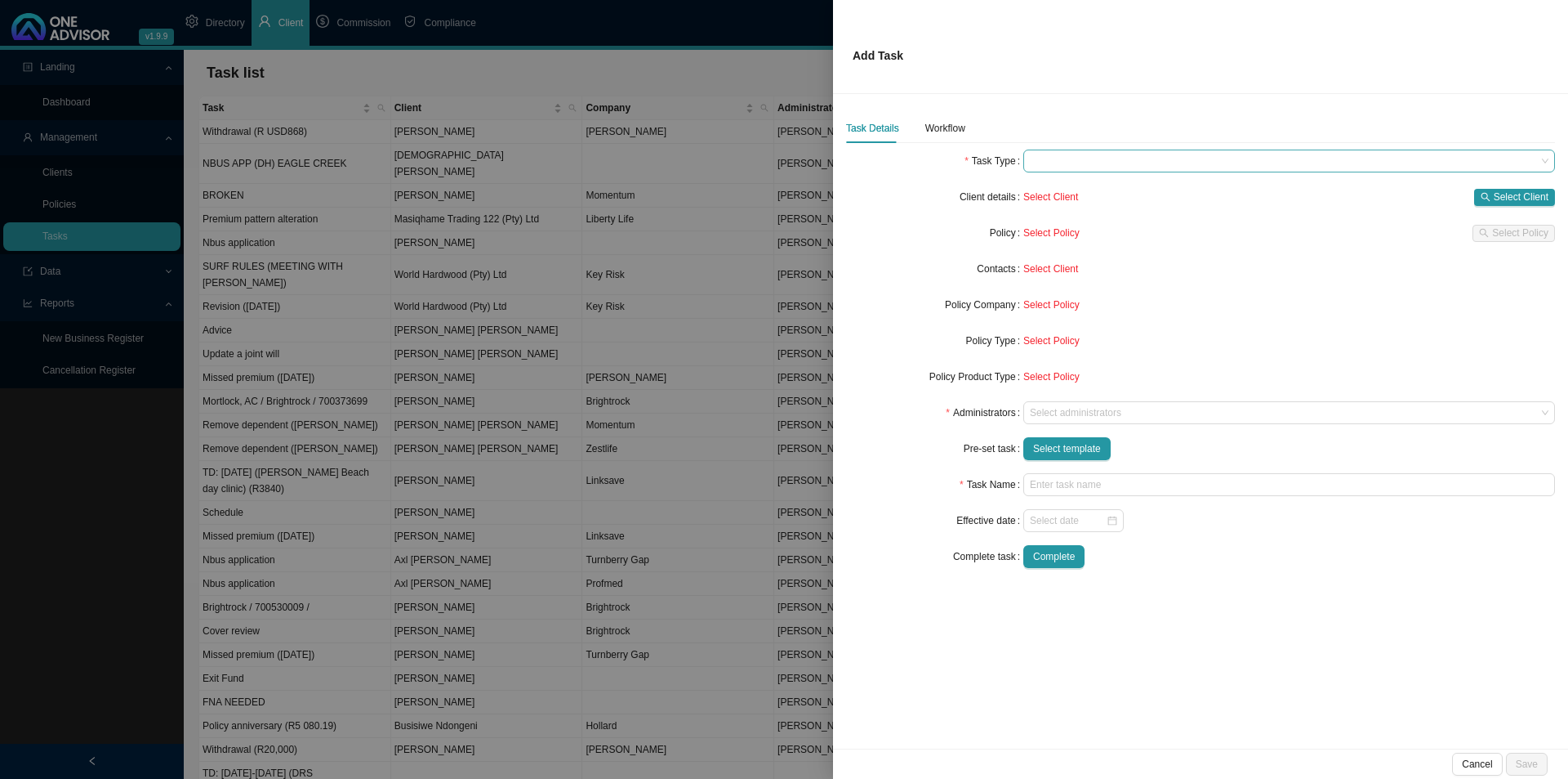
click at [1060, 156] on span at bounding box center [1289, 161] width 518 height 21
click at [1067, 212] on div "New business proposal" at bounding box center [1289, 213] width 506 height 16
click at [1254, 200] on icon "search" at bounding box center [1486, 196] width 10 height 10
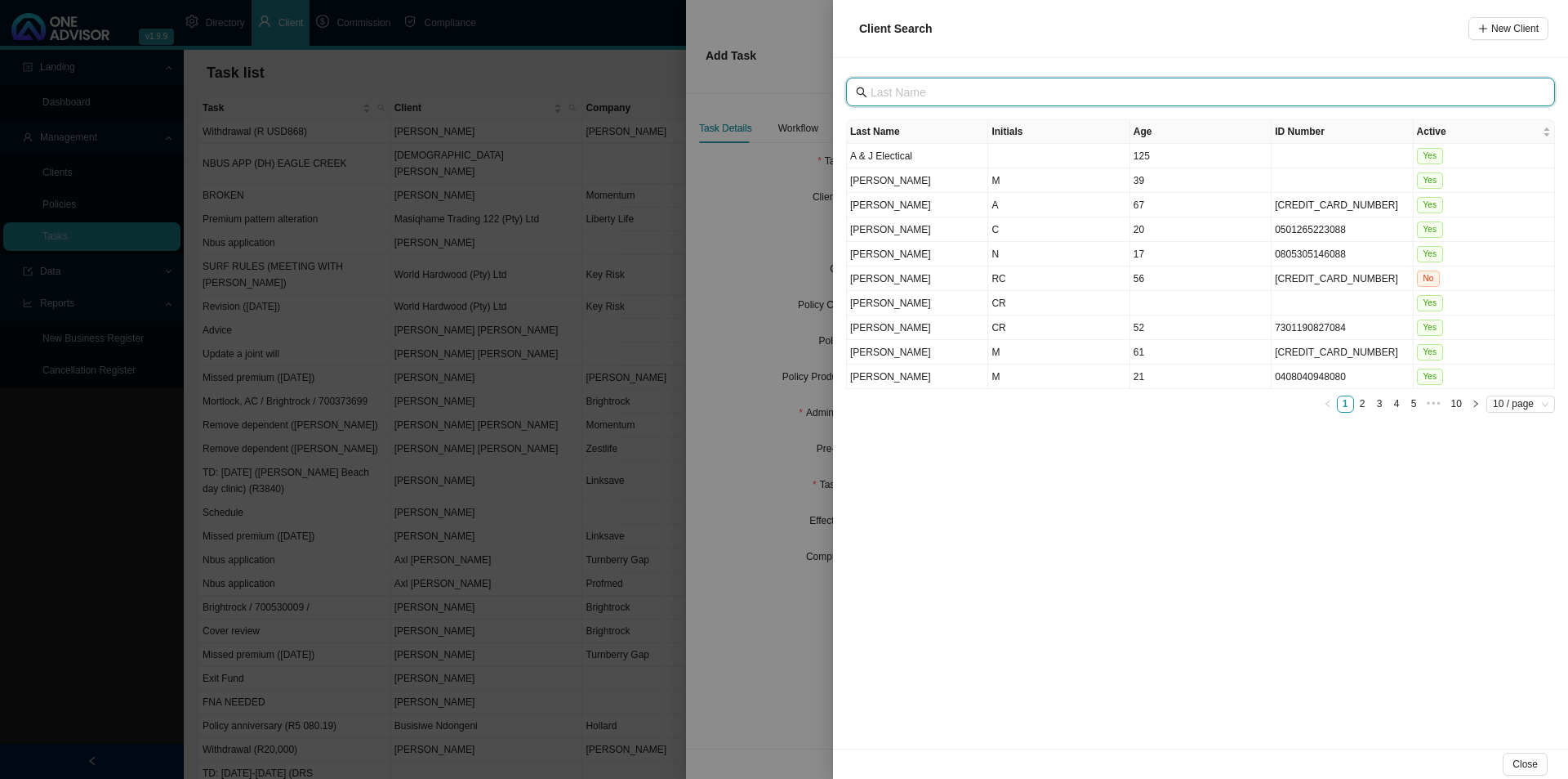
click at [927, 95] on input "text" at bounding box center [1202, 92] width 664 height 18
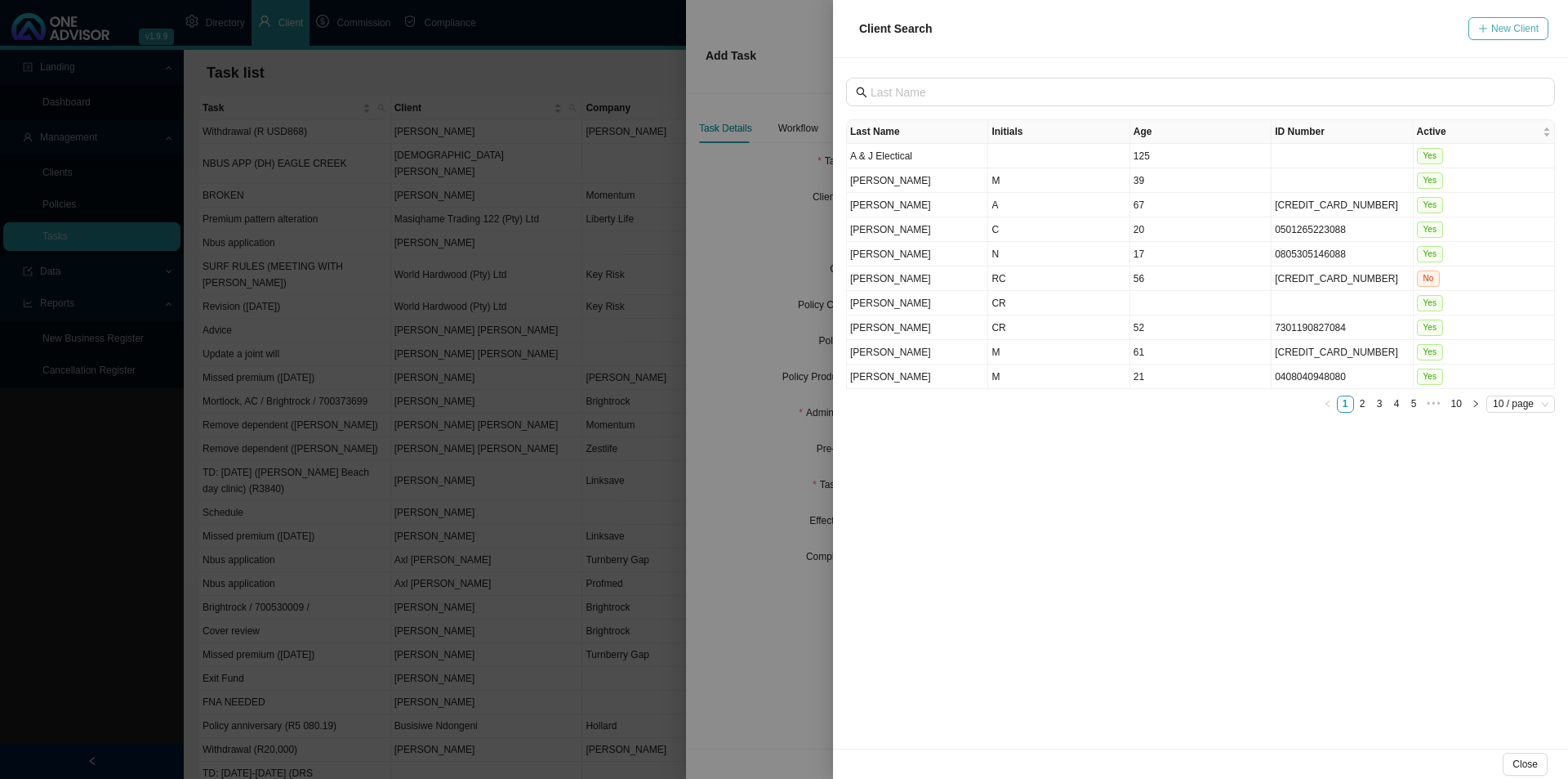
click at [1254, 23] on span "New Client" at bounding box center [1515, 28] width 47 height 16
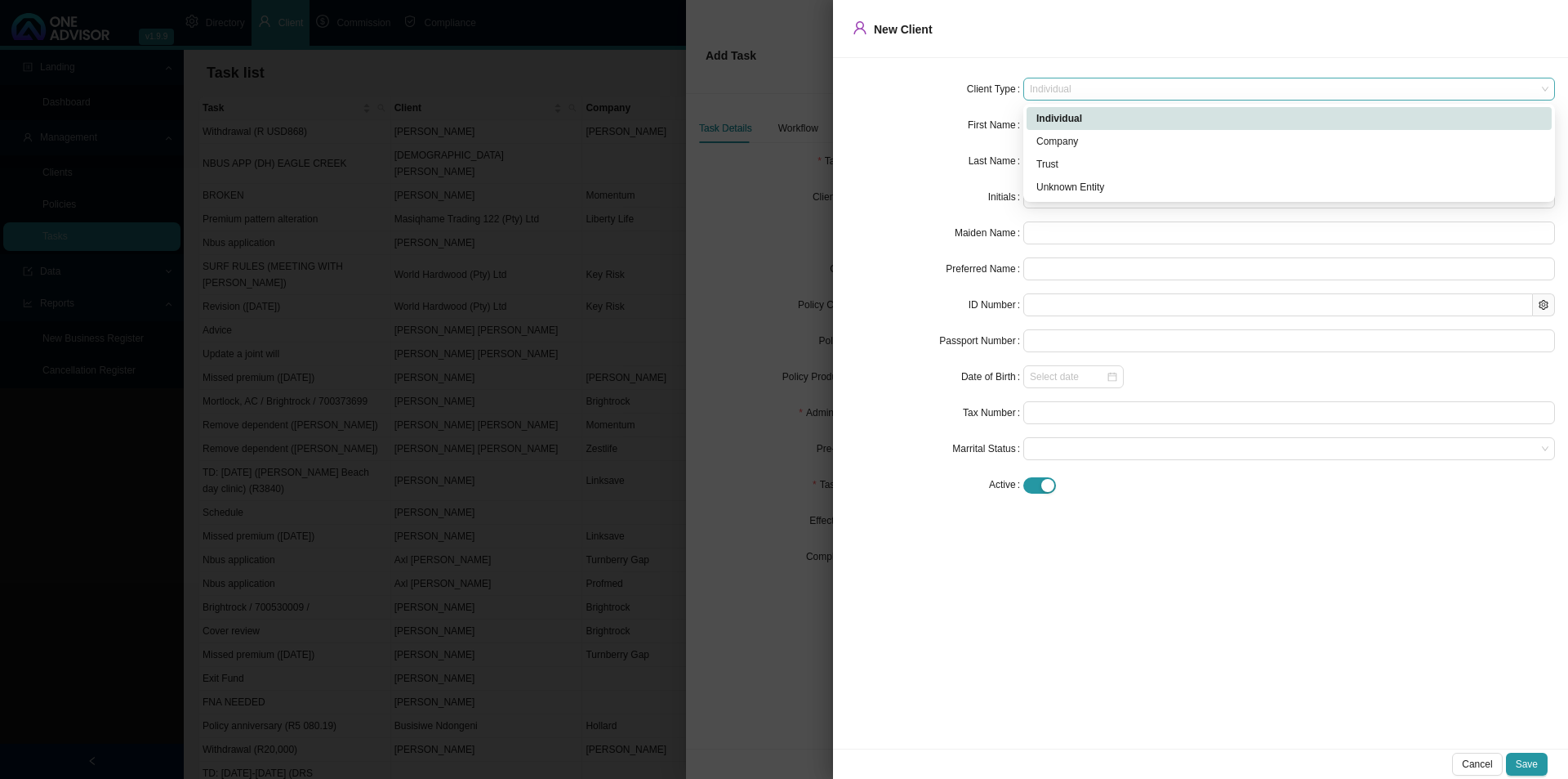
click at [1062, 96] on span "Individual" at bounding box center [1289, 89] width 518 height 21
click at [1063, 192] on div "Unknown Entity" at bounding box center [1289, 187] width 506 height 16
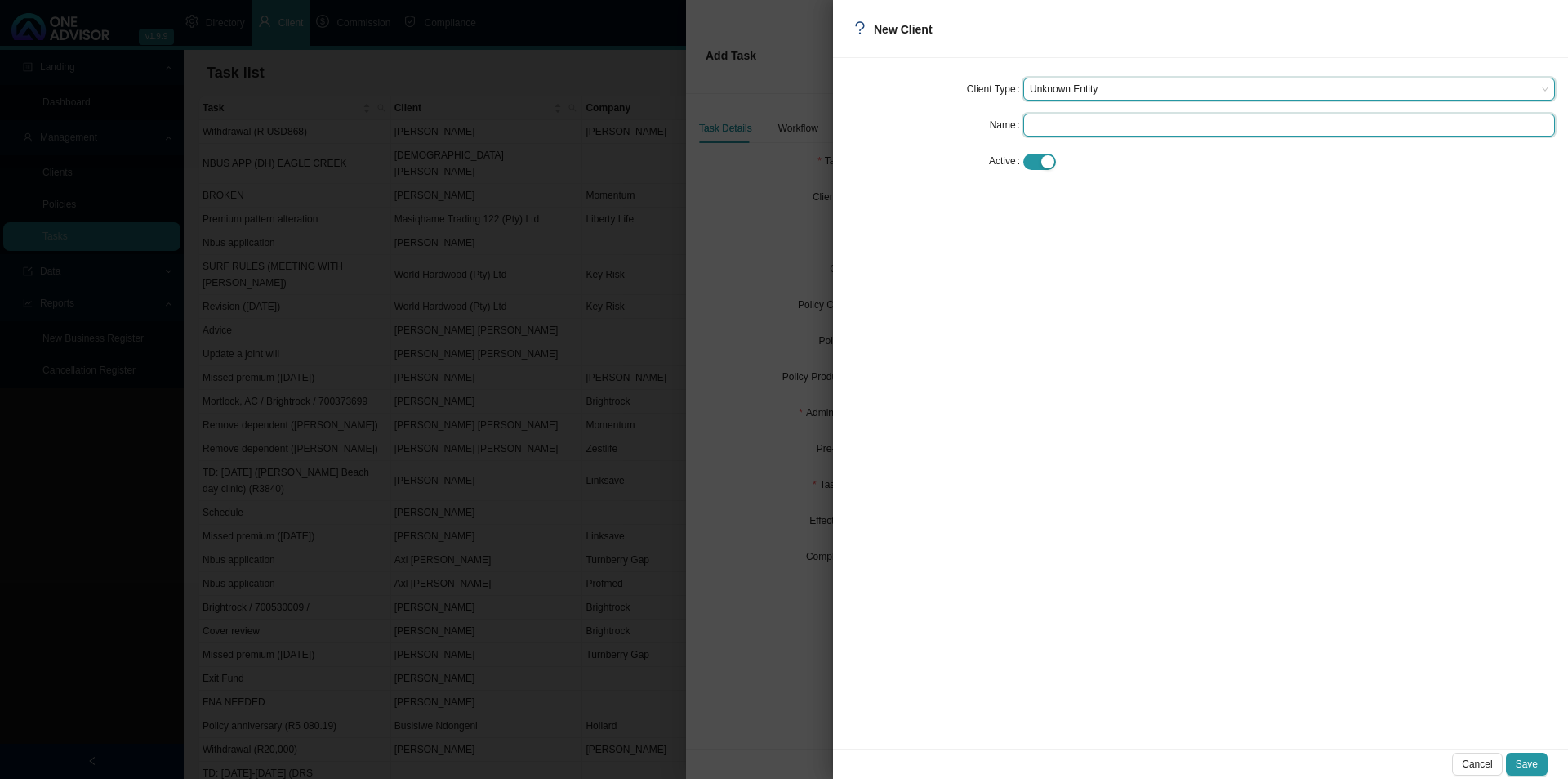
click at [1061, 128] on input "text" at bounding box center [1289, 125] width 532 height 23
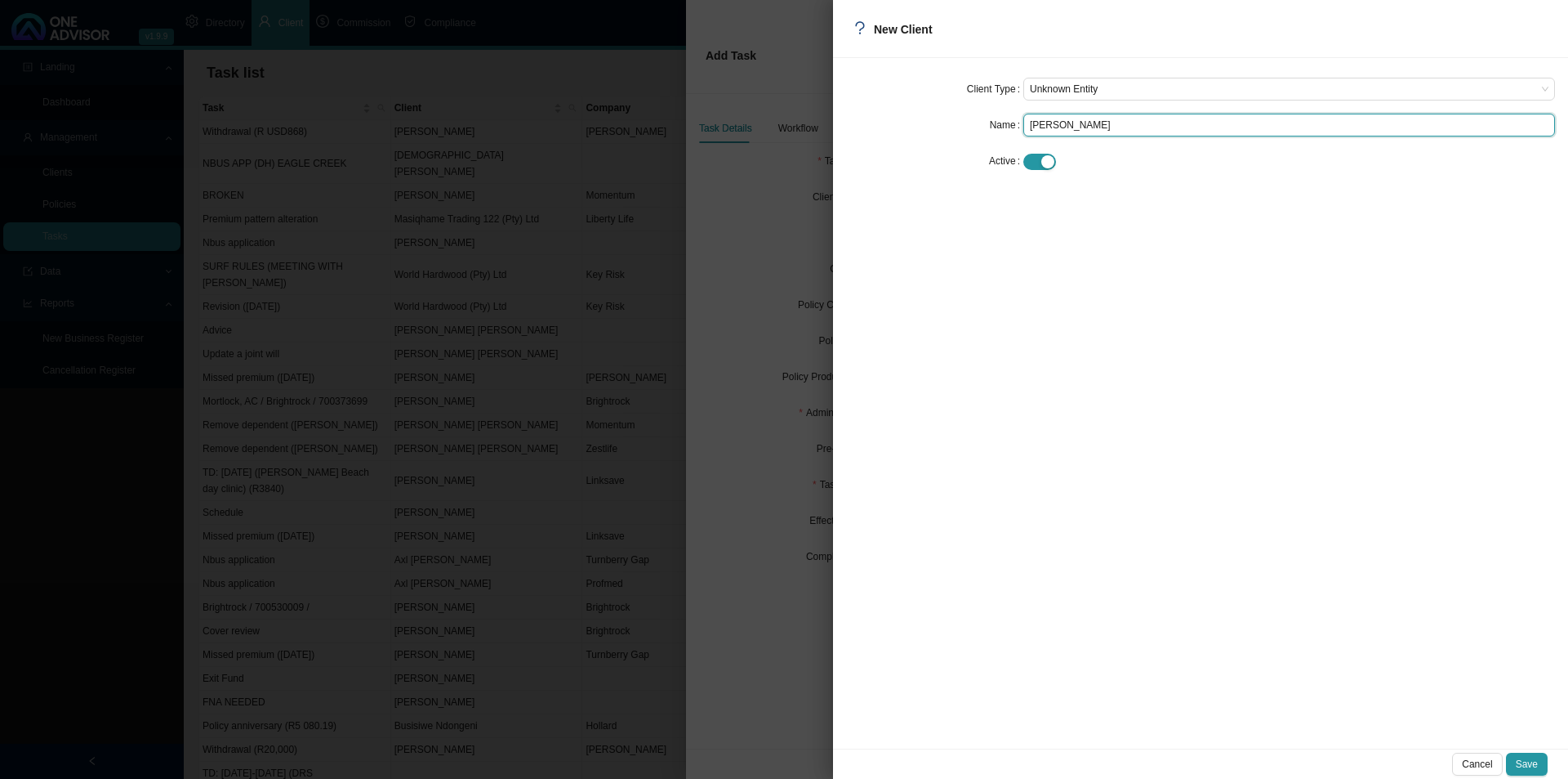
type input "[PERSON_NAME]"
click at [1254, 602] on div "Cancel Save" at bounding box center [1200, 764] width 735 height 30
click at [1254, 602] on span "Save" at bounding box center [1526, 764] width 22 height 16
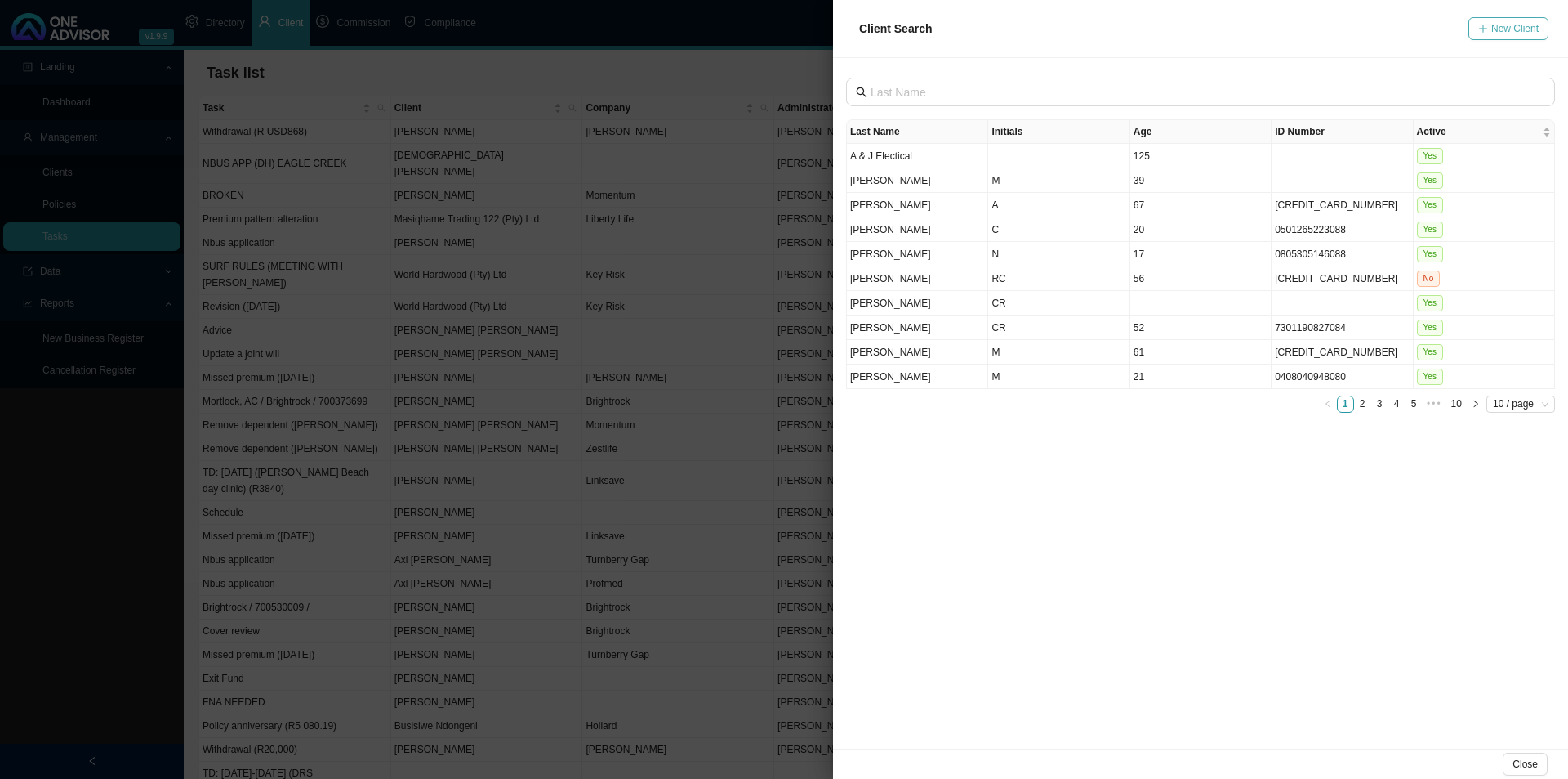
click at [1254, 26] on span "New Client" at bounding box center [1515, 28] width 47 height 16
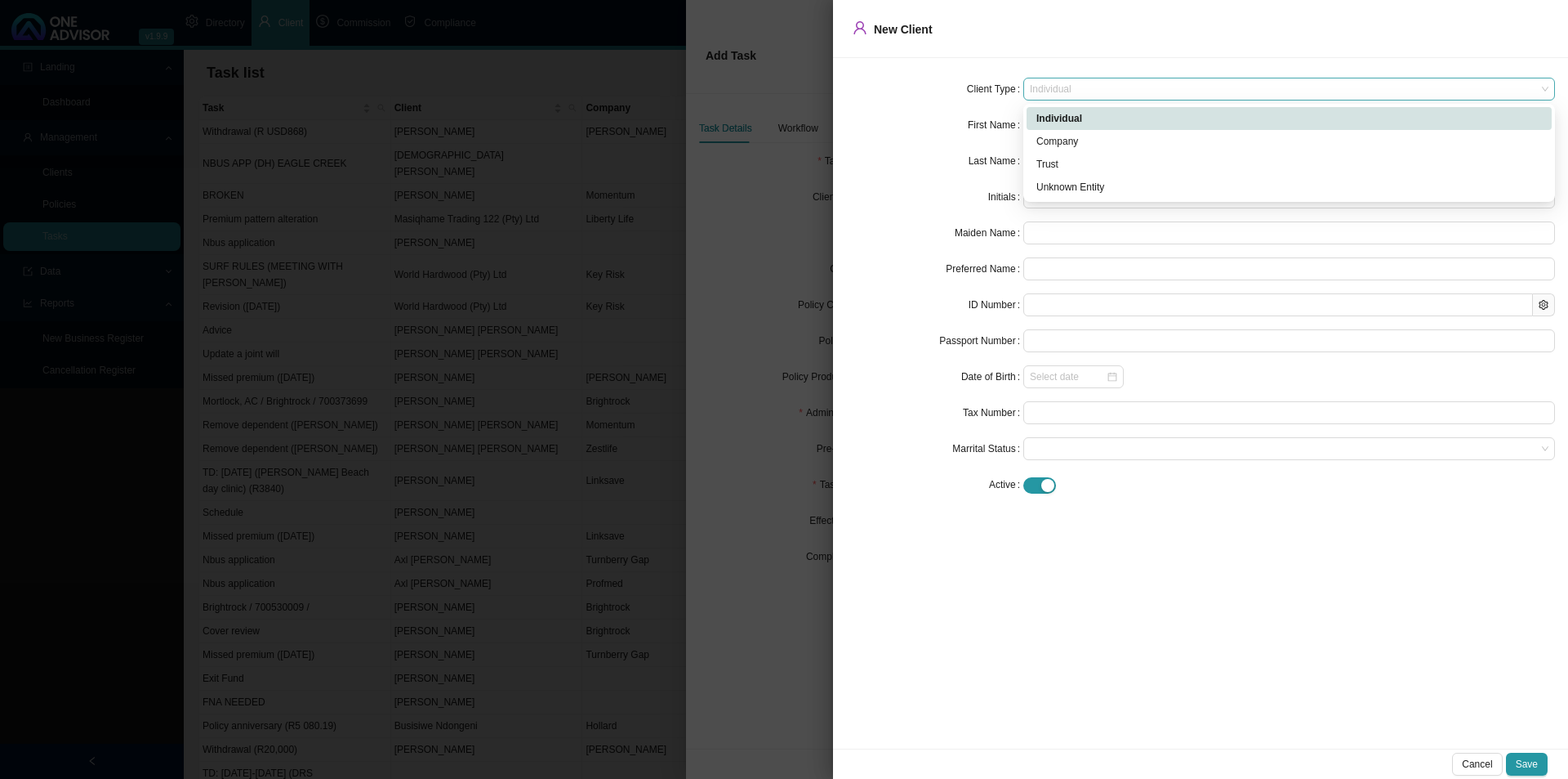
click at [1109, 96] on span "Individual" at bounding box center [1289, 89] width 518 height 21
click at [1072, 187] on div "Unknown Entity" at bounding box center [1289, 187] width 506 height 16
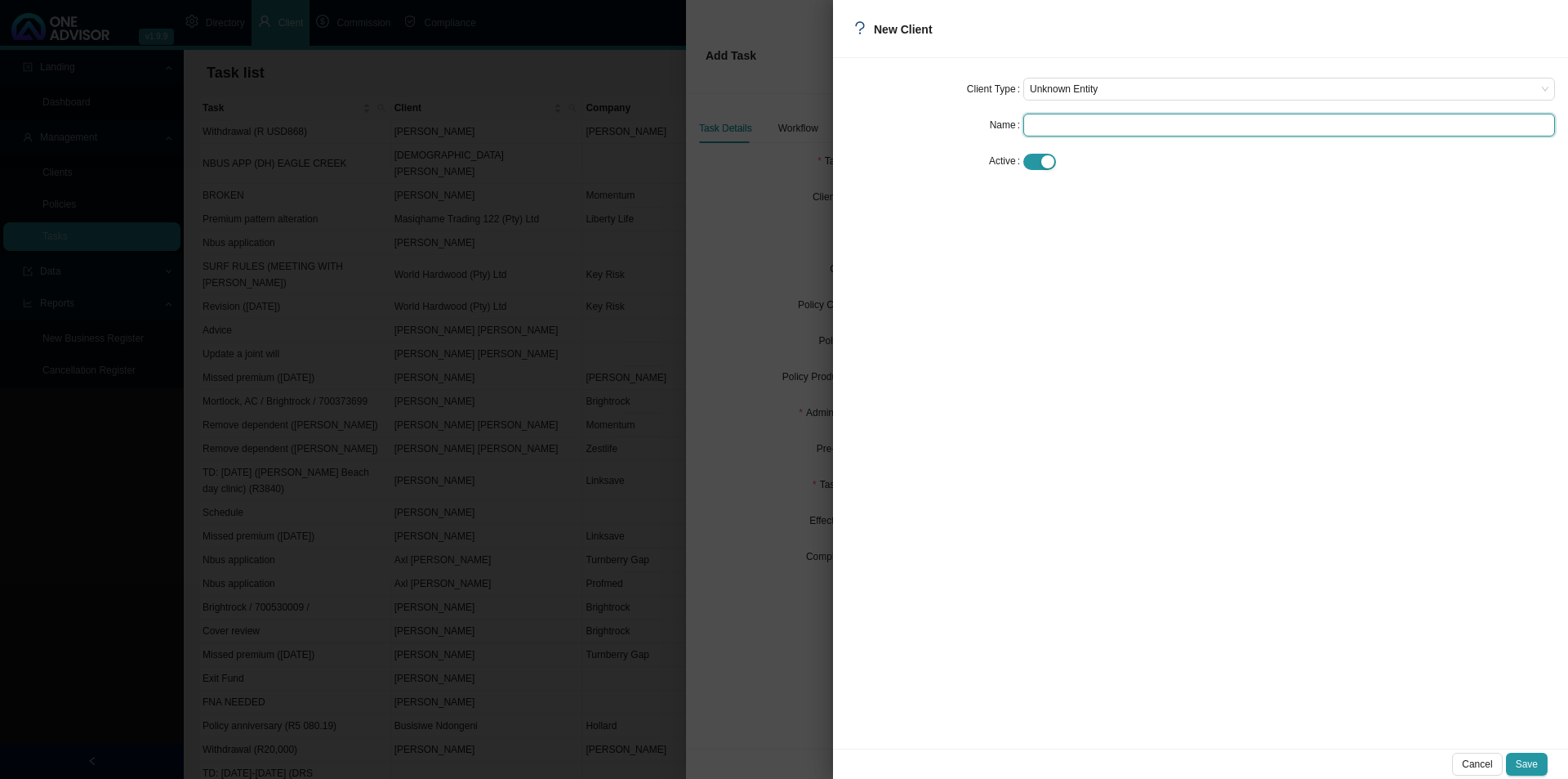
click at [1082, 120] on input "text" at bounding box center [1289, 125] width 532 height 23
type input "[PERSON_NAME]"
click at [1254, 602] on button "Save" at bounding box center [1526, 764] width 42 height 23
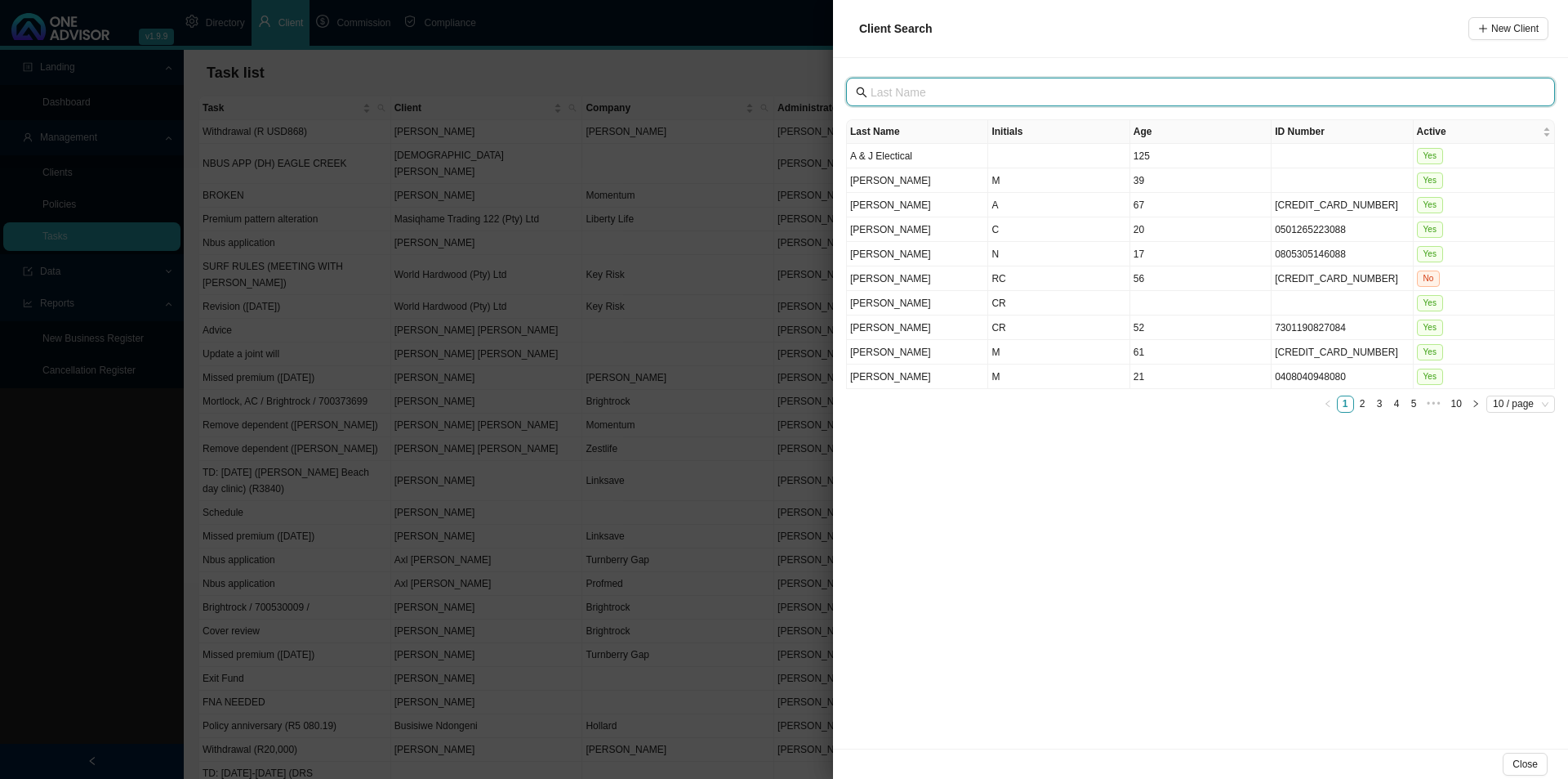
click at [931, 92] on input "text" at bounding box center [1202, 92] width 664 height 18
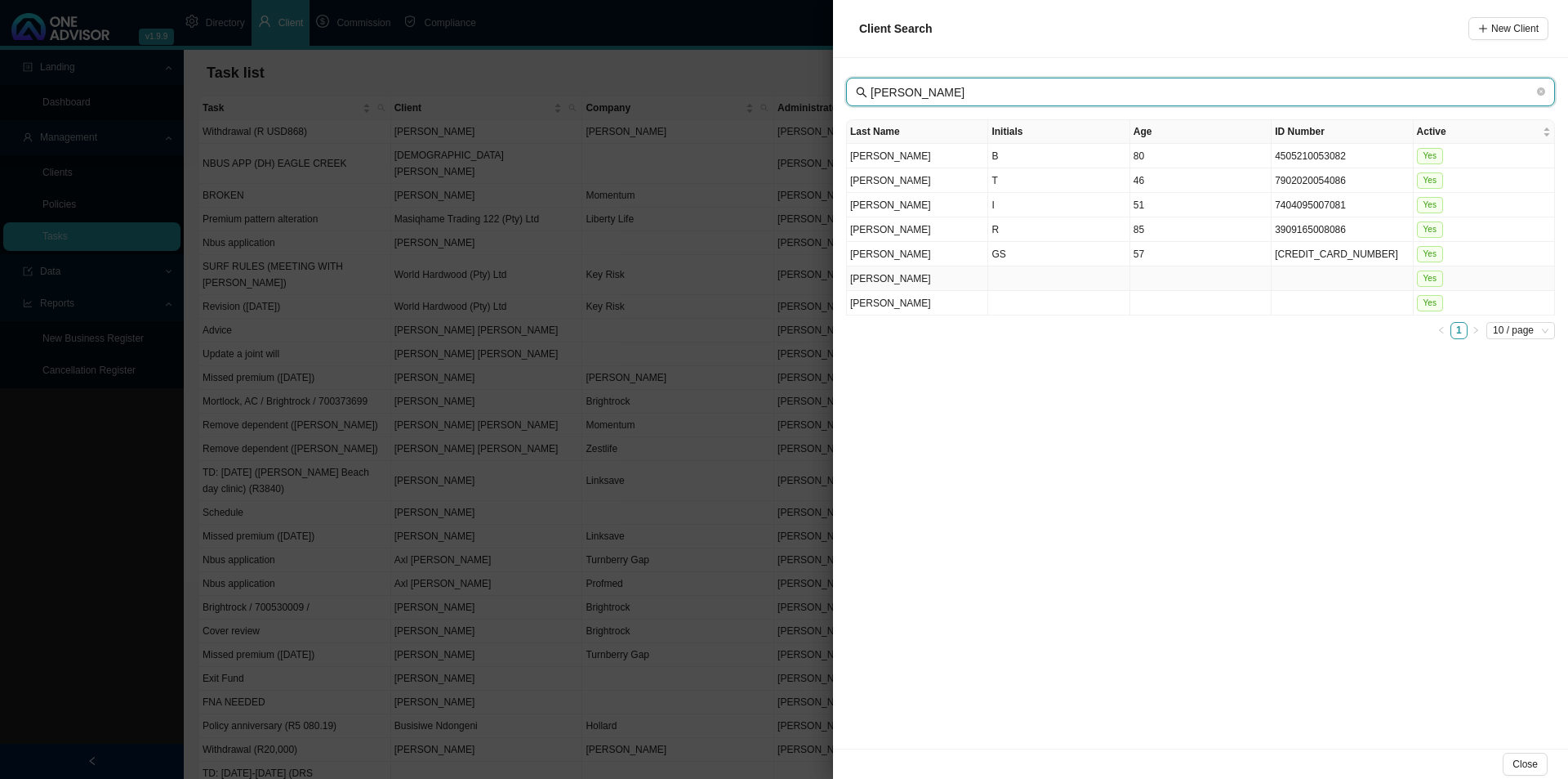
type input "[PERSON_NAME]"
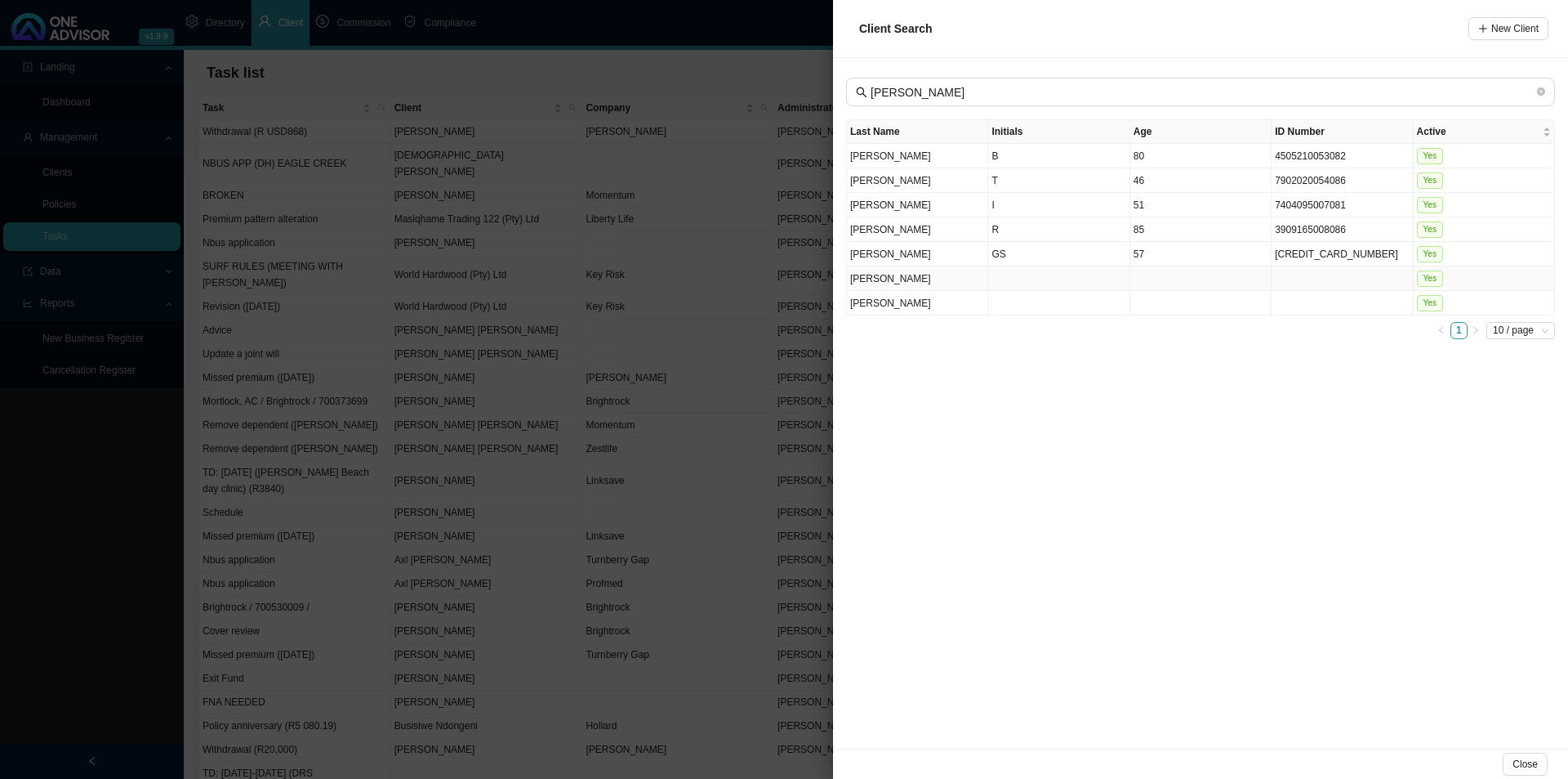
click at [907, 276] on td "[PERSON_NAME]" at bounding box center [918, 278] width 141 height 24
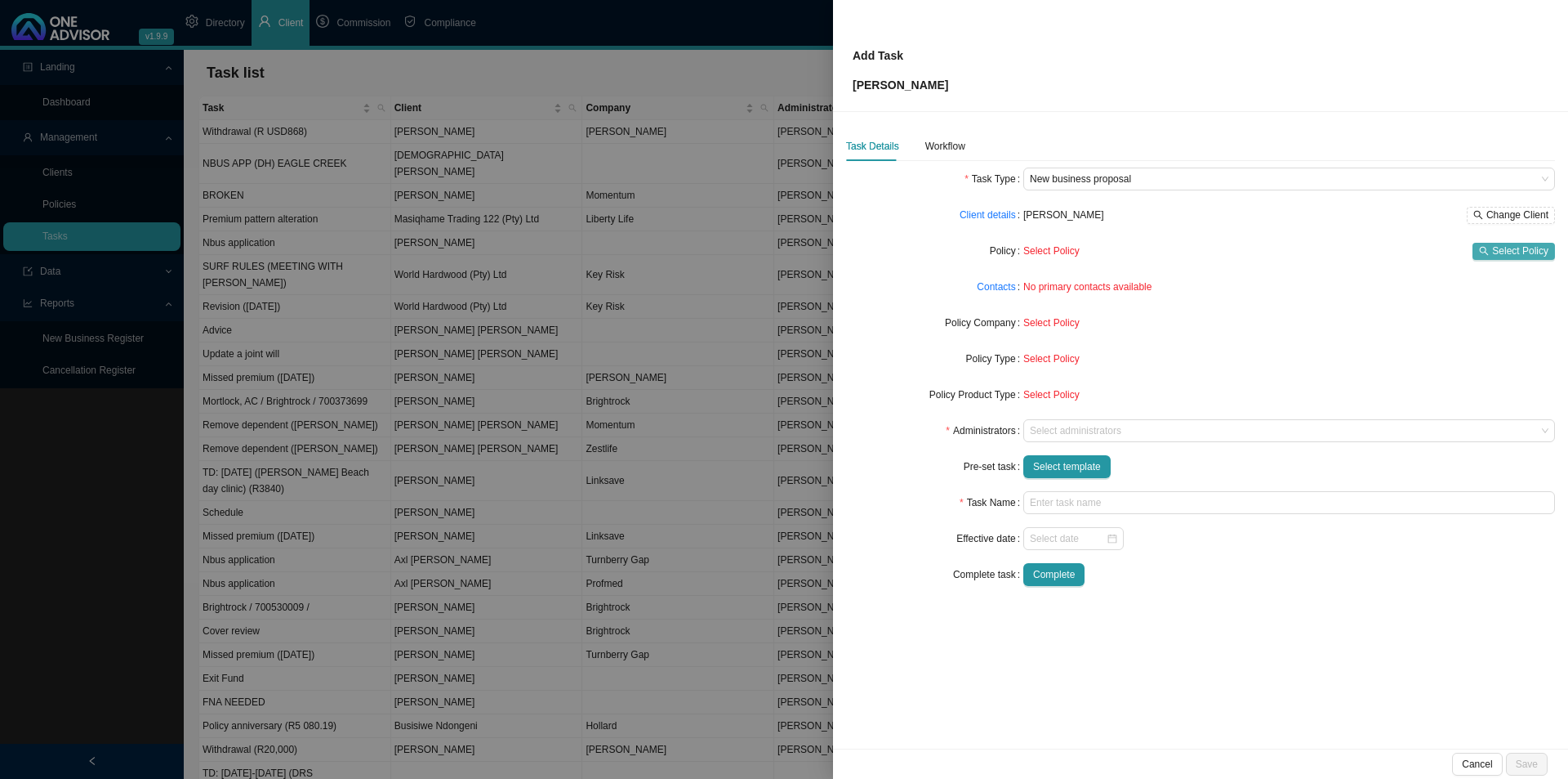
click at [1254, 248] on span "Select Policy" at bounding box center [1521, 251] width 56 height 16
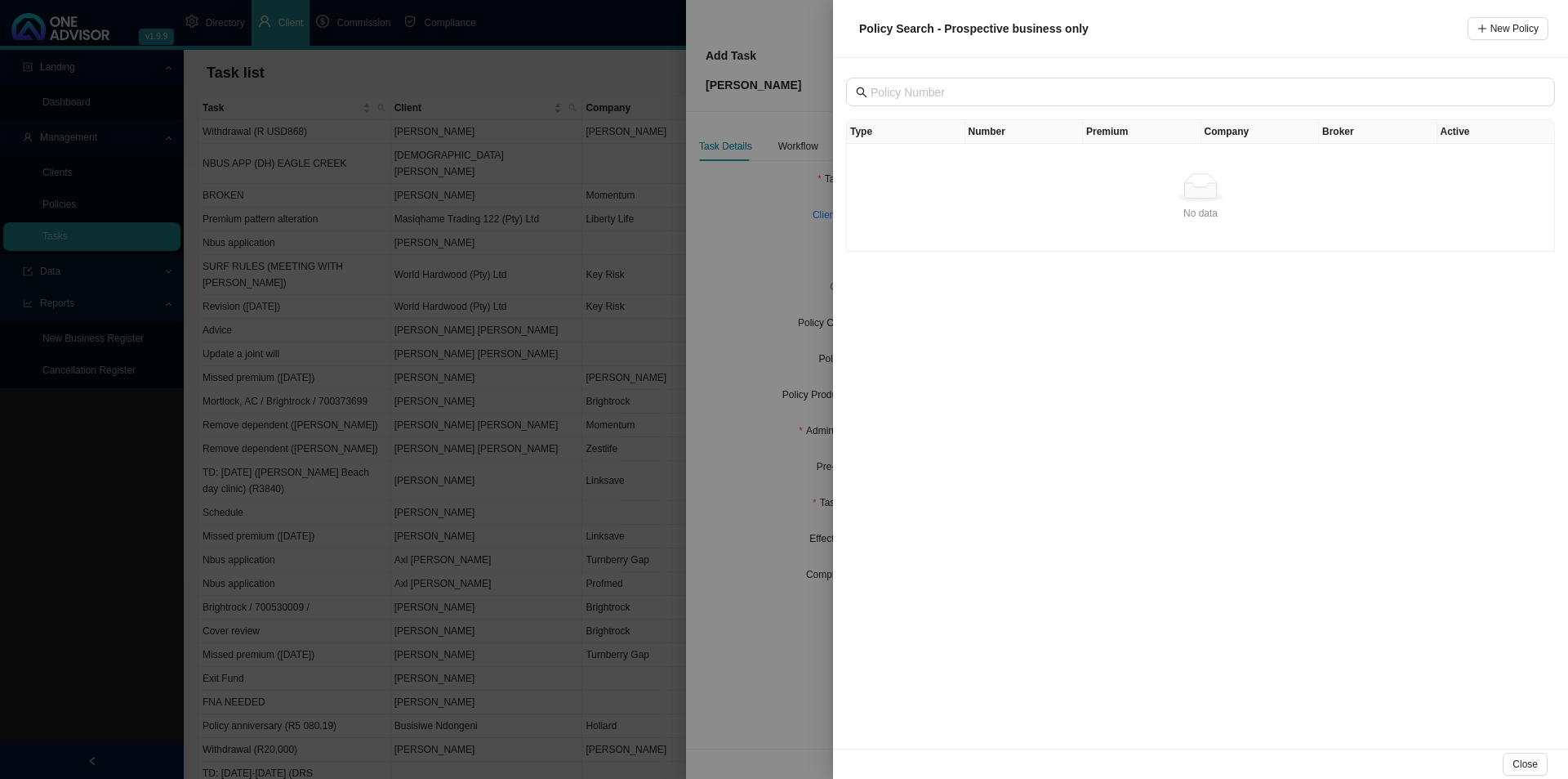
click at [764, 302] on div at bounding box center [784, 389] width 1568 height 779
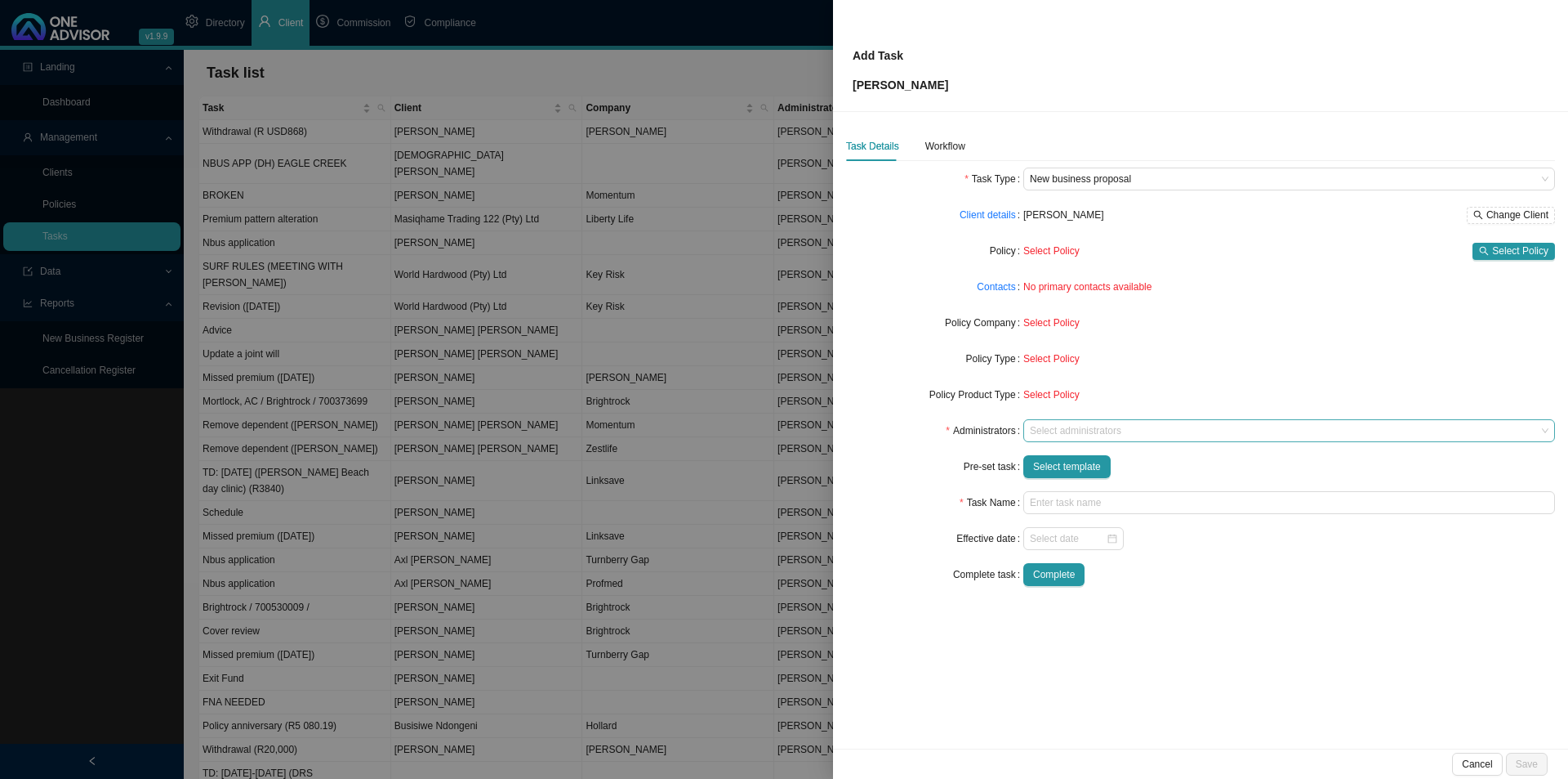
click at [1075, 434] on div at bounding box center [1282, 431] width 510 height 13
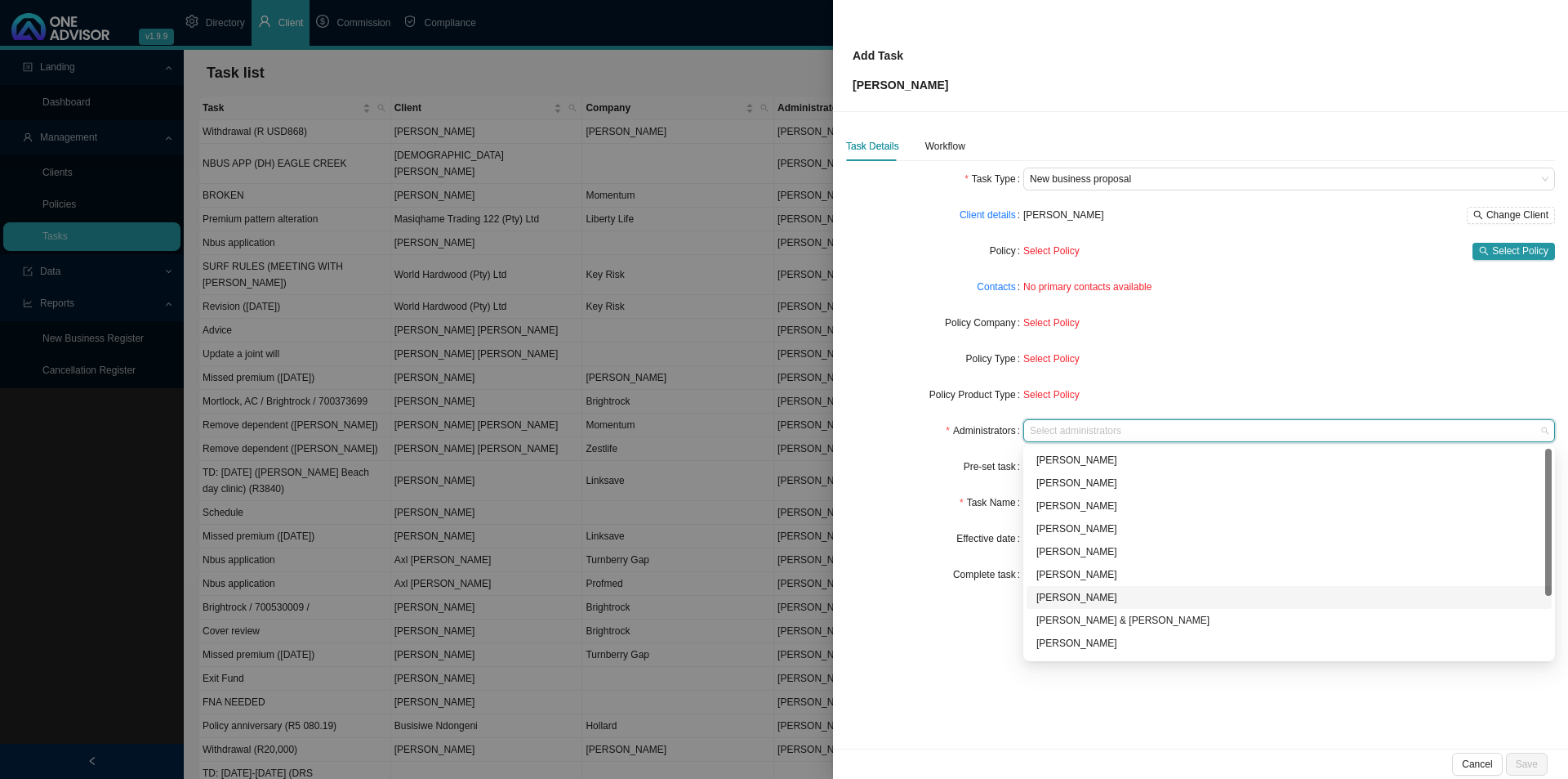
scroll to position [88, 0]
click at [1102, 602] on div "[PERSON_NAME]" at bounding box center [1289, 623] width 506 height 16
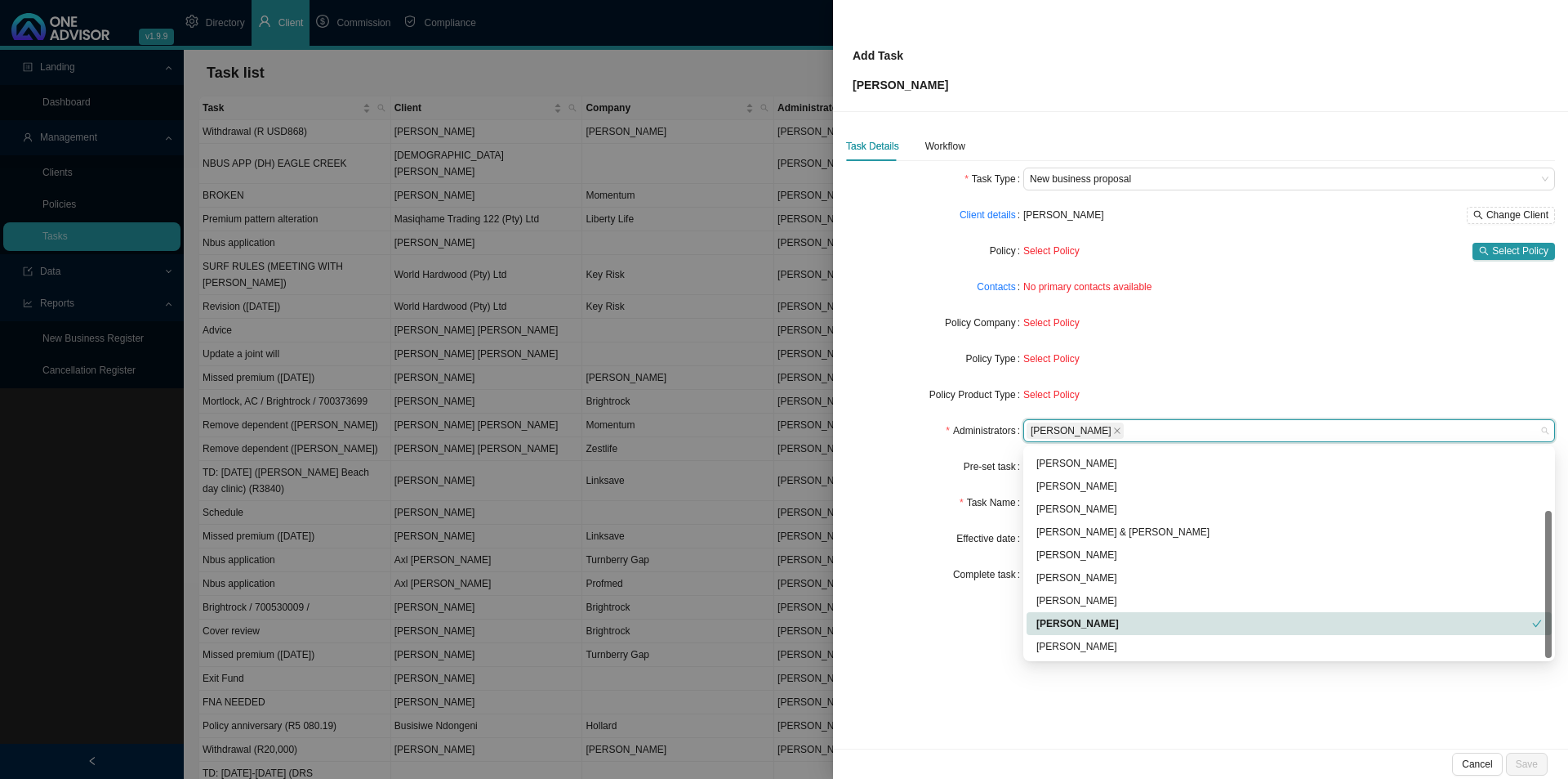
drag, startPoint x: 904, startPoint y: 648, endPoint x: 911, endPoint y: 643, distance: 8.6
click at [904, 602] on div "Task Details Workflow Task Type New business proposal Client details [PERSON_NA…" at bounding box center [1200, 431] width 735 height 637
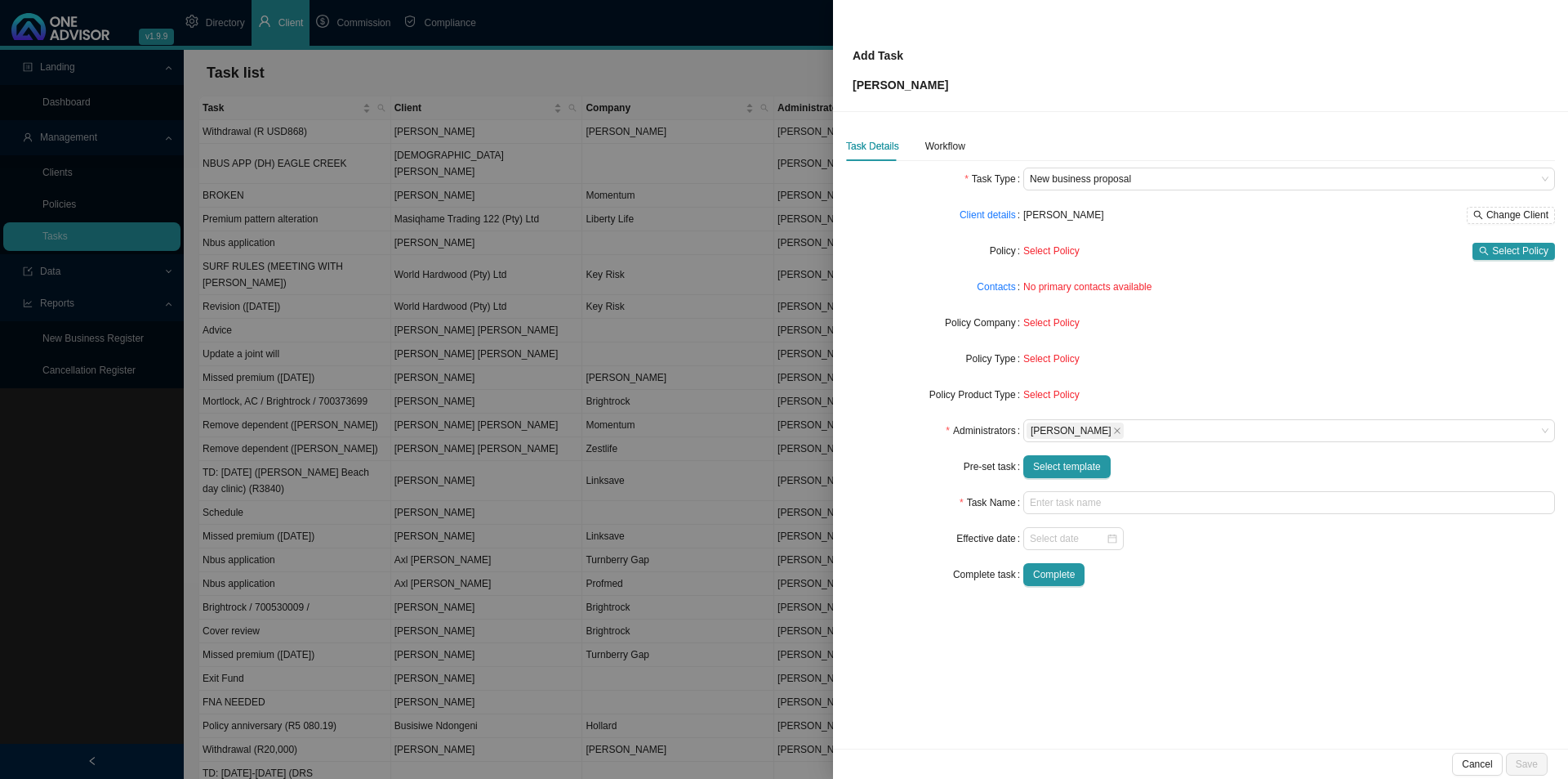
click at [1080, 445] on form "Task Type New business proposal Client details [PERSON_NAME] Change Client Poli…" at bounding box center [1200, 376] width 709 height 418
click at [1058, 470] on span "Select template" at bounding box center [1067, 466] width 68 height 16
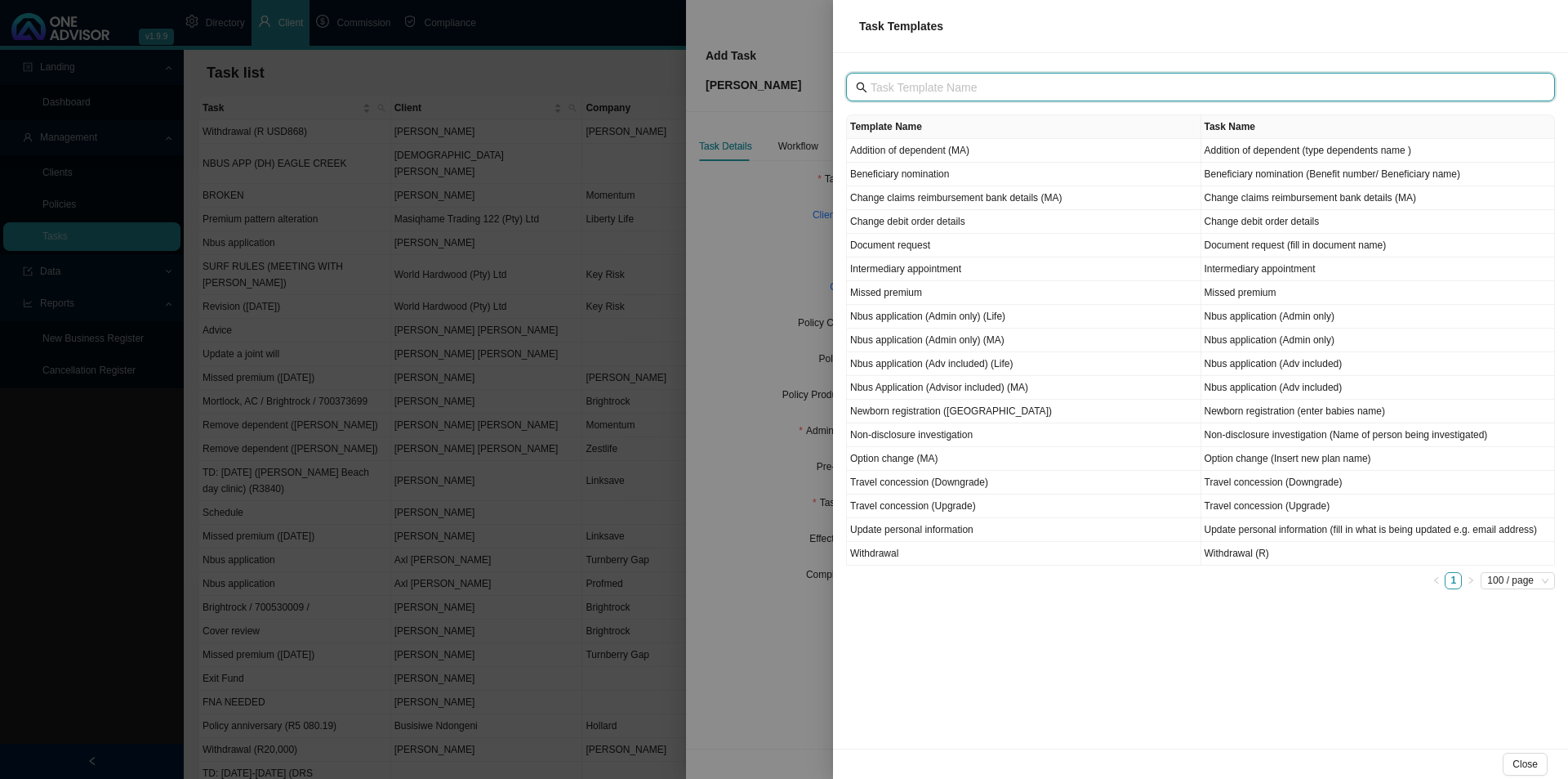
click at [939, 88] on input "text" at bounding box center [1202, 87] width 664 height 18
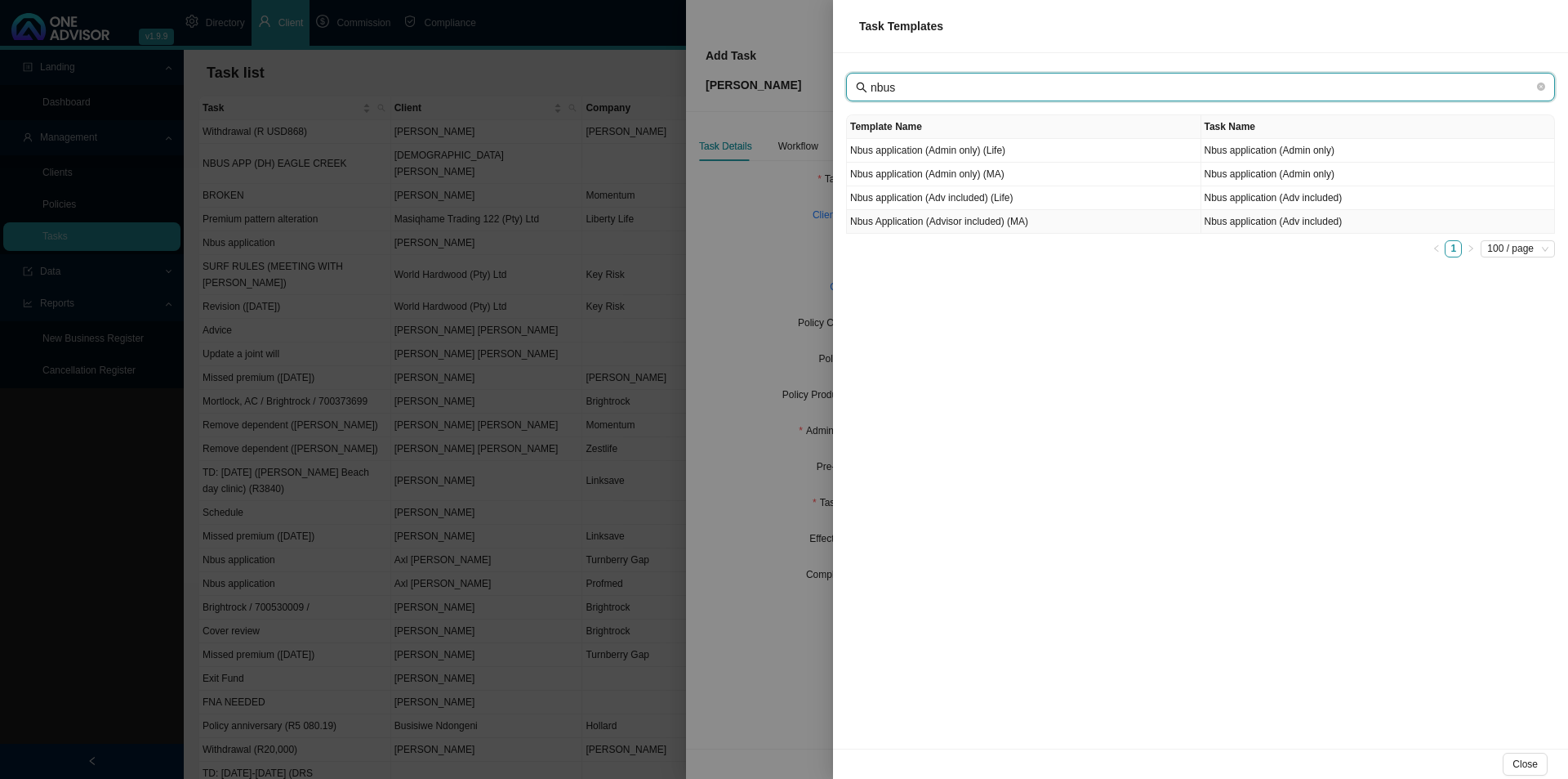
type input "nbus"
click at [995, 228] on td "Nbus Application (Advisor included) (MA)" at bounding box center [1024, 222] width 355 height 23
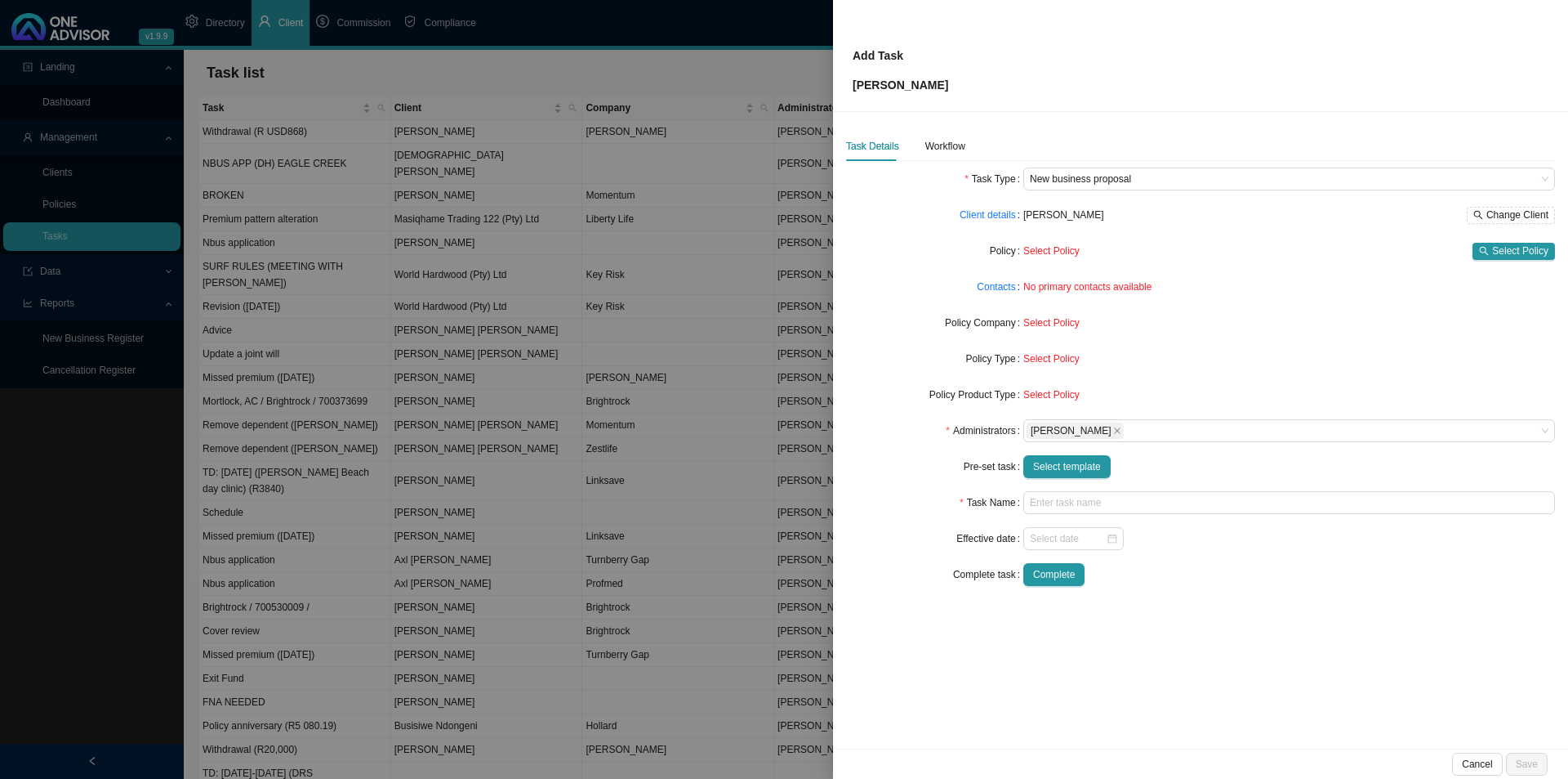
type input "Nbus application (Adv included)"
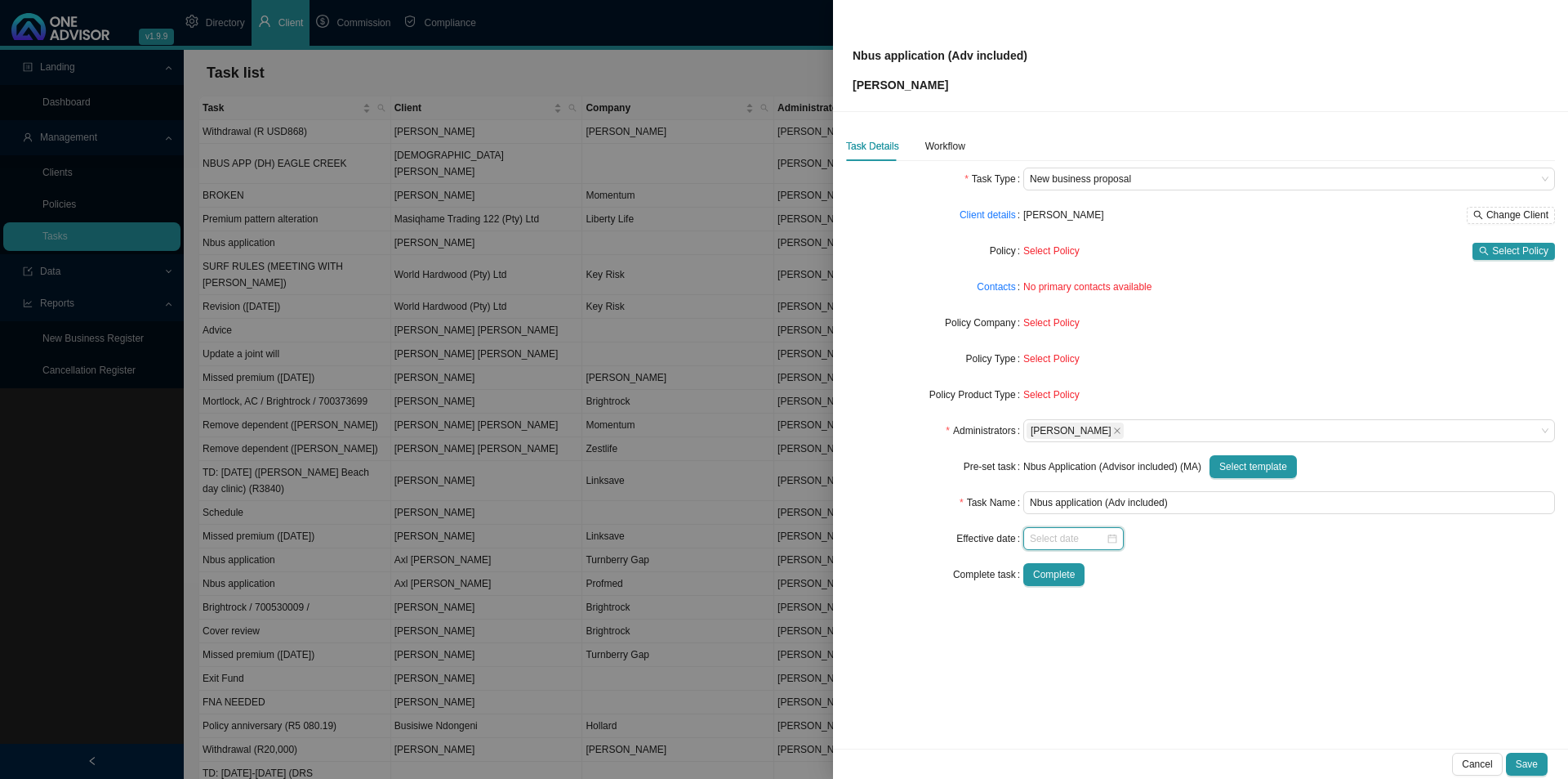
click at [1046, 539] on input at bounding box center [1068, 538] width 76 height 16
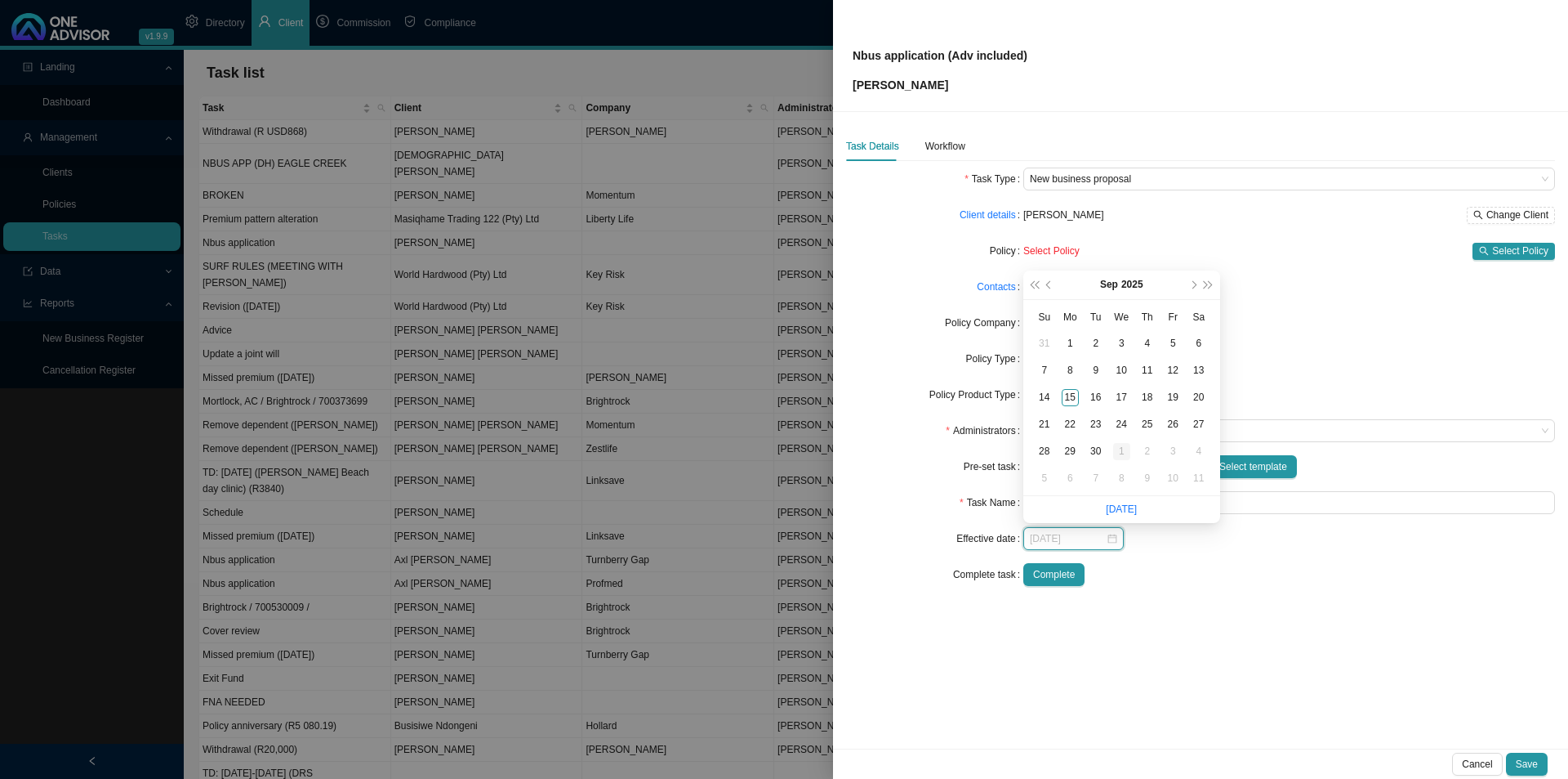
type input "[DATE]"
click at [1126, 453] on div "1" at bounding box center [1122, 452] width 17 height 17
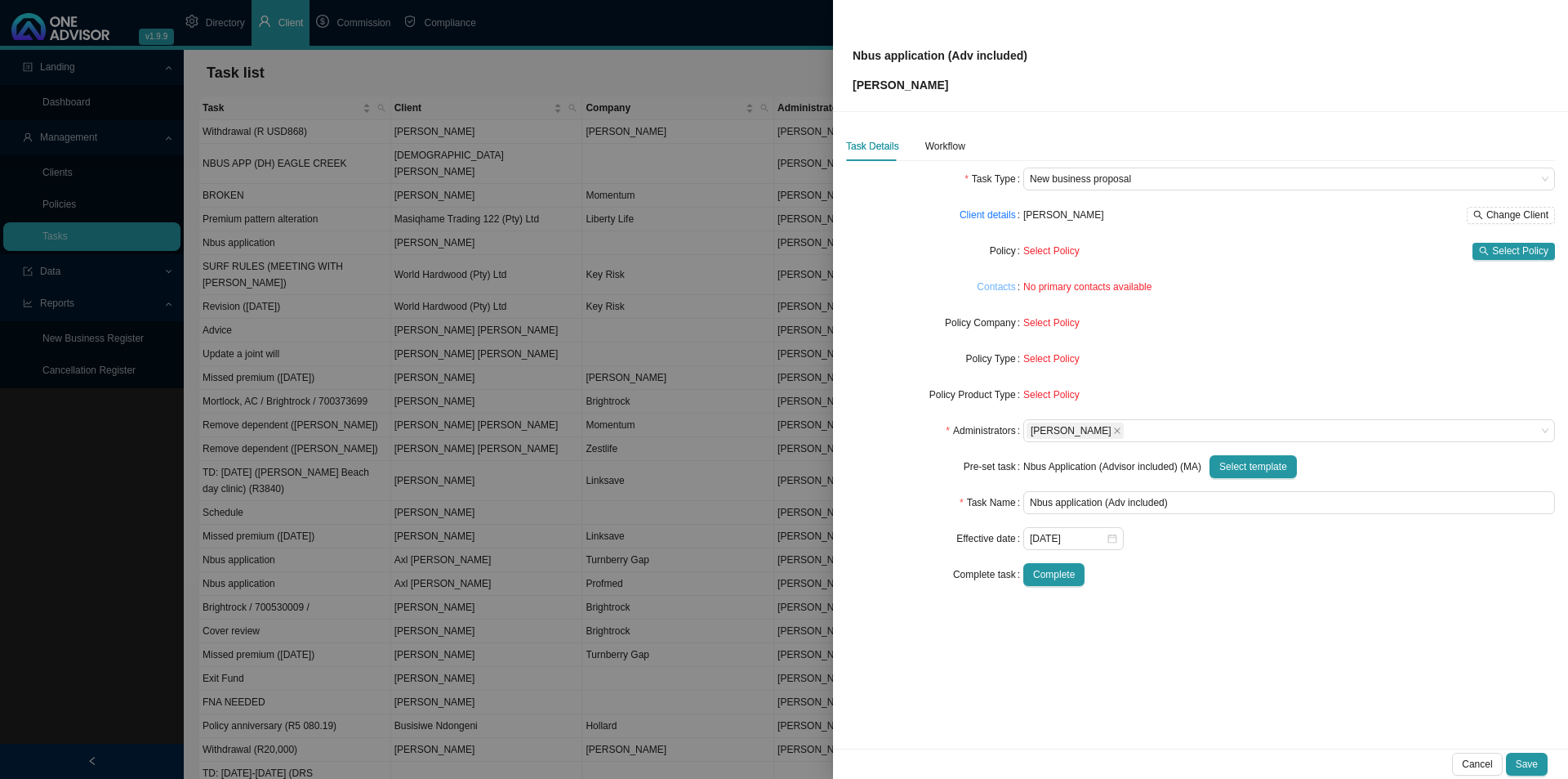
click at [1009, 292] on link "Contacts" at bounding box center [996, 286] width 39 height 16
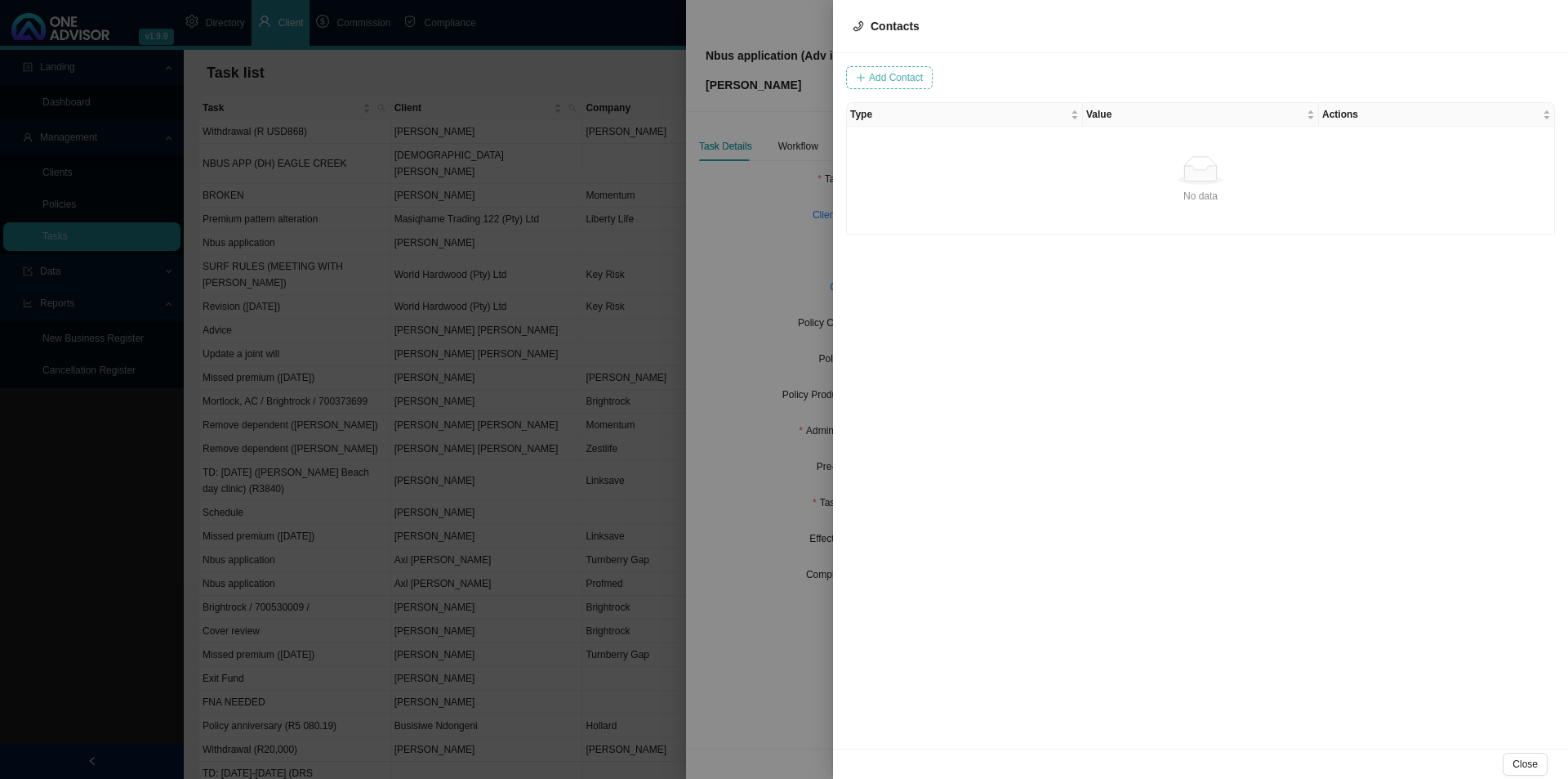
click at [886, 68] on button "Add Contact" at bounding box center [890, 77] width 87 height 23
type input "[EMAIL_ADDRESS][DOMAIN_NAME]"
click at [1090, 70] on span at bounding box center [1110, 77] width 109 height 21
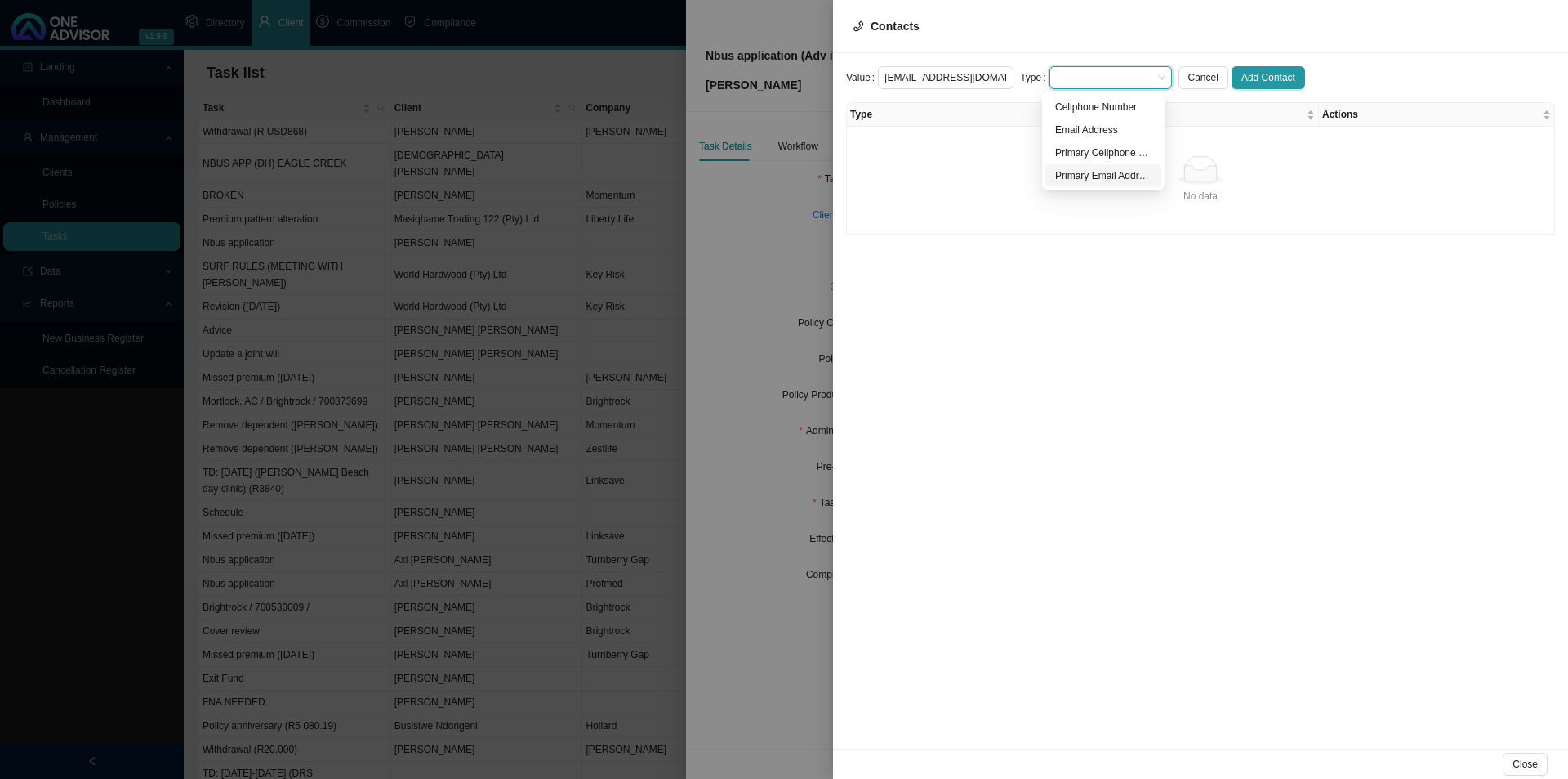
click at [1100, 177] on div "Primary Email Address" at bounding box center [1104, 175] width 97 height 16
click at [1254, 77] on span "Add Contact" at bounding box center [1269, 77] width 54 height 16
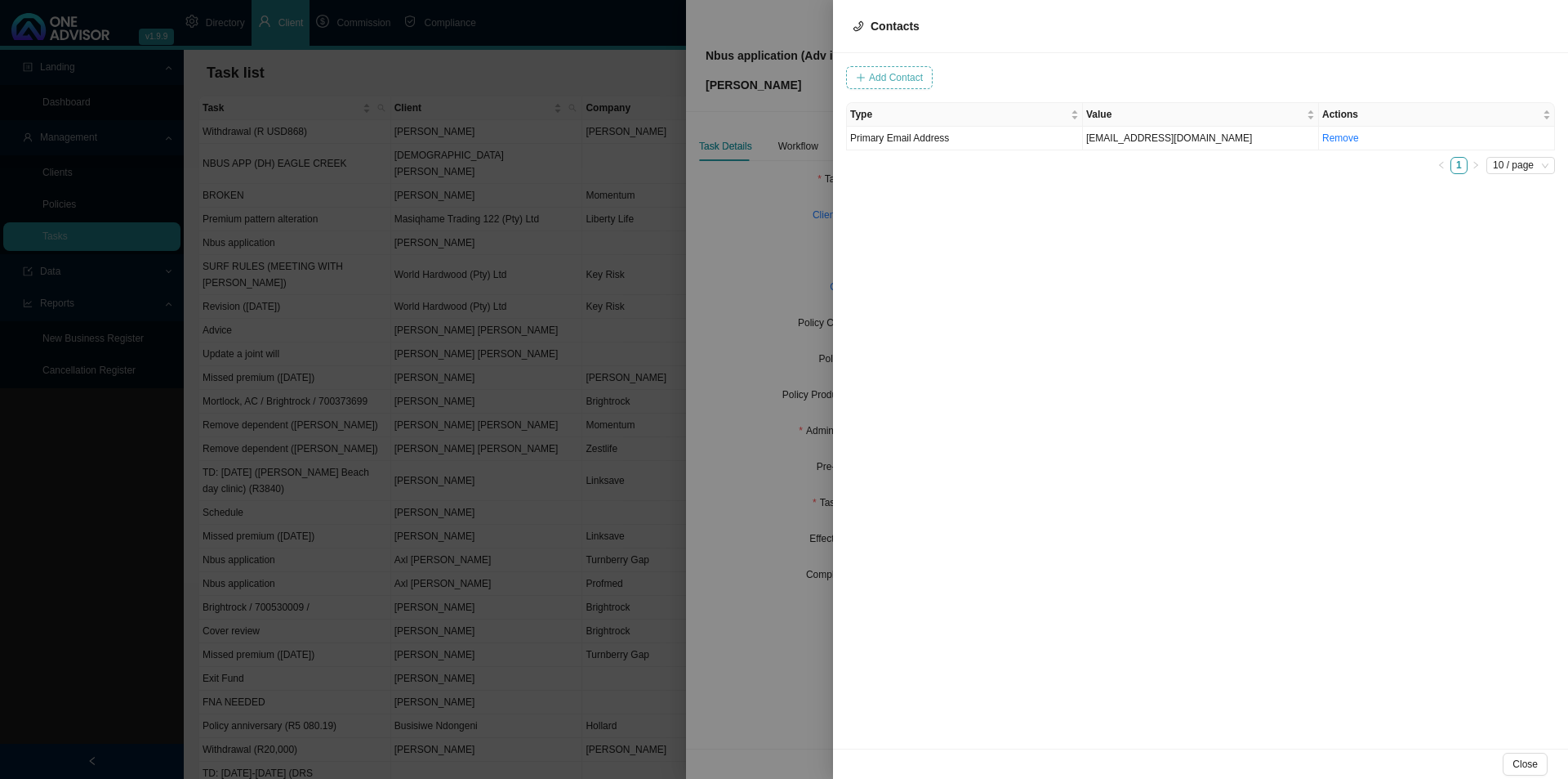
click at [885, 79] on span "Add Contact" at bounding box center [897, 77] width 54 height 16
click at [1106, 80] on span at bounding box center [1110, 77] width 109 height 21
type input "0726230057"
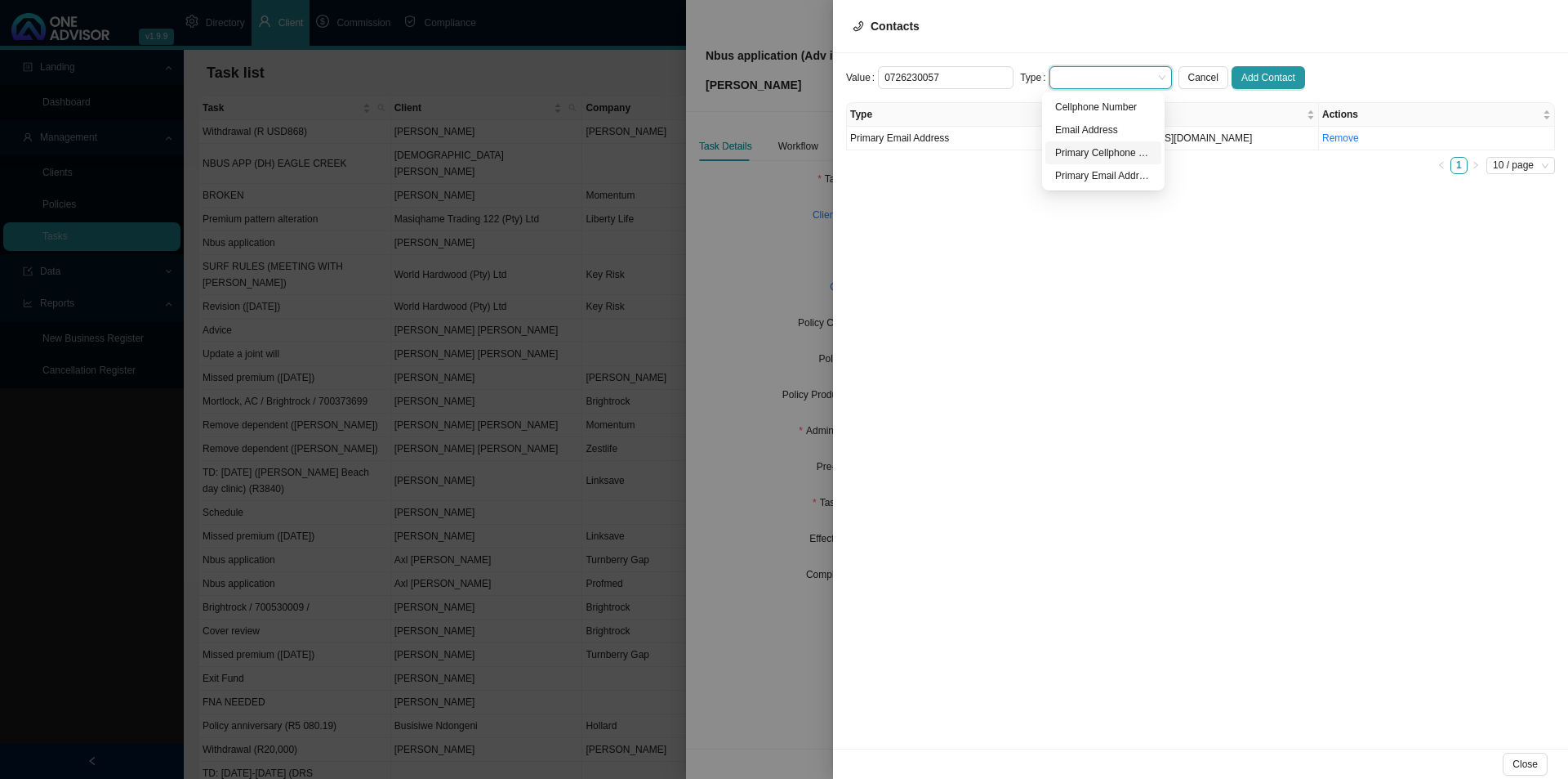
click at [1123, 153] on div "Primary Cellphone Number" at bounding box center [1104, 152] width 97 height 16
click at [1251, 74] on span "Add Contact" at bounding box center [1269, 77] width 54 height 16
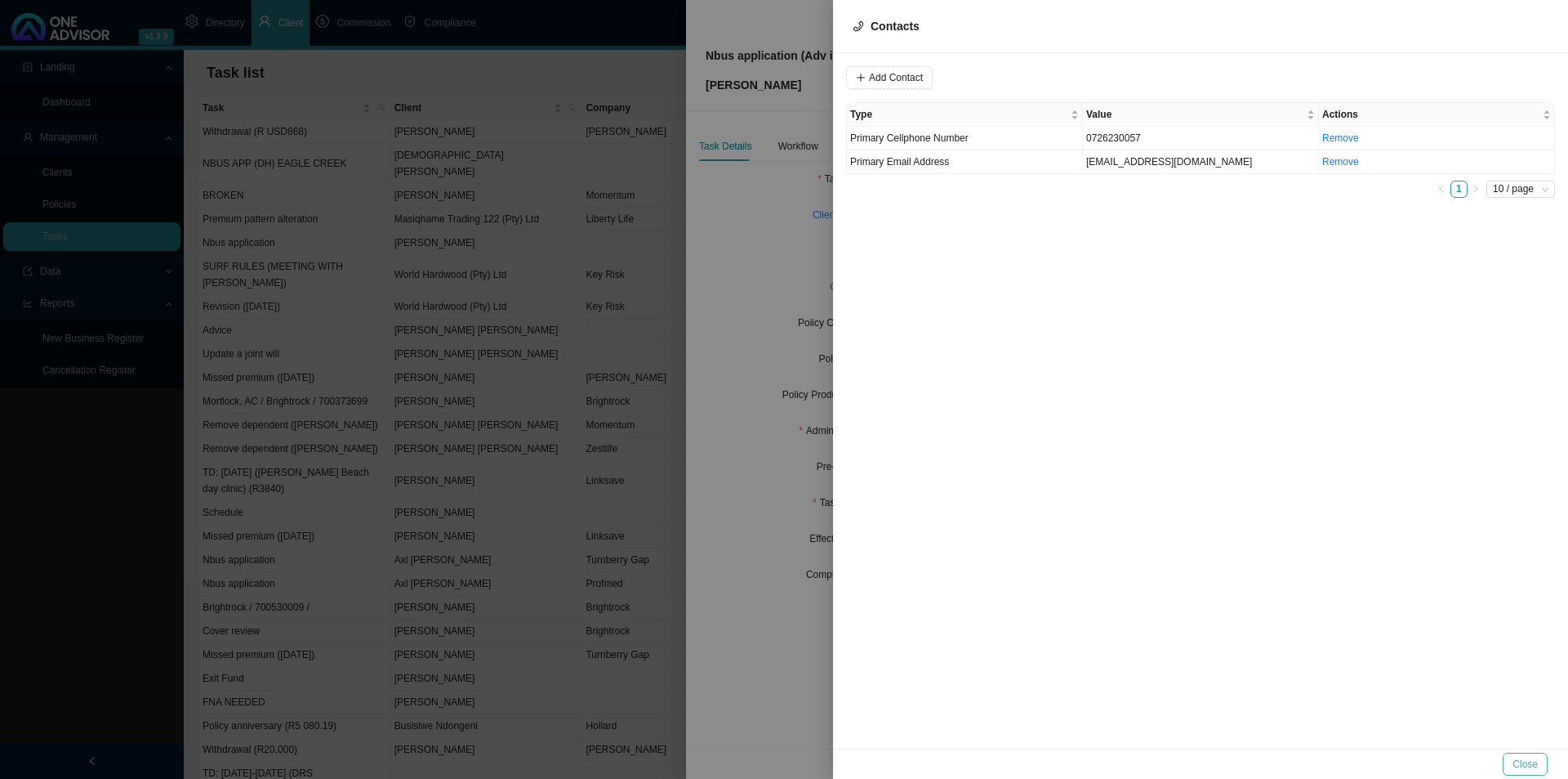
click at [1254, 602] on span "Close" at bounding box center [1525, 764] width 25 height 16
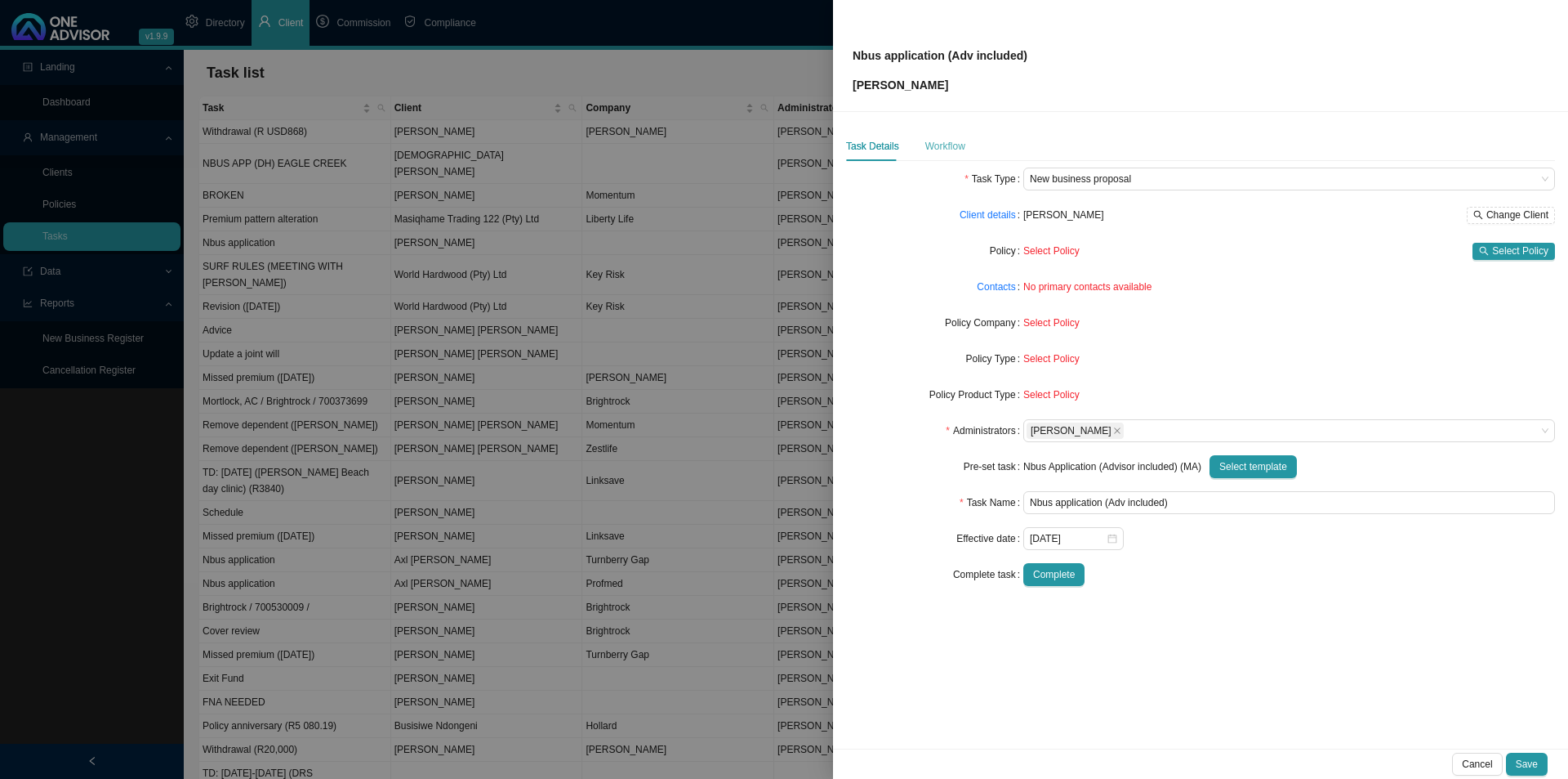
click at [949, 134] on div "Workflow" at bounding box center [945, 146] width 40 height 29
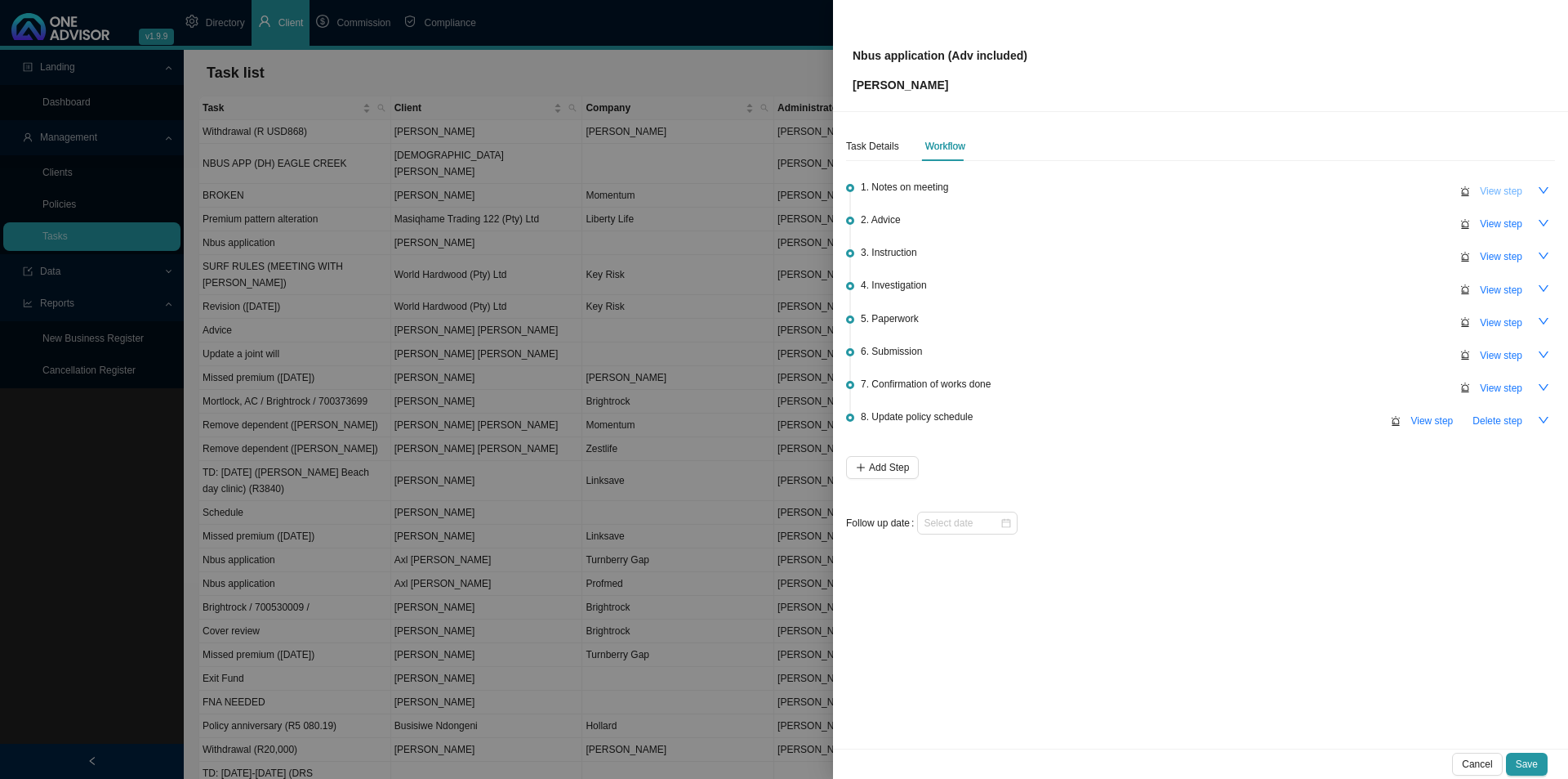
click at [1254, 190] on span "View step" at bounding box center [1501, 191] width 43 height 16
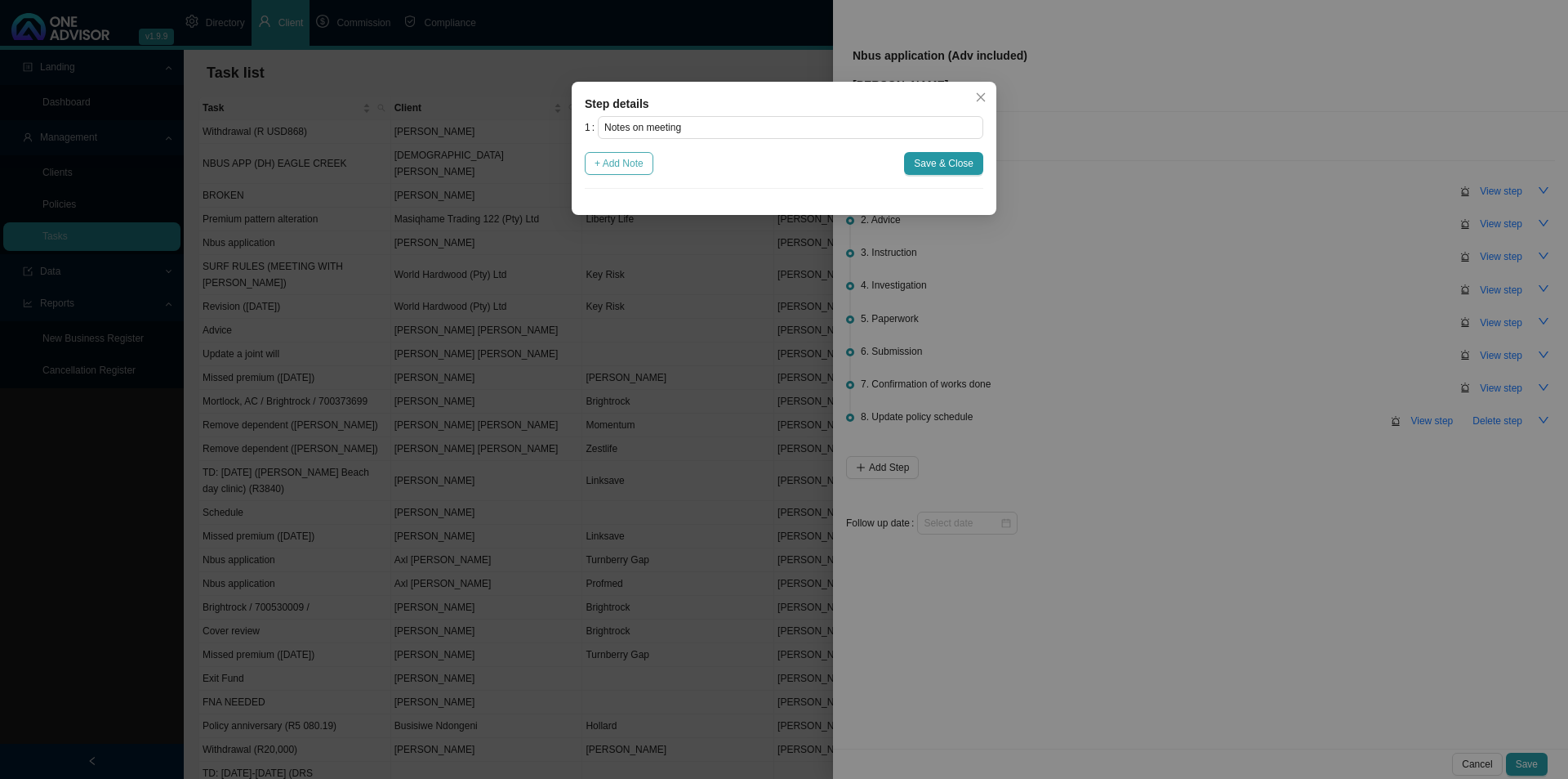
click at [637, 169] on span "+ Add Note" at bounding box center [619, 163] width 49 height 16
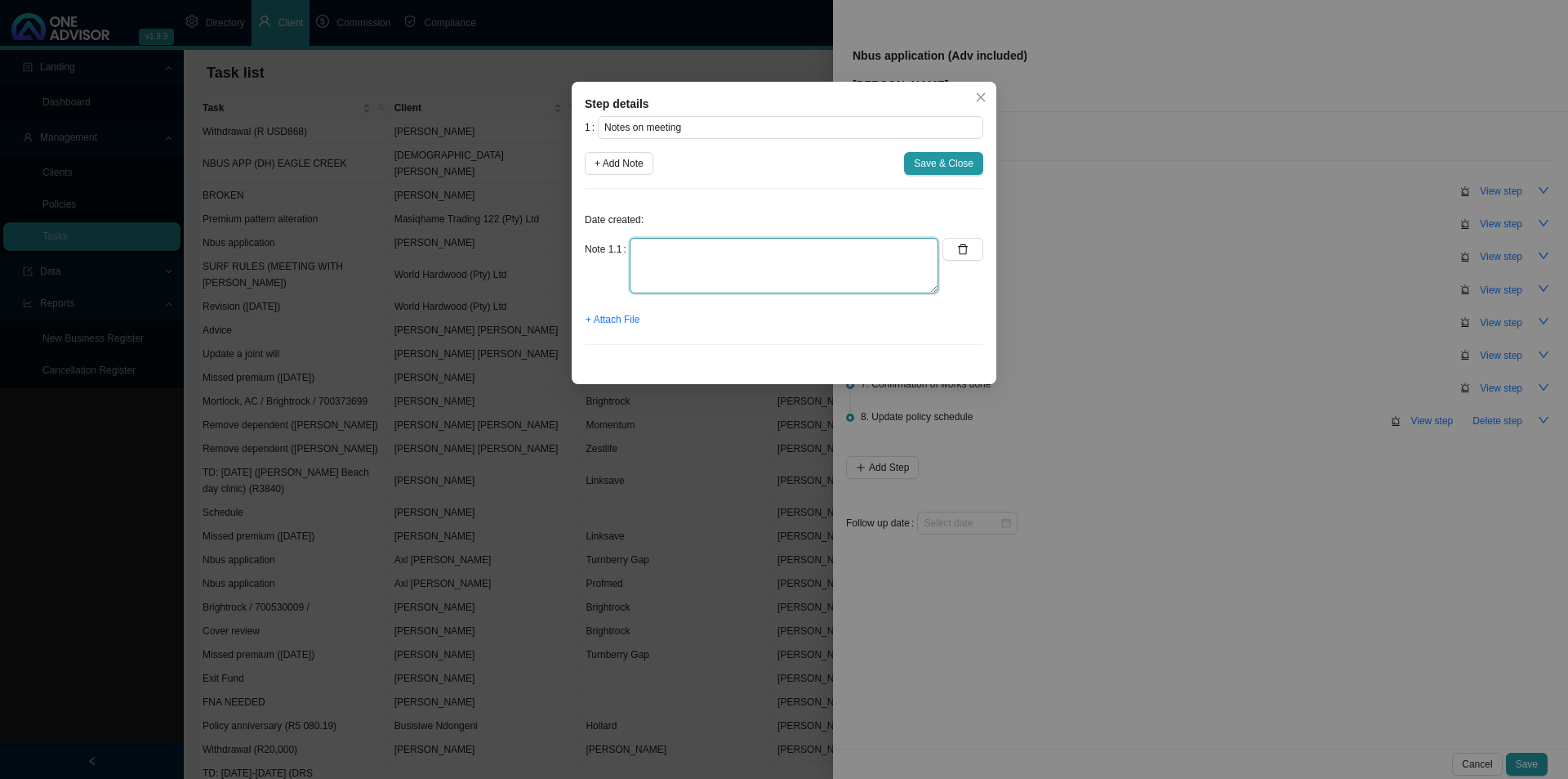
click at [698, 238] on textarea at bounding box center [784, 265] width 309 height 55
type textarea "[DEMOGRAPHIC_DATA] Lives in Dbn. Currently on Dads Discovery membership - possi…"
click at [957, 161] on span "Save & Close" at bounding box center [944, 163] width 60 height 16
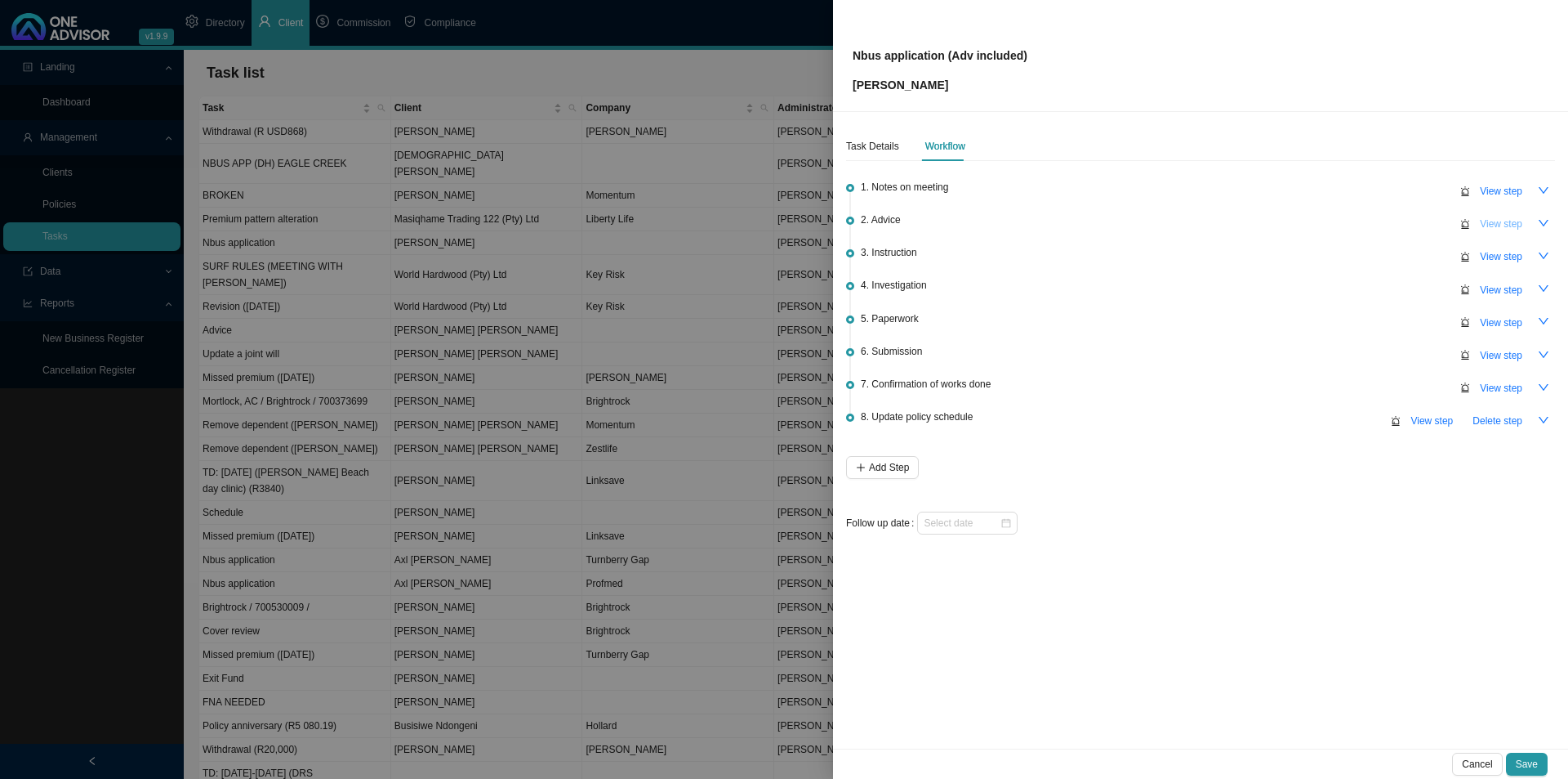
click at [1254, 225] on span "View step" at bounding box center [1501, 224] width 43 height 16
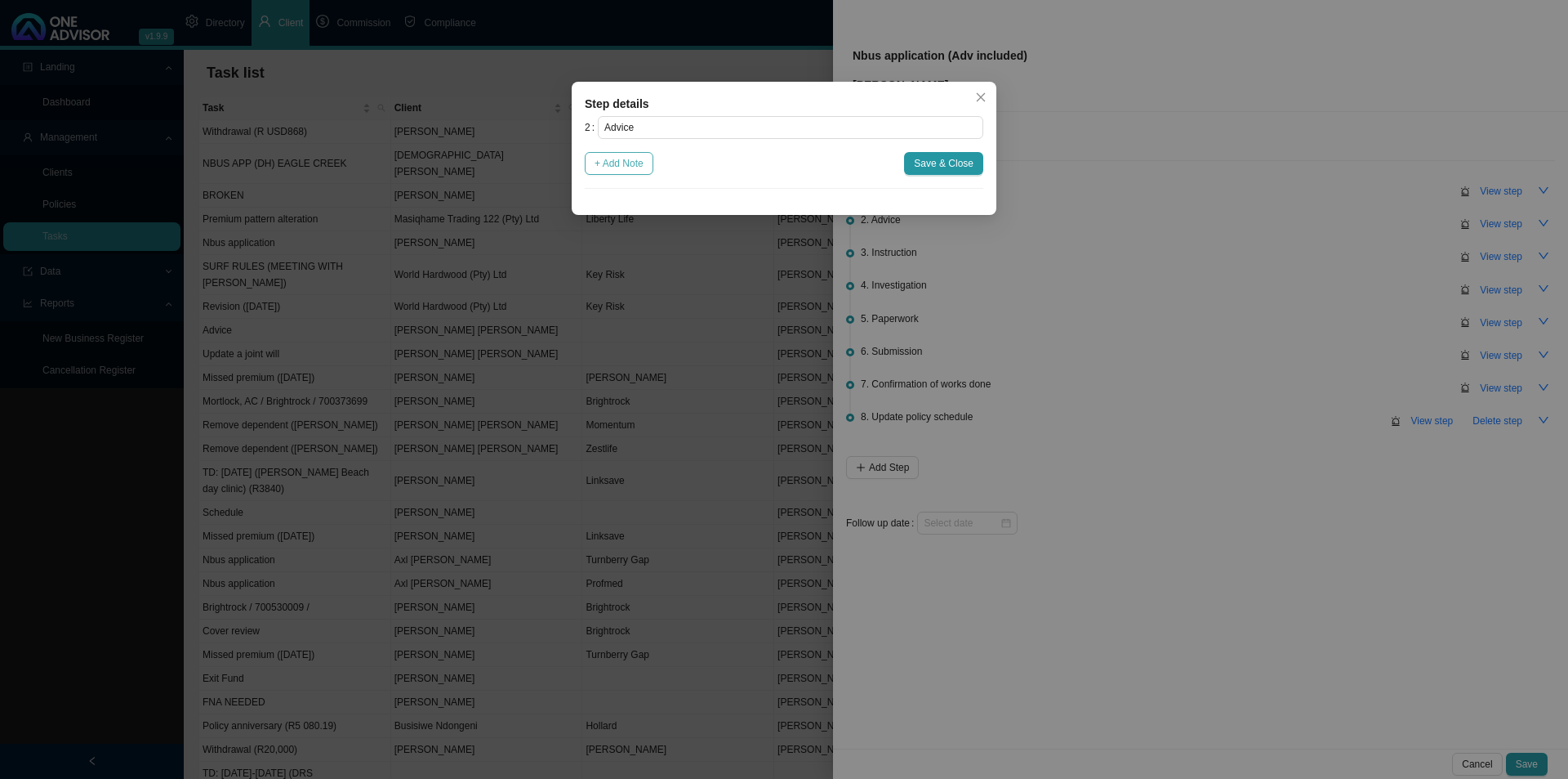
click at [586, 169] on button "+ Add Note" at bounding box center [619, 164] width 69 height 23
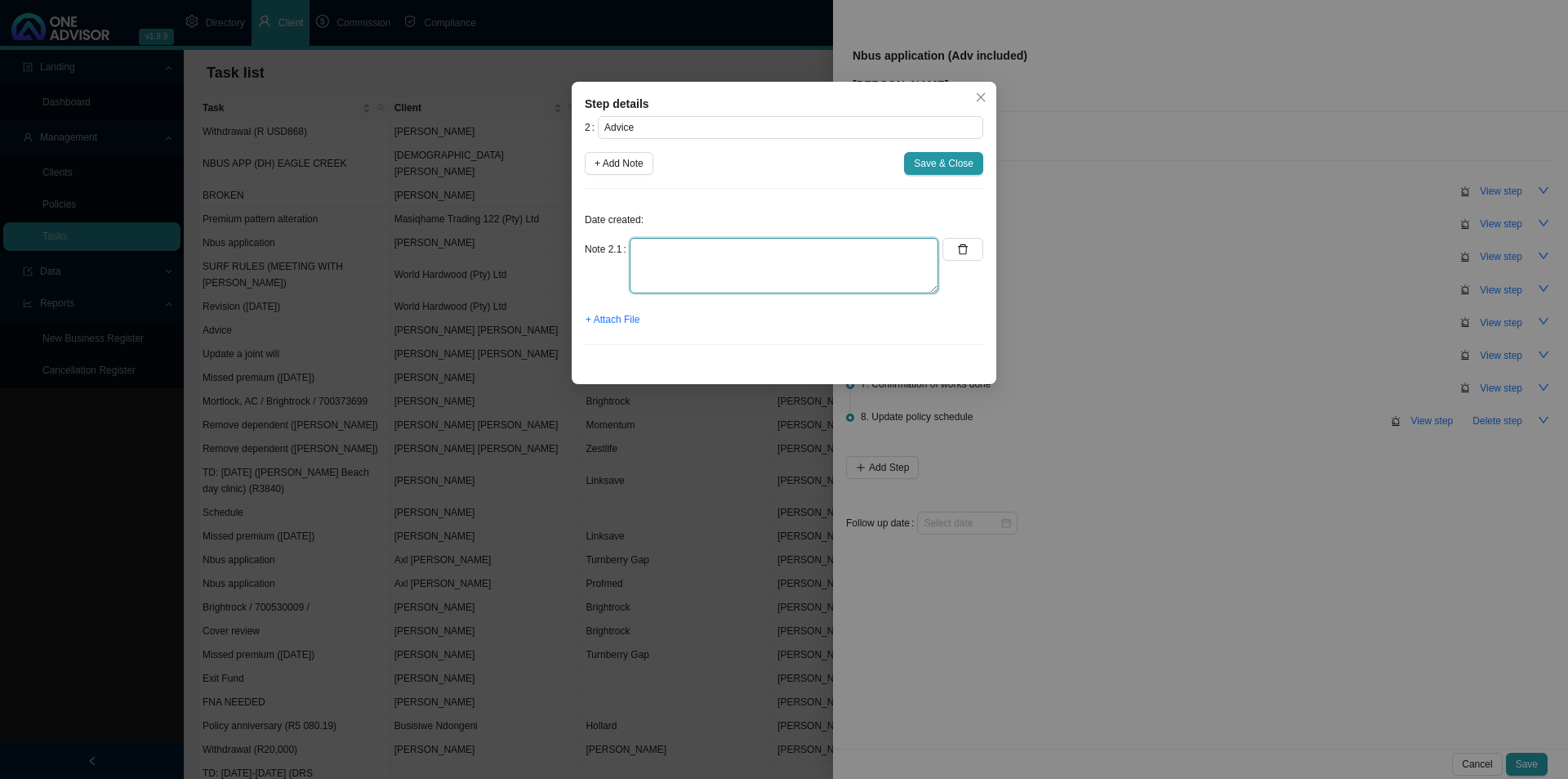
click at [666, 245] on textarea at bounding box center [784, 265] width 309 height 55
type textarea "Emailed summary and recommendation to [PERSON_NAME]."
click at [639, 317] on span "+ Attach File" at bounding box center [613, 319] width 54 height 16
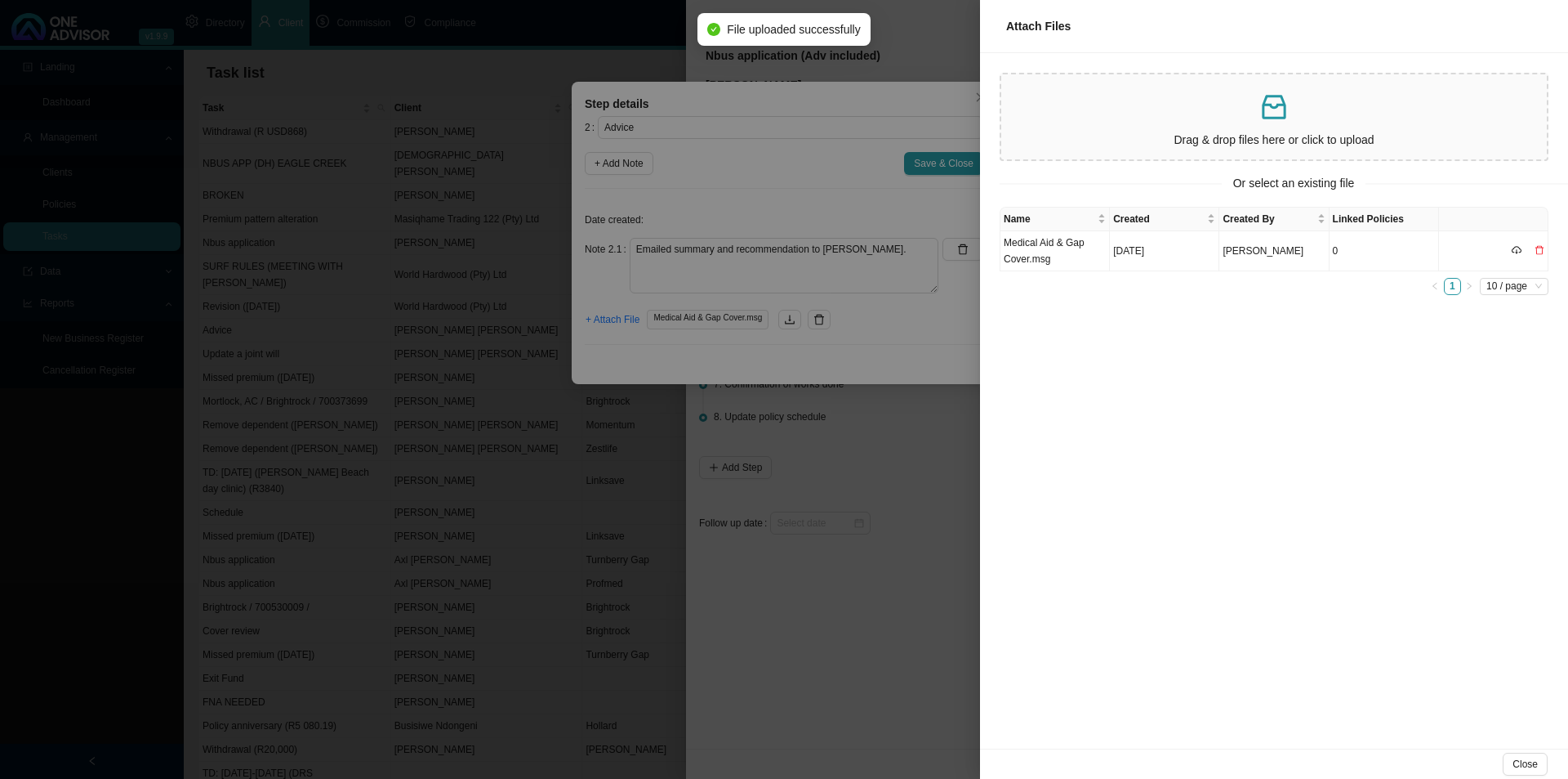
click at [899, 323] on div at bounding box center [784, 389] width 1568 height 779
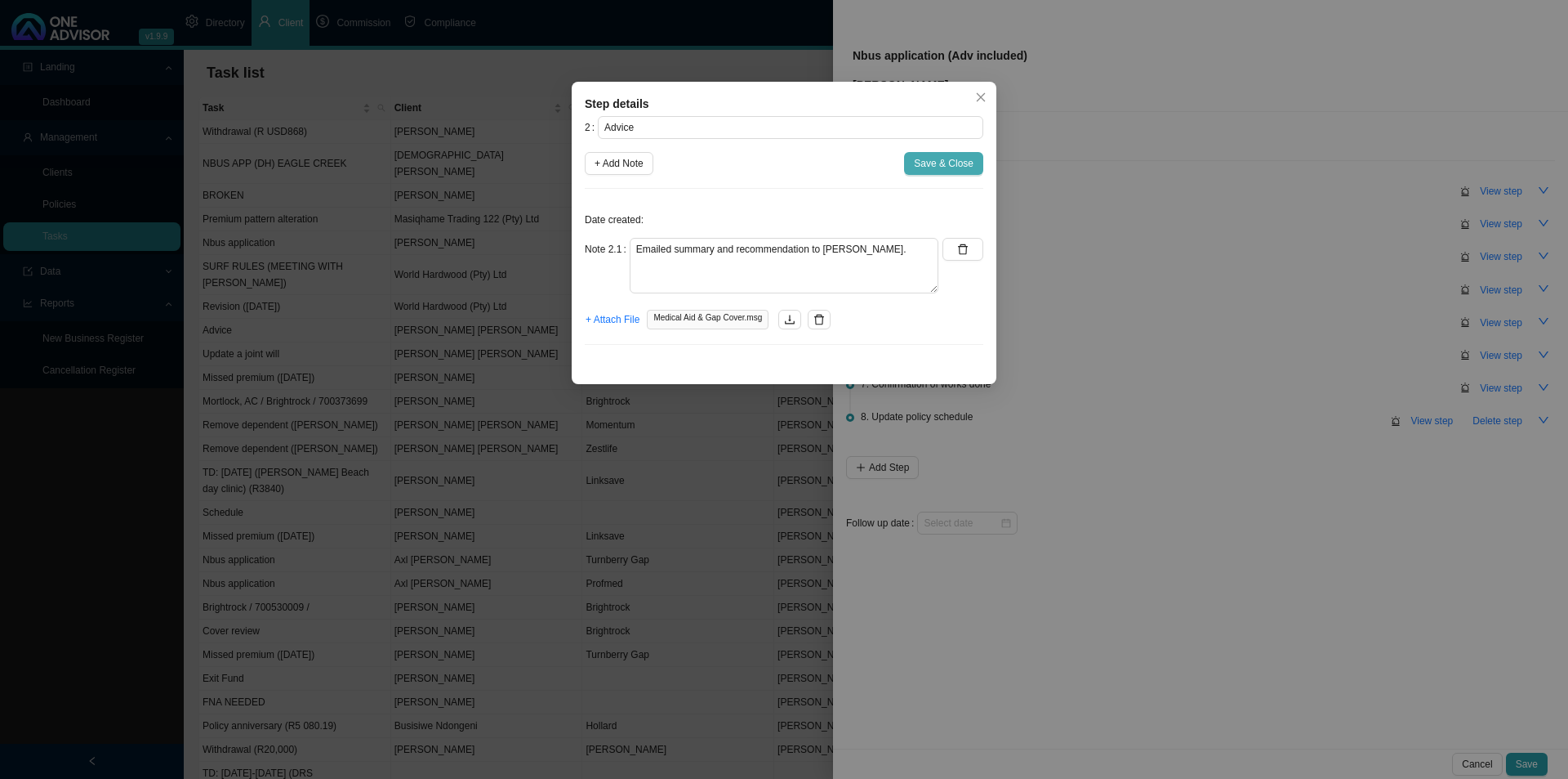
click at [959, 164] on span "Save & Close" at bounding box center [944, 163] width 60 height 16
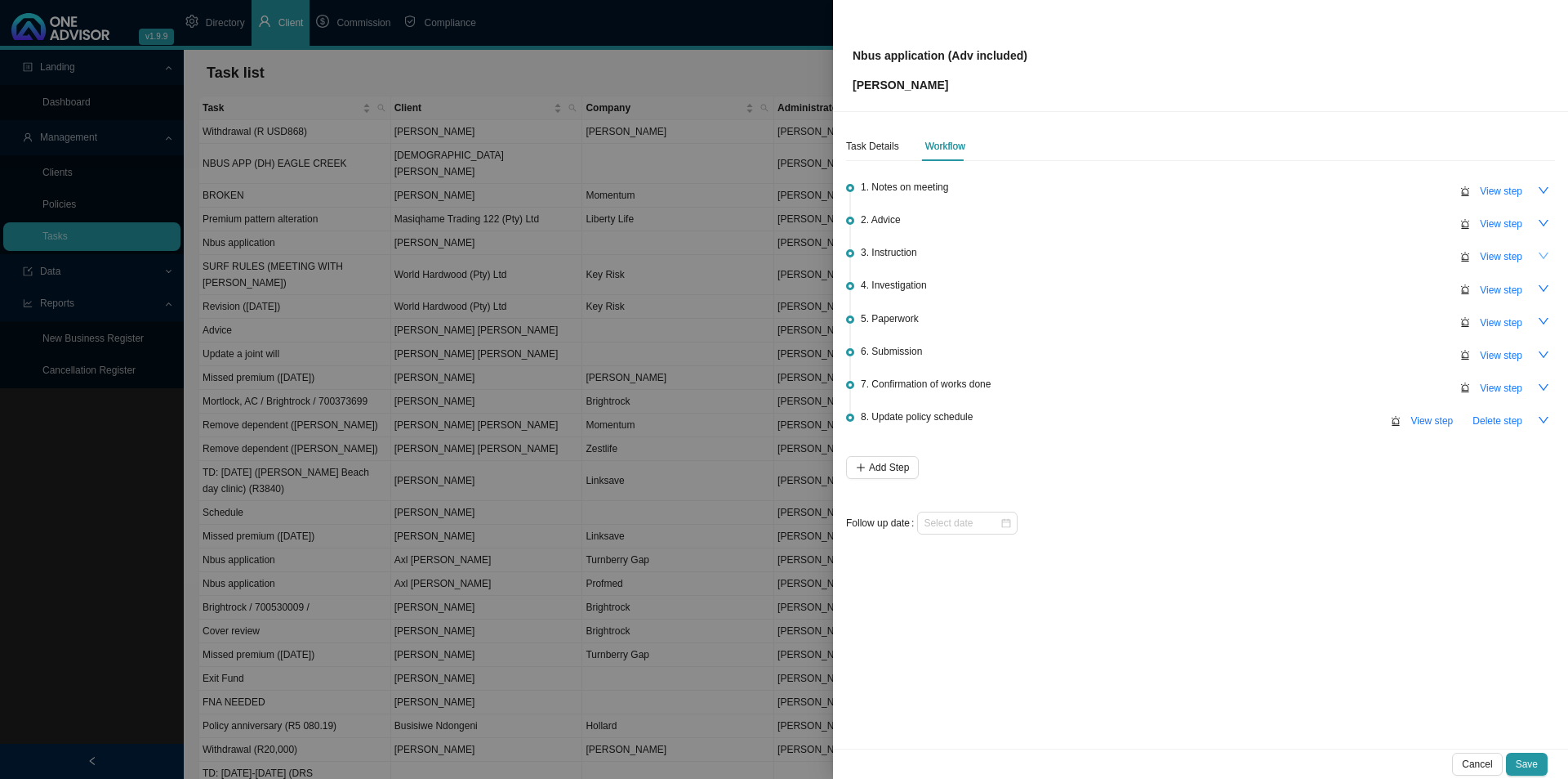
click at [1254, 251] on button "button" at bounding box center [1544, 256] width 23 height 23
click at [975, 518] on input at bounding box center [962, 523] width 76 height 16
type input "[DATE]"
click at [1017, 372] on div "17" at bounding box center [1016, 377] width 17 height 17
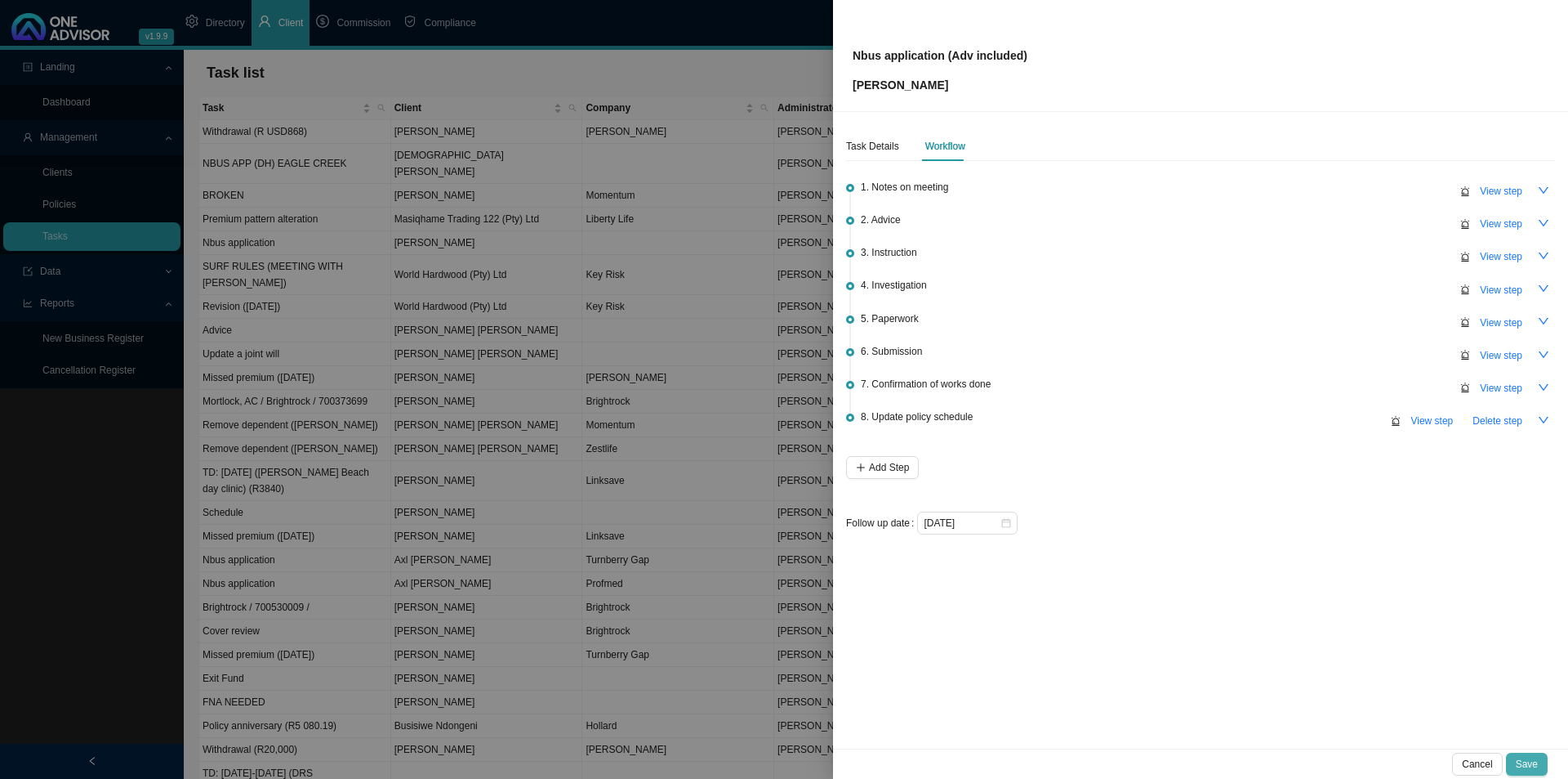
click at [1254, 602] on button "Save" at bounding box center [1526, 764] width 42 height 23
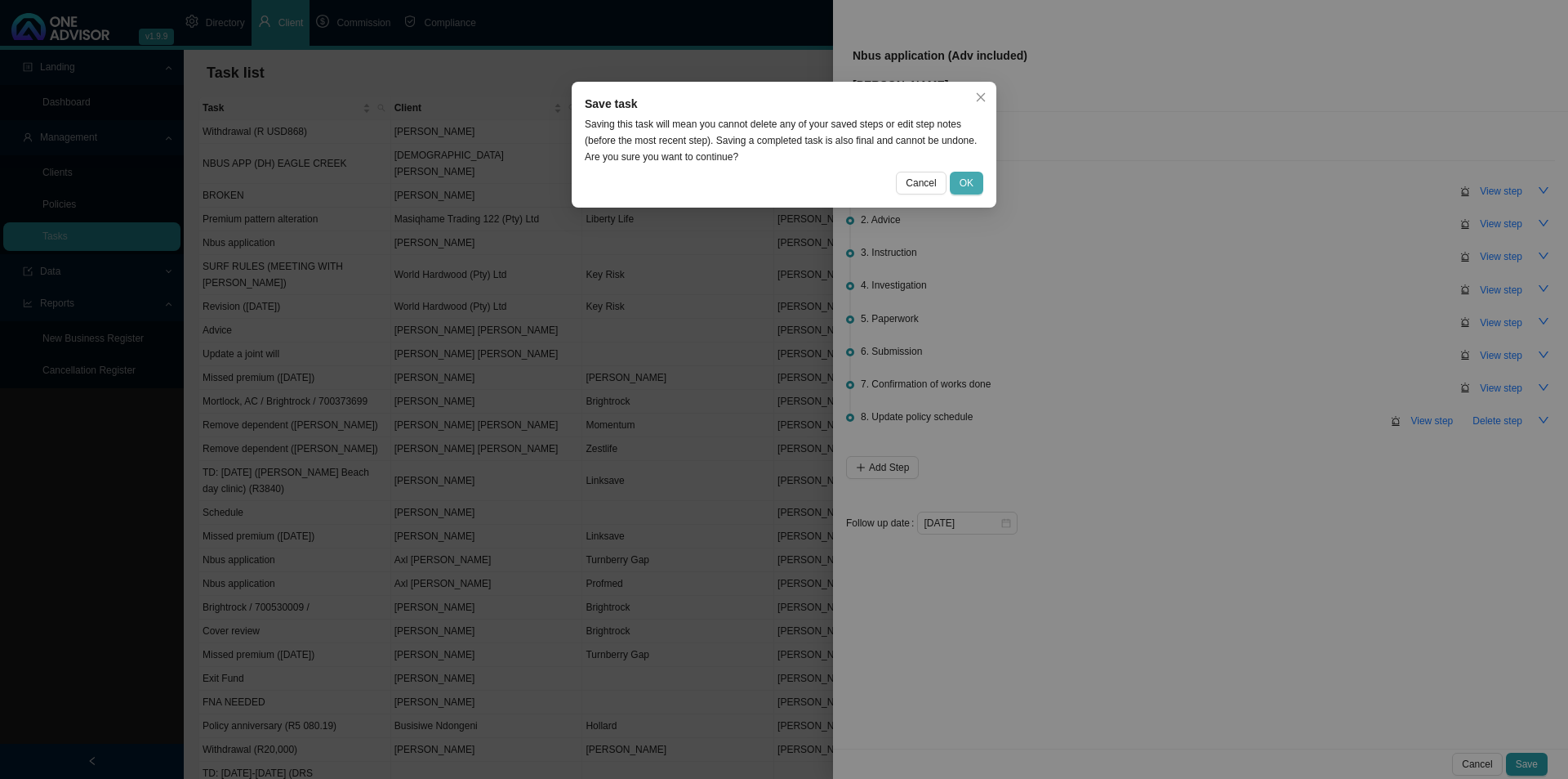
click at [972, 181] on span "OK" at bounding box center [966, 183] width 14 height 16
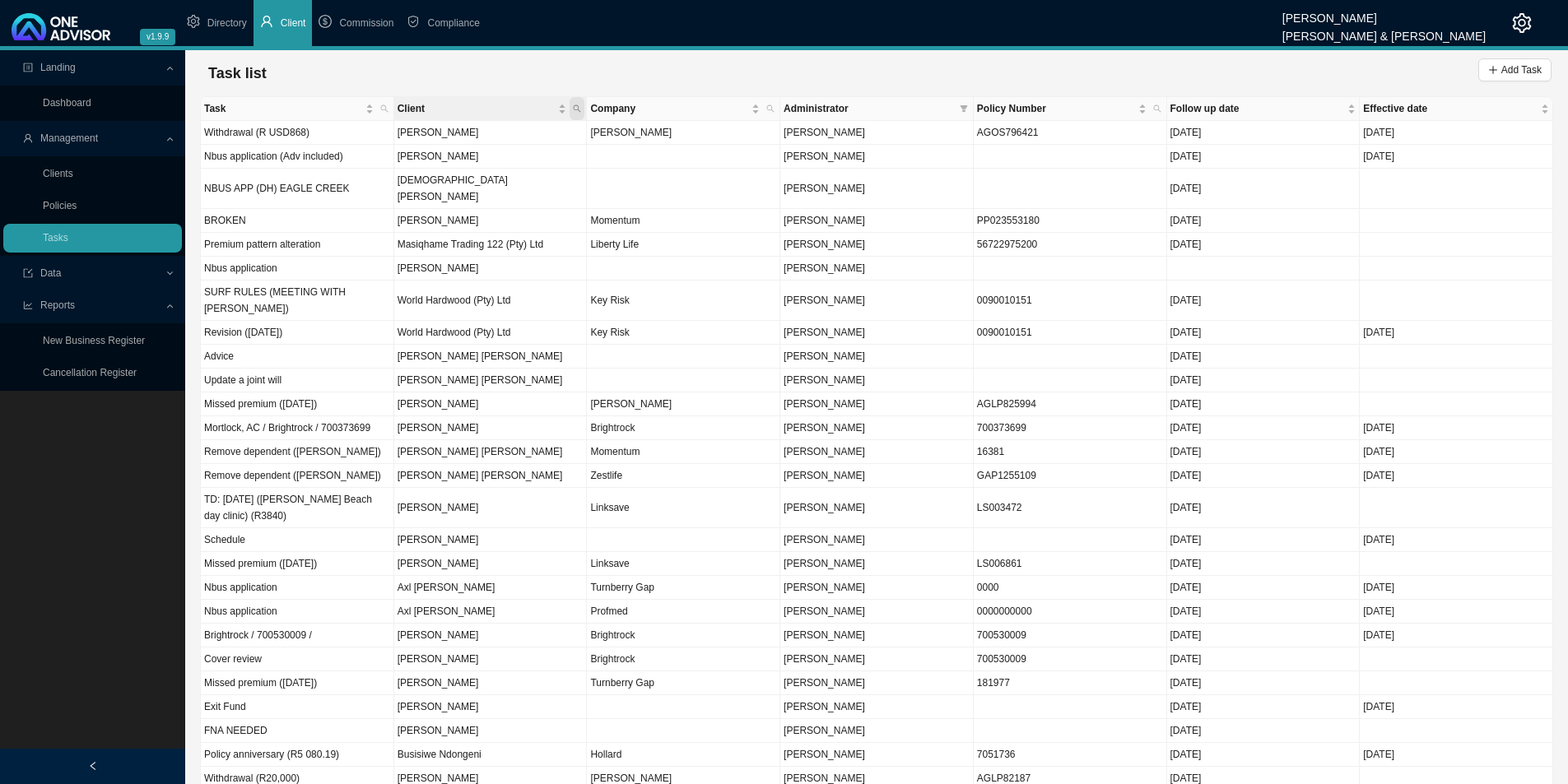
click at [582, 106] on span "Client" at bounding box center [576, 109] width 15 height 23
type input "[PERSON_NAME]"
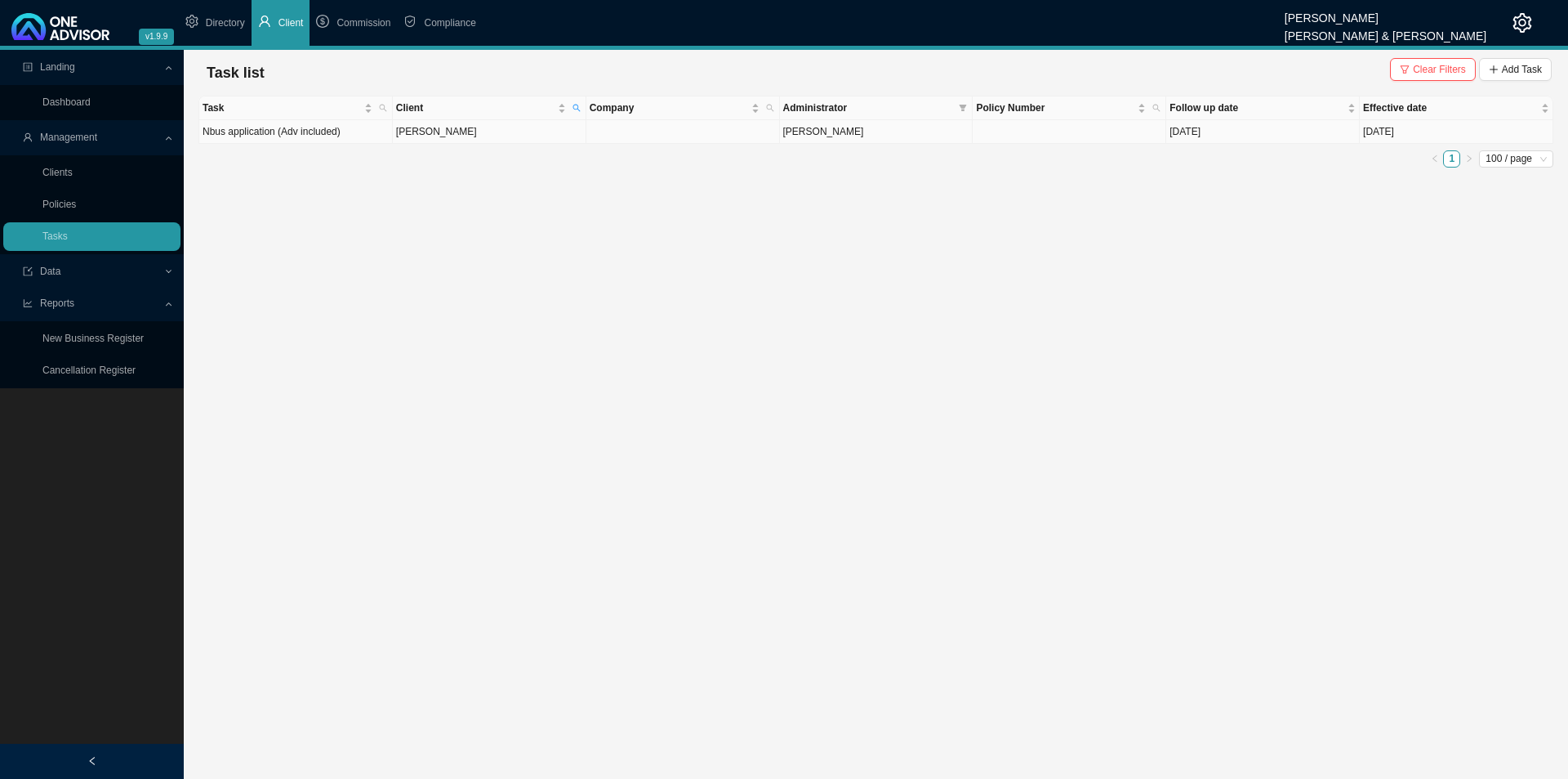
click at [480, 134] on td "[PERSON_NAME]" at bounding box center [489, 132] width 193 height 23
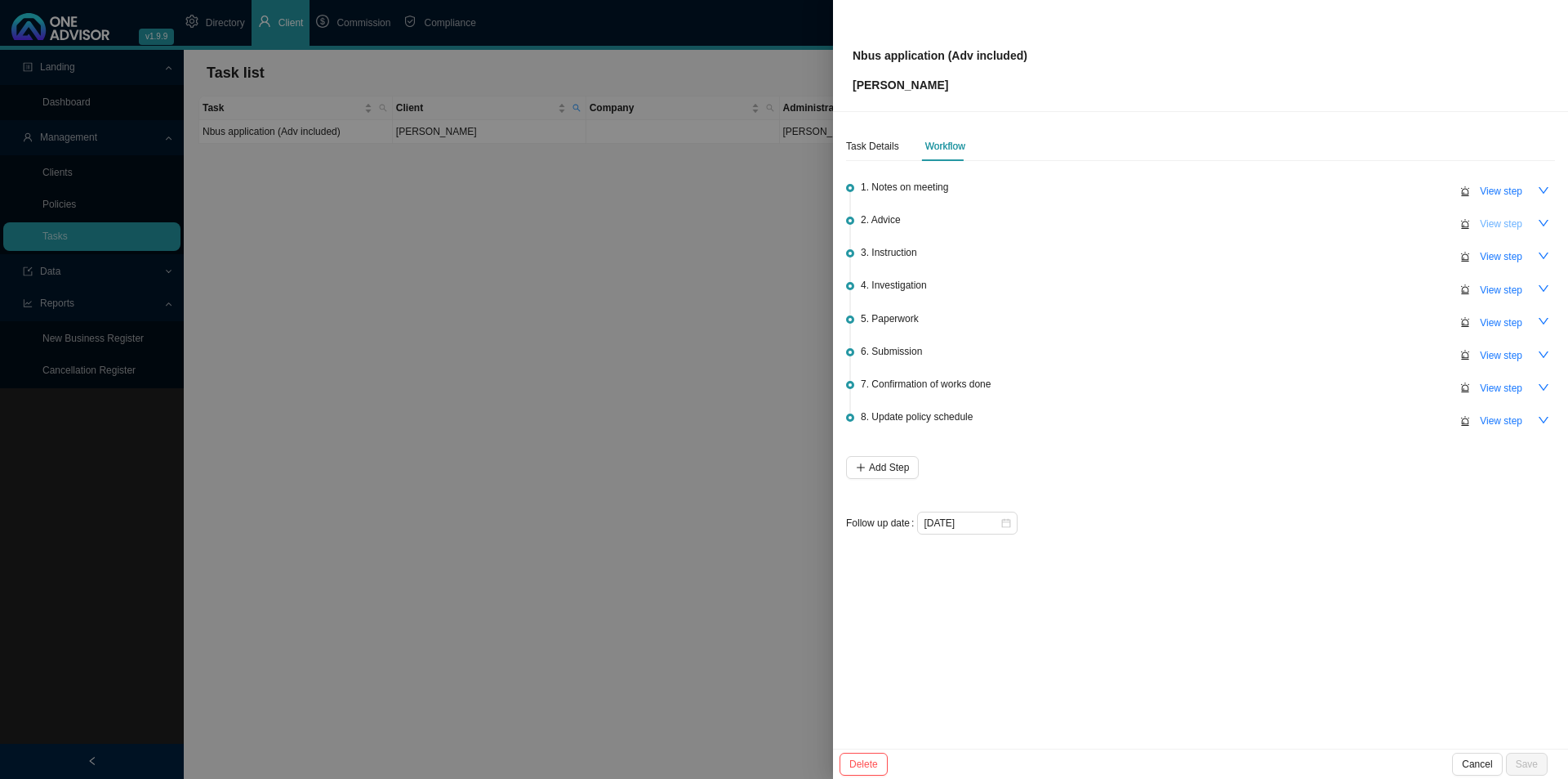
click at [1254, 218] on span "View step" at bounding box center [1501, 224] width 43 height 16
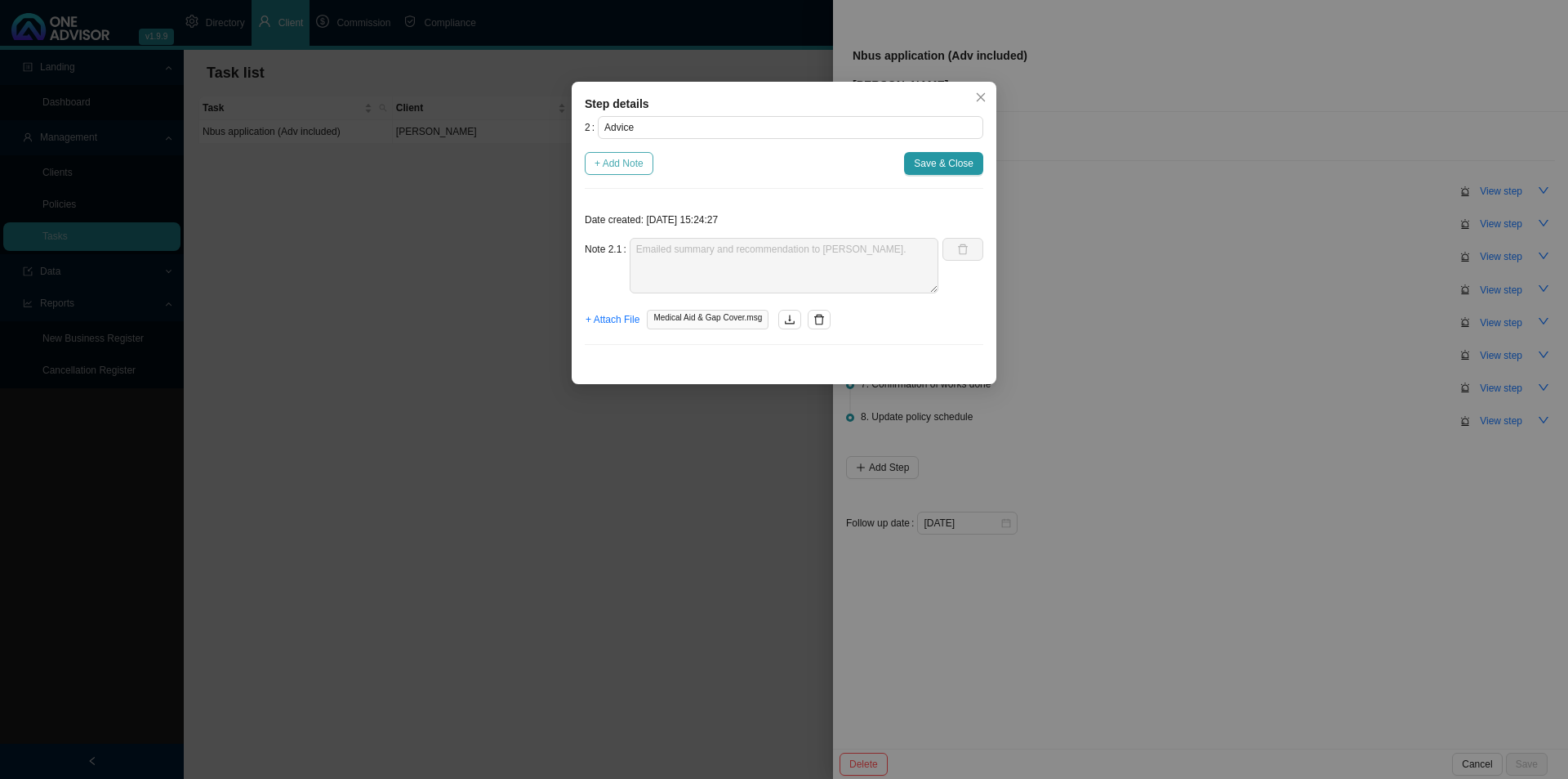
click at [634, 152] on button "+ Add Note" at bounding box center [619, 164] width 69 height 23
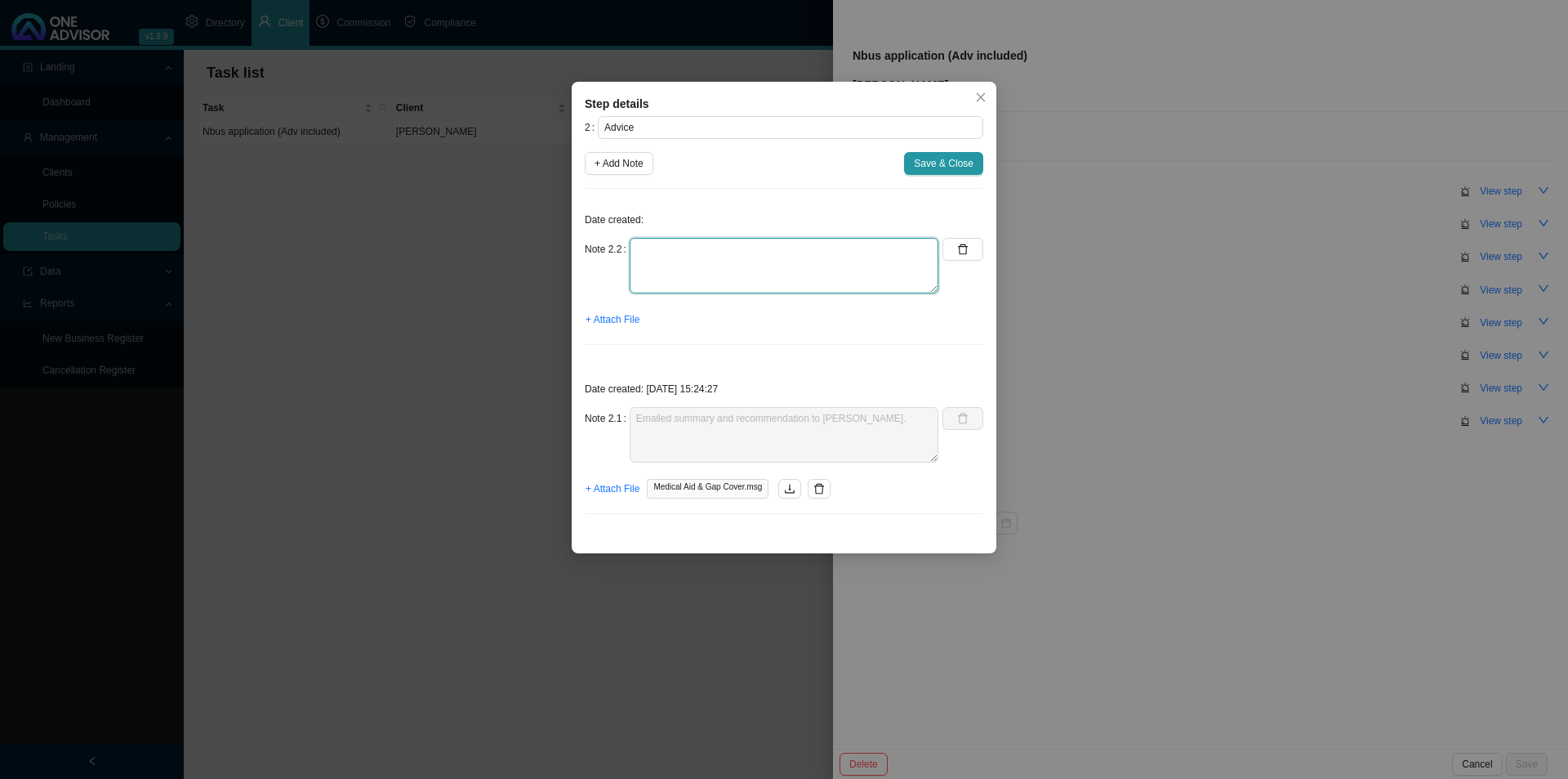
click at [663, 249] on textarea at bounding box center [784, 265] width 309 height 55
type textarea "sent the gap cover brochure through"
click at [628, 328] on button "+ Attach File" at bounding box center [612, 319] width 55 height 23
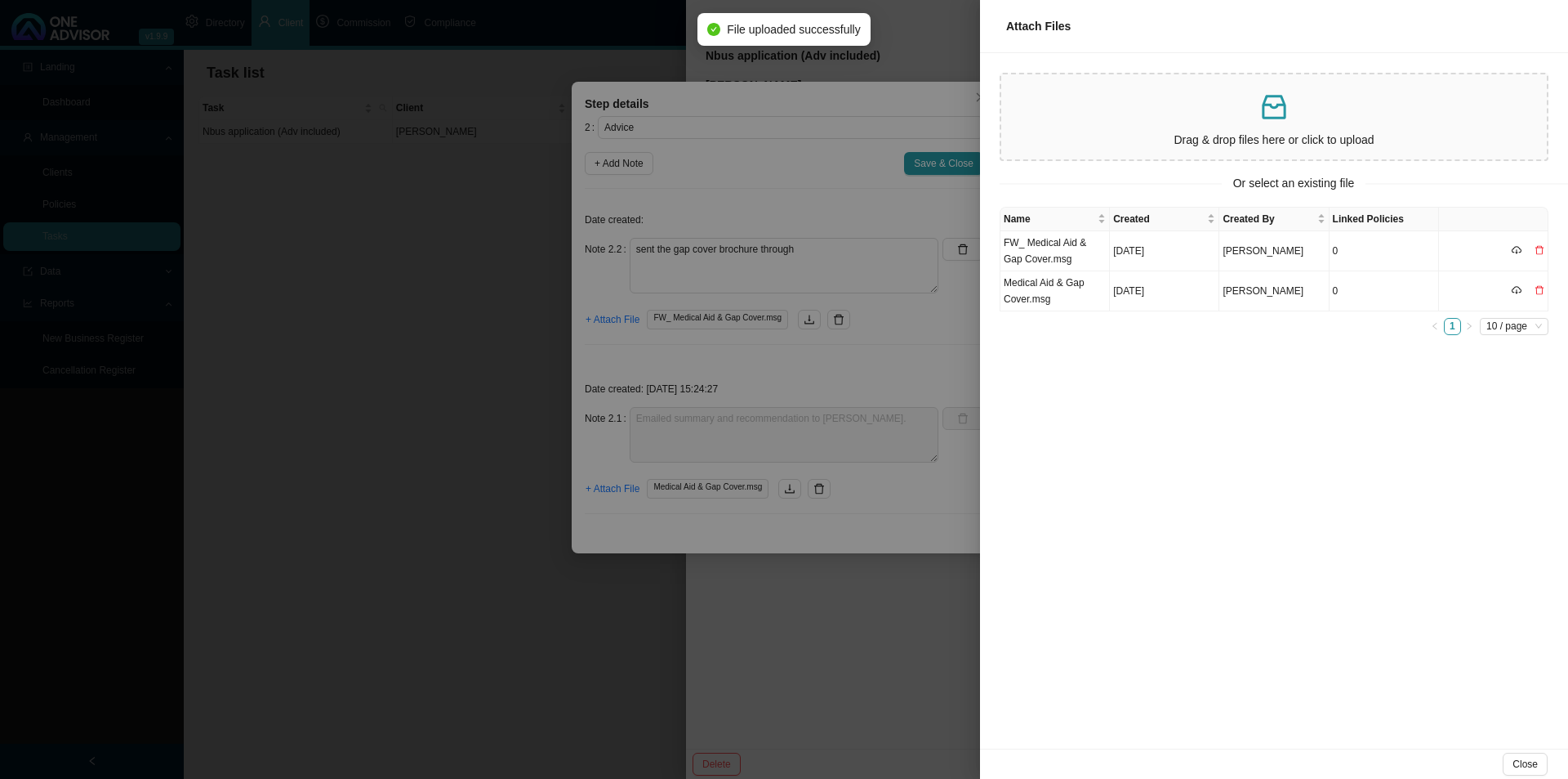
click at [905, 339] on div at bounding box center [784, 389] width 1568 height 779
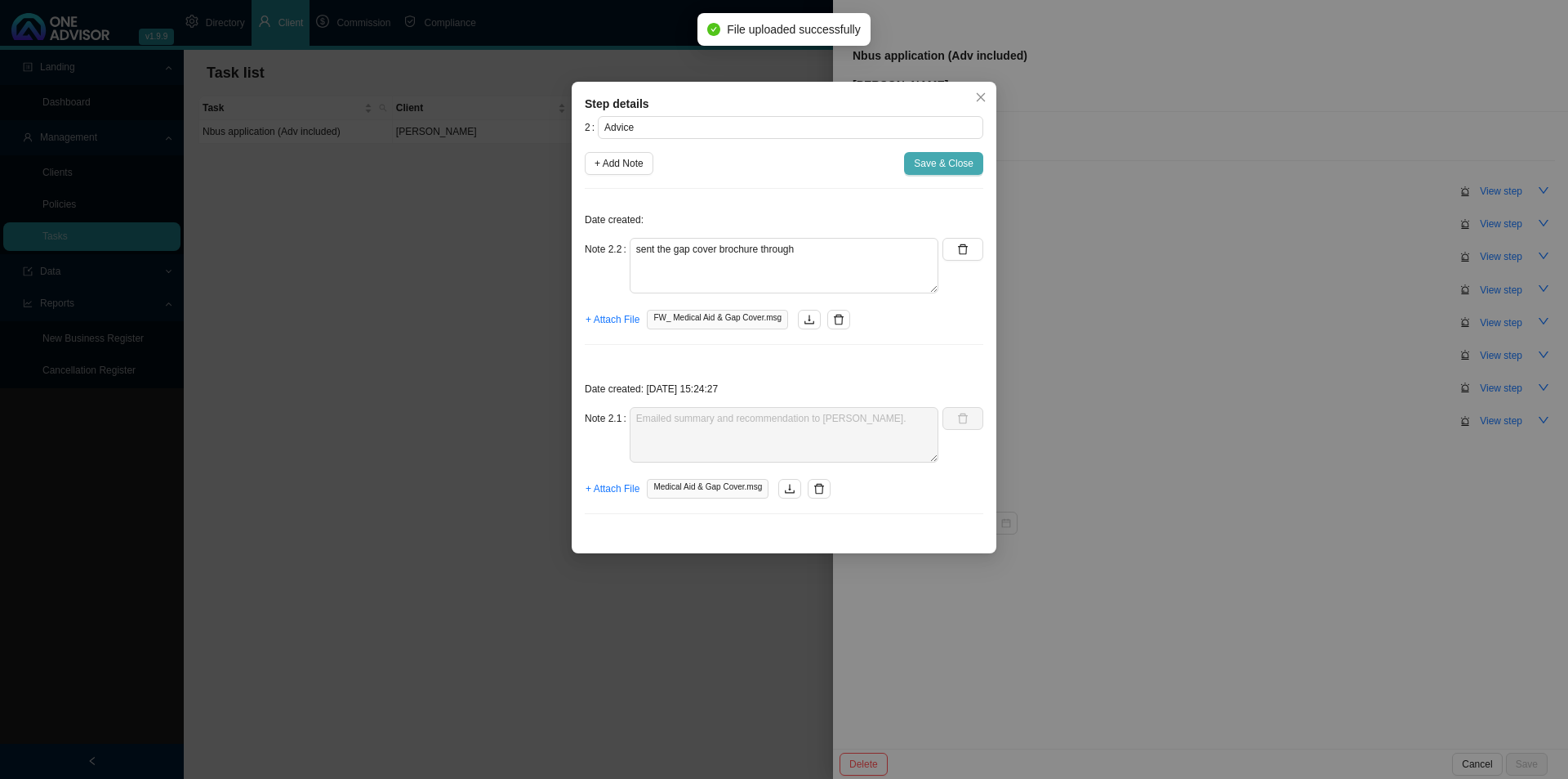
click at [964, 165] on span "Save & Close" at bounding box center [944, 163] width 60 height 16
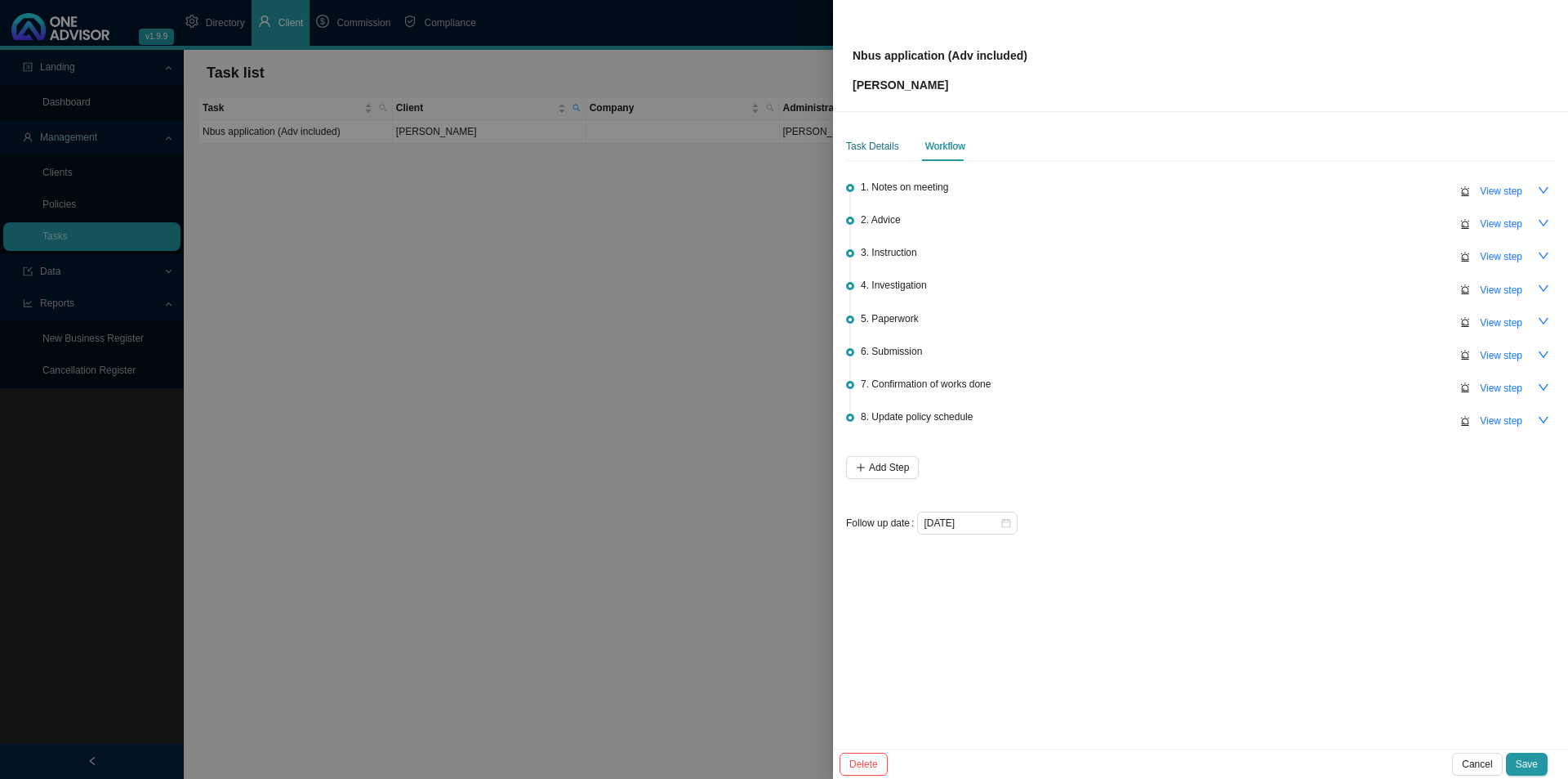
drag, startPoint x: 873, startPoint y: 145, endPoint x: 885, endPoint y: 150, distance: 13.0
click at [880, 146] on div "Task Details" at bounding box center [873, 146] width 53 height 16
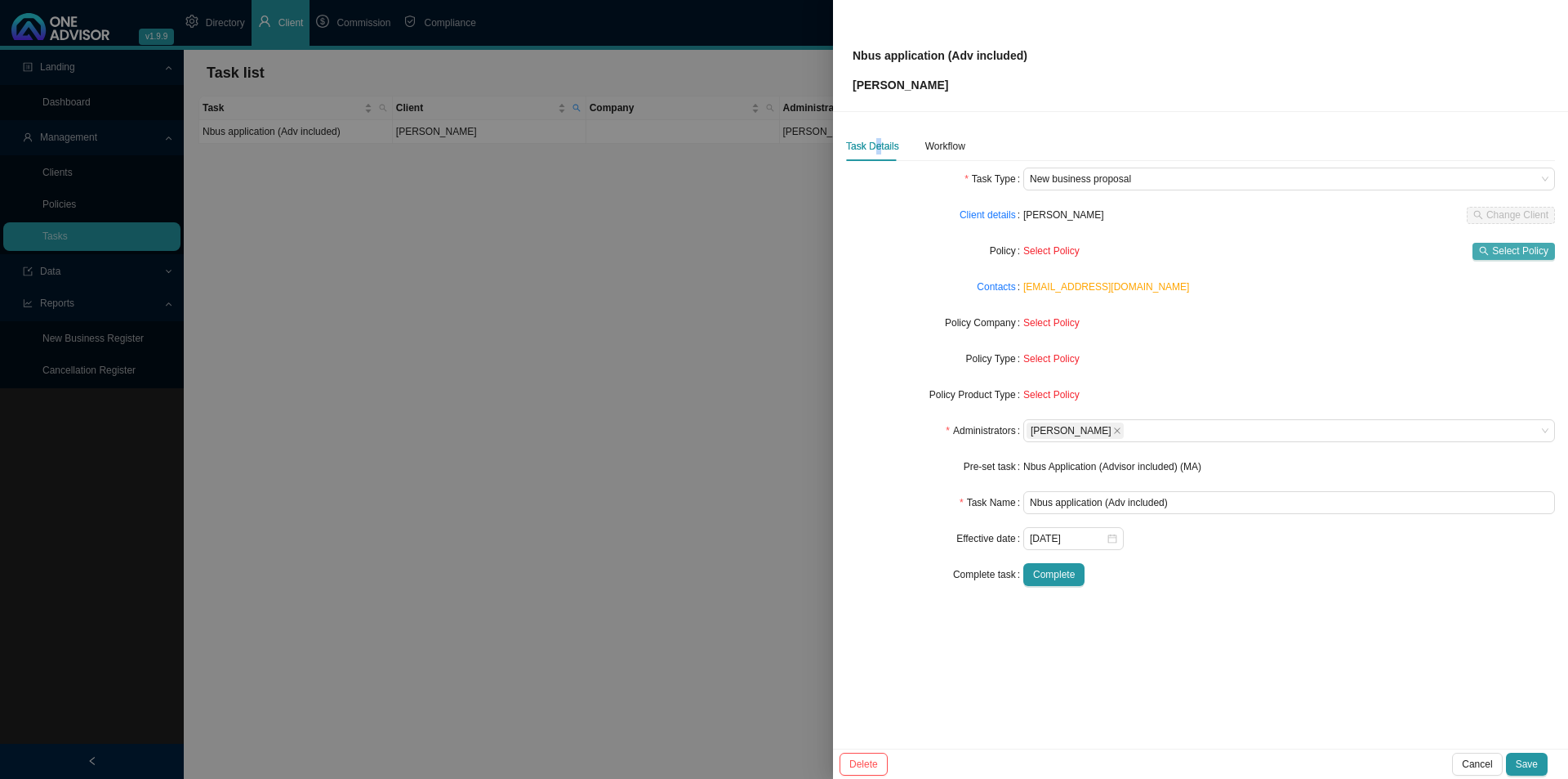
click at [1254, 248] on span "Select Policy" at bounding box center [1521, 251] width 56 height 16
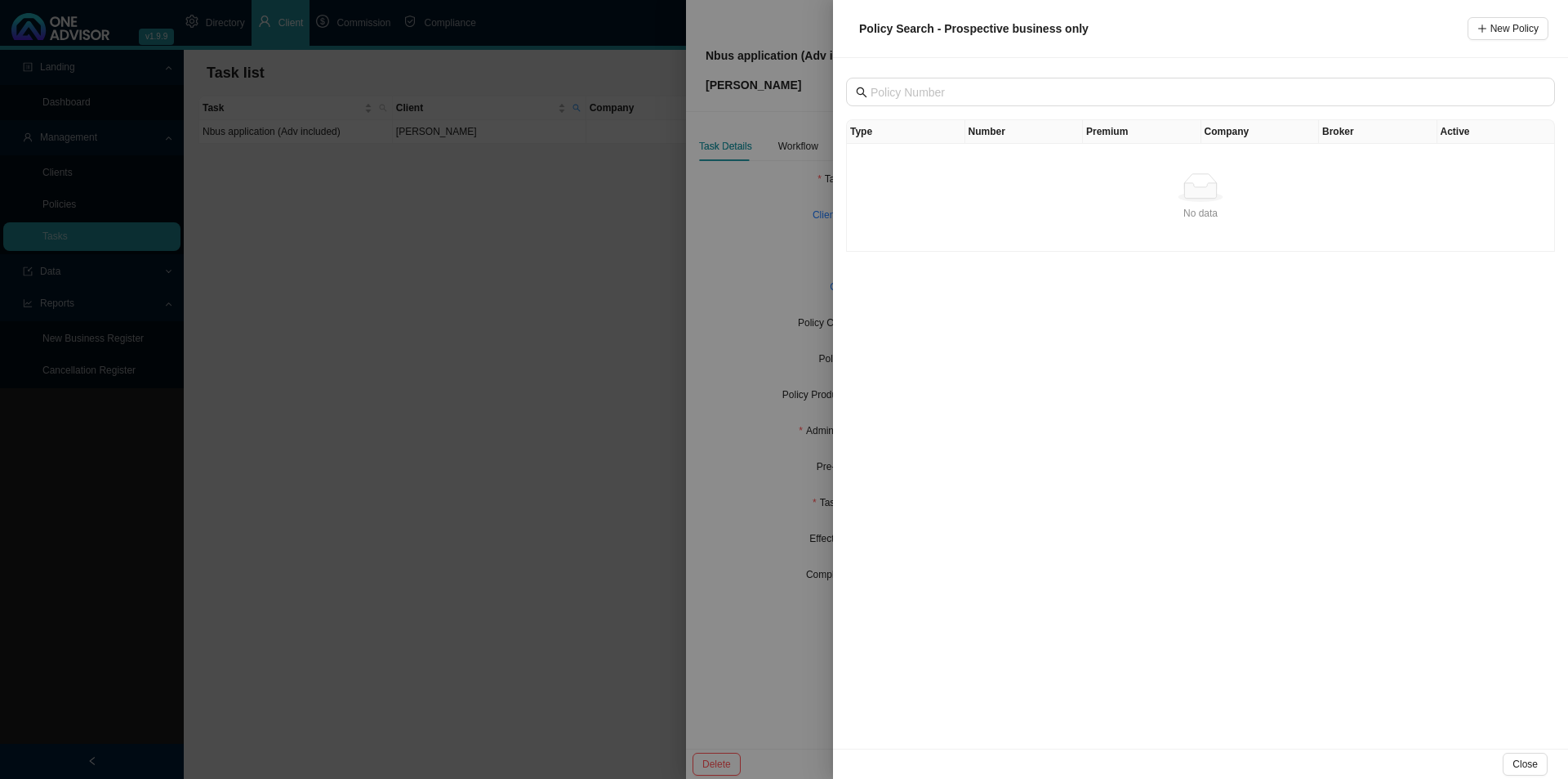
click at [1254, 16] on div "Policy Search - Prospective business only New Policy" at bounding box center [1200, 29] width 735 height 58
click at [710, 325] on div at bounding box center [784, 389] width 1568 height 779
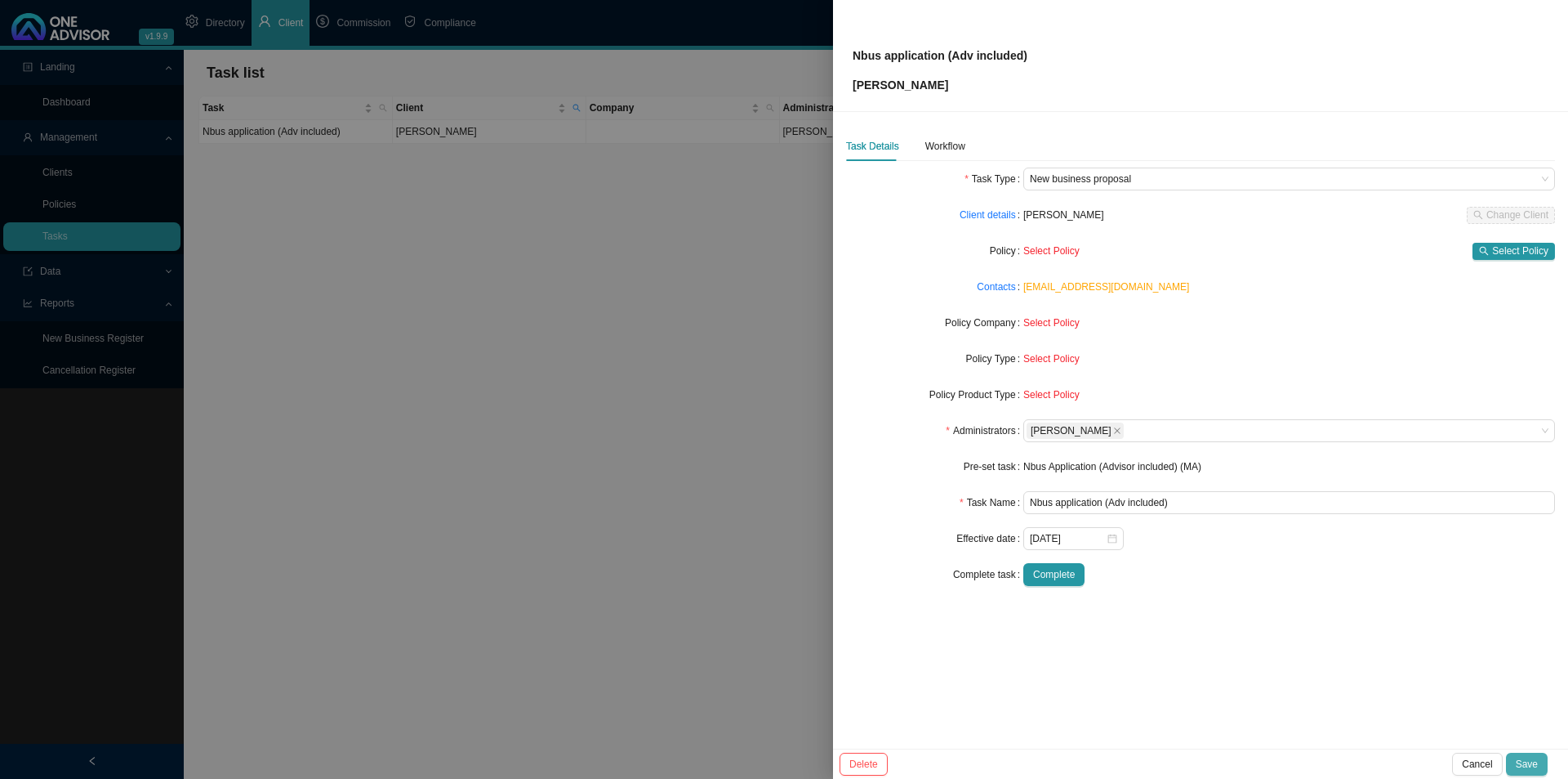
click at [1254, 602] on span "Save" at bounding box center [1526, 764] width 22 height 16
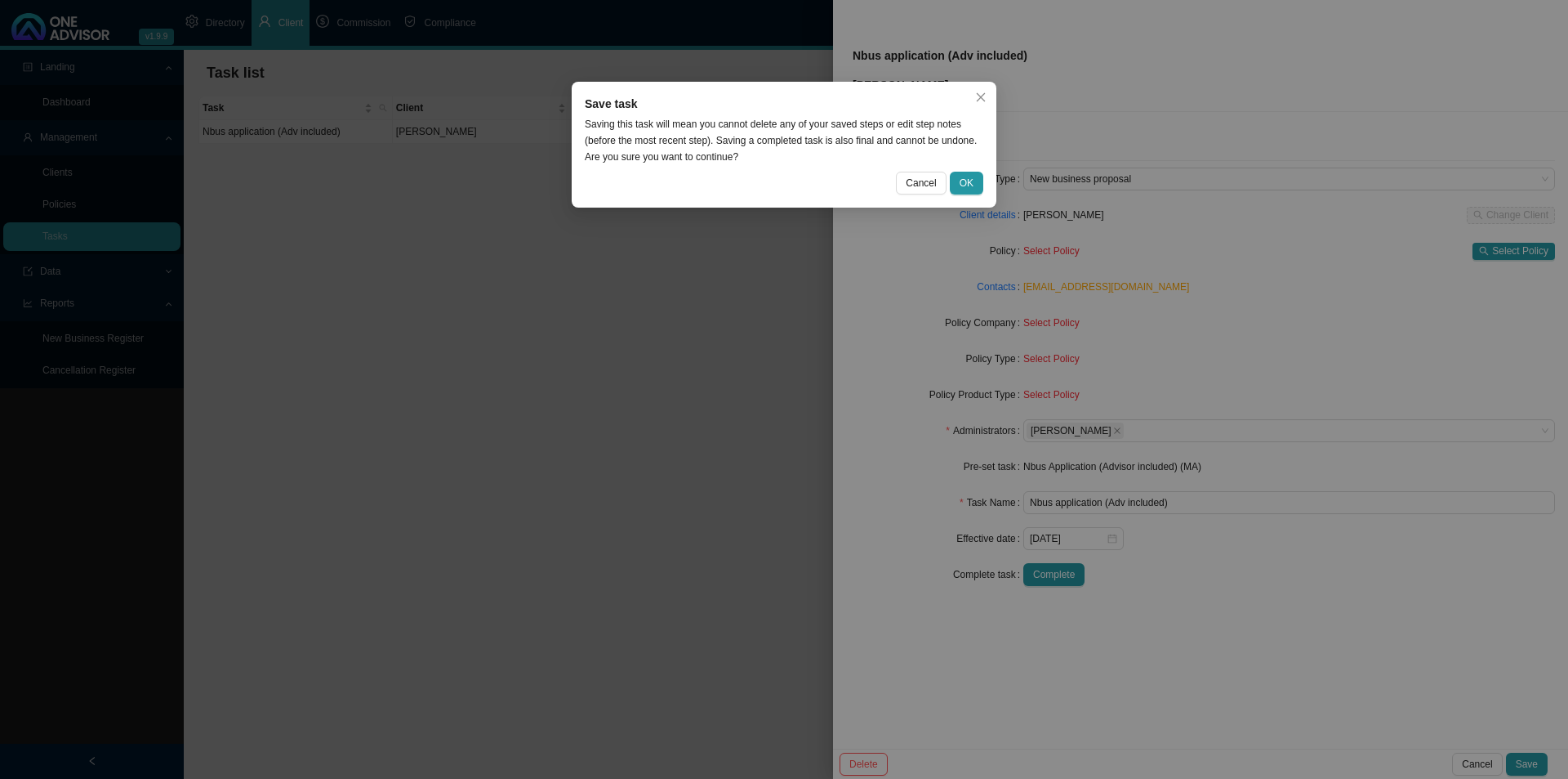
click at [969, 168] on div "Save task Saving this task will mean you cannot delete any of your saved steps …" at bounding box center [784, 144] width 425 height 126
click at [964, 185] on span "OK" at bounding box center [966, 183] width 14 height 16
